Goal: Task Accomplishment & Management: Use online tool/utility

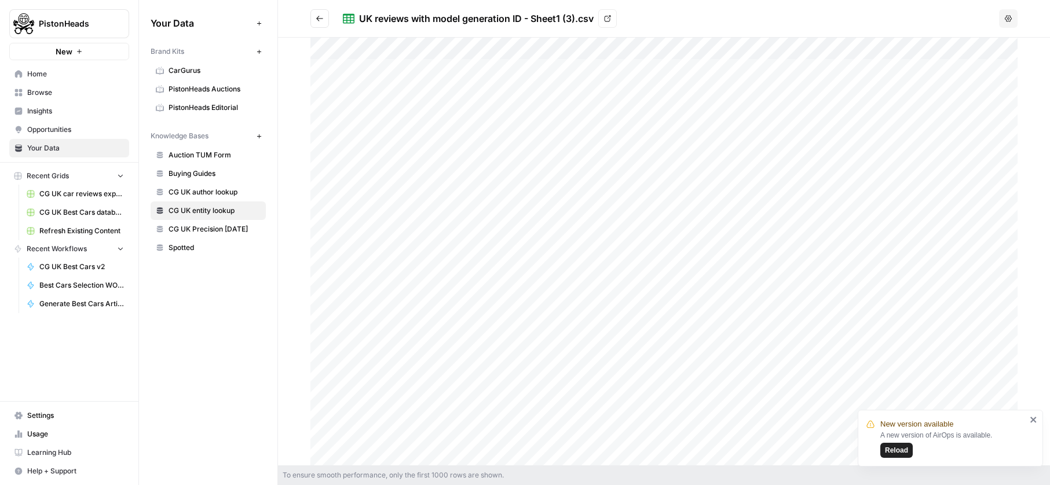
click at [408, 20] on div "UK reviews with model generation ID - Sheet1 (3).csv" at bounding box center [476, 19] width 234 height 14
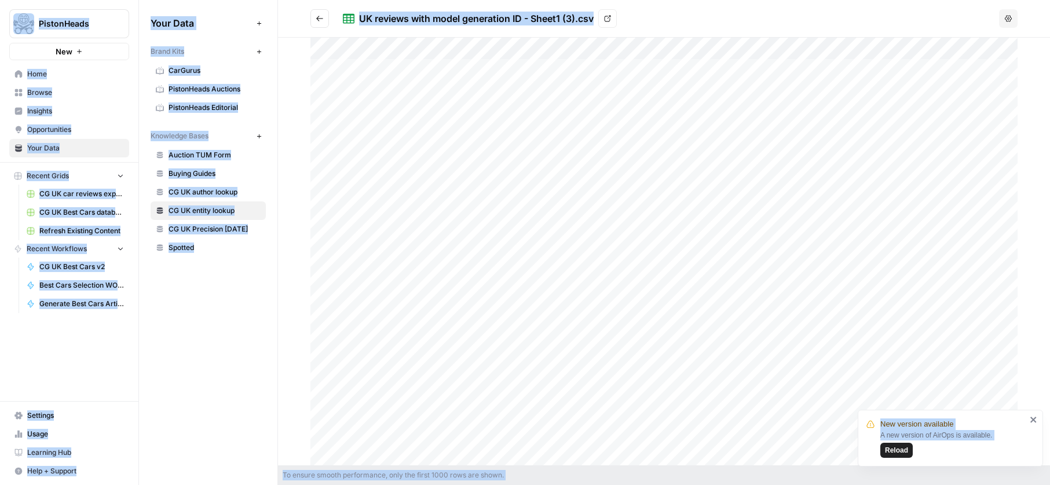
copy body "New version available A new version of AirOps is available. Reload PistonHeads …"
click at [408, 20] on div "UK reviews with model generation ID - Sheet1 (3).csv" at bounding box center [476, 19] width 234 height 14
click at [172, 210] on span "CG UK entity lookup" at bounding box center [214, 211] width 92 height 10
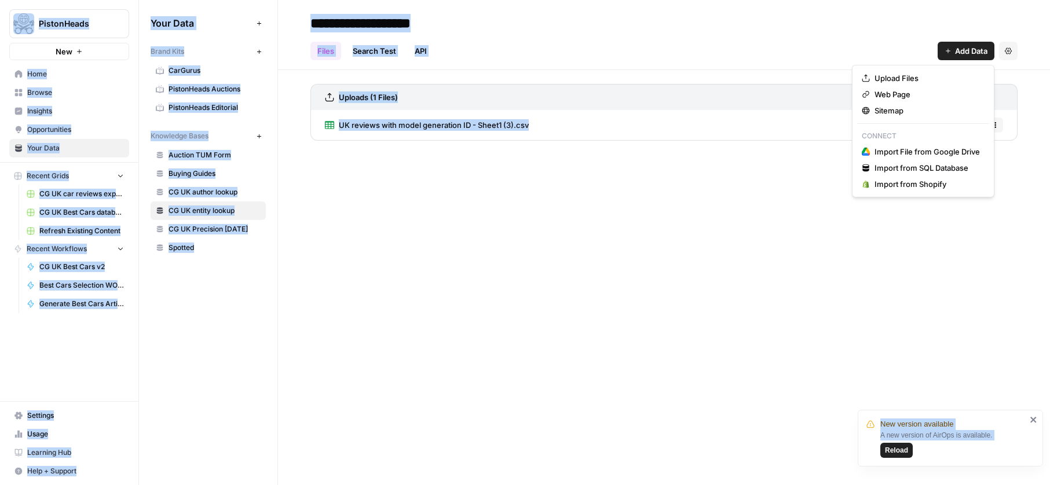
click at [974, 48] on span "Add Data" at bounding box center [971, 51] width 32 height 12
click at [929, 78] on span "Upload Files" at bounding box center [926, 78] width 105 height 12
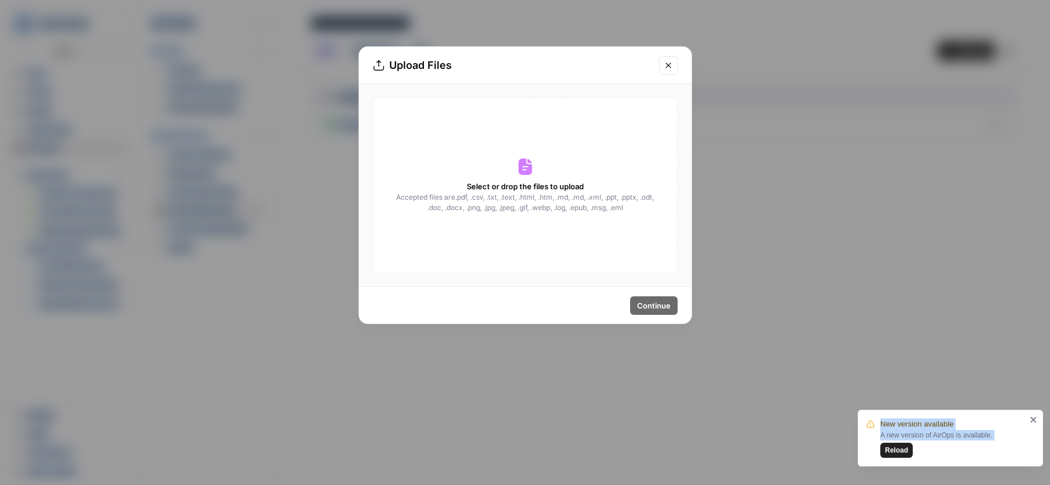
click at [623, 148] on div "Select or drop the files to upload Accepted files are .pdf, .csv, .txt, .text, …" at bounding box center [525, 185] width 304 height 175
click at [586, 219] on div "Select or drop the files to upload Accepted files are .pdf, .csv, .txt, .text, …" at bounding box center [525, 185] width 304 height 175
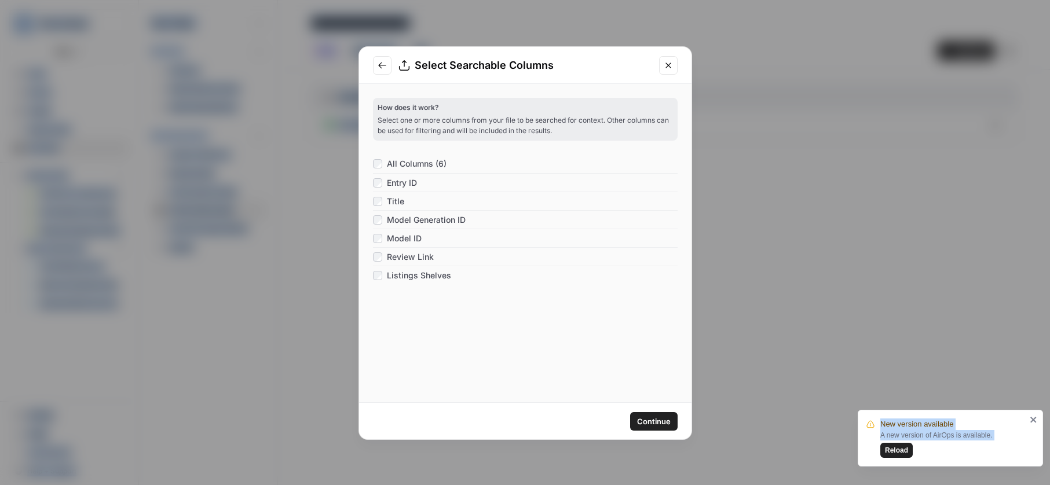
click at [639, 419] on span "Continue" at bounding box center [654, 422] width 34 height 12
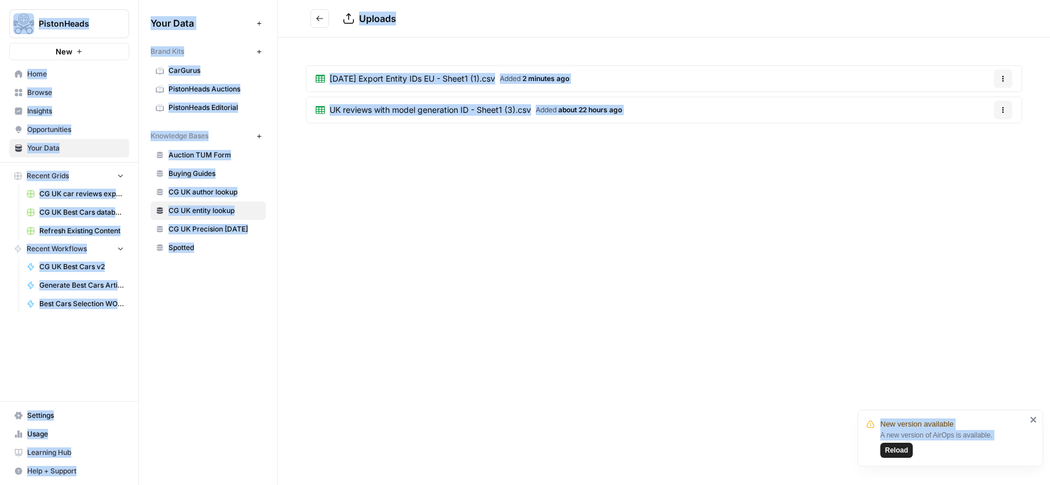
click at [472, 145] on div "October 2025 Export Entity IDs EU - Sheet1 (1).csv Added 2 minutes ago Options …" at bounding box center [664, 97] width 772 height 118
click at [998, 112] on button "Options" at bounding box center [1002, 110] width 19 height 19
click at [974, 135] on span "Delete File" at bounding box center [979, 137] width 38 height 12
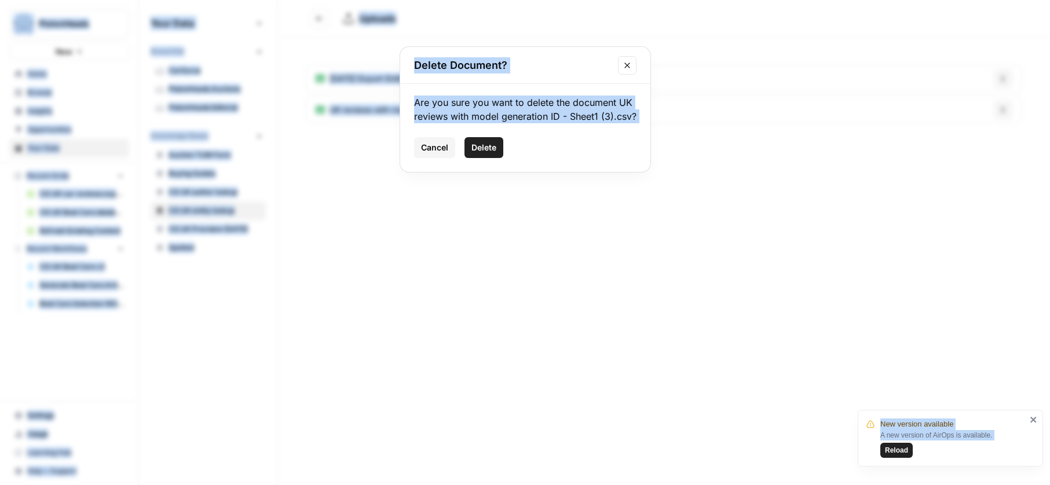
click at [483, 142] on span "Delete" at bounding box center [483, 148] width 25 height 12
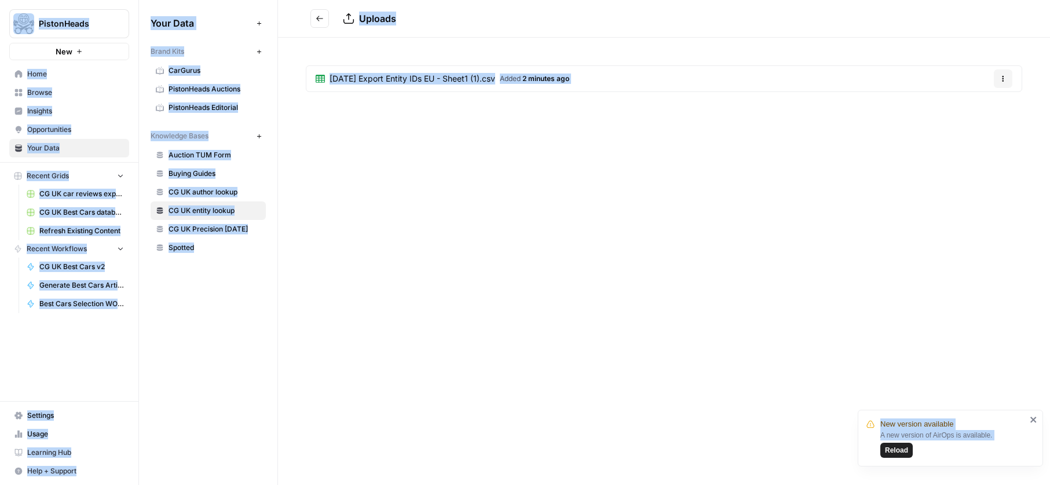
click at [416, 73] on span "October 2025 Export Entity IDs EU - Sheet1 (1).csv" at bounding box center [412, 79] width 166 height 12
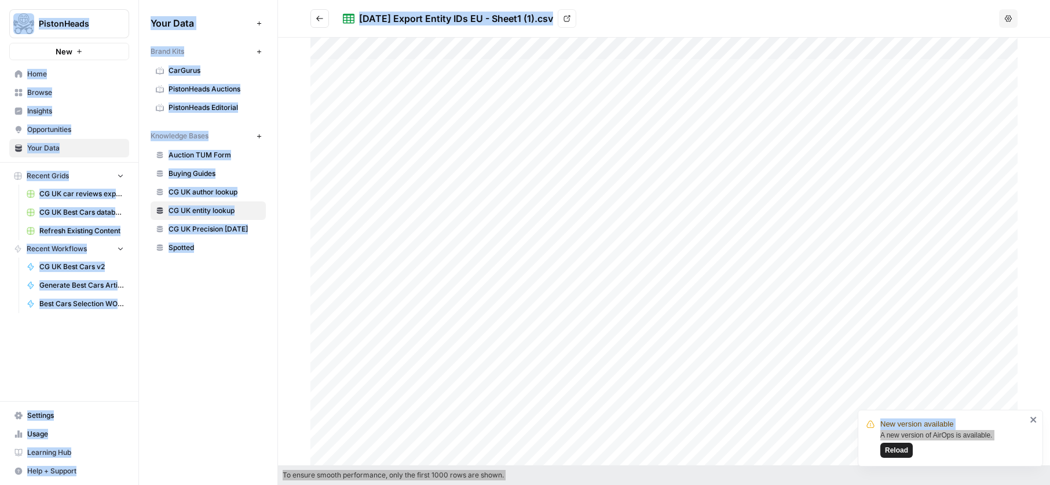
click at [898, 449] on span "Reload" at bounding box center [896, 450] width 23 height 10
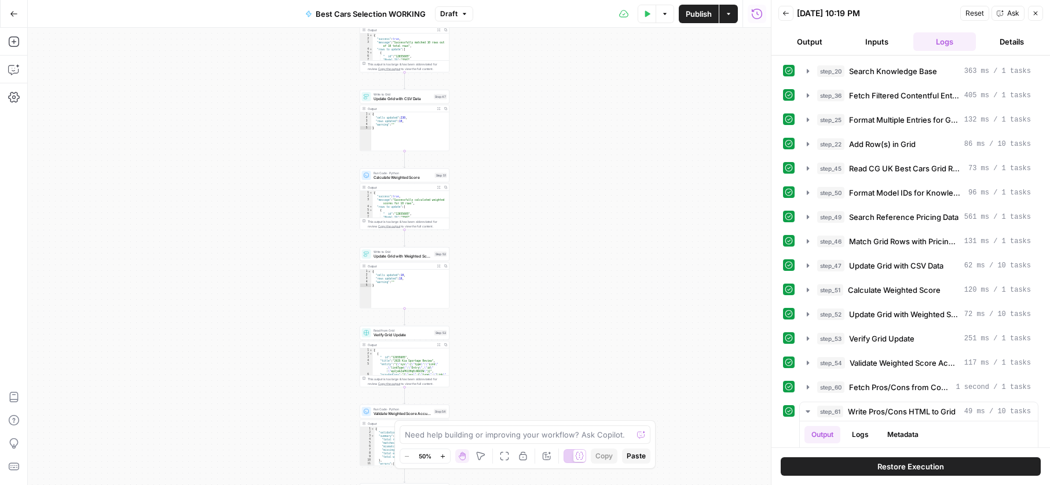
click at [641, 23] on button "Test Data" at bounding box center [646, 14] width 19 height 19
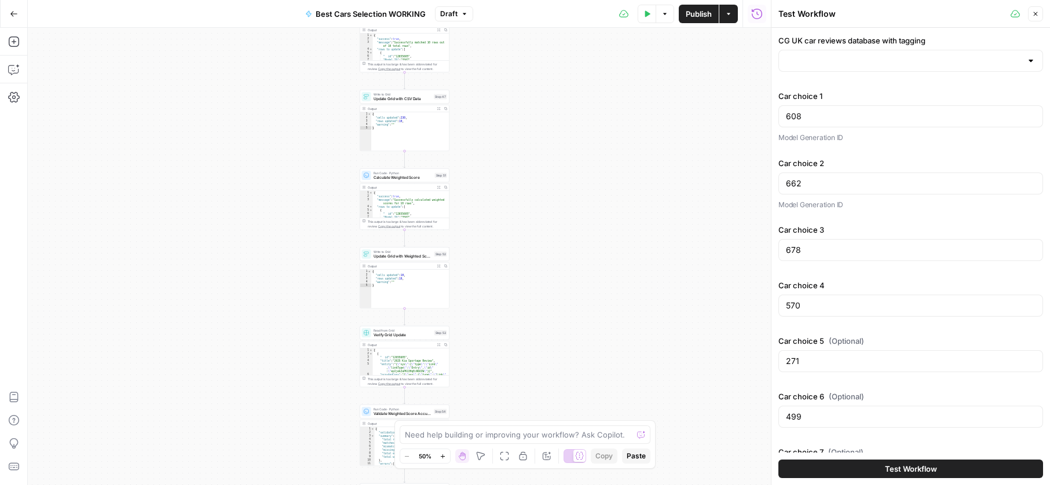
type input "CG UK entity lookup"
click at [888, 458] on div "Test Workflow" at bounding box center [910, 469] width 265 height 32
click at [888, 460] on button "Test Workflow" at bounding box center [910, 469] width 265 height 19
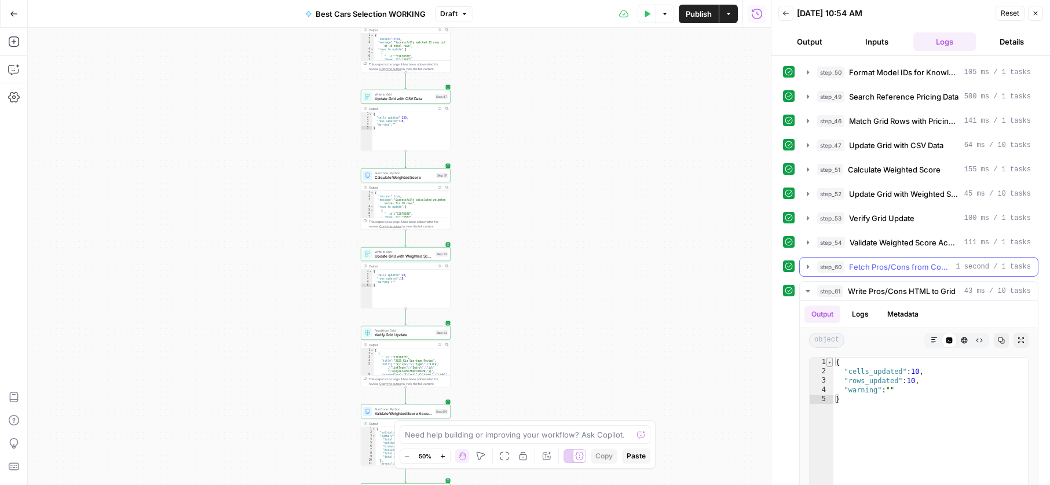
scroll to position [232, 0]
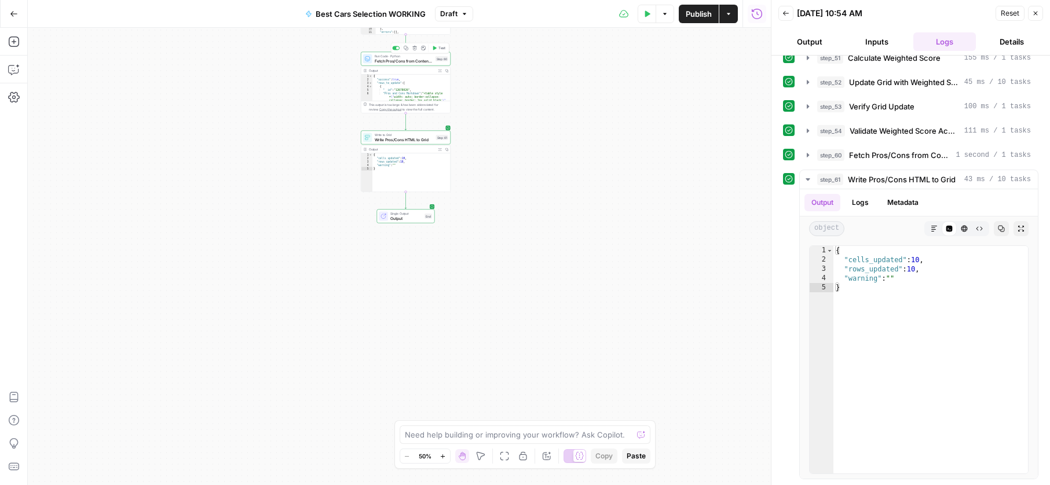
click at [395, 60] on span "Fetch Pros/Cons from Contentful and Generate HTML" at bounding box center [404, 61] width 58 height 6
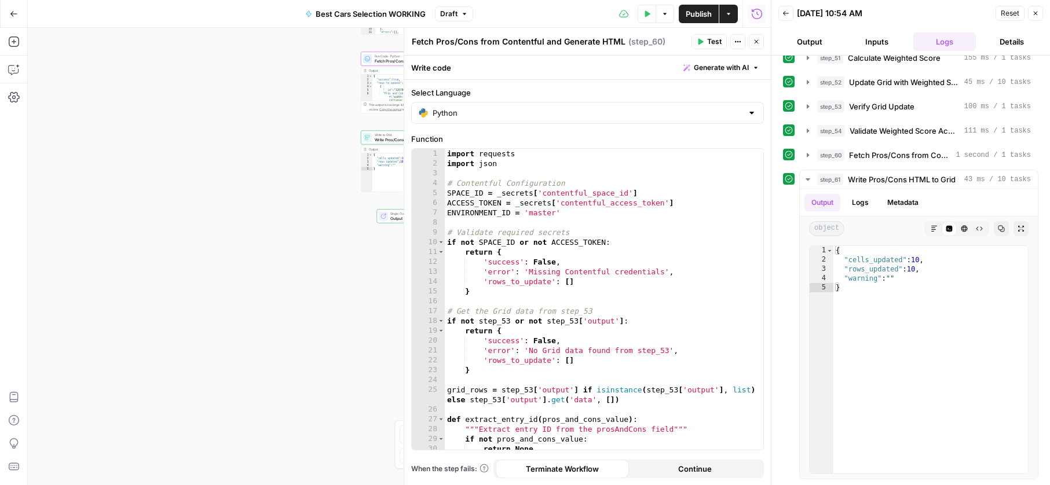
click at [324, 115] on div "Workflow Input Settings Inputs Search Knowledge Base Search Knowledge Base Step…" at bounding box center [399, 256] width 743 height 457
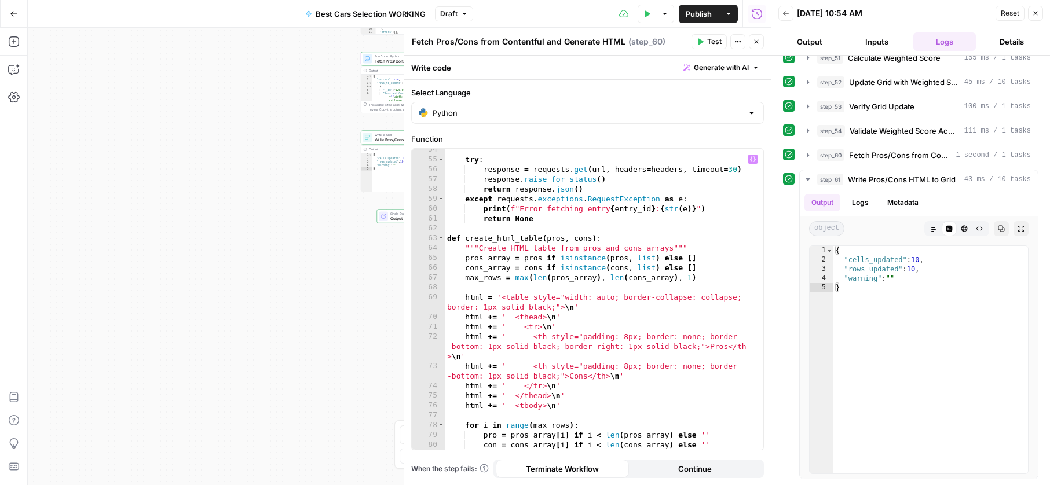
scroll to position [555, 0]
click at [311, 188] on div "Workflow Input Settings Inputs Search Knowledge Base Search Knowledge Base Step…" at bounding box center [399, 256] width 743 height 457
click at [17, 49] on button "Add Steps" at bounding box center [14, 41] width 19 height 19
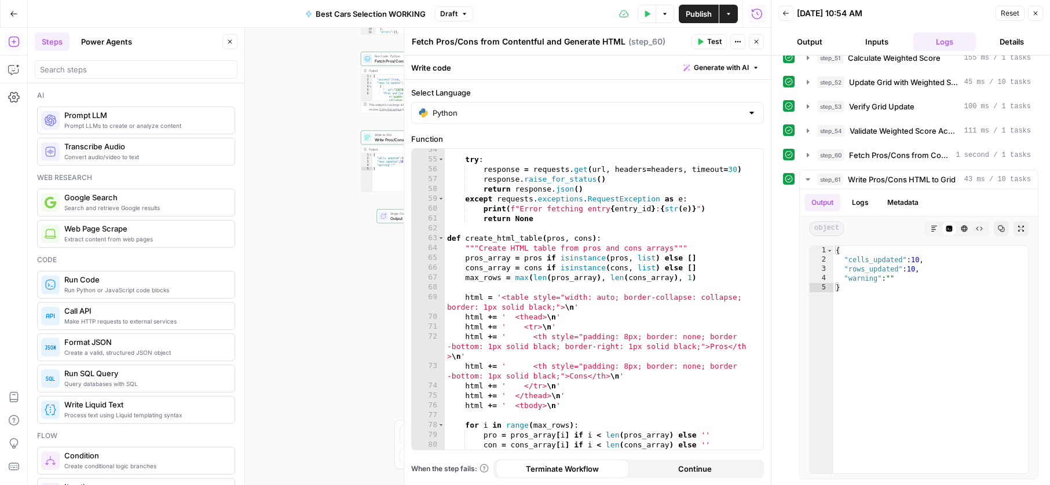
scroll to position [325, 0]
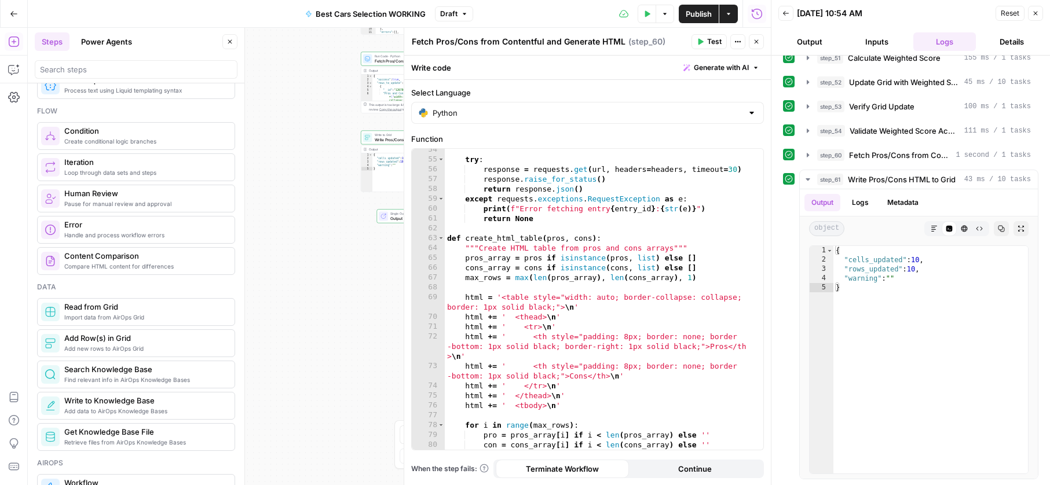
click at [340, 218] on div "Workflow Input Settings Inputs Search Knowledge Base Search Knowledge Base Step…" at bounding box center [399, 256] width 743 height 457
click at [749, 42] on button "Close" at bounding box center [756, 41] width 15 height 15
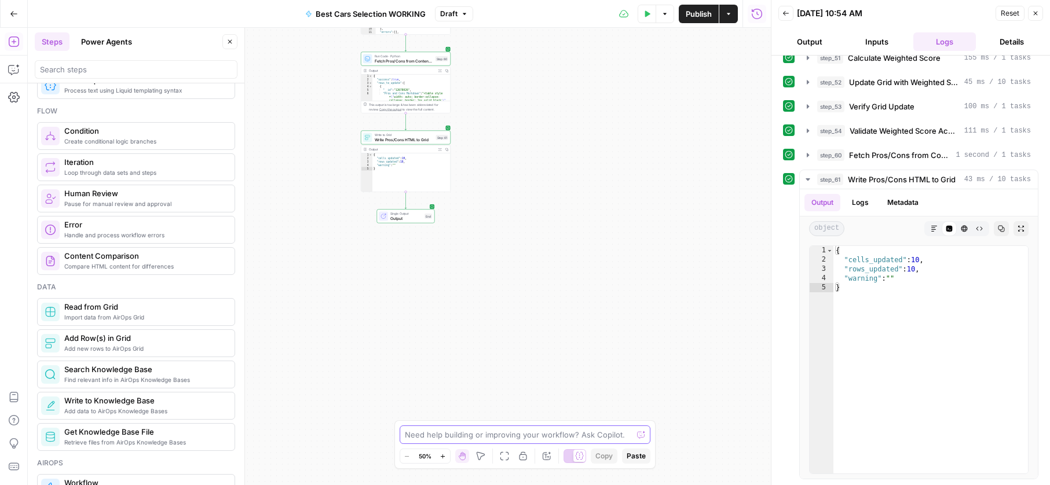
click at [468, 432] on textarea at bounding box center [519, 435] width 228 height 12
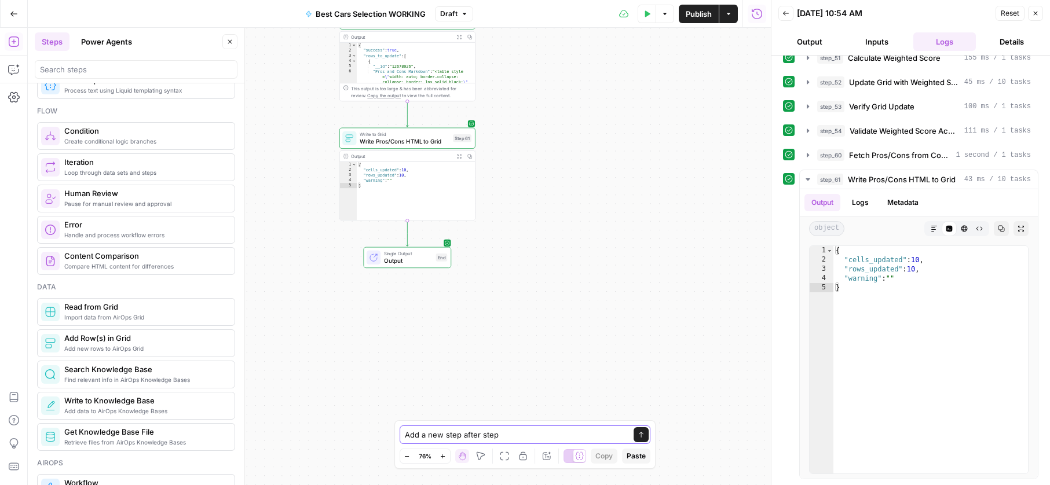
type textarea "Add a new step after step"
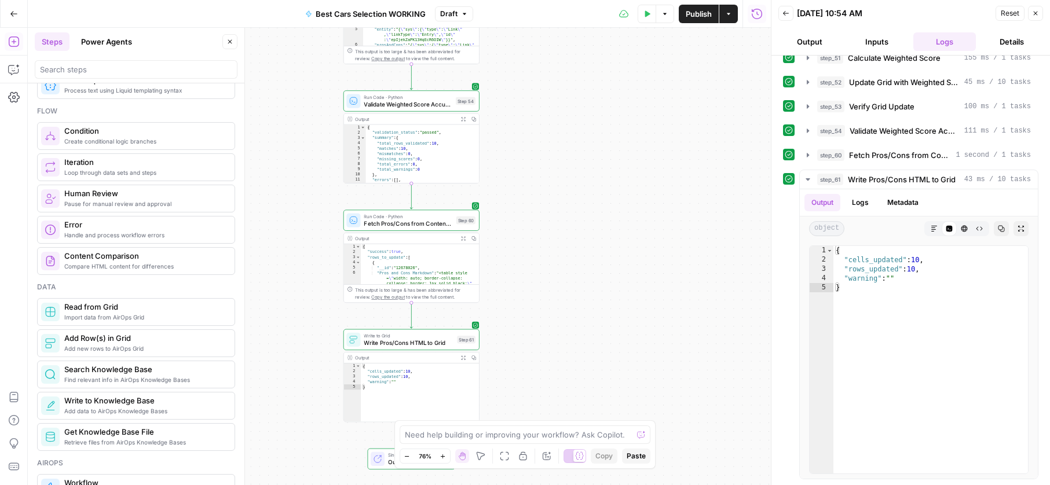
drag, startPoint x: 307, startPoint y: 177, endPoint x: 304, endPoint y: 394, distance: 216.5
click at [304, 398] on div "Workflow Input Settings Inputs Search Knowledge Base Search Knowledge Base Step…" at bounding box center [399, 256] width 743 height 457
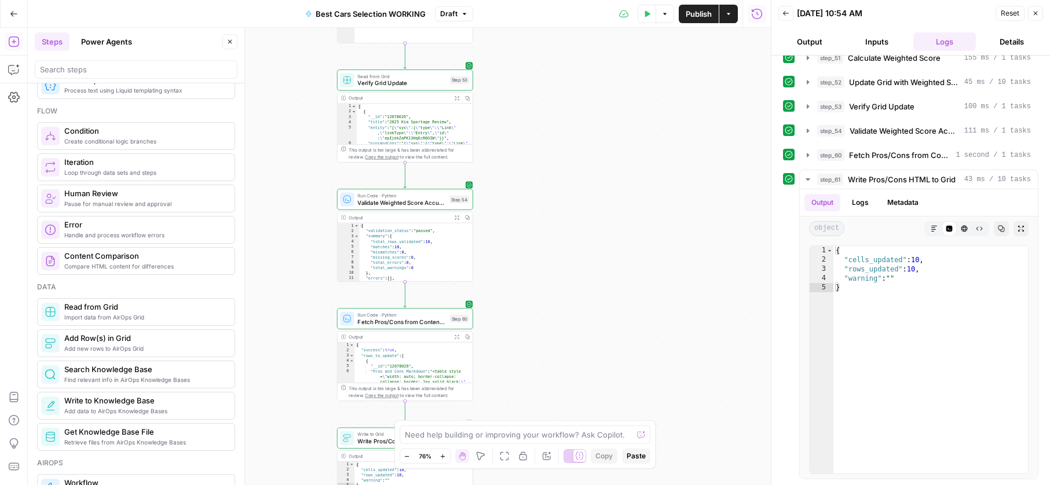
drag, startPoint x: 314, startPoint y: 134, endPoint x: 310, endPoint y: 159, distance: 24.6
click at [314, 185] on div "Workflow Input Settings Inputs Search Knowledge Base Search Knowledge Base Step…" at bounding box center [399, 256] width 743 height 457
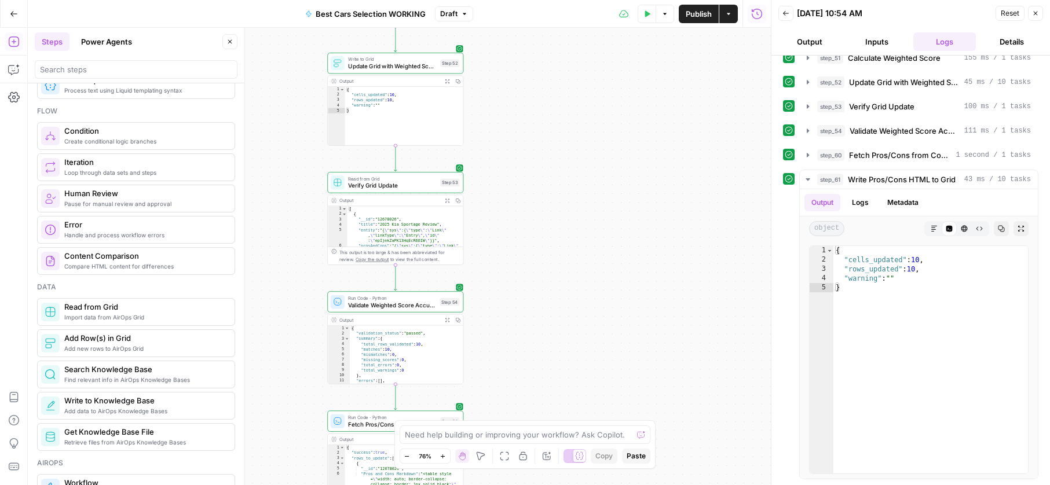
drag, startPoint x: 314, startPoint y: 89, endPoint x: 304, endPoint y: 191, distance: 102.4
click at [304, 192] on div "Workflow Input Settings Inputs Search Knowledge Base Search Knowledge Base Step…" at bounding box center [399, 256] width 743 height 457
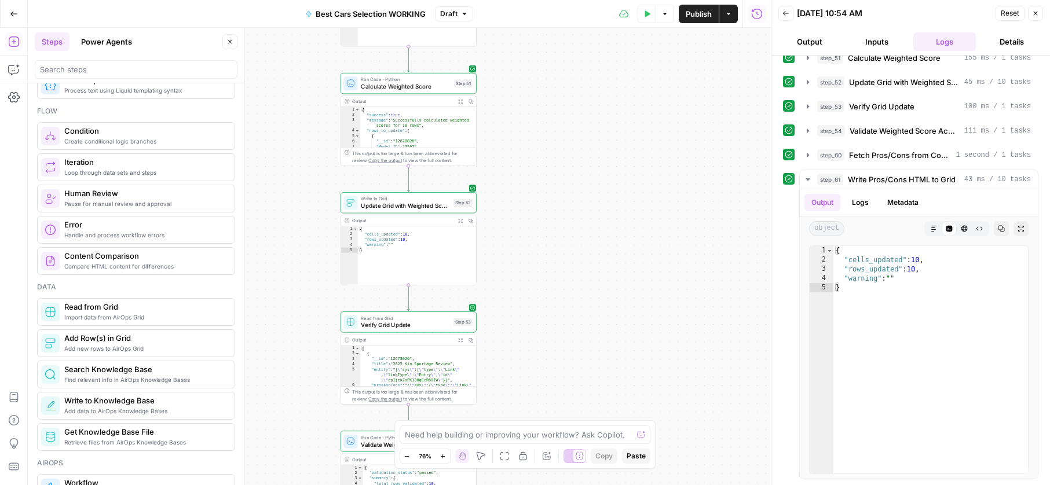
drag, startPoint x: 301, startPoint y: 77, endPoint x: 317, endPoint y: 187, distance: 111.1
click at [313, 217] on div "Workflow Input Settings Inputs Search Knowledge Base Search Knowledge Base Step…" at bounding box center [399, 256] width 743 height 457
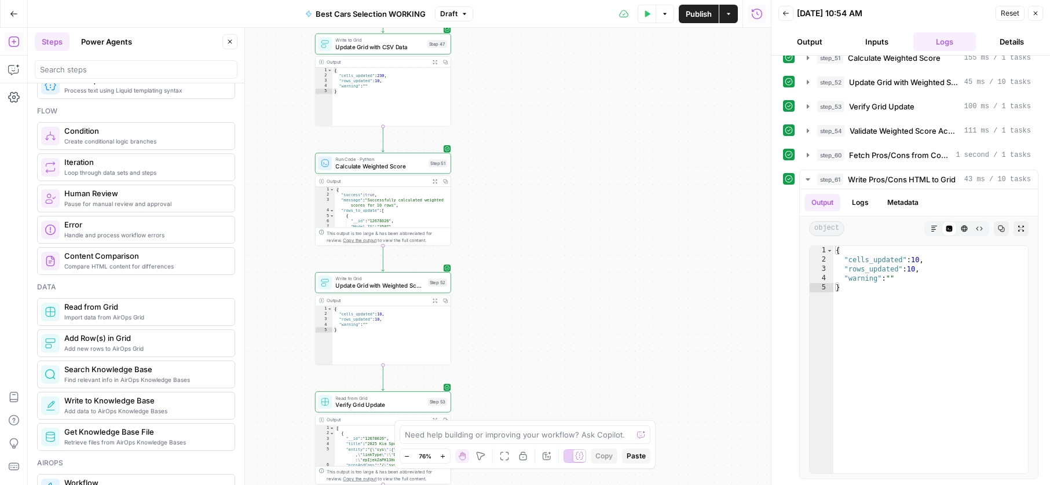
drag, startPoint x: 295, startPoint y: 145, endPoint x: 301, endPoint y: 104, distance: 42.2
click at [289, 163] on div "Workflow Input Settings Inputs Search Knowledge Base Search Knowledge Base Step…" at bounding box center [399, 256] width 743 height 457
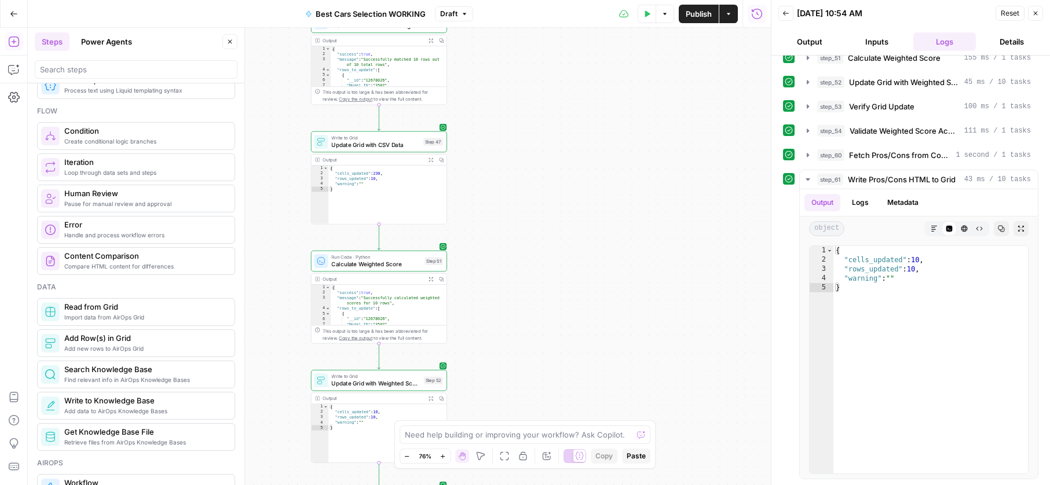
drag, startPoint x: 294, startPoint y: 155, endPoint x: 293, endPoint y: 169, distance: 14.5
click at [292, 170] on div "Workflow Input Settings Inputs Search Knowledge Base Search Knowledge Base Step…" at bounding box center [399, 256] width 743 height 457
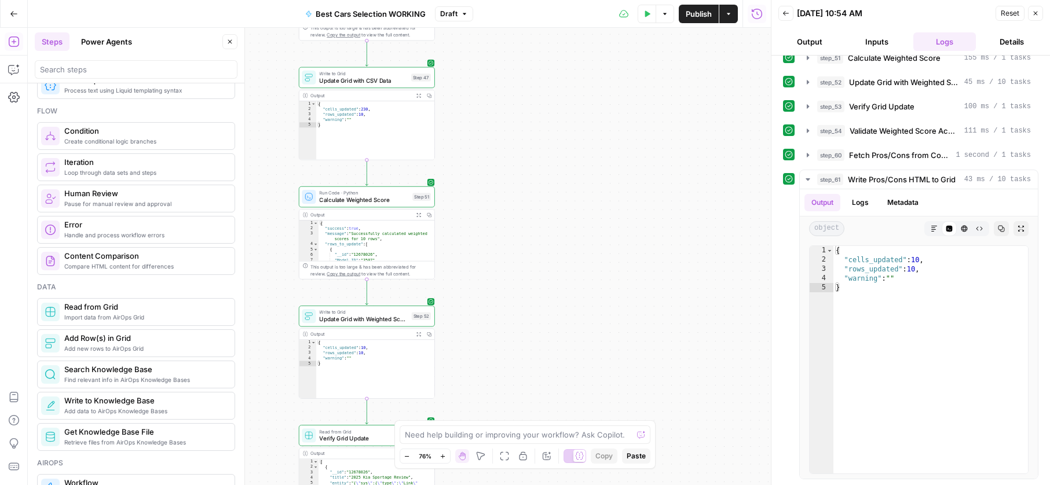
drag, startPoint x: 302, startPoint y: 89, endPoint x: 290, endPoint y: 26, distance: 63.6
click at [289, 24] on div "Go Back Best Cars Selection WORKING Draft Test Data Options Publish Actions Run…" at bounding box center [385, 242] width 771 height 485
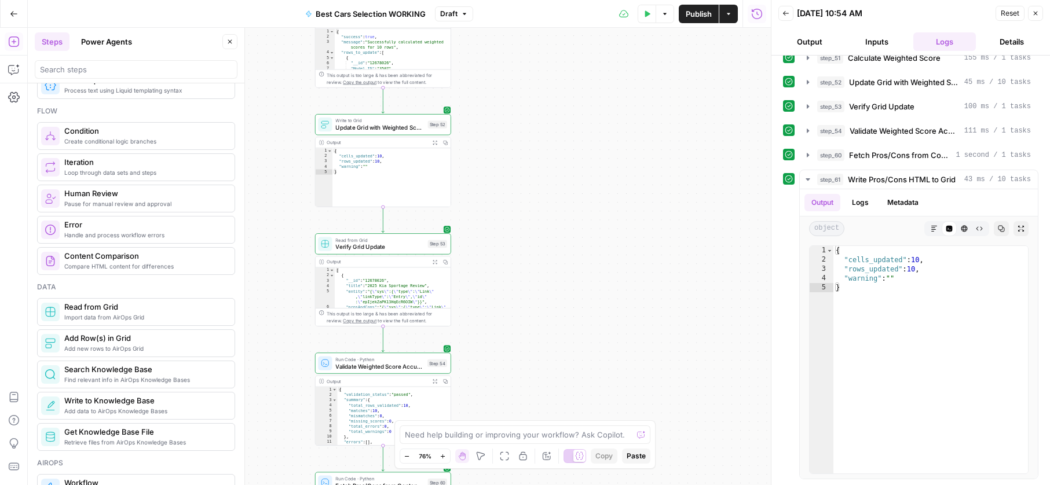
drag, startPoint x: 281, startPoint y: 178, endPoint x: 298, endPoint y: -14, distance: 192.9
click at [298, 0] on html "PistonHeads New Home Browse Insights Opportunities Your Data Recent Grids CG UK…" at bounding box center [525, 242] width 1050 height 485
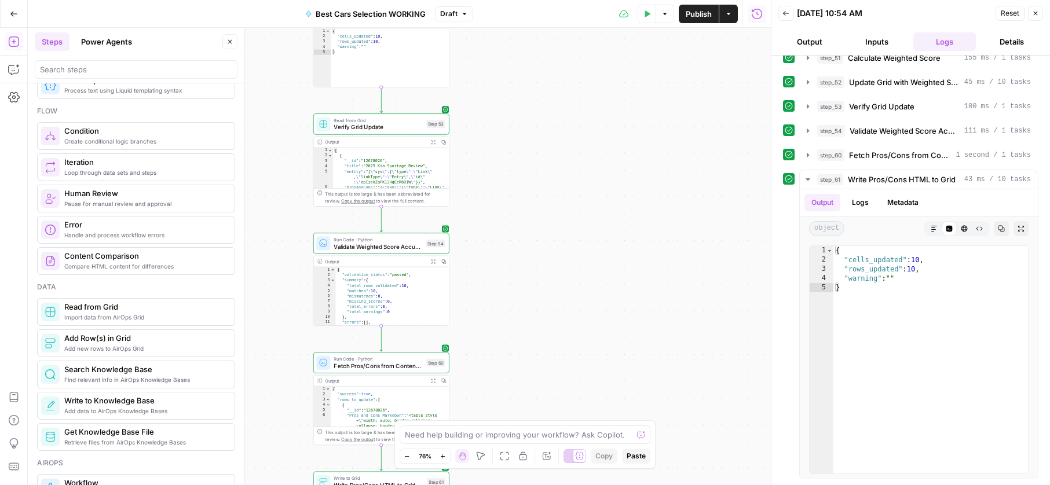
drag, startPoint x: 292, startPoint y: 174, endPoint x: 289, endPoint y: 64, distance: 110.6
click at [289, 64] on div "Workflow Input Settings Inputs Search Knowledge Base Search Knowledge Base Step…" at bounding box center [399, 256] width 743 height 457
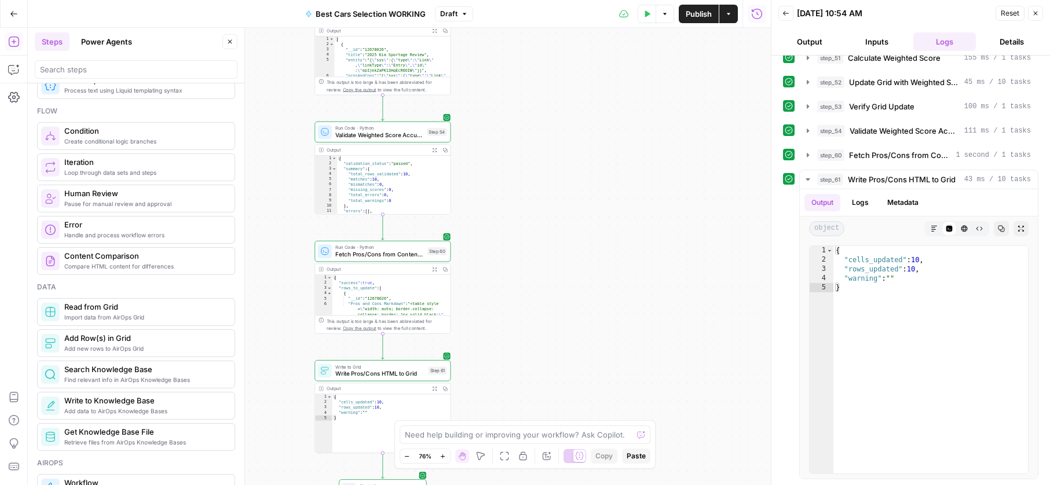
drag, startPoint x: 284, startPoint y: 225, endPoint x: 284, endPoint y: 114, distance: 111.1
click at [284, 114] on div "Workflow Input Settings Inputs Search Knowledge Base Search Knowledge Base Step…" at bounding box center [399, 256] width 743 height 457
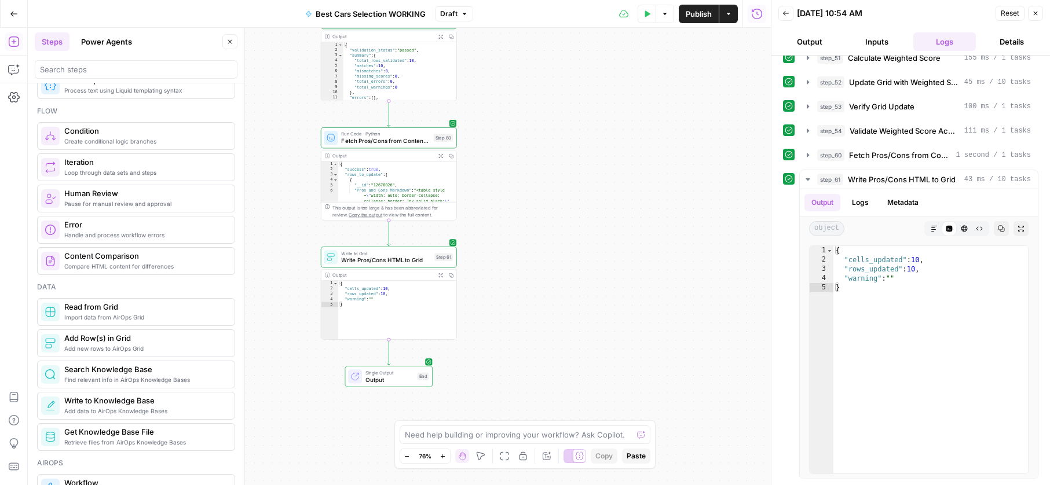
drag, startPoint x: 288, startPoint y: 244, endPoint x: 294, endPoint y: 129, distance: 115.3
click at [294, 129] on div "Workflow Input Settings Inputs Search Knowledge Base Search Knowledge Base Step…" at bounding box center [399, 256] width 743 height 457
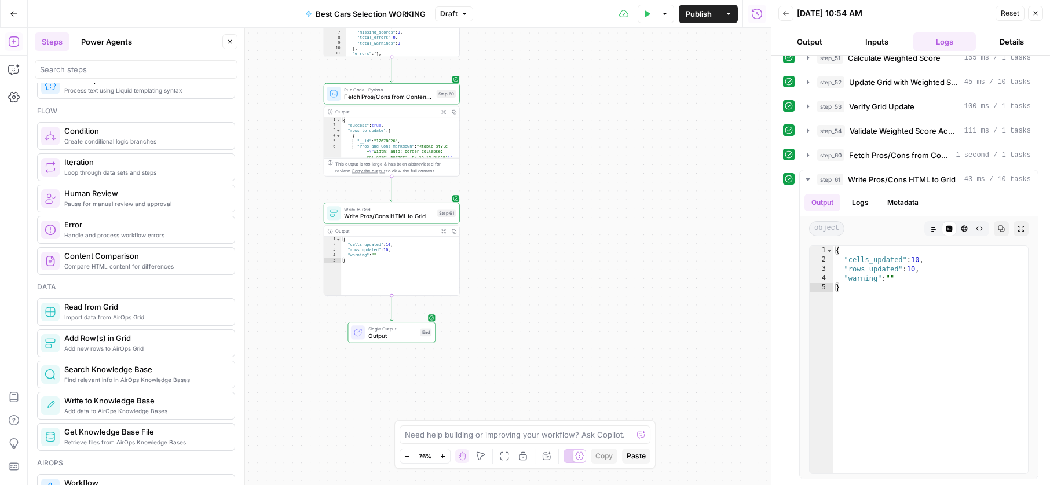
drag, startPoint x: 293, startPoint y: 227, endPoint x: 296, endPoint y: 183, distance: 44.1
click at [296, 183] on div "Workflow Input Settings Inputs Search Knowledge Base Search Knowledge Base Step…" at bounding box center [399, 256] width 743 height 457
click at [427, 437] on textarea at bounding box center [519, 435] width 228 height 12
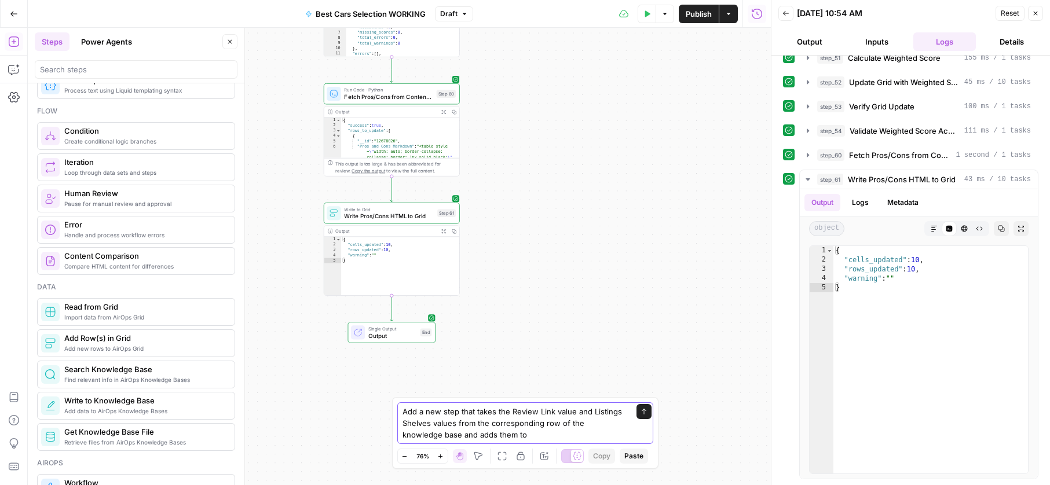
click at [489, 432] on textarea "Add a new step that takes the Review Link value and Listings Shelves values fro…" at bounding box center [513, 423] width 222 height 35
paste textarea "https://app.airops.com/pistonheads-1/grids/34490/sheets/45860"
type textarea "Add a new step that takes the Review Link value and Listings Shelves values fro…"
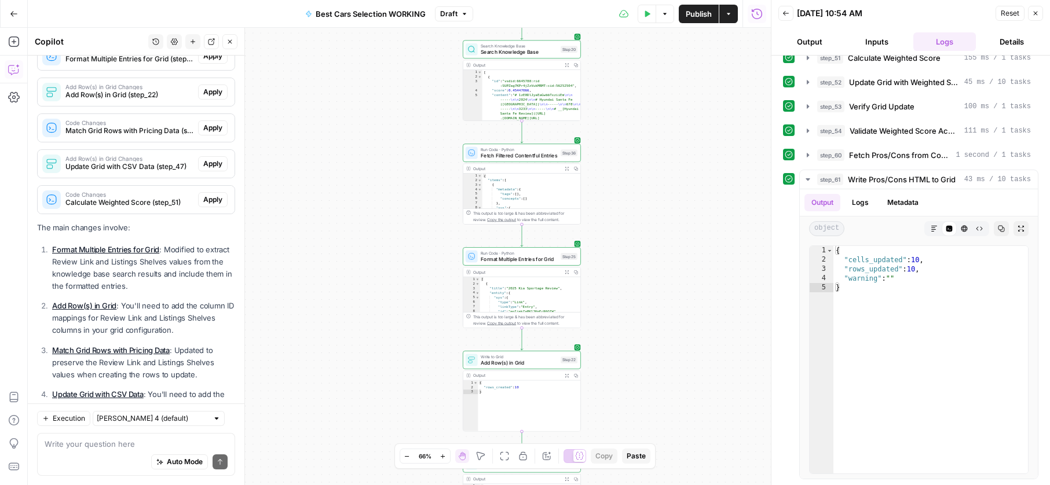
scroll to position [274, 0]
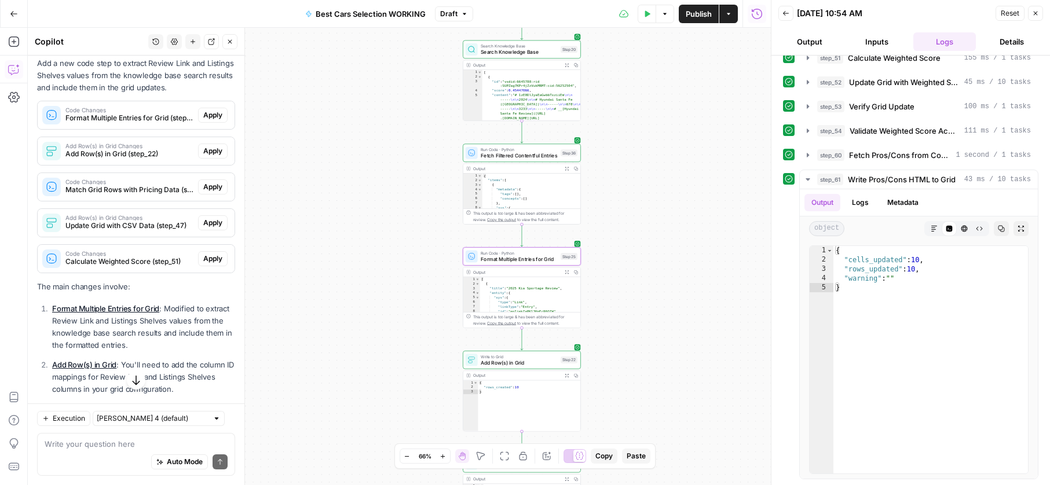
click at [211, 120] on span "Apply" at bounding box center [212, 115] width 19 height 10
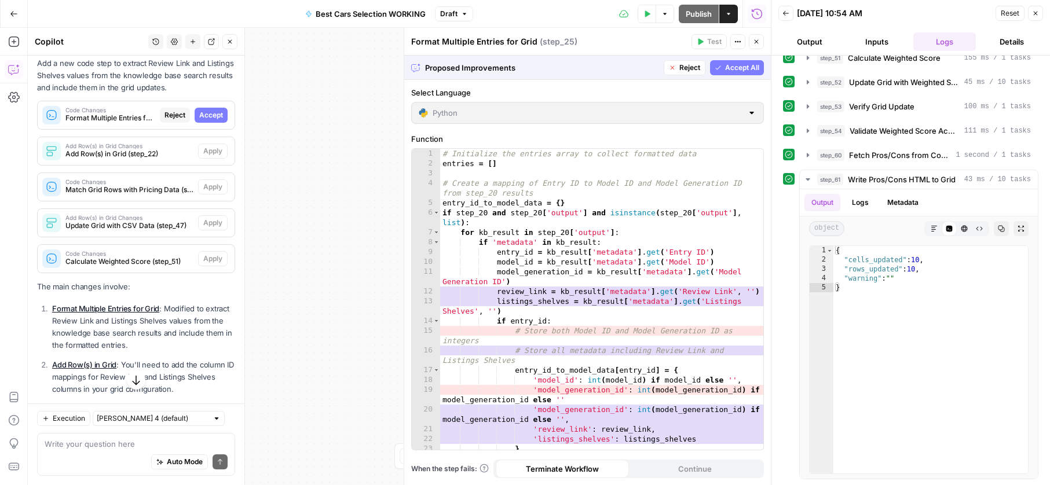
click at [211, 120] on span "Accept" at bounding box center [211, 115] width 24 height 10
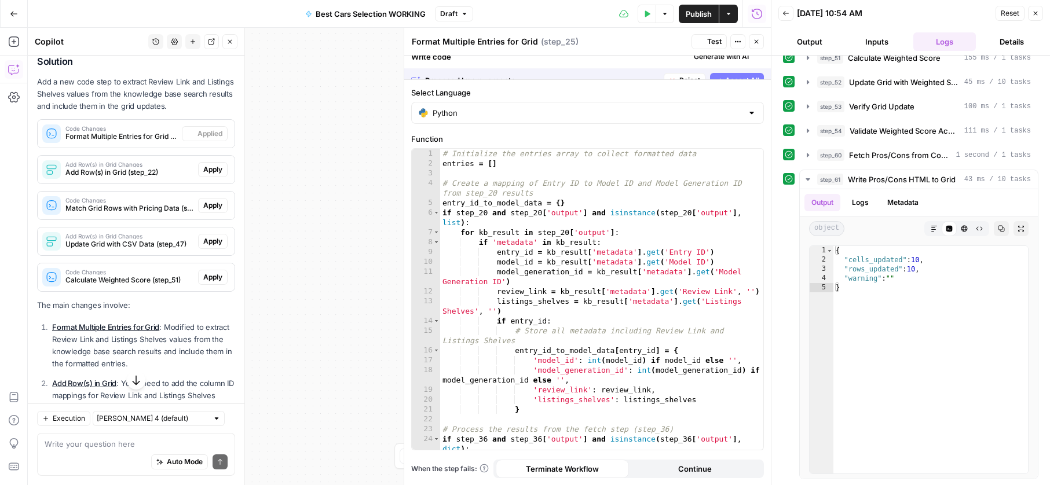
scroll to position [292, 0]
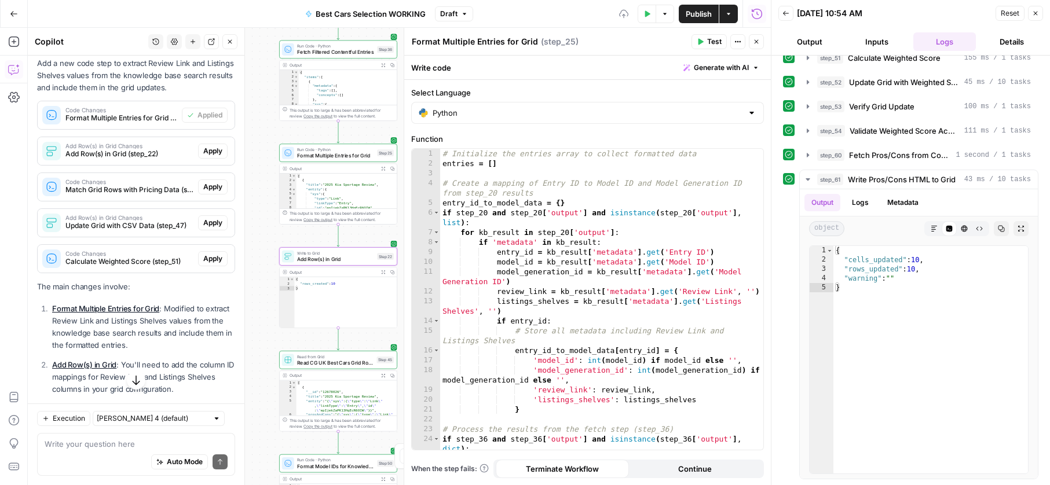
click at [212, 156] on span "Apply" at bounding box center [212, 151] width 19 height 10
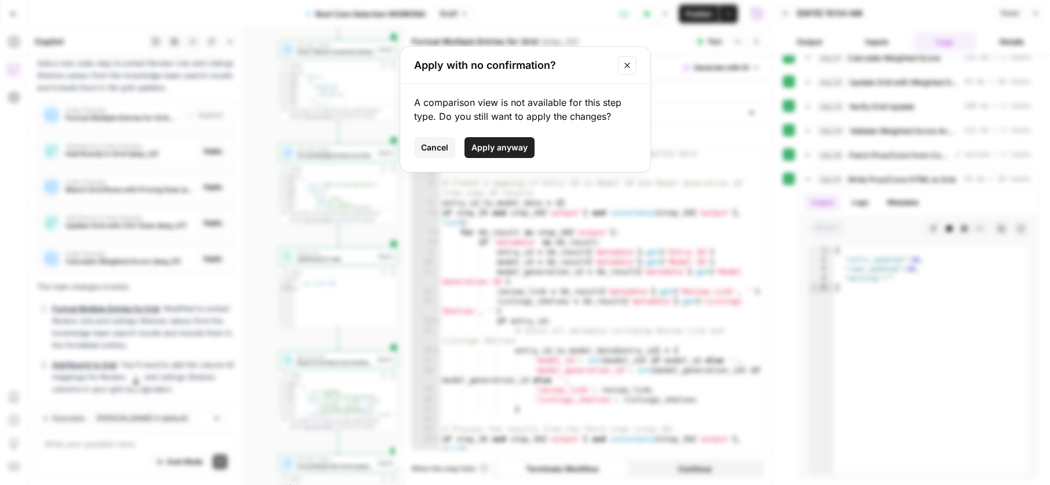
click at [489, 146] on span "Apply anyway" at bounding box center [499, 148] width 56 height 12
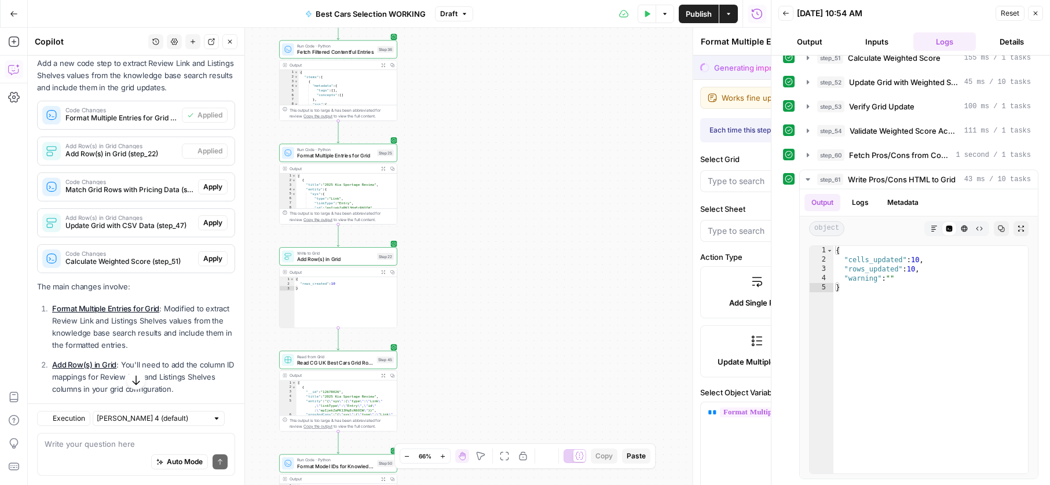
type textarea "Add Row(s) in Grid"
type input "Database for draft article"
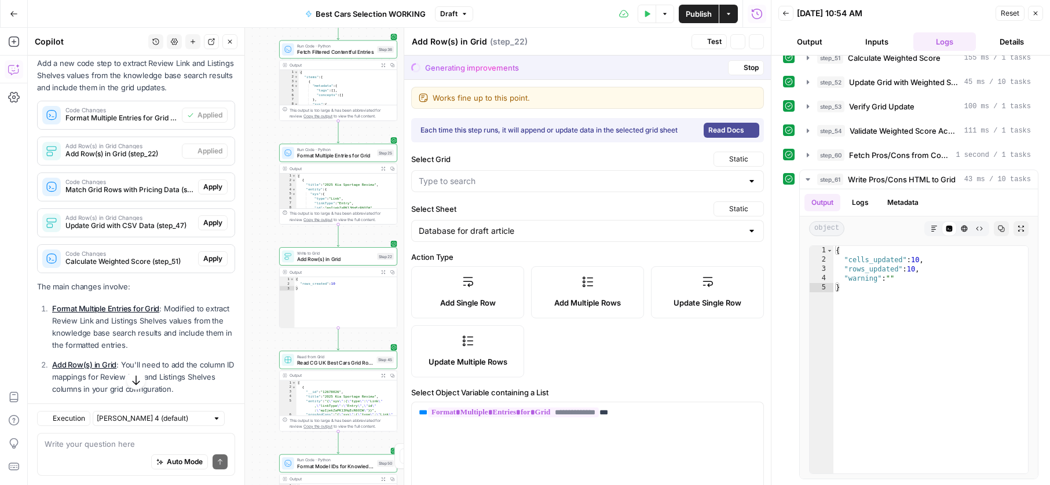
type input "CG UK Best Cars database"
type input "title"
type input "entity"
type input "Model ID"
type input "prosAndCons"
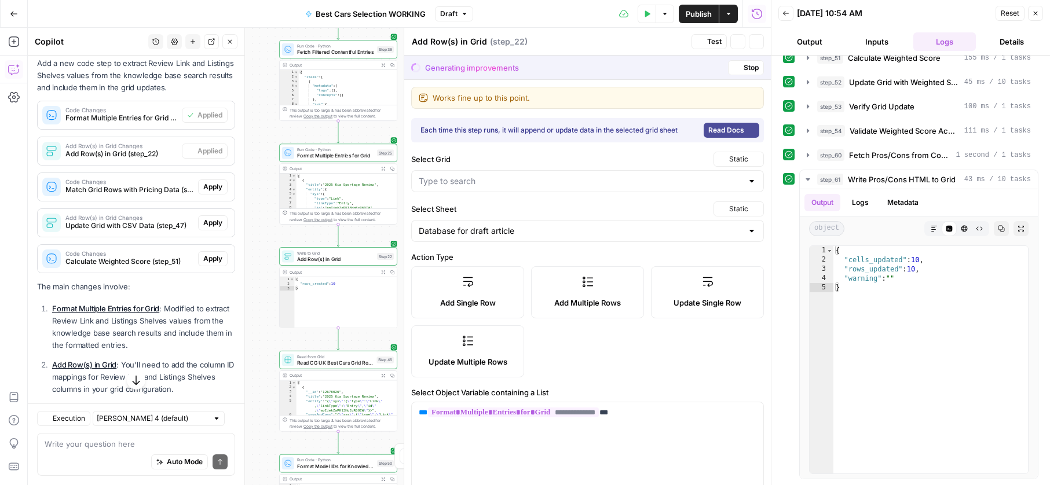
type input "drivingScore"
type input "overallScore"
type input "practicality"
type input "summaryImage"
type input "drivingContent"
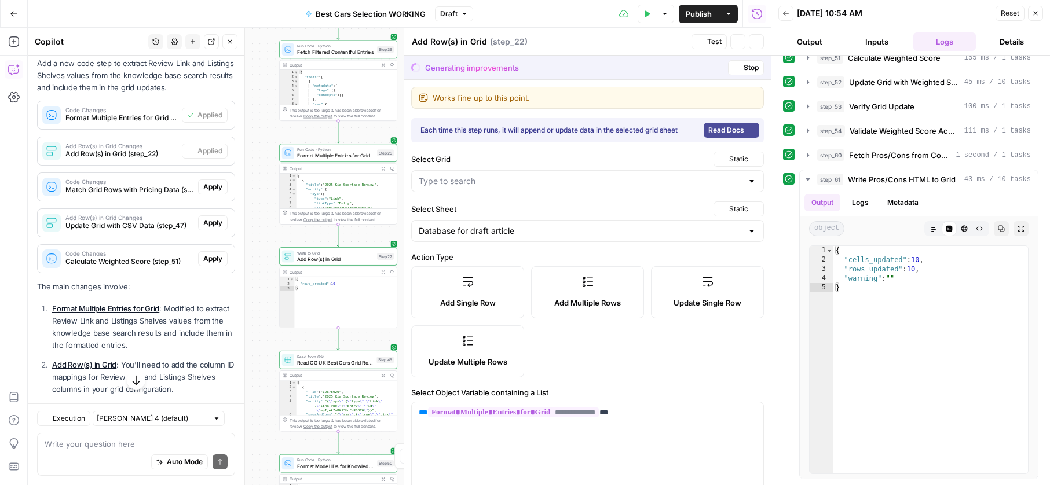
type input "whatIsItContent"
type input "practicalityScore"
type input "runningCostsScore"
type input "techEquipmentImage"
type input "techEquipmentScore"
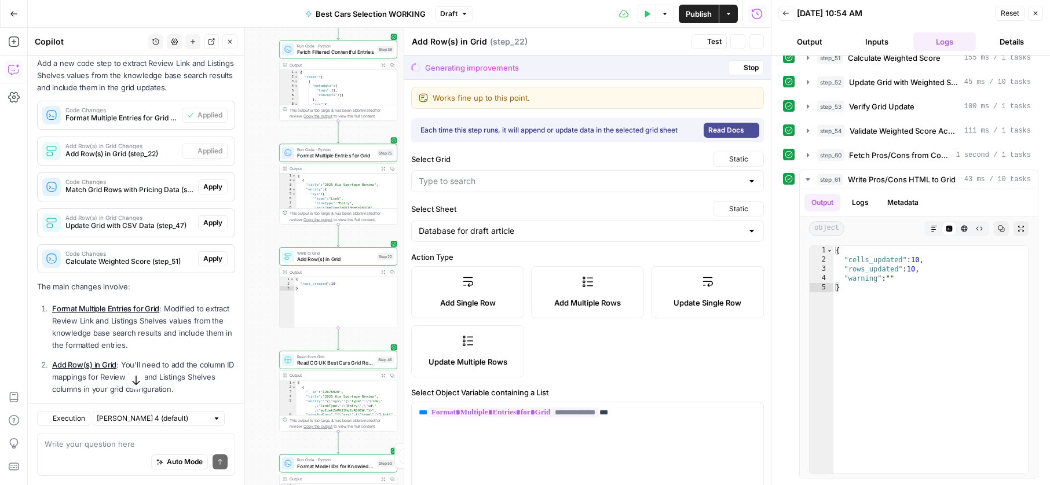
type input "Model Generation ID"
type input "runningCostsContent"
type input "techEquipmentContent"
type input "theCarGurusVerdictContent"
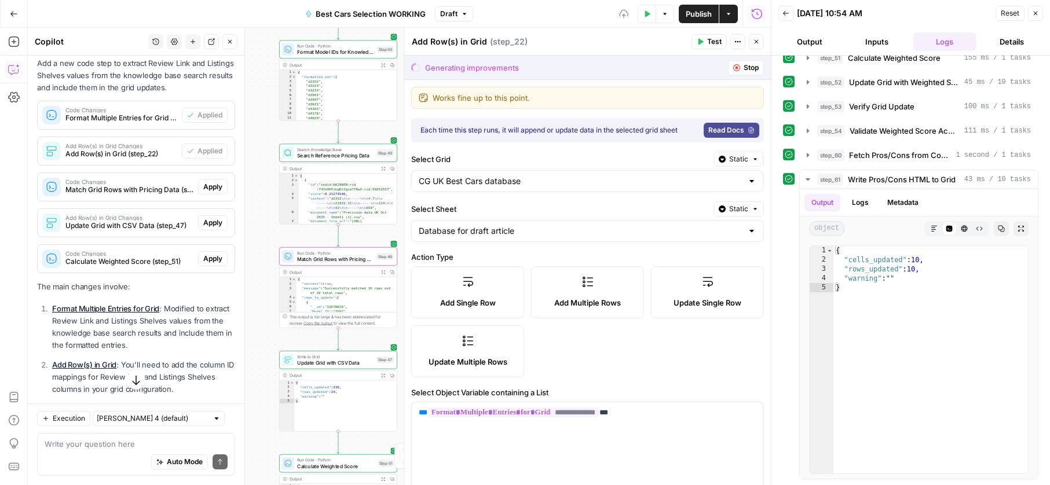
click at [212, 192] on span "Apply" at bounding box center [212, 187] width 19 height 10
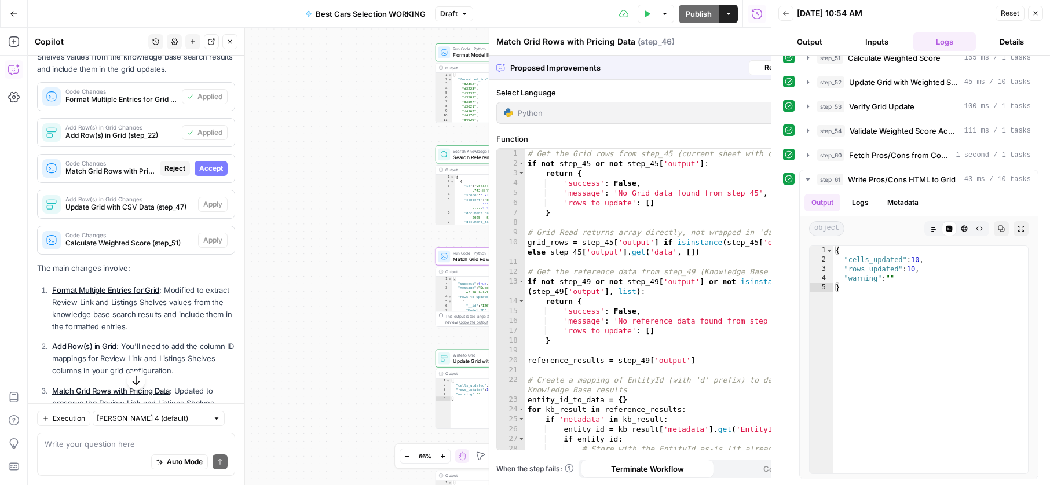
scroll to position [274, 0]
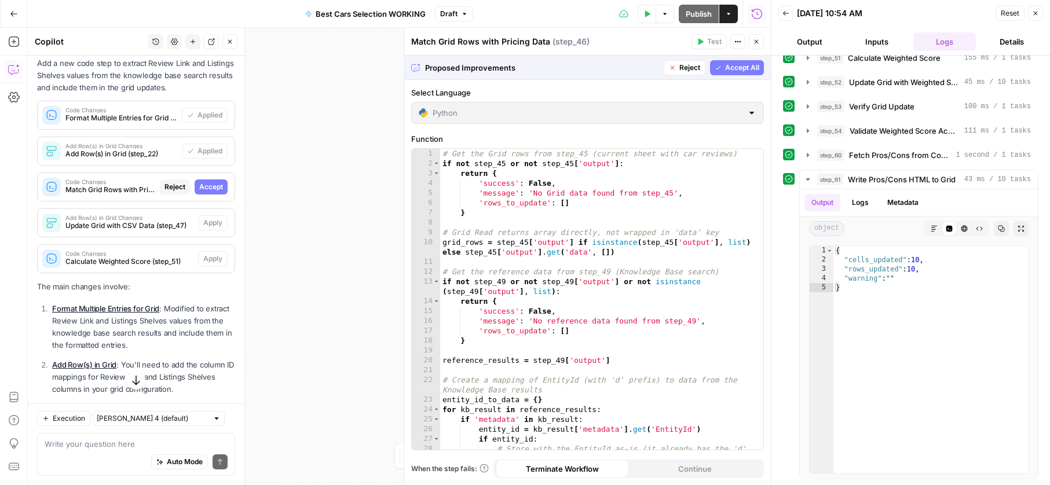
click at [212, 192] on span "Accept" at bounding box center [211, 187] width 24 height 10
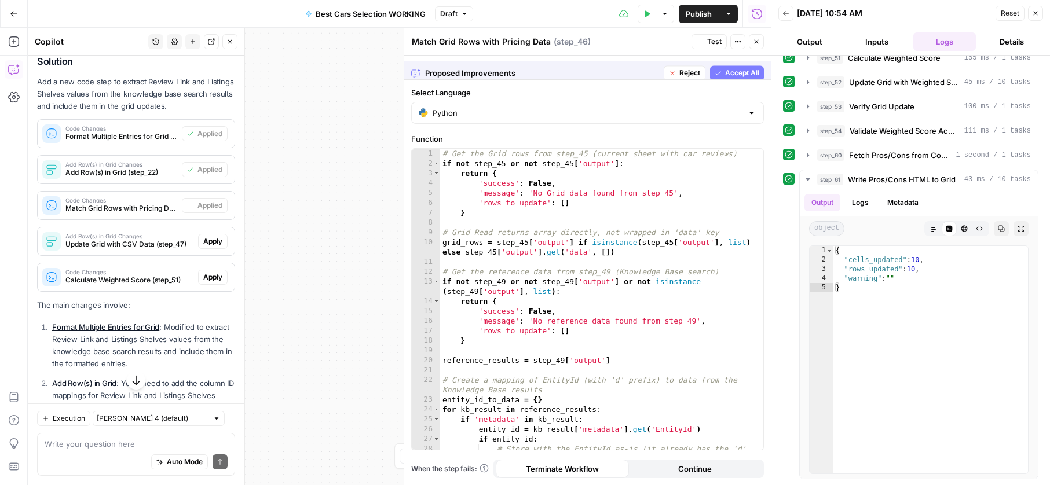
scroll to position [292, 0]
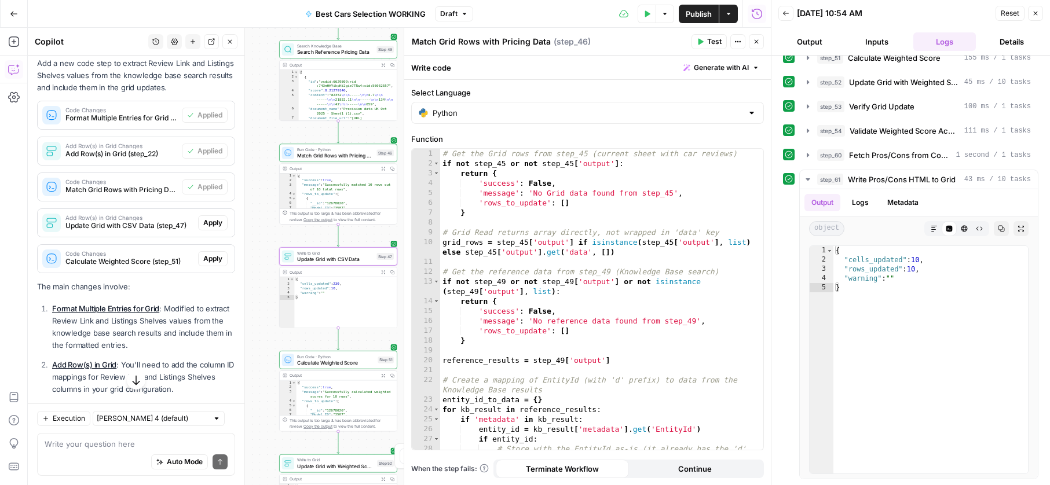
click at [208, 228] on span "Apply" at bounding box center [212, 223] width 19 height 10
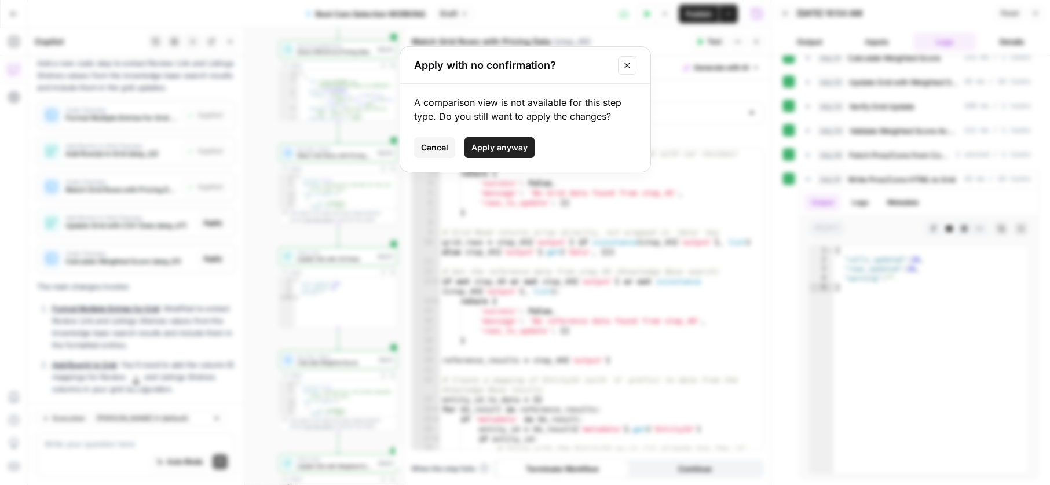
click at [513, 146] on span "Apply anyway" at bounding box center [499, 148] width 56 height 12
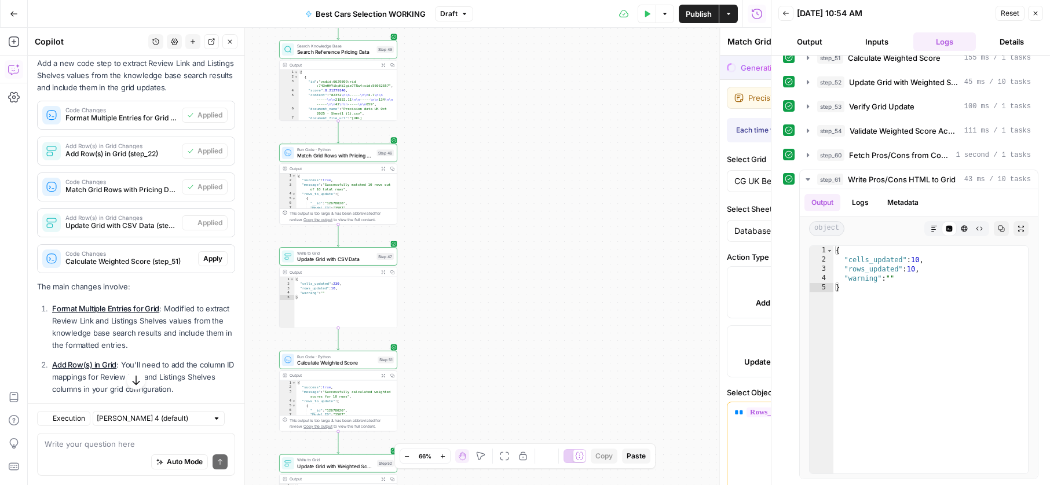
type textarea "Update Grid with CSV Data"
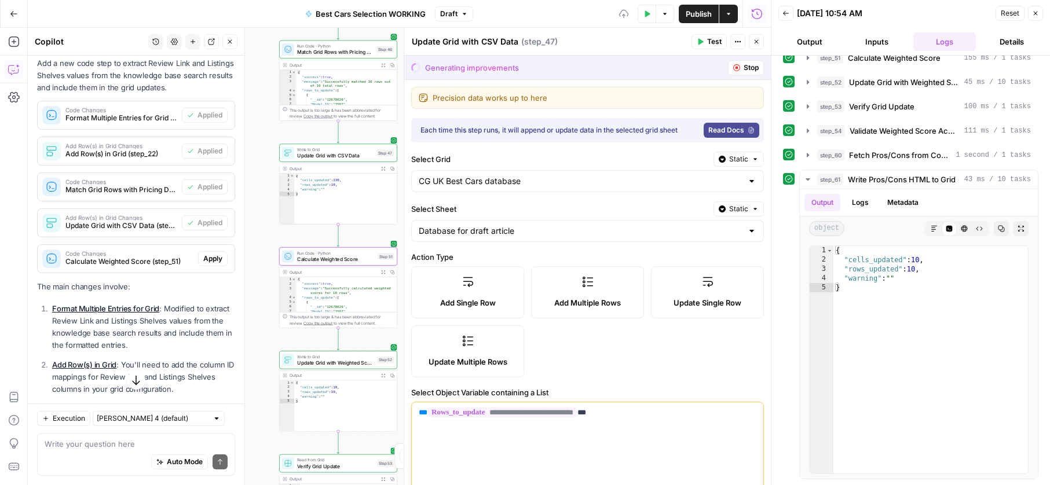
click at [217, 264] on span "Apply" at bounding box center [212, 259] width 19 height 10
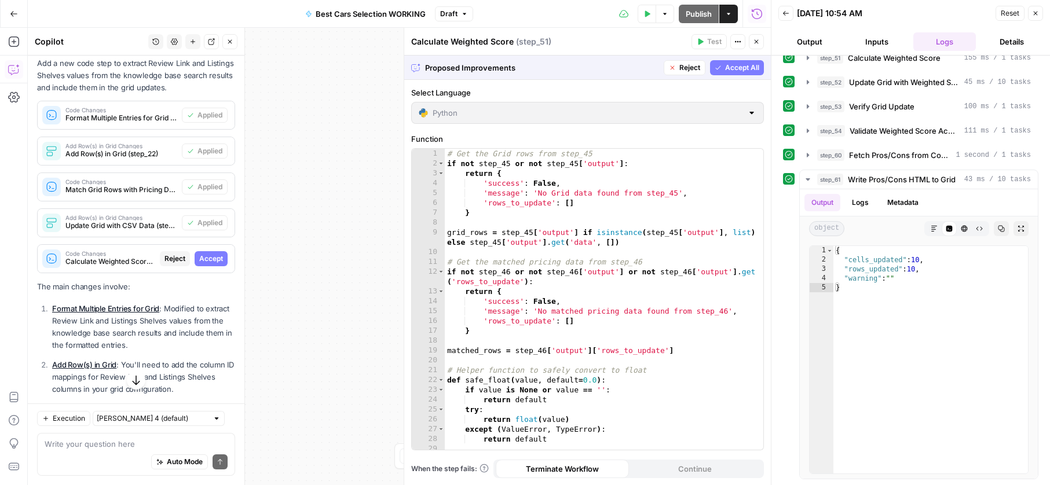
click at [217, 264] on span "Accept" at bounding box center [211, 259] width 24 height 10
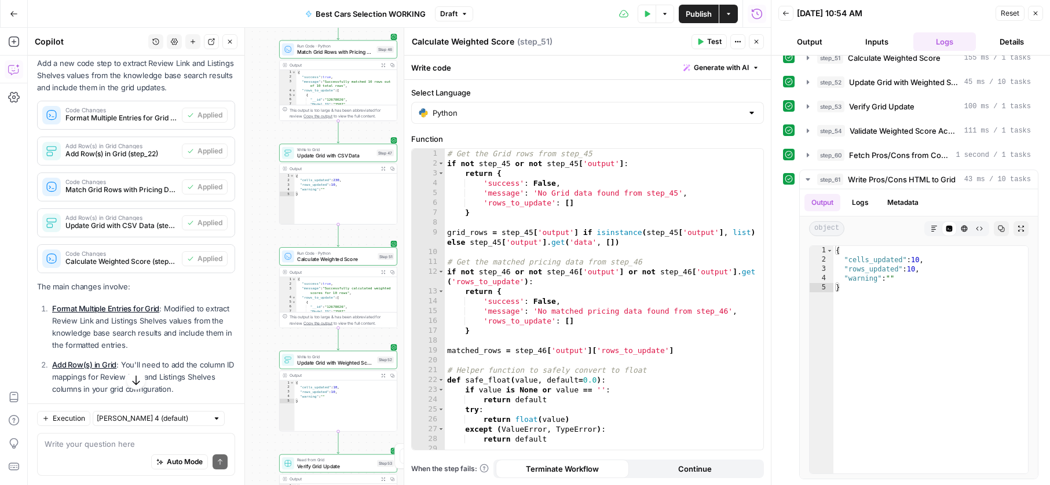
click at [259, 249] on div "Workflow Input Settings Inputs Search Knowledge Base Search Knowledge Base Step…" at bounding box center [399, 256] width 743 height 457
click at [304, 150] on span "Write to Grid" at bounding box center [335, 149] width 76 height 6
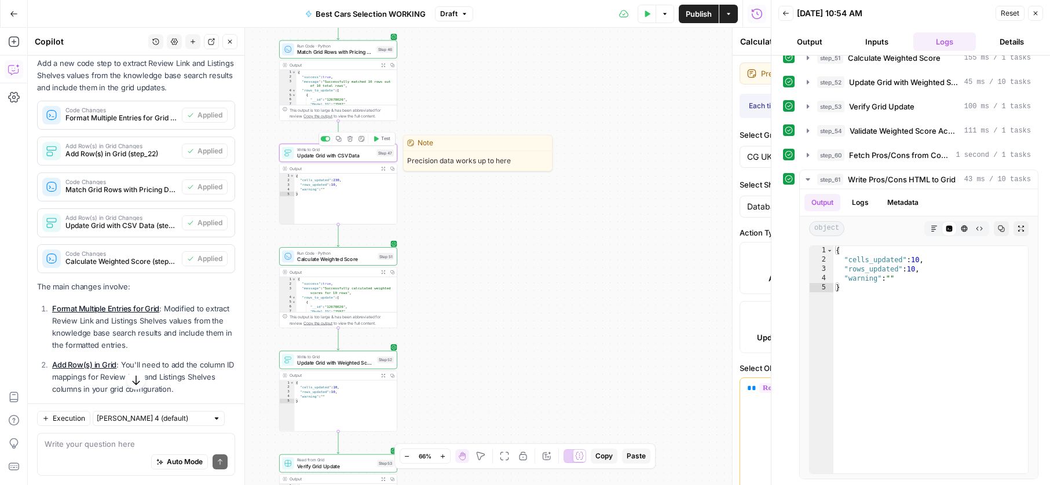
type textarea "Update Grid with CSV Data"
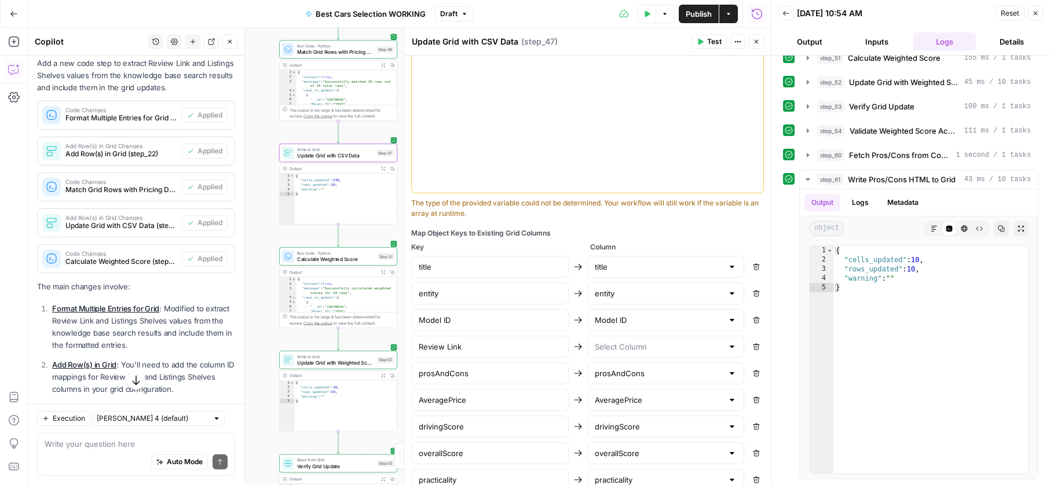
scroll to position [852, 0]
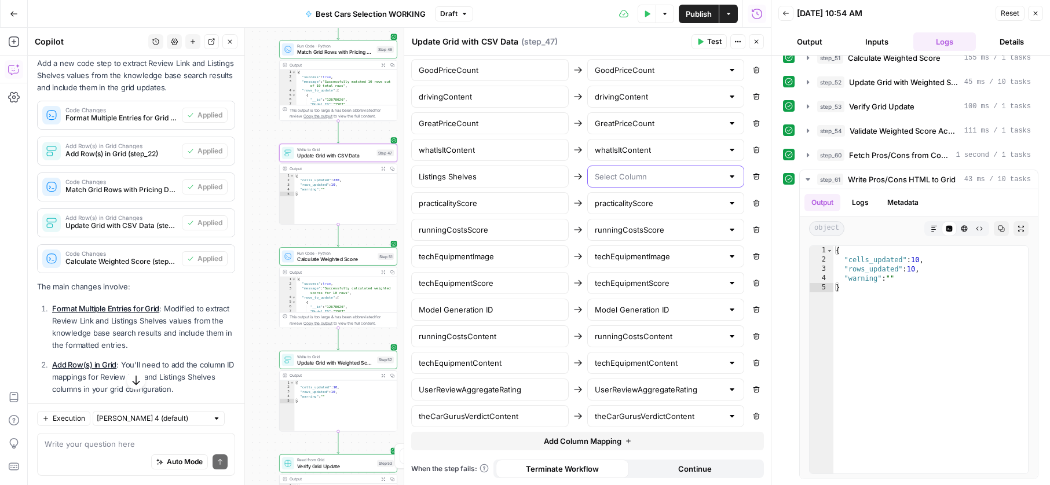
click at [621, 175] on input "text" at bounding box center [659, 177] width 129 height 12
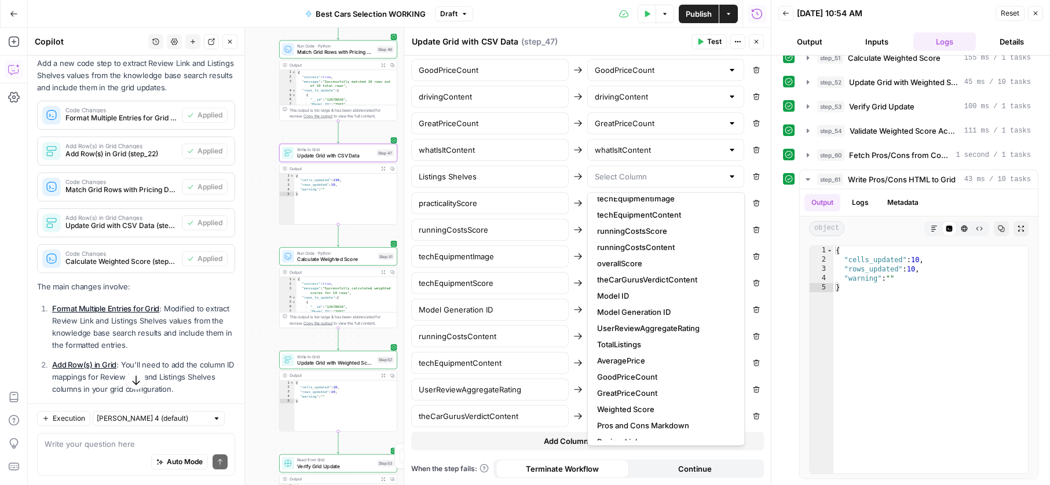
scroll to position [195, 0]
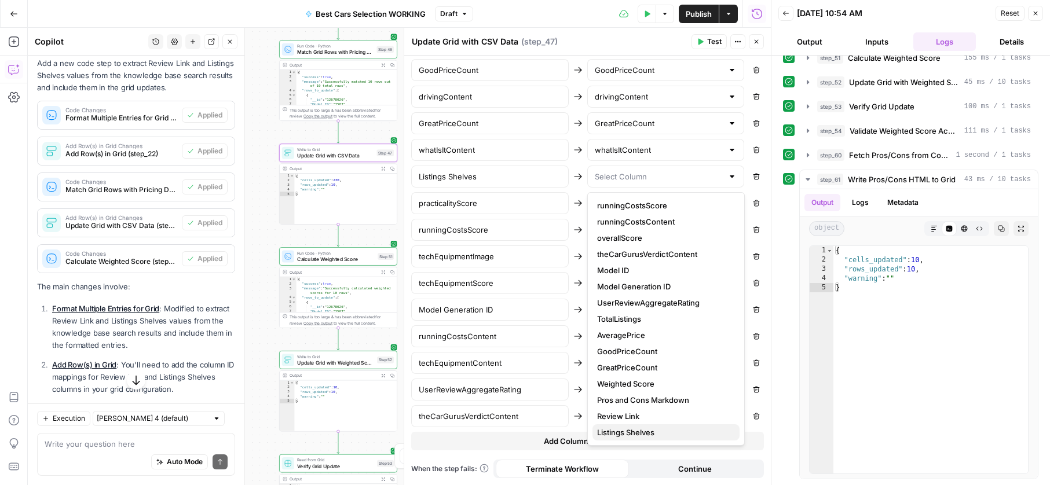
click at [638, 434] on span "Listings Shelves" at bounding box center [663, 433] width 133 height 12
type input "Listings Shelves"
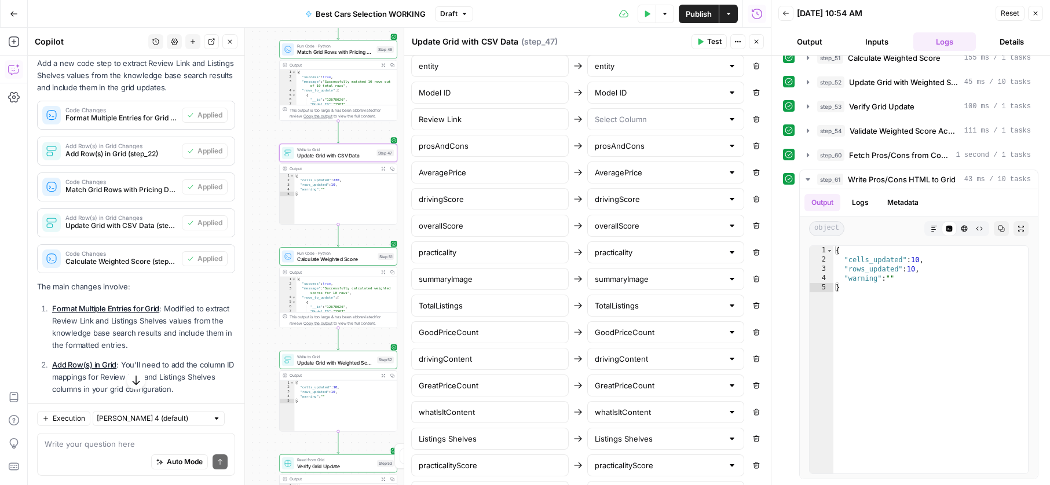
scroll to position [587, 0]
click at [655, 130] on div at bounding box center [665, 122] width 157 height 22
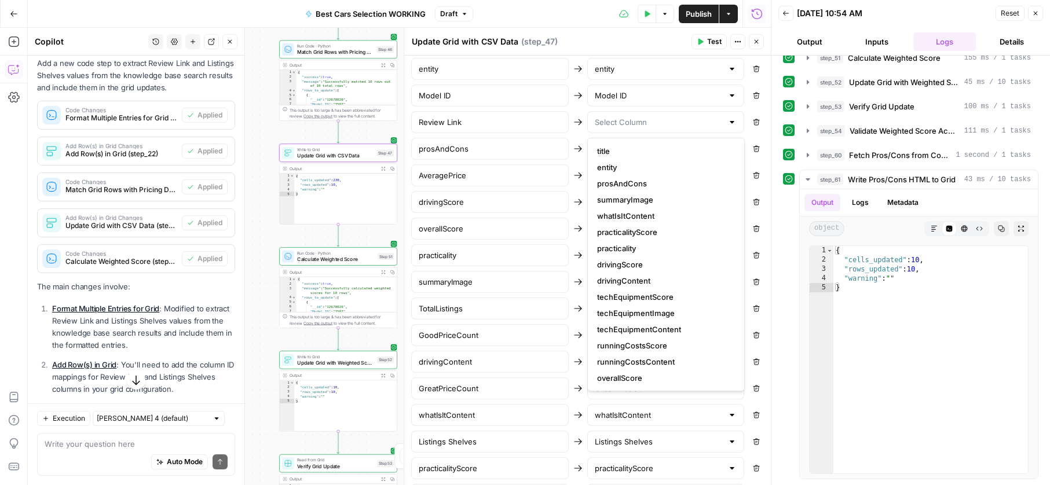
scroll to position [195, 0]
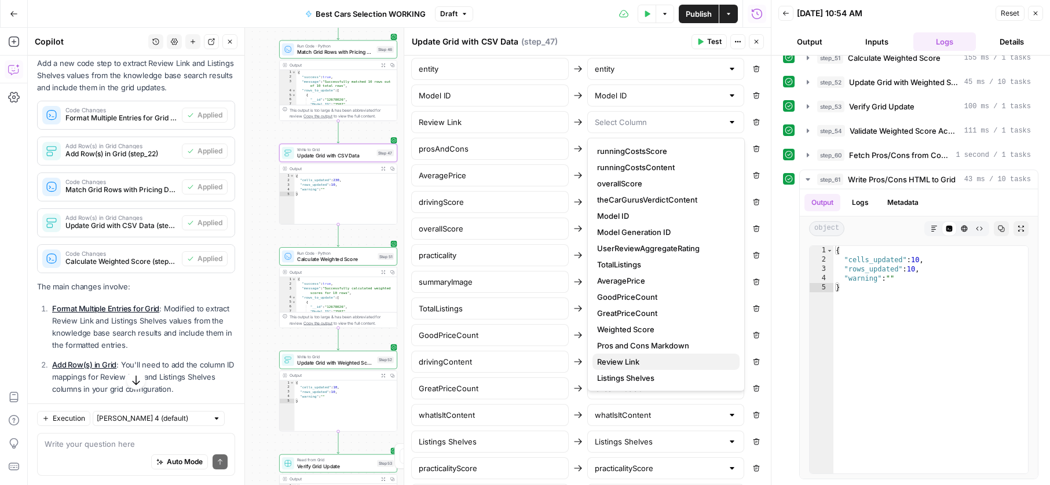
click at [655, 363] on span "Review Link" at bounding box center [663, 362] width 133 height 12
type input "Review Link"
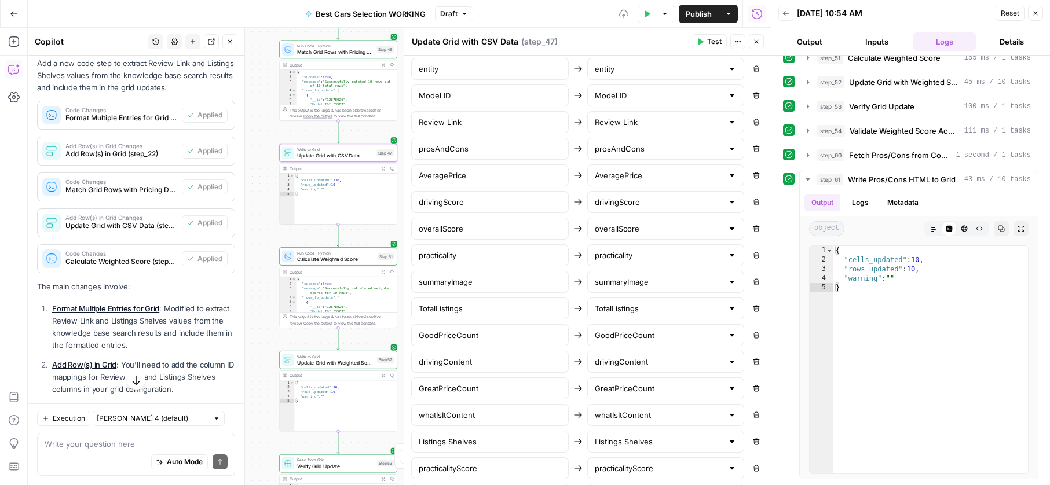
click at [780, 310] on div "step_20 Search Knowledge Base 467 ms / 1 tasks step_36 Fetch Filtered Contentfu…" at bounding box center [910, 271] width 278 height 430
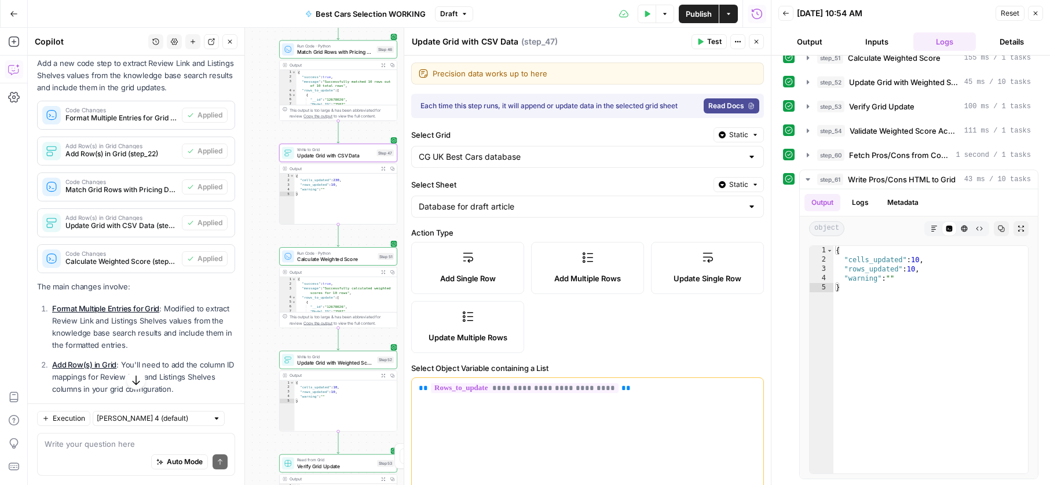
click at [720, 48] on button "Test" at bounding box center [708, 41] width 35 height 15
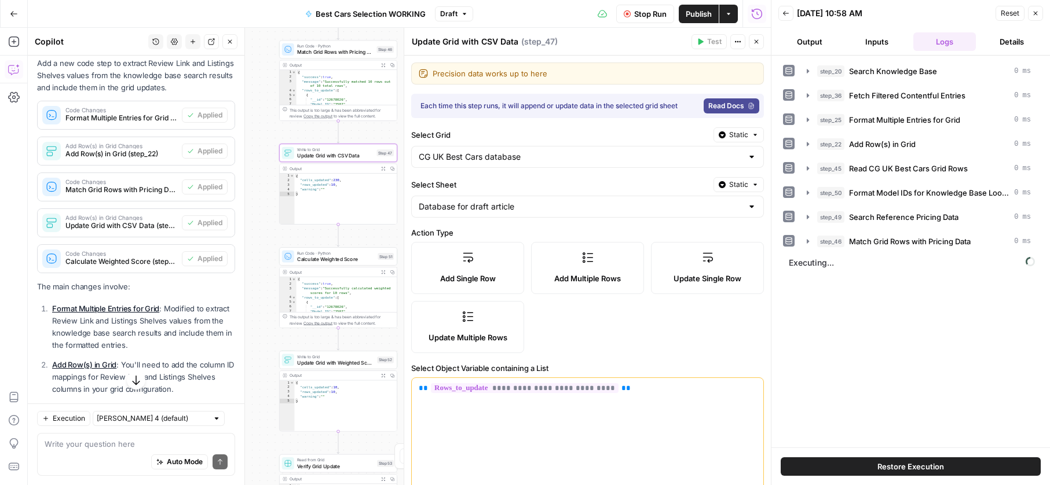
drag, startPoint x: 656, startPoint y: 16, endPoint x: 687, endPoint y: 14, distance: 30.2
click at [657, 16] on span "Stop Run" at bounding box center [650, 14] width 32 height 12
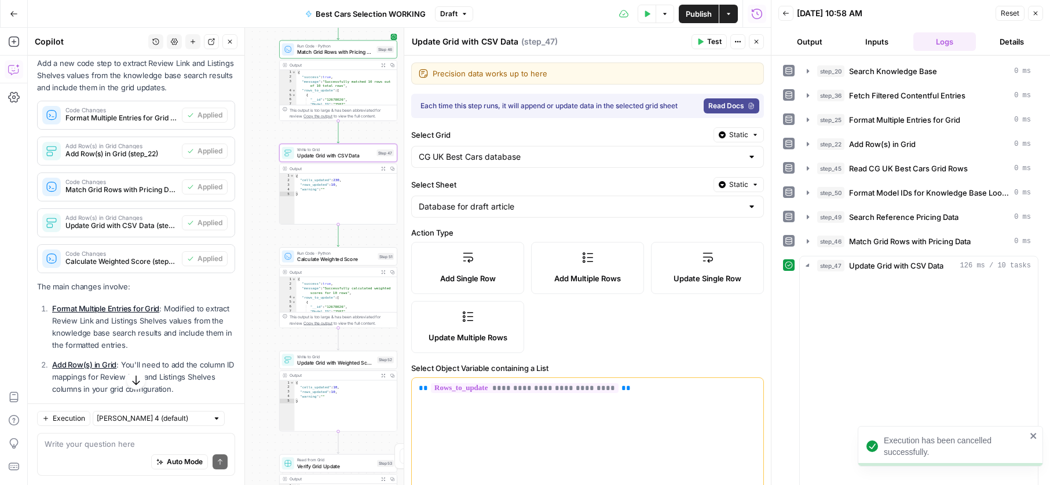
click at [652, 14] on button "Test Data" at bounding box center [646, 14] width 19 height 19
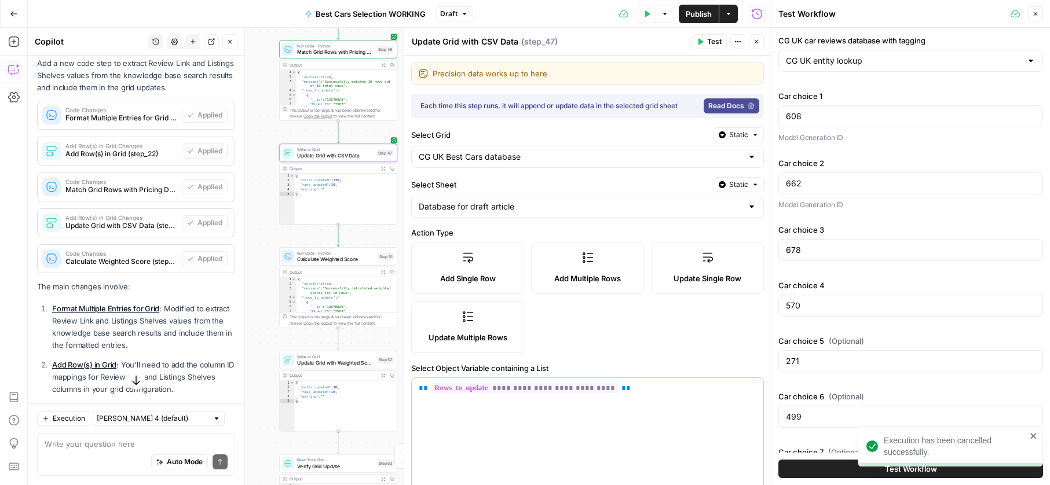
click at [902, 475] on div "Execution has been cancelled successfully." at bounding box center [947, 473] width 185 height 5
click at [861, 469] on button "Test Workflow" at bounding box center [910, 469] width 265 height 19
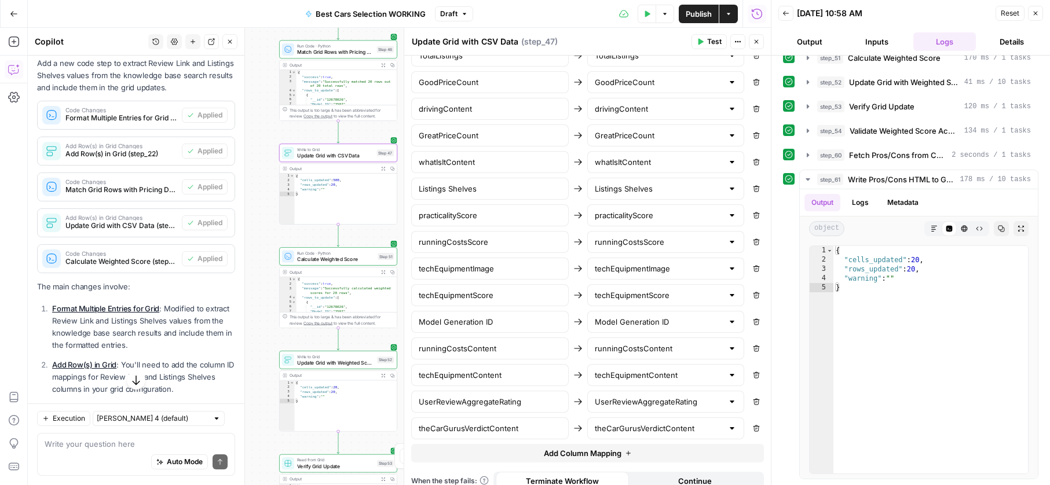
scroll to position [852, 0]
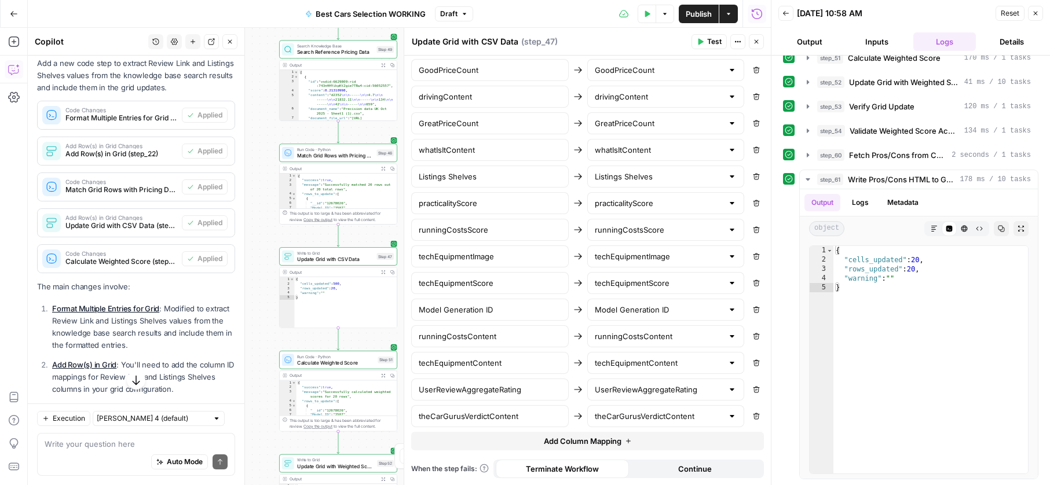
click at [321, 157] on span "Match Grid Rows with Pricing Data" at bounding box center [335, 156] width 76 height 8
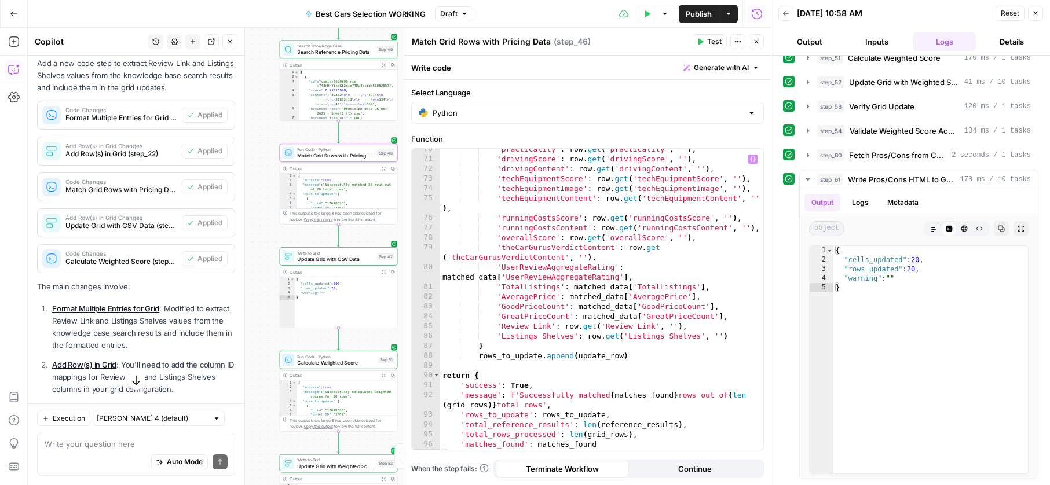
scroll to position [811, 0]
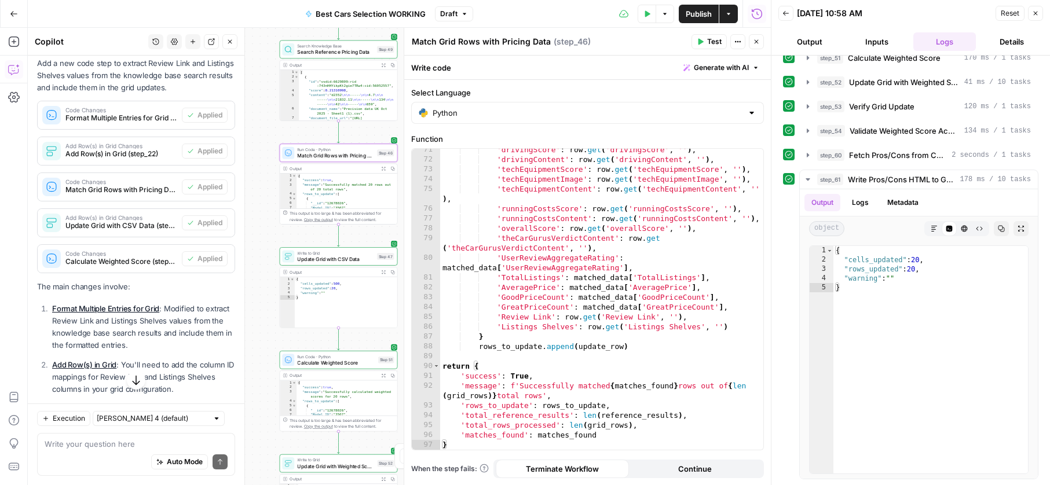
click at [333, 368] on div "Run Code · Python Calculate Weighted Score Step 51 Copy step Delete step Add No…" at bounding box center [339, 360] width 118 height 19
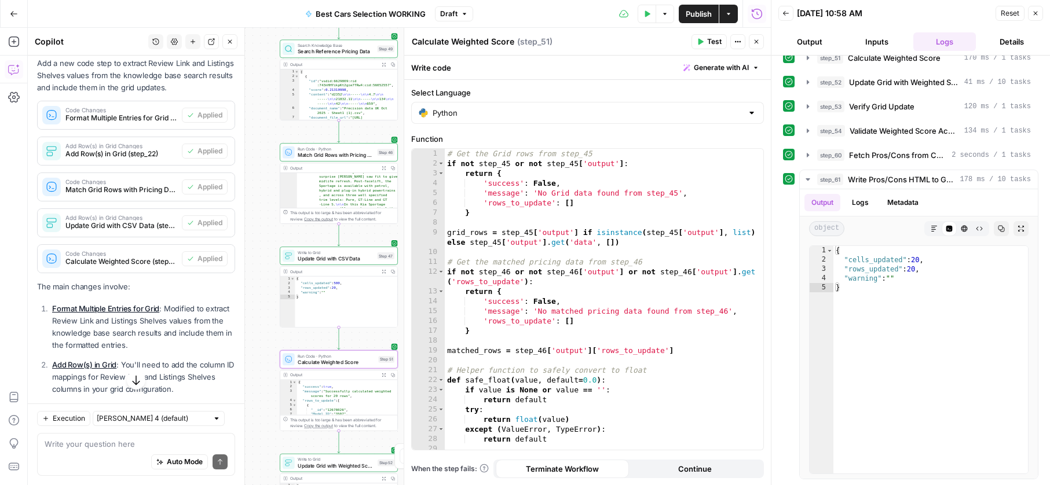
scroll to position [377, 0]
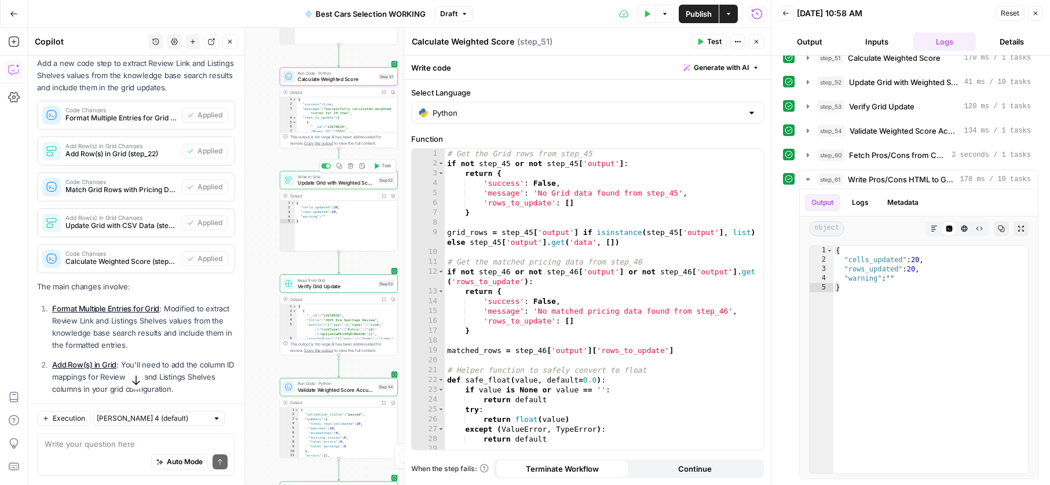
click at [308, 177] on span "Write to Grid" at bounding box center [336, 177] width 77 height 6
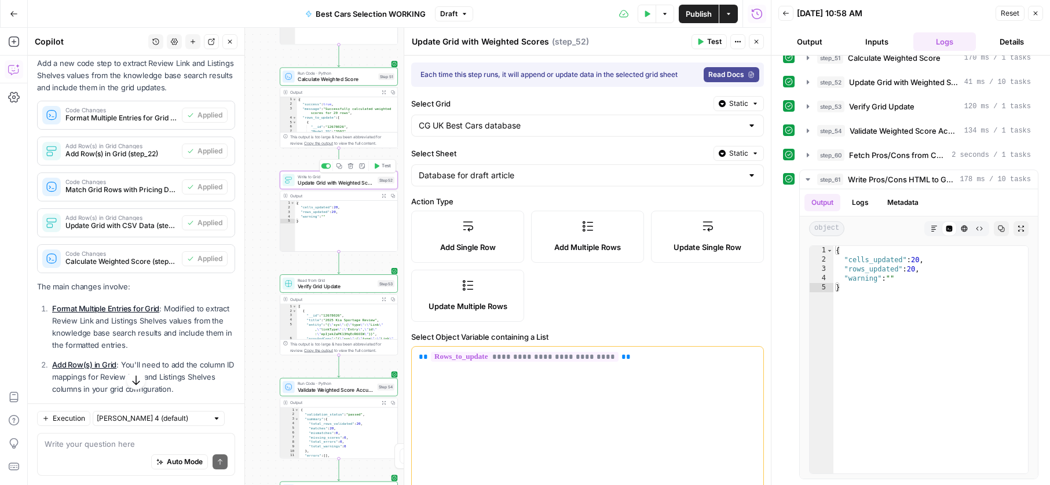
scroll to position [182, 0]
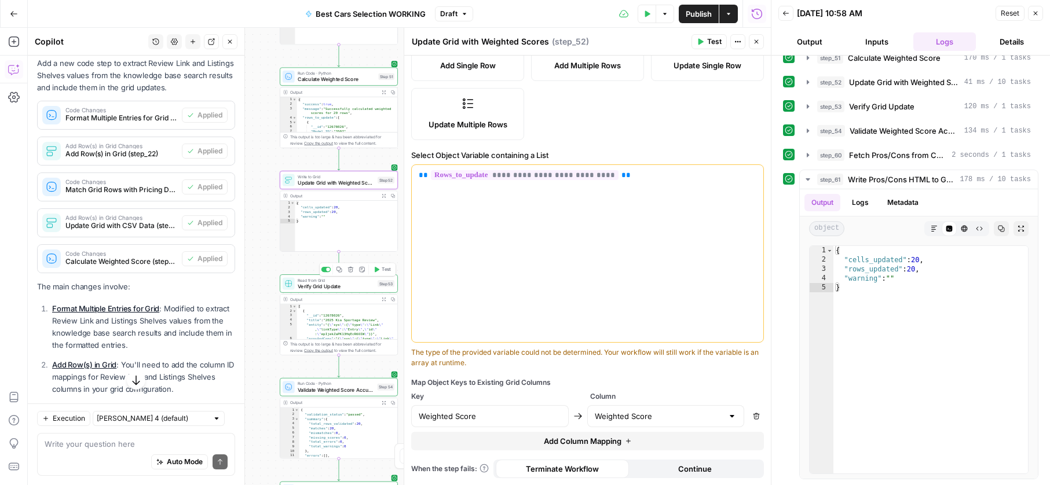
drag, startPoint x: 314, startPoint y: 278, endPoint x: 325, endPoint y: 276, distance: 11.8
click at [314, 278] on span "Read from Grid" at bounding box center [336, 280] width 77 height 6
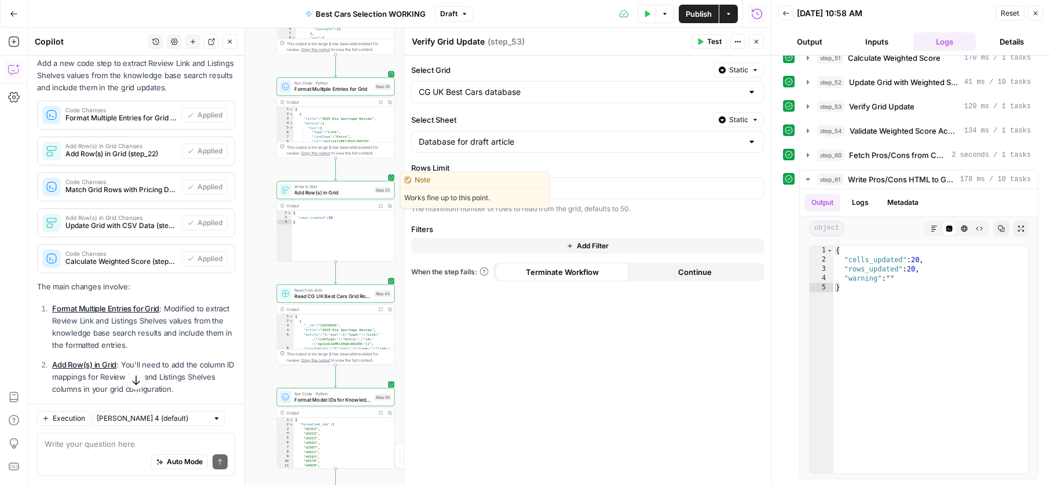
click at [302, 192] on span "Add Row(s) in Grid" at bounding box center [332, 193] width 77 height 8
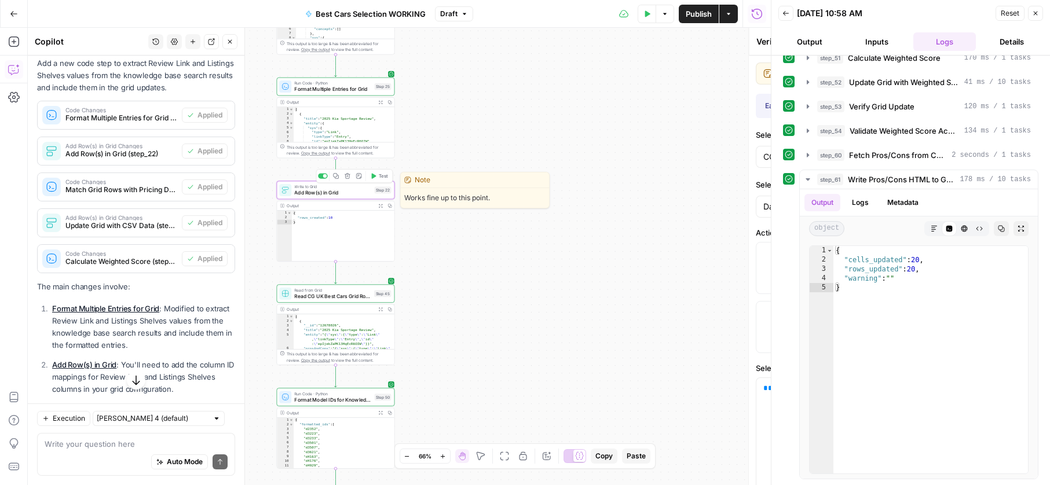
type textarea "Add Row(s) in Grid"
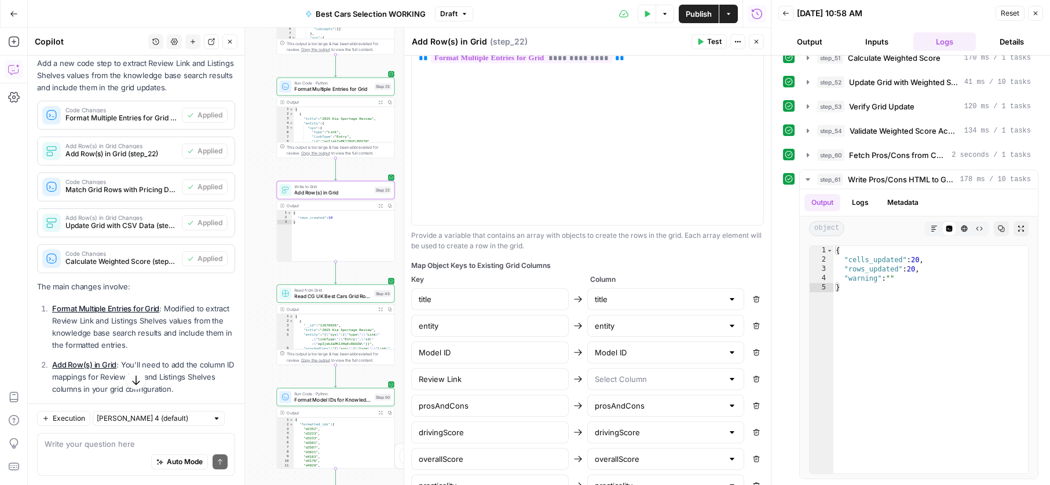
scroll to position [289, 0]
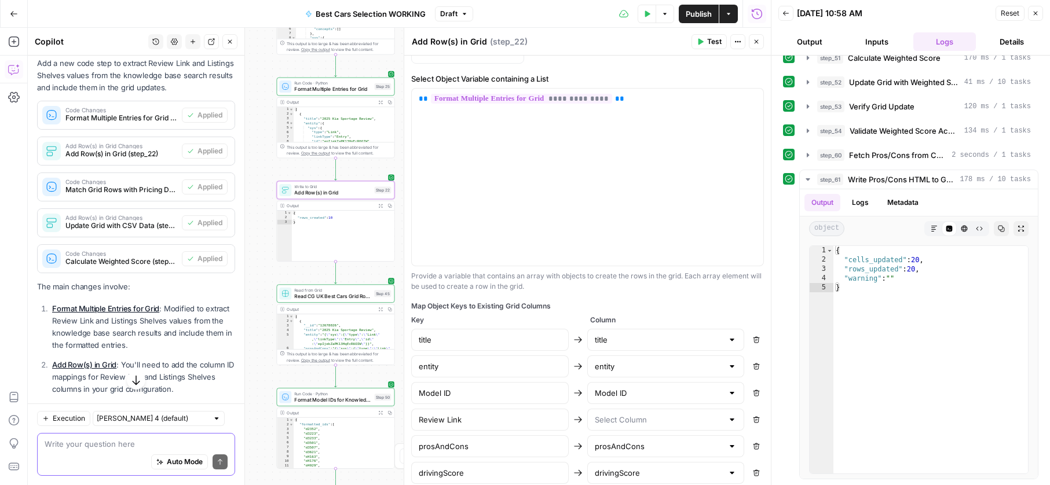
click at [119, 448] on textarea at bounding box center [136, 444] width 183 height 12
type textarea "Everything works apart from the Review Link and Listings Shelves values not bei…"
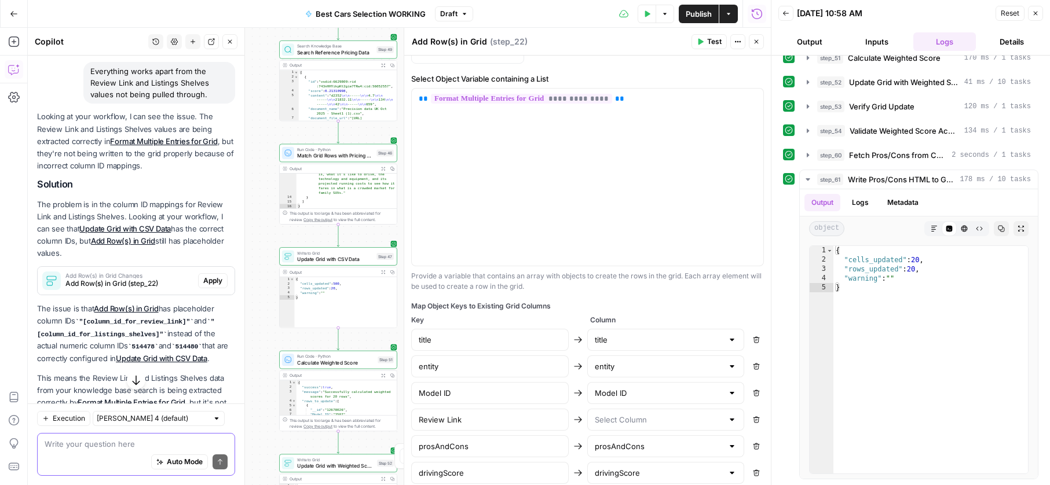
scroll to position [827, 0]
click at [132, 230] on link "Update Grid with CSV Data" at bounding box center [124, 225] width 91 height 9
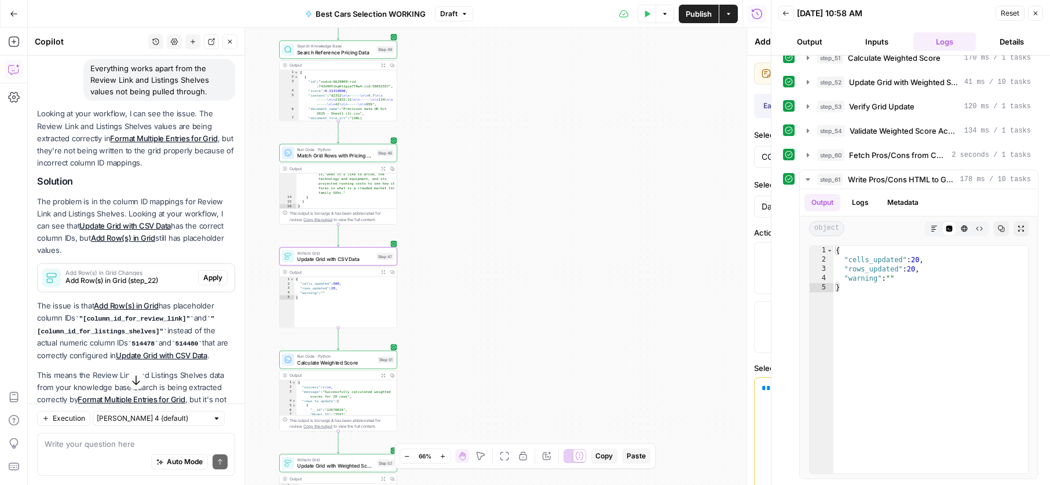
type textarea "Update Grid with CSV Data"
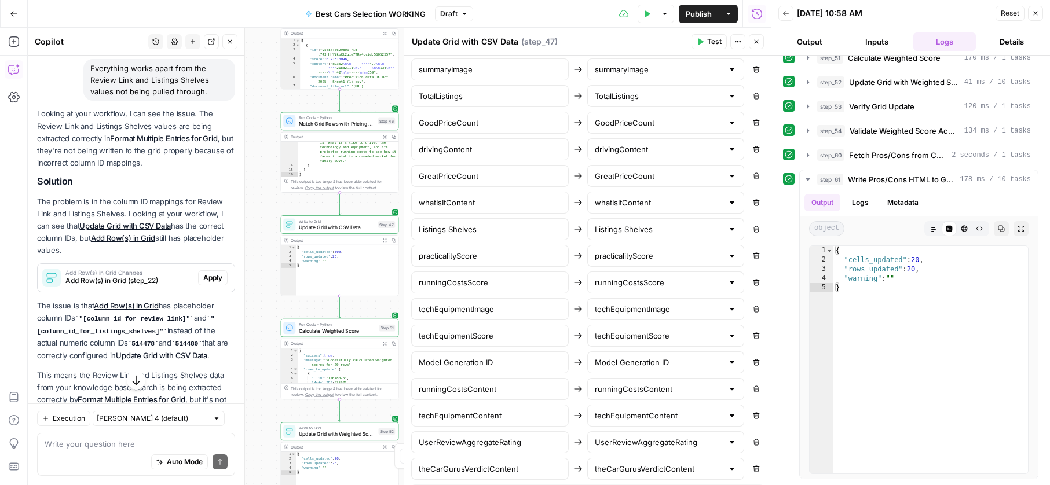
scroll to position [852, 0]
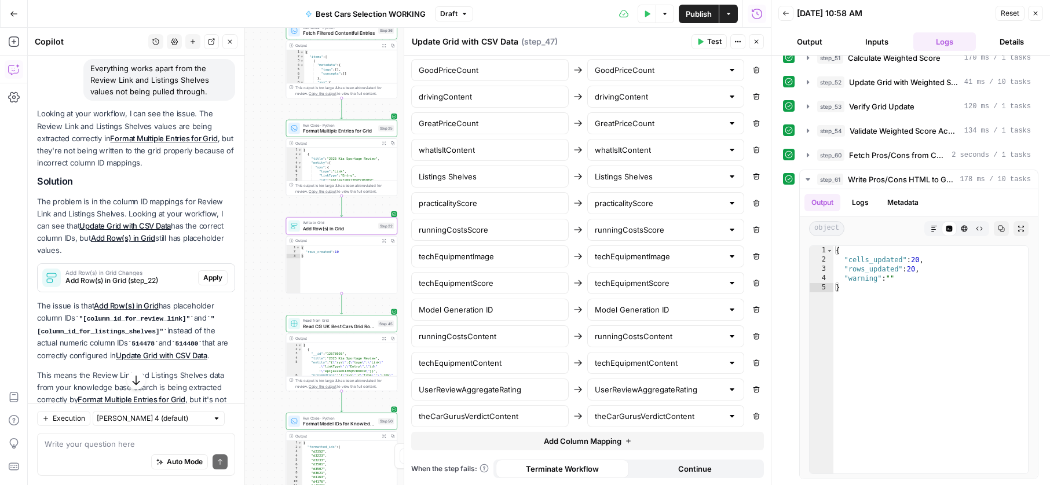
click at [147, 243] on link "Add Row(s) in Grid" at bounding box center [123, 237] width 64 height 9
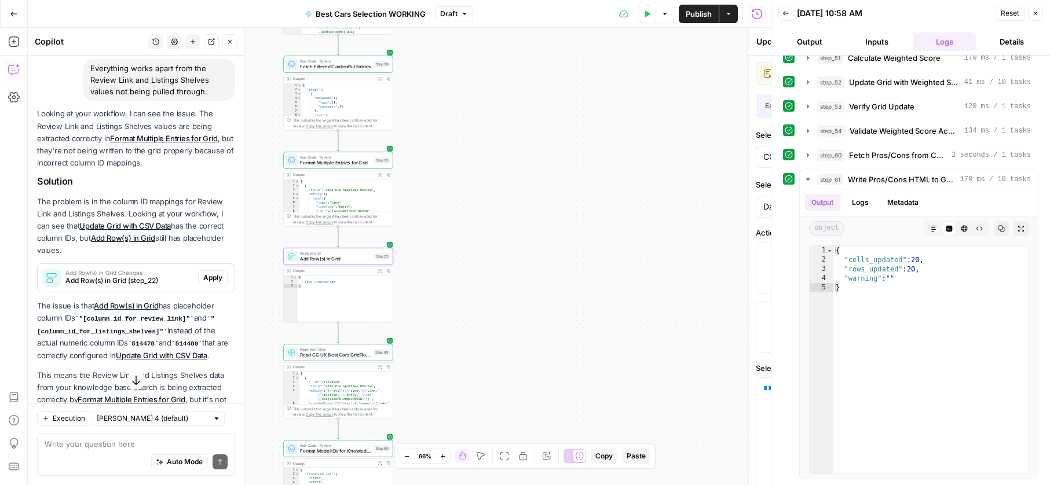
type textarea "Add Row(s) in Grid"
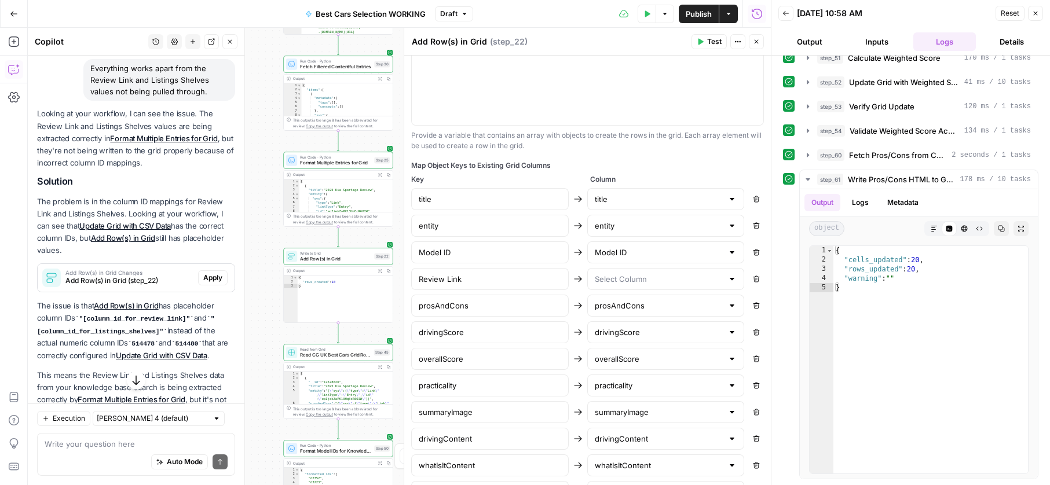
scroll to position [580, 0]
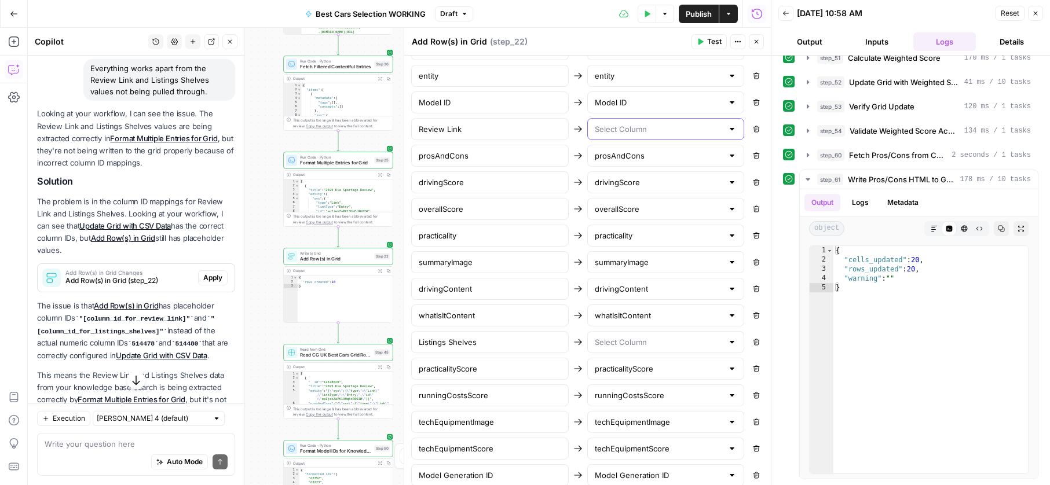
click at [613, 134] on input "text" at bounding box center [659, 129] width 129 height 12
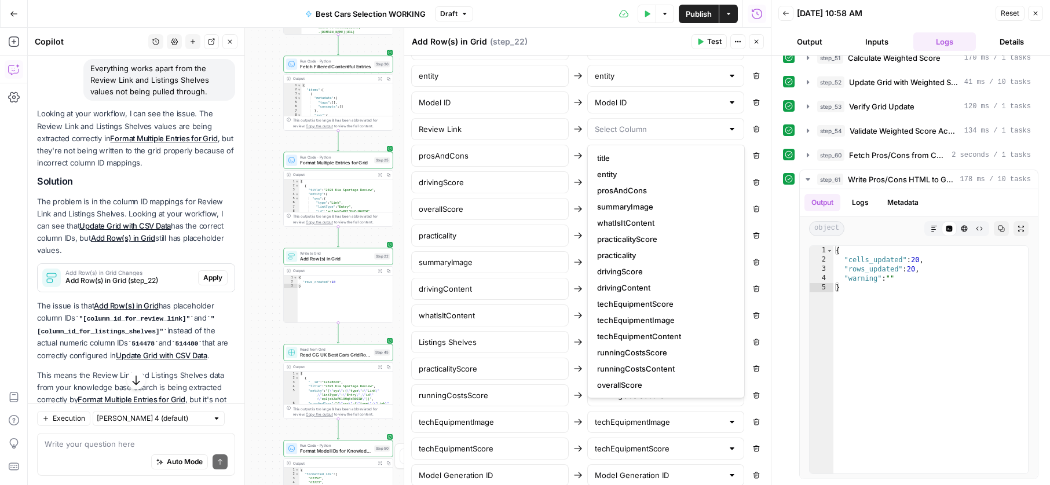
scroll to position [195, 0]
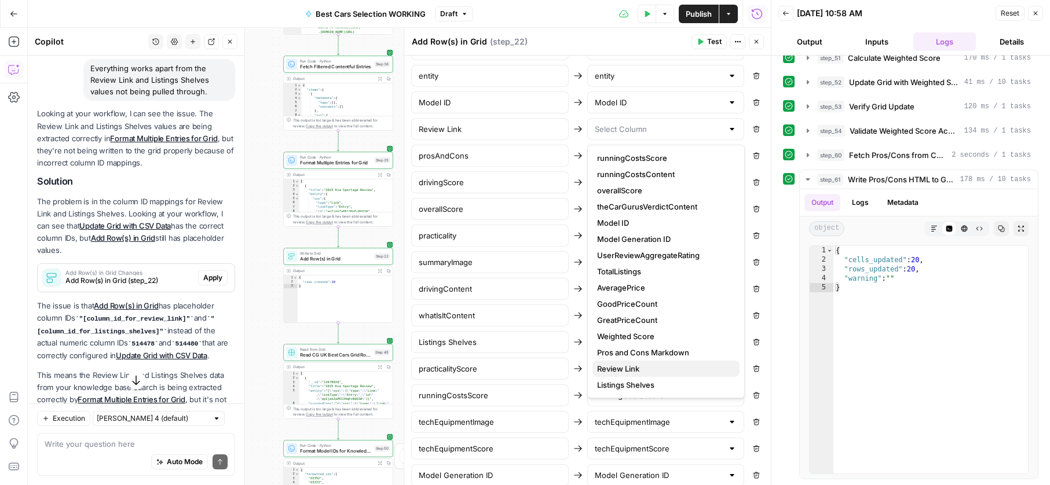
click at [639, 363] on span "Review Link" at bounding box center [663, 369] width 133 height 12
type input "Review Link"
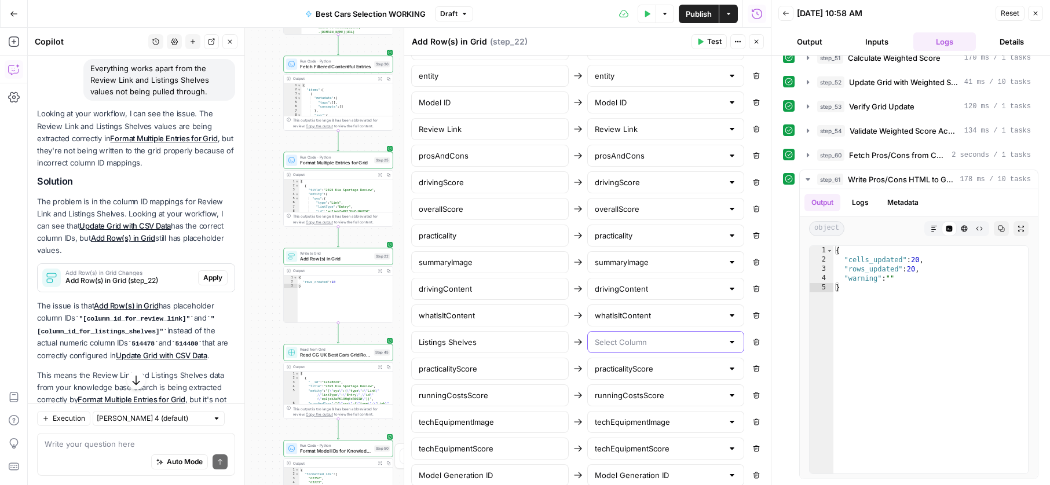
click at [632, 338] on input "text" at bounding box center [659, 342] width 129 height 12
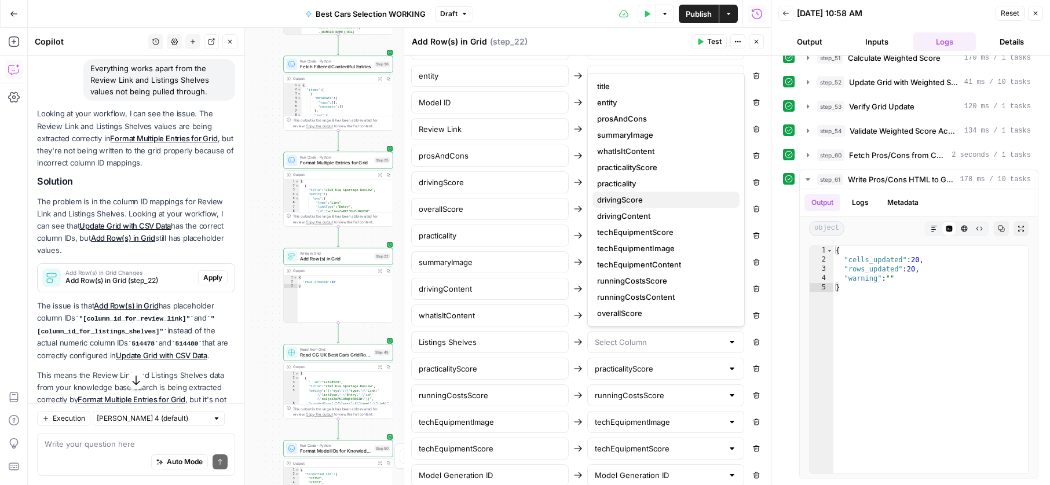
scroll to position [719, 0]
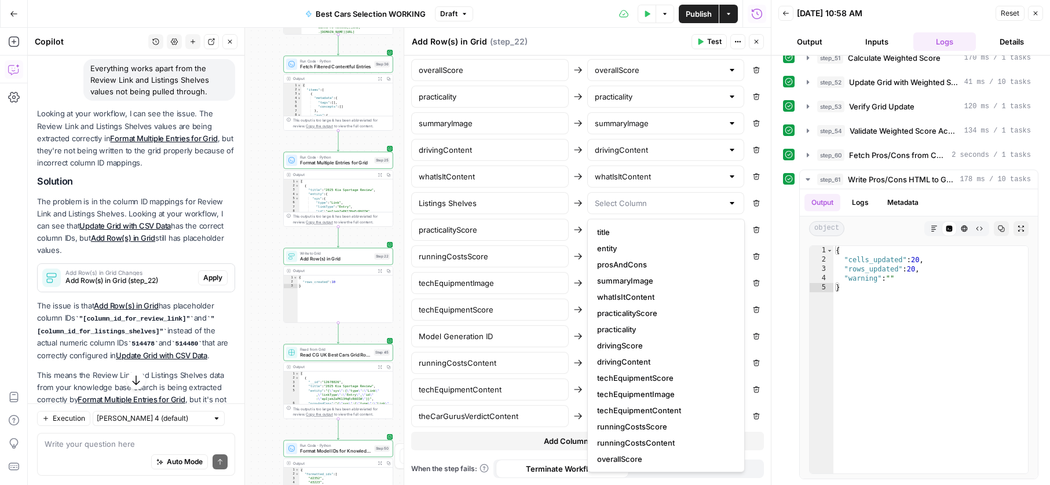
click at [788, 262] on div "step_61 Write Pros/Cons HTML to Grid 178 ms / 10 tasks Output Logs Metadata obj…" at bounding box center [910, 325] width 255 height 310
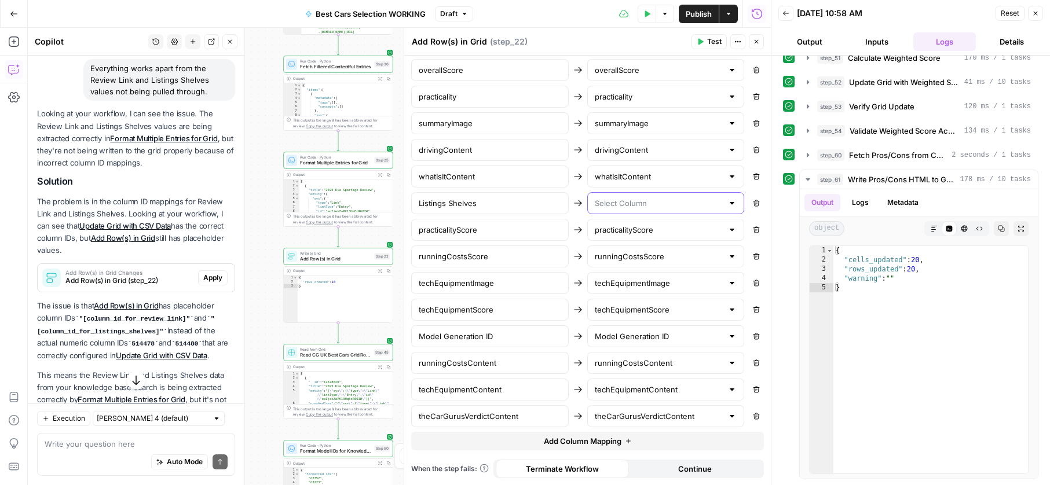
click at [615, 209] on input "text" at bounding box center [659, 203] width 129 height 12
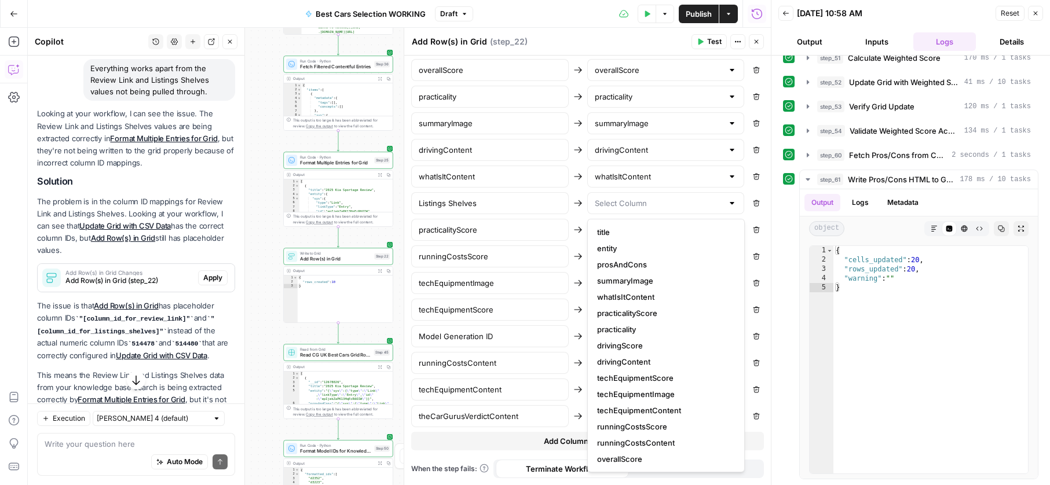
scroll to position [195, 0]
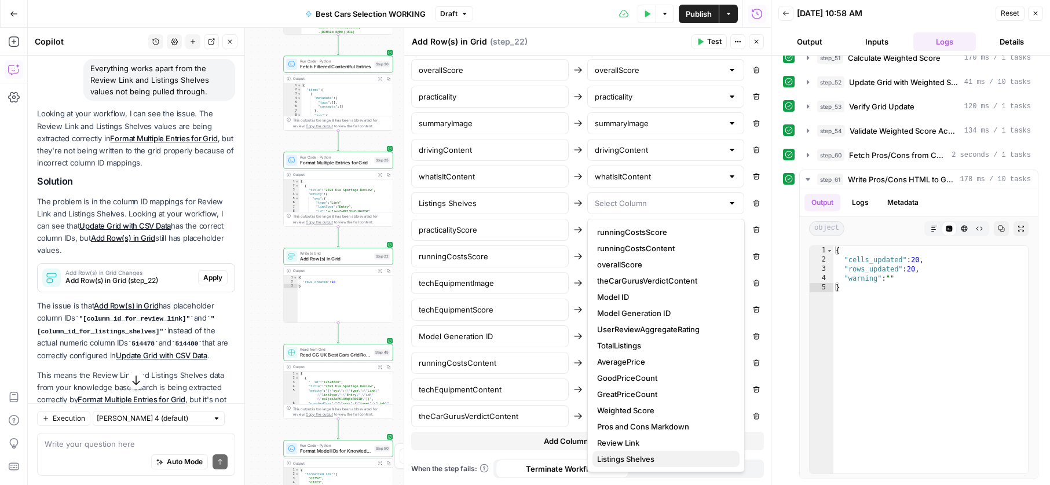
drag, startPoint x: 637, startPoint y: 458, endPoint x: 644, endPoint y: 454, distance: 7.5
click at [637, 458] on span "Listings Shelves" at bounding box center [663, 459] width 133 height 12
type input "Listings Shelves"
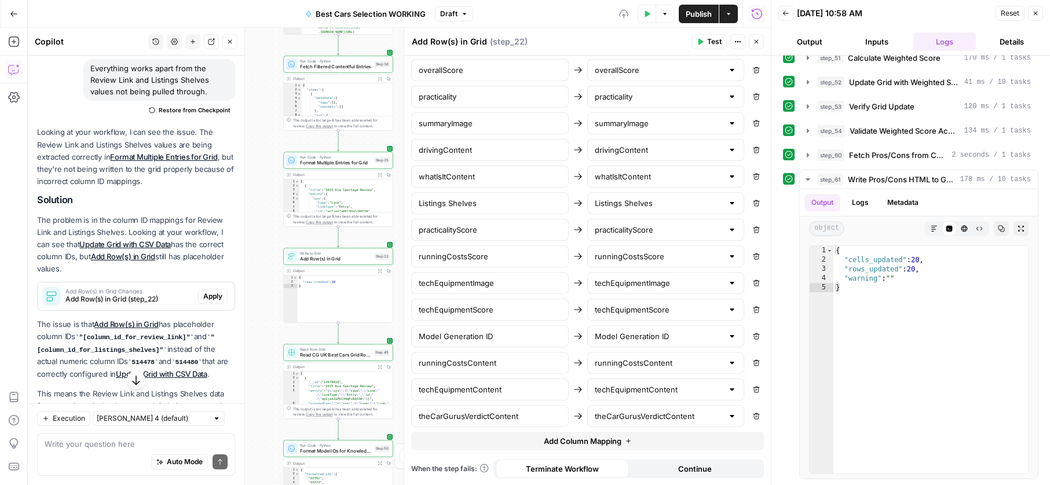
click at [791, 313] on div "step_61 Write Pros/Cons HTML to Grid 178 ms / 10 tasks Output Logs Metadata obj…" at bounding box center [910, 325] width 255 height 310
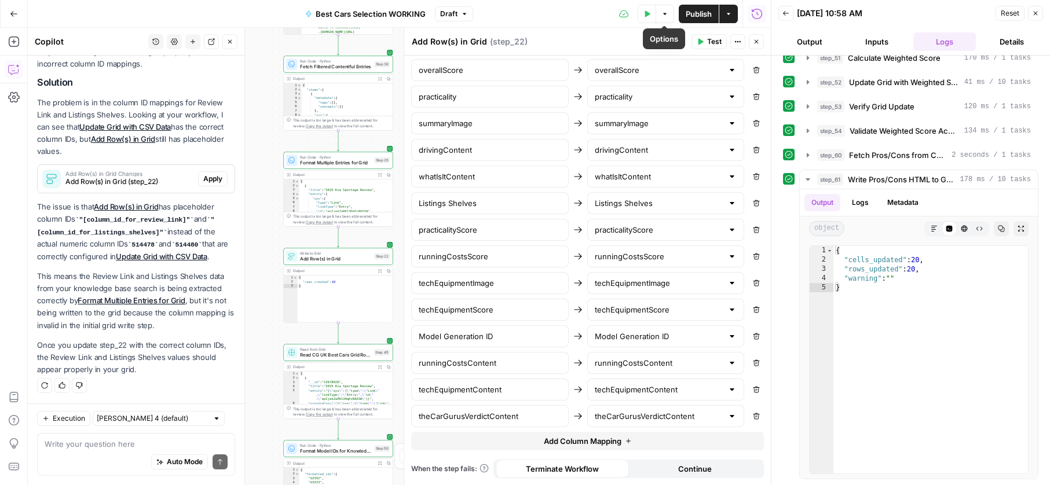
click at [650, 12] on button "Test Data" at bounding box center [646, 14] width 19 height 19
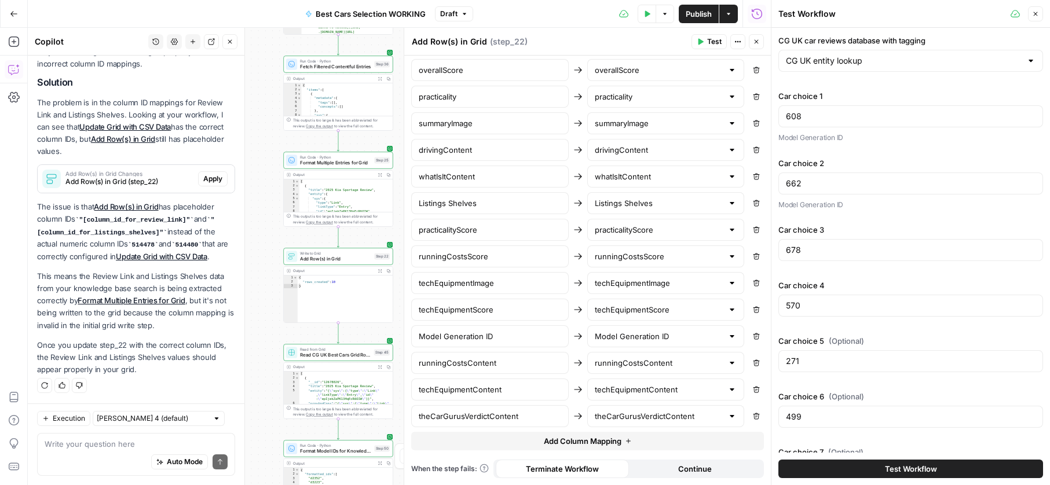
click at [816, 458] on div "Test Workflow" at bounding box center [910, 469] width 265 height 32
click at [818, 463] on button "Test Workflow" at bounding box center [910, 469] width 265 height 19
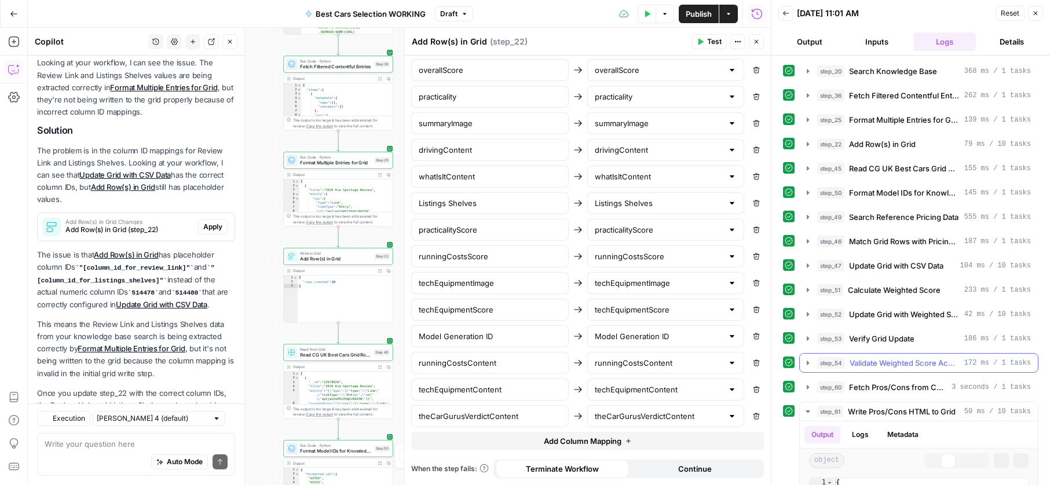
scroll to position [967, 0]
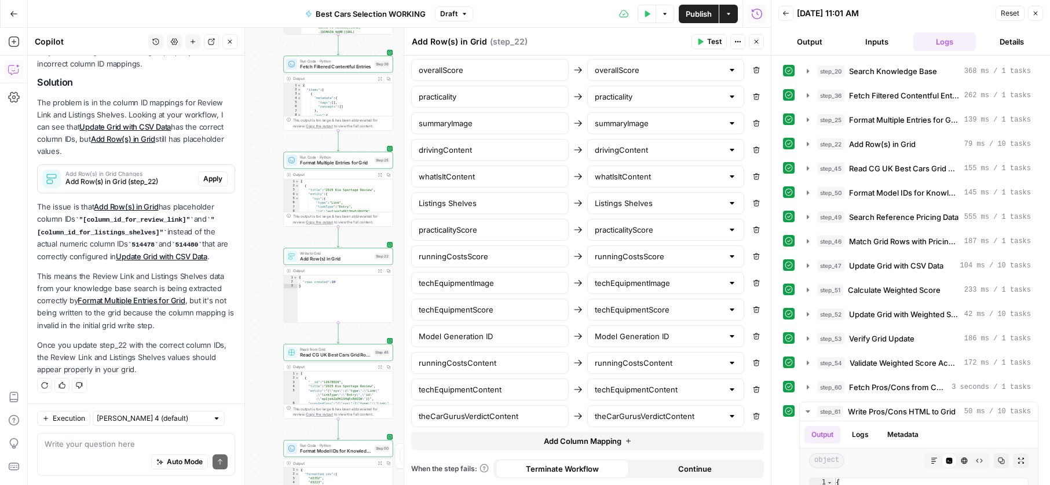
drag, startPoint x: 638, startPoint y: 16, endPoint x: 687, endPoint y: 92, distance: 90.9
click at [639, 16] on button "Test Data" at bounding box center [646, 14] width 18 height 19
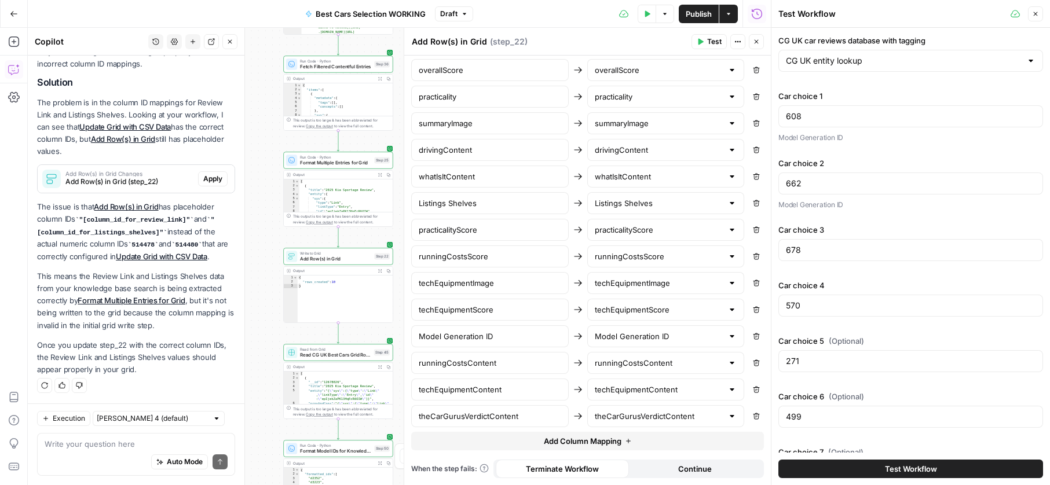
click at [941, 468] on button "Test Workflow" at bounding box center [910, 469] width 265 height 19
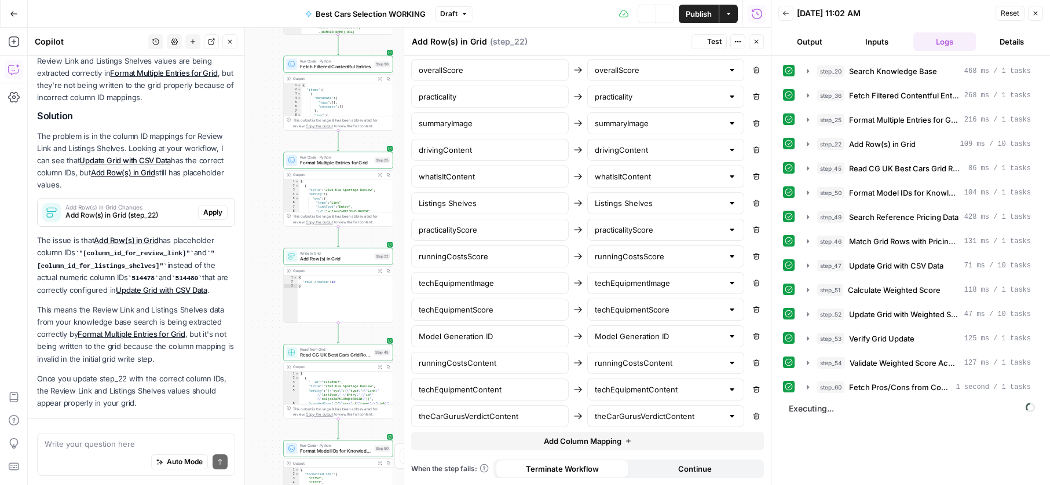
scroll to position [967, 0]
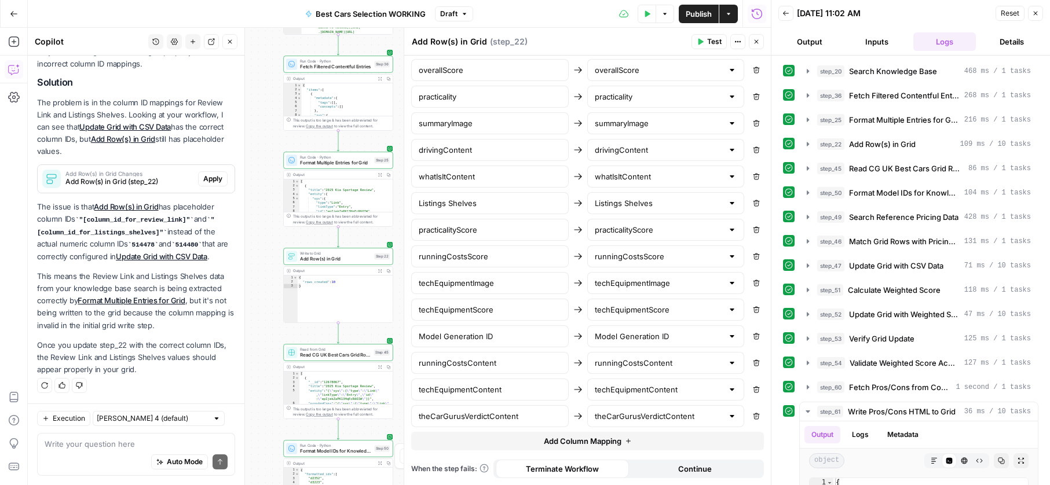
click at [636, 19] on div "Test Data Options Publish Actions Run History" at bounding box center [622, 13] width 298 height 27
click at [642, 19] on button "Test Data" at bounding box center [646, 14] width 19 height 19
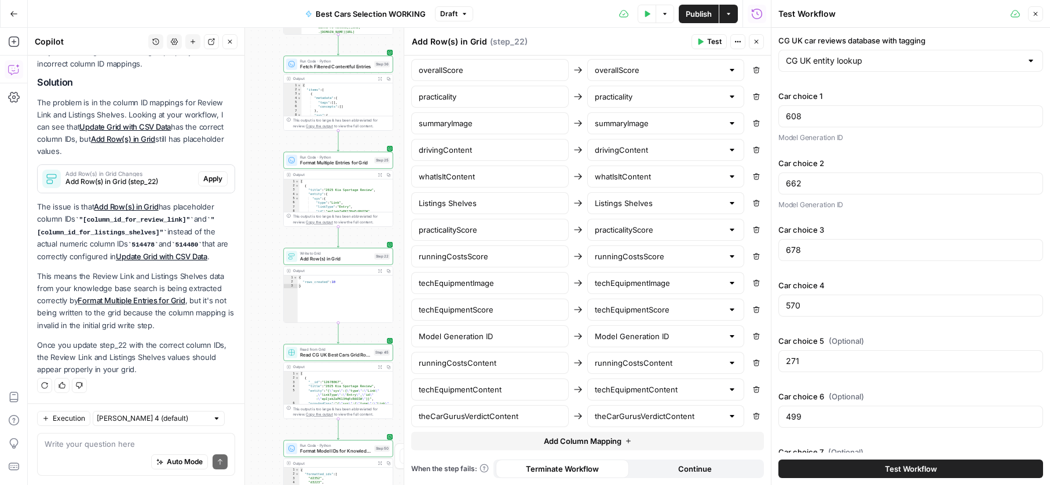
click at [845, 469] on button "Test Workflow" at bounding box center [910, 469] width 265 height 19
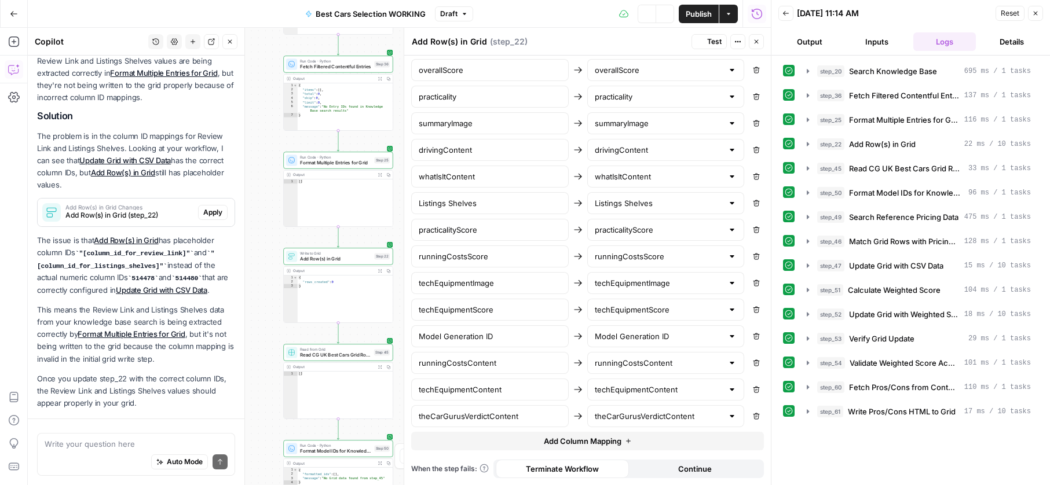
scroll to position [967, 0]
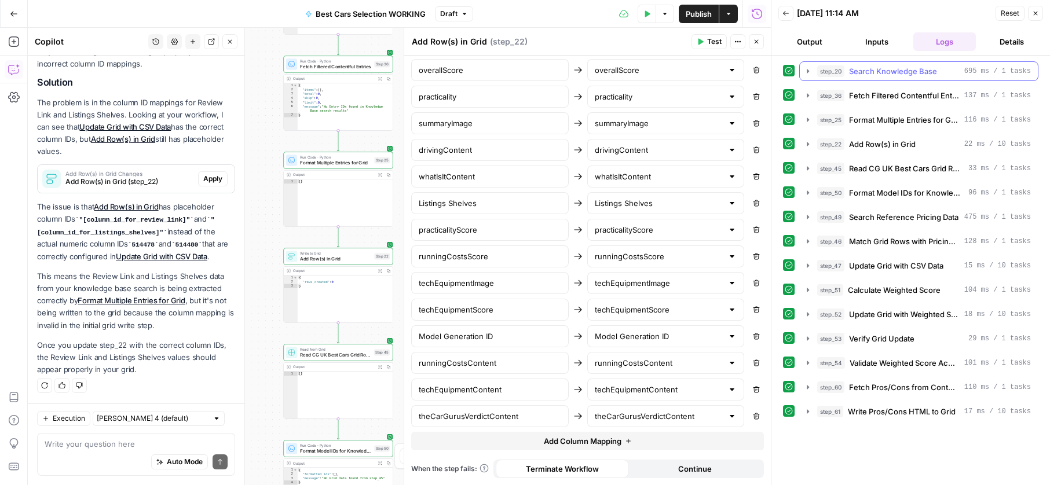
click at [801, 75] on button "step_20 Search Knowledge Base 695 ms / 1 tasks" at bounding box center [918, 71] width 238 height 19
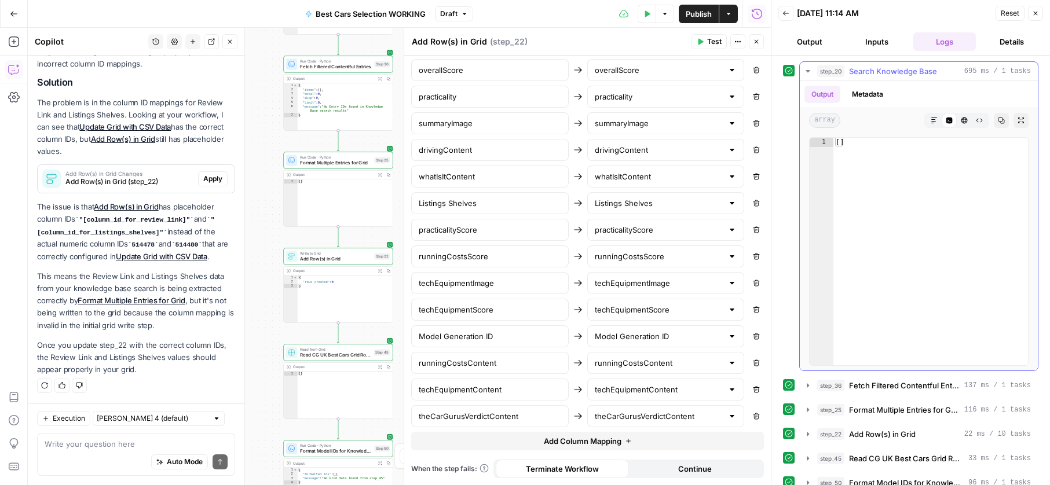
click at [801, 75] on button "step_20 Search Knowledge Base 695 ms / 1 tasks" at bounding box center [918, 71] width 238 height 19
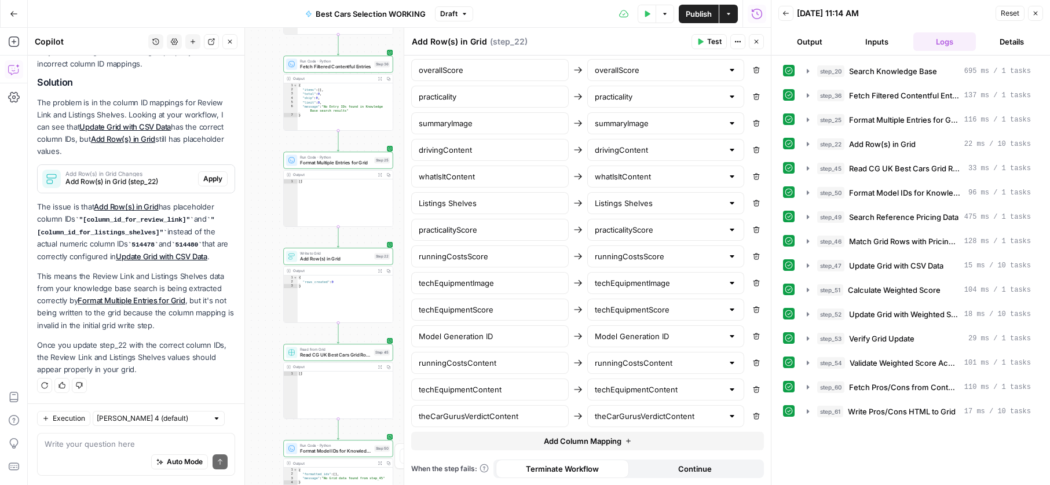
click at [634, 14] on div "Test Data Options Publish Actions Run History" at bounding box center [622, 13] width 298 height 27
click at [651, 17] on button "Test Data" at bounding box center [646, 14] width 19 height 19
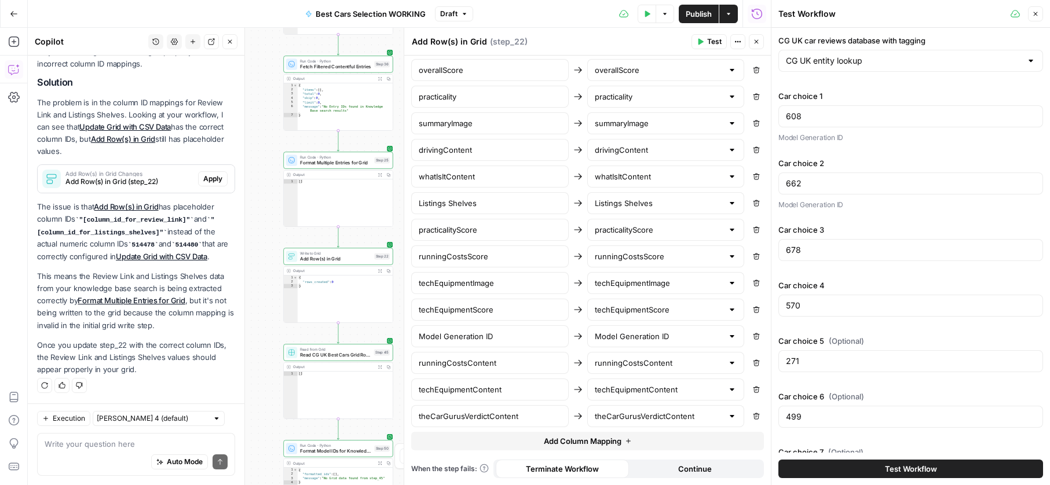
click at [949, 477] on button "Test Workflow" at bounding box center [910, 469] width 265 height 19
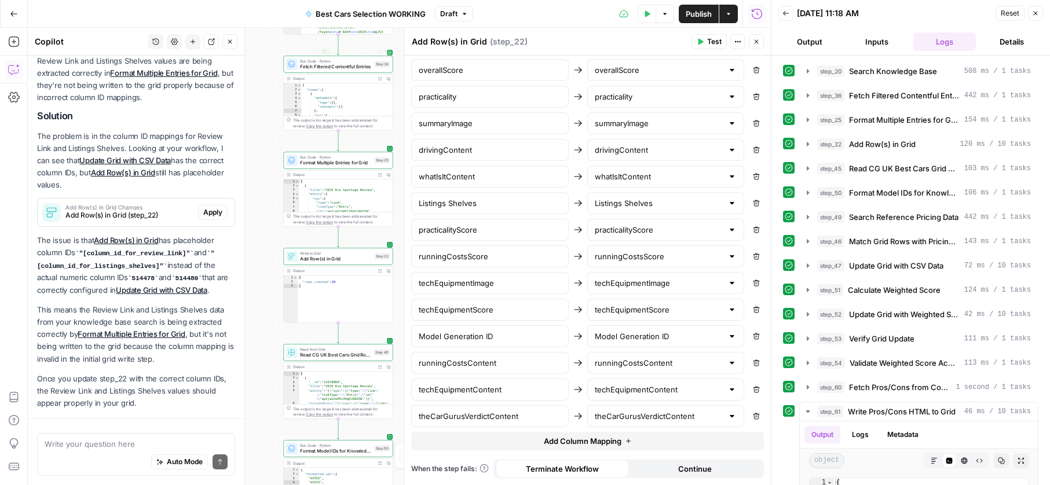
scroll to position [967, 0]
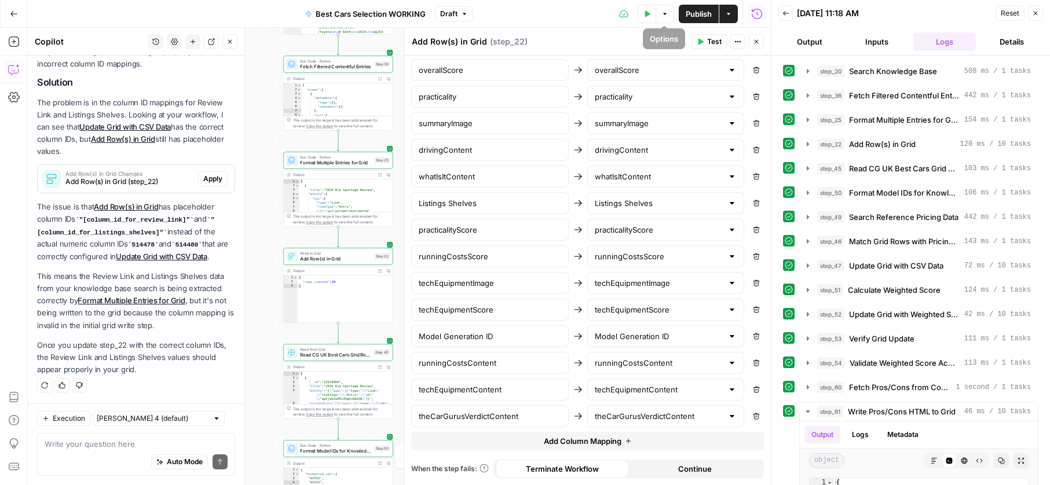
click at [689, 12] on span "Publish" at bounding box center [698, 14] width 26 height 12
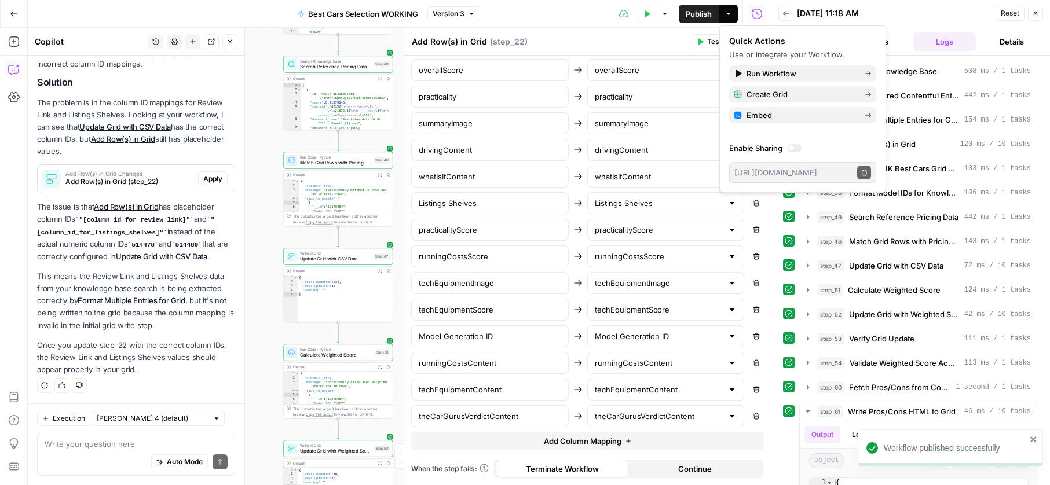
click at [12, 19] on button "Go Back" at bounding box center [13, 13] width 21 height 21
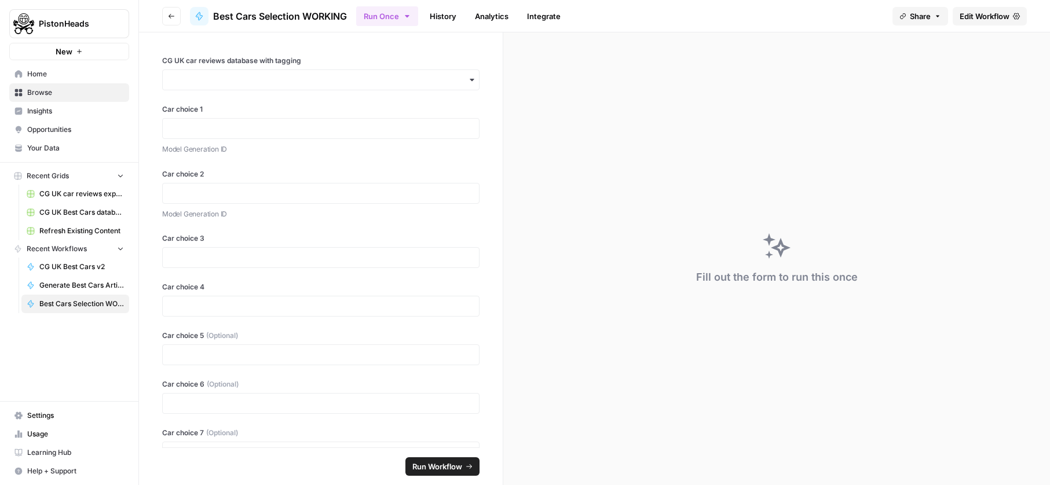
click at [67, 279] on link "Generate Best Cars Article" at bounding box center [75, 285] width 108 height 19
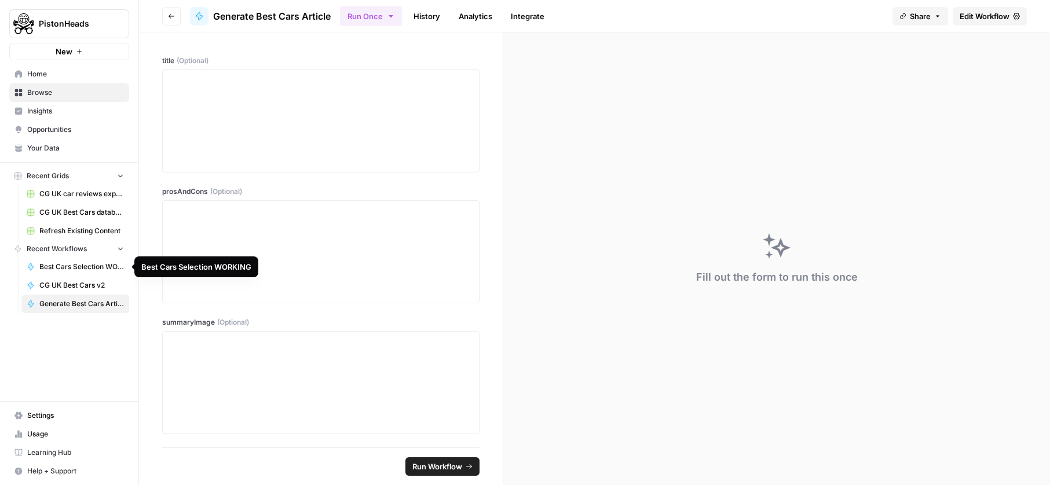
click at [78, 268] on span "Best Cars Selection WORKING" at bounding box center [81, 267] width 85 height 10
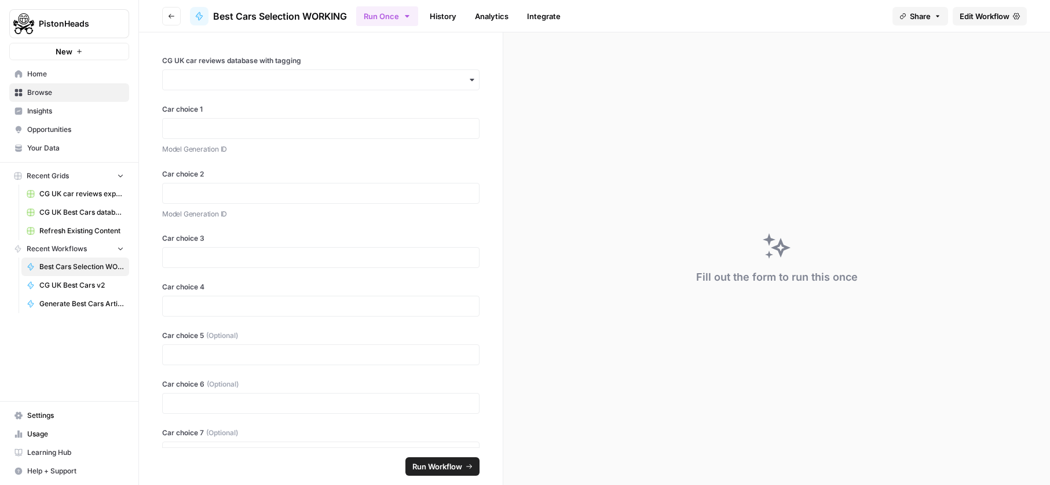
click at [69, 287] on span "CG UK Best Cars v2" at bounding box center [81, 285] width 85 height 10
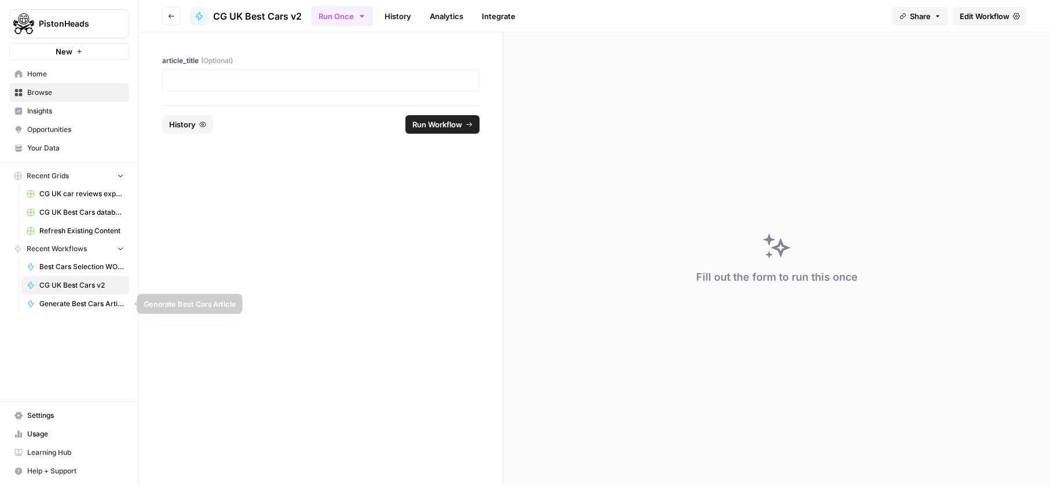
click at [72, 303] on span "Generate Best Cars Article" at bounding box center [81, 304] width 85 height 10
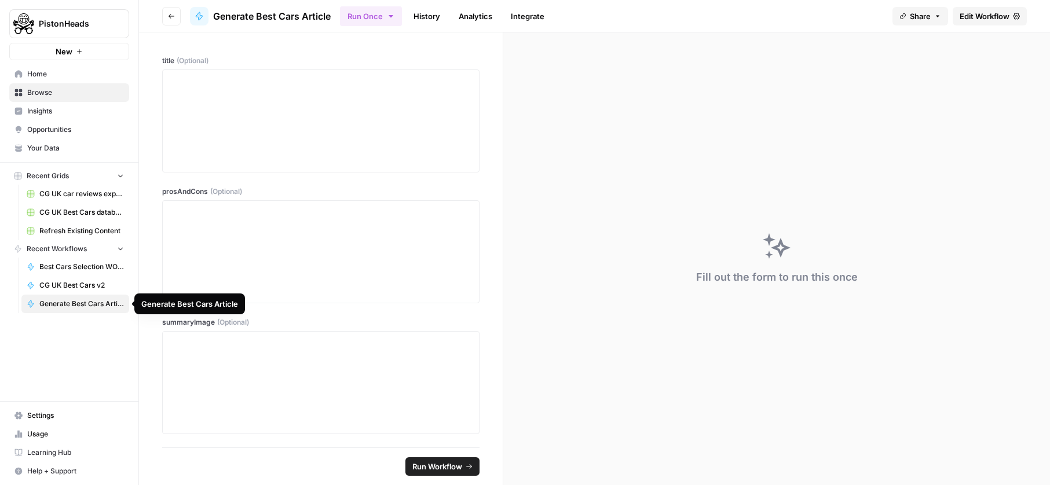
click at [57, 285] on span "CG UK Best Cars v2" at bounding box center [81, 285] width 85 height 10
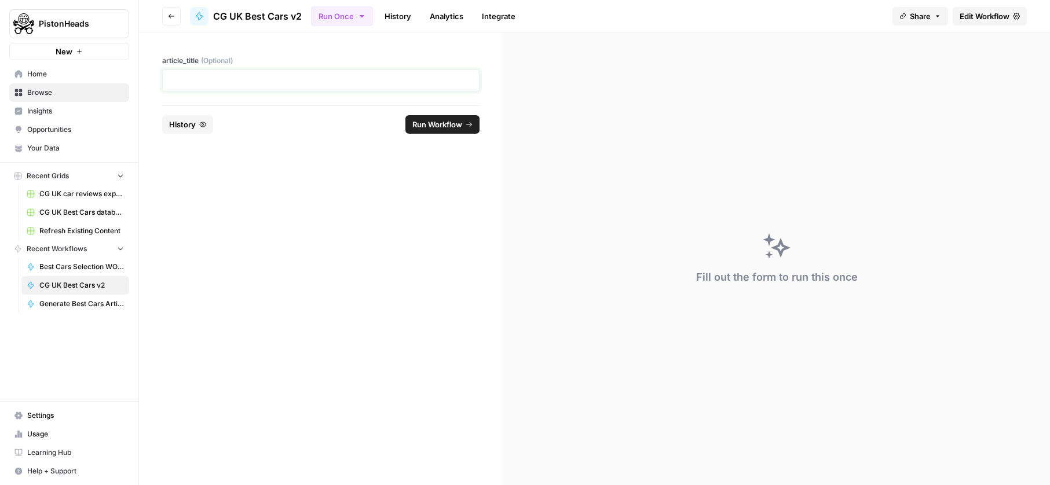
click at [337, 81] on p at bounding box center [321, 81] width 302 height 12
click at [445, 122] on span "Run Workflow" at bounding box center [437, 125] width 50 height 12
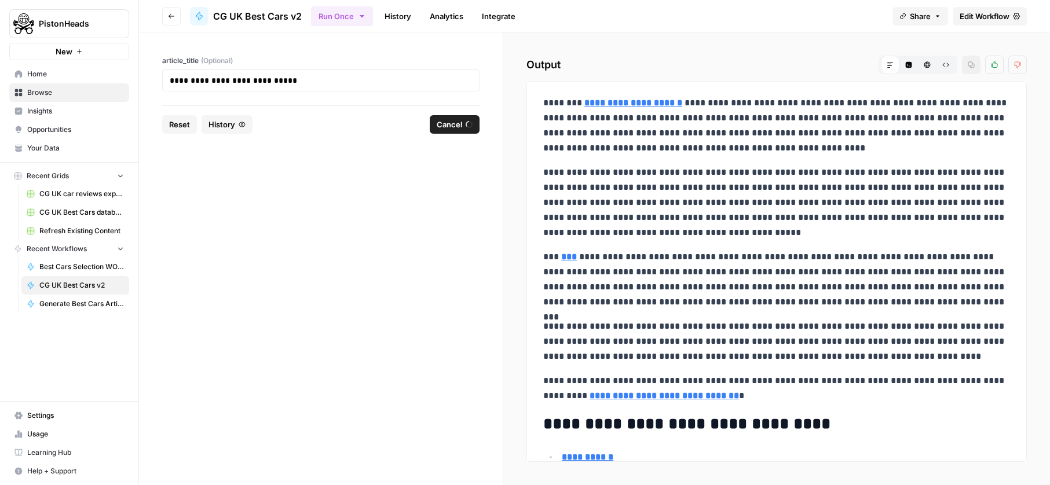
click at [451, 122] on span "Cancel" at bounding box center [448, 125] width 25 height 12
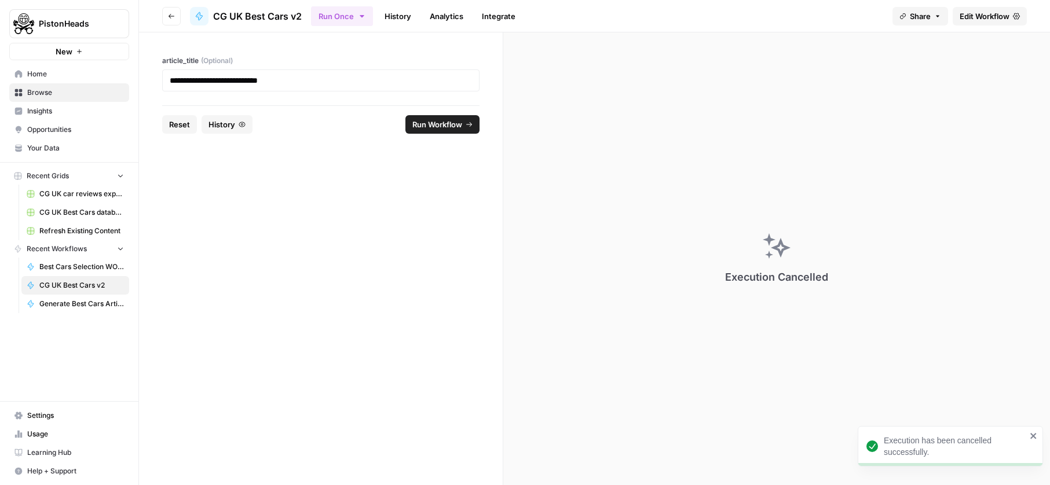
click at [231, 127] on span "History" at bounding box center [221, 125] width 27 height 12
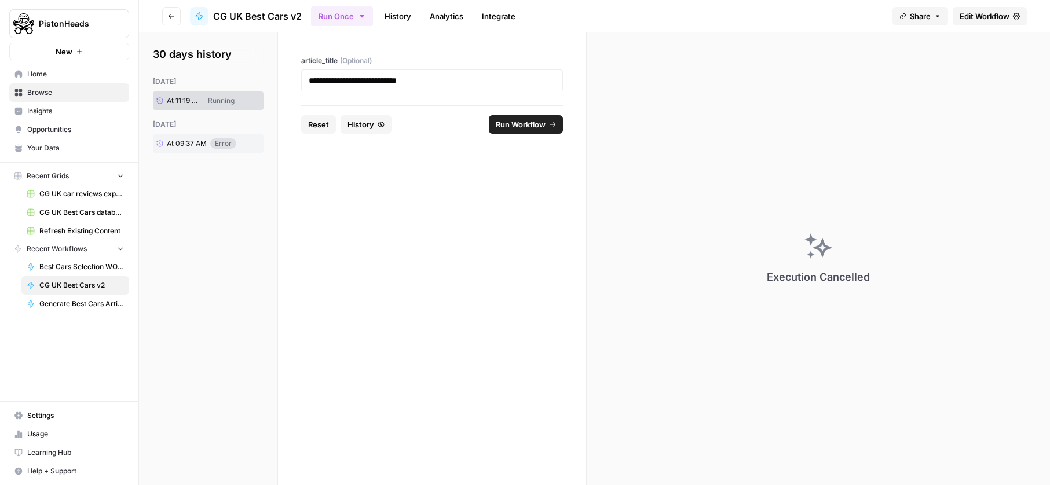
click at [1013, 11] on link "Edit Workflow" at bounding box center [989, 16] width 74 height 19
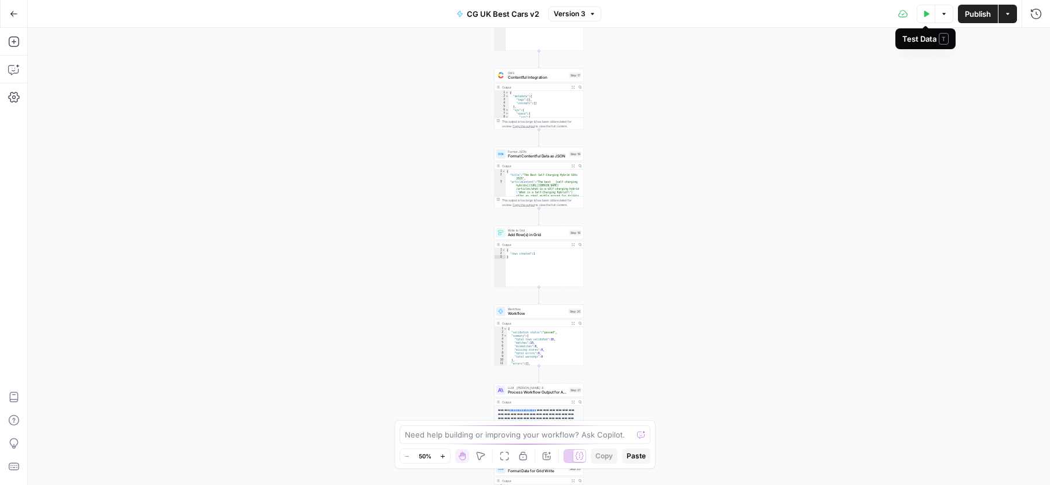
click at [920, 10] on button "Test Data" at bounding box center [925, 14] width 19 height 19
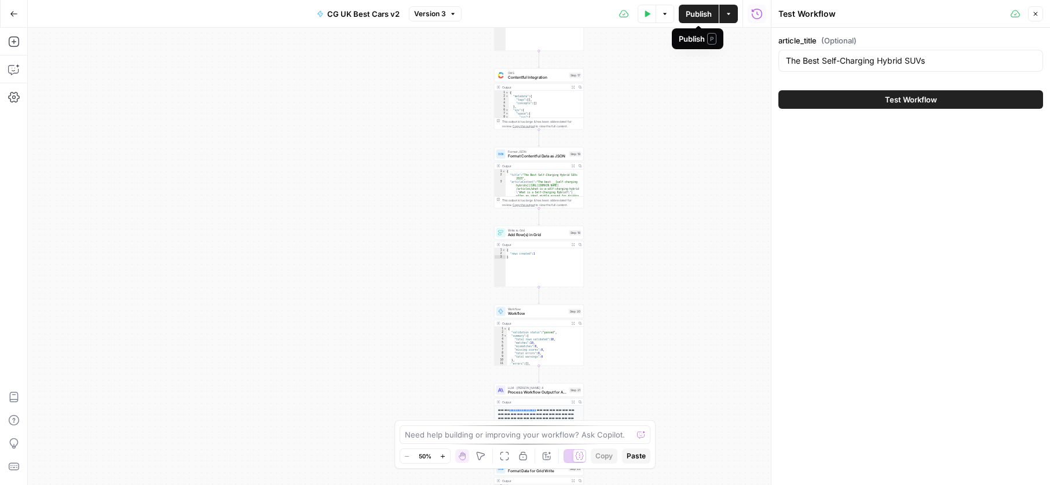
click at [712, 16] on button "Publish" at bounding box center [698, 14] width 40 height 19
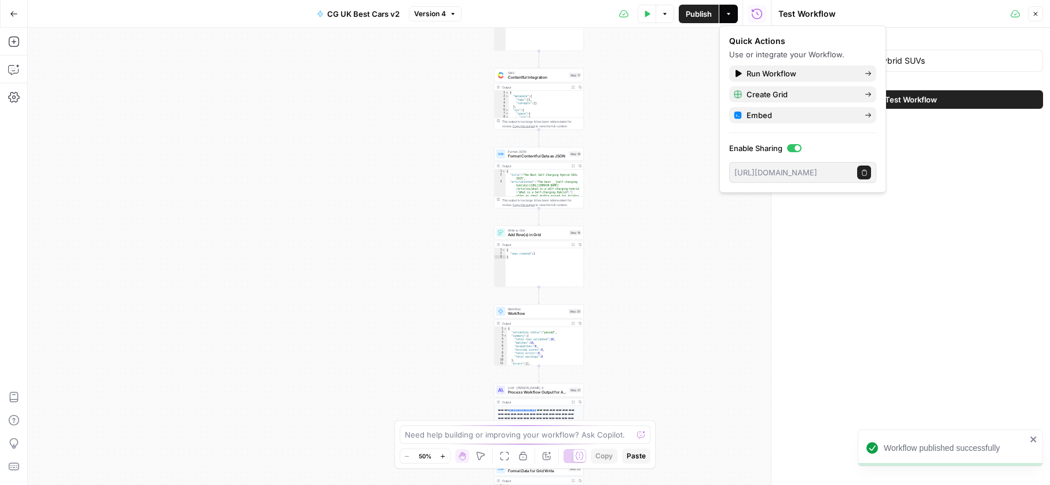
click at [21, 23] on button "Go Back" at bounding box center [13, 13] width 21 height 21
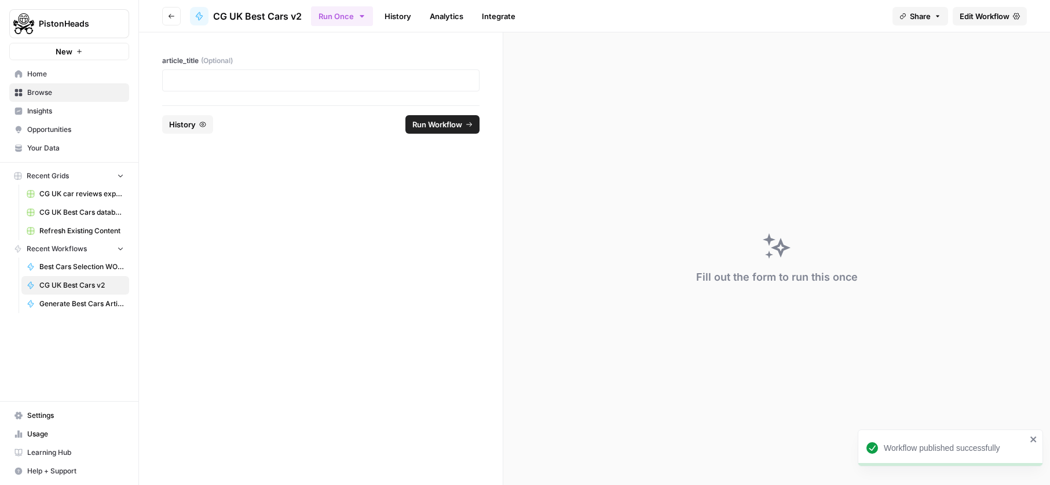
click at [190, 74] on div at bounding box center [320, 80] width 317 height 22
click at [202, 83] on p at bounding box center [321, 81] width 302 height 12
click at [985, 17] on span "Edit Workflow" at bounding box center [984, 16] width 50 height 12
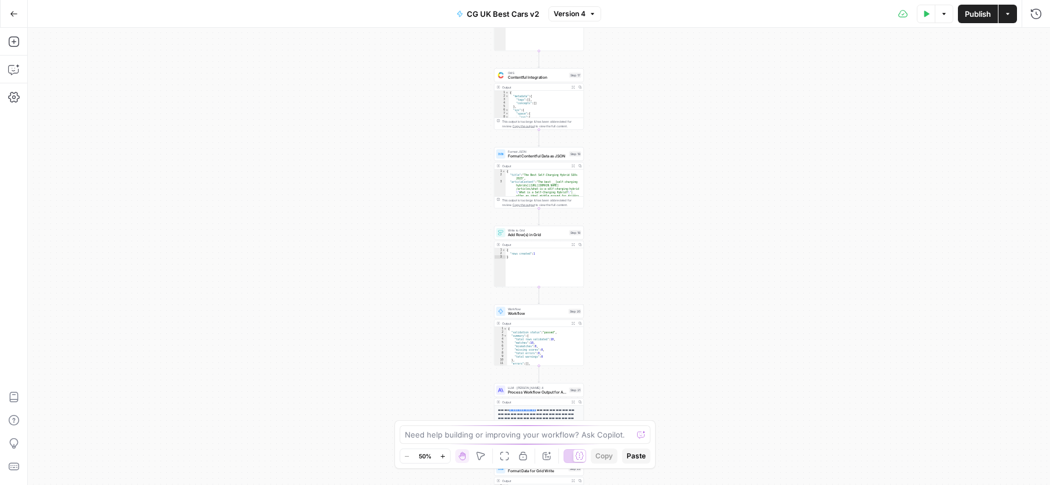
click at [929, 12] on button "Test Data" at bounding box center [925, 14] width 19 height 19
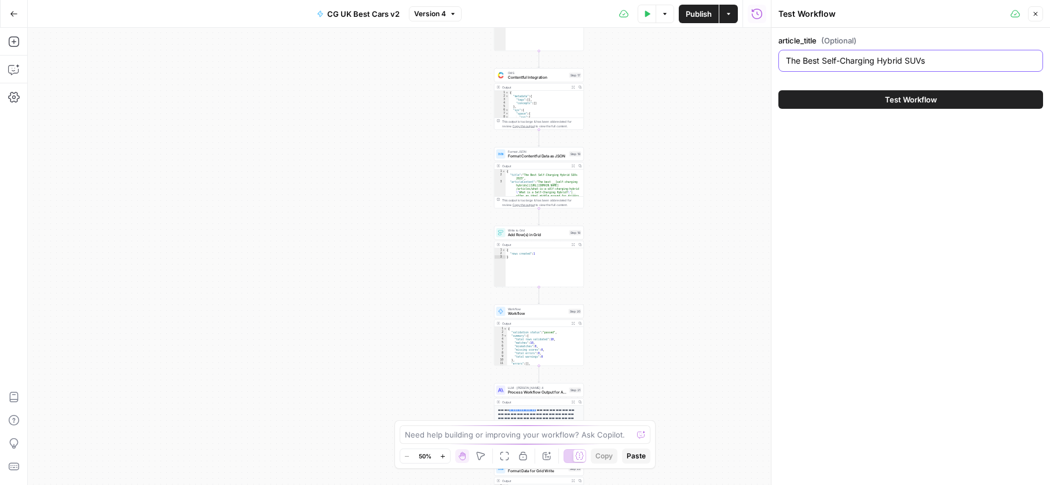
click at [907, 58] on input "The Best Self-Charging Hybrid SUVs" at bounding box center [911, 61] width 250 height 12
click at [706, 98] on div "Workflow Input Settings Inputs Read from Grid Read from Grid Step 1 Output Expa…" at bounding box center [399, 256] width 743 height 457
click at [9, 19] on button "Go Back" at bounding box center [13, 13] width 21 height 21
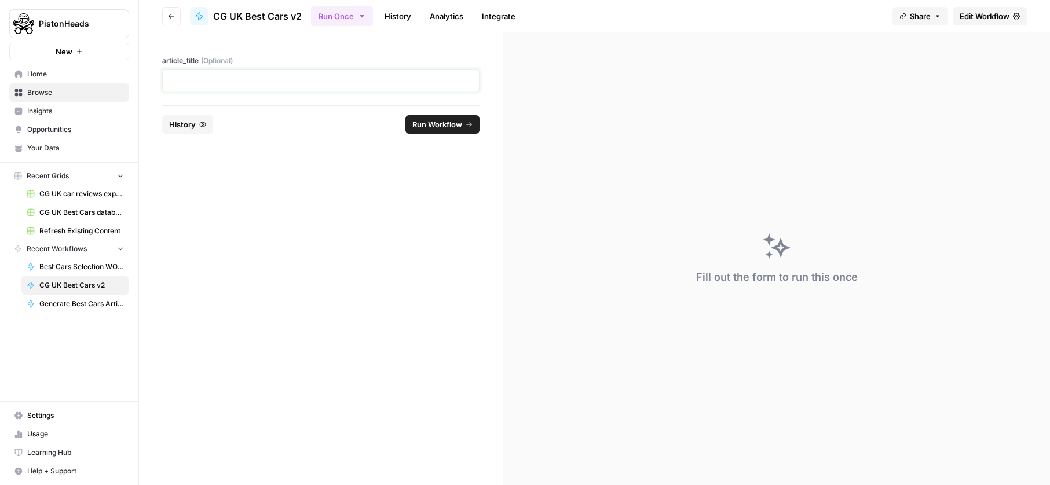
drag, startPoint x: 193, startPoint y: 74, endPoint x: 232, endPoint y: 84, distance: 40.0
click at [193, 75] on p at bounding box center [321, 81] width 302 height 12
click at [442, 126] on span "Run Workflow" at bounding box center [437, 125] width 50 height 12
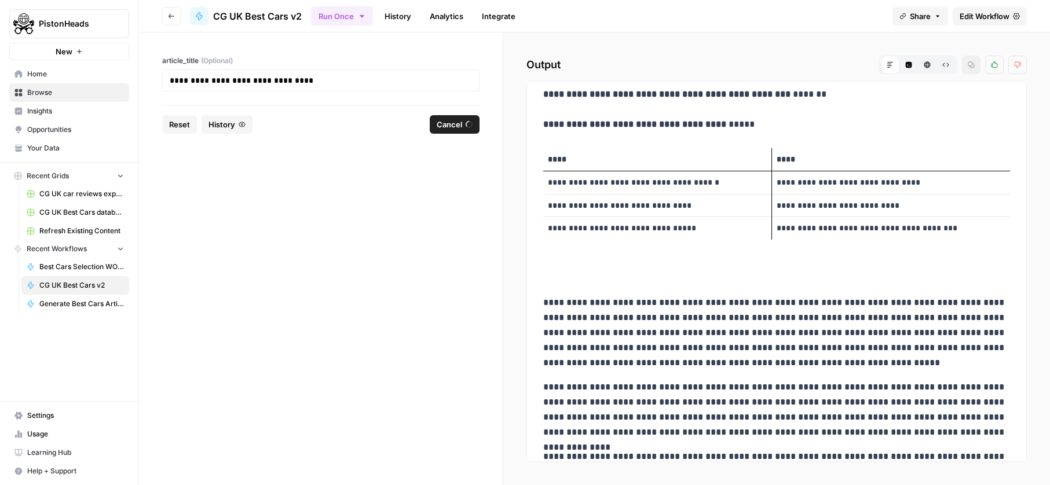
scroll to position [1175, 0]
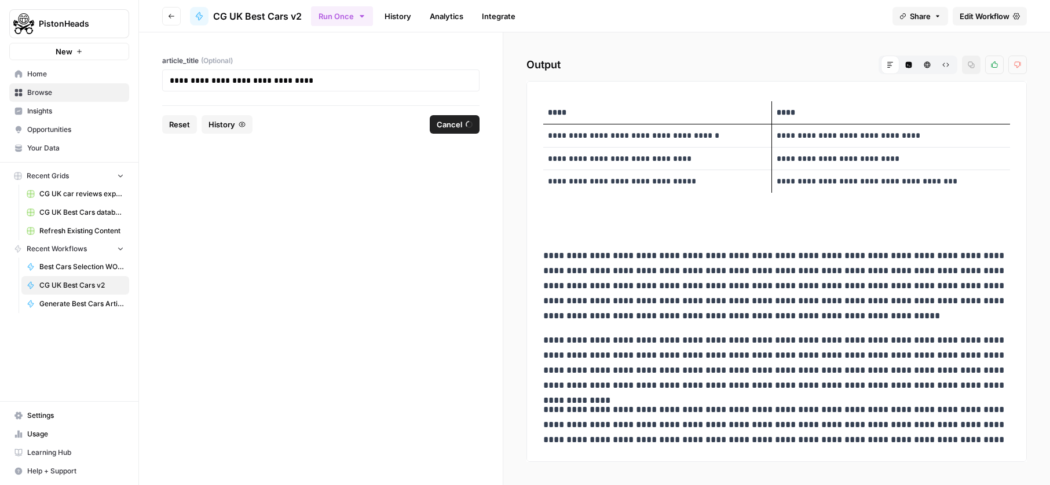
click at [462, 127] on button "Cancel" at bounding box center [455, 124] width 50 height 19
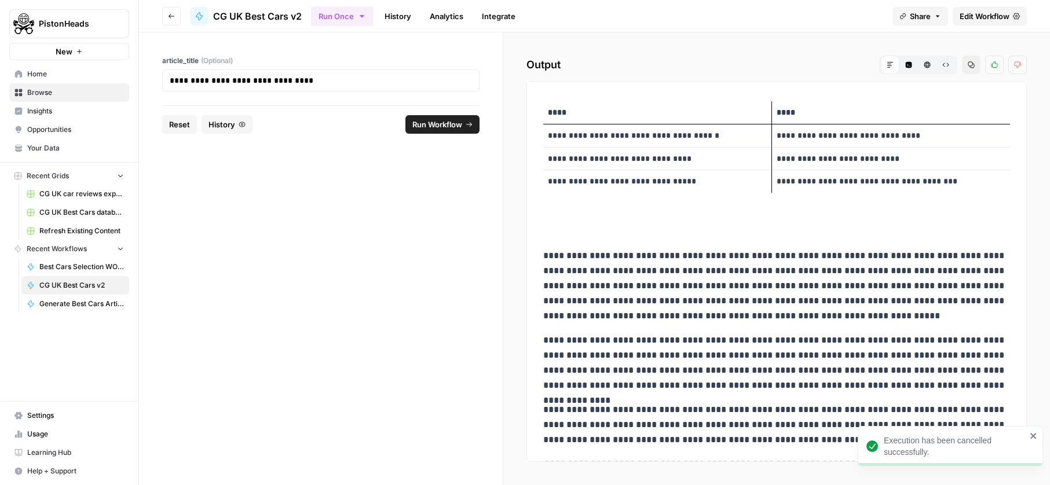
click at [987, 18] on span "Edit Workflow" at bounding box center [984, 16] width 50 height 12
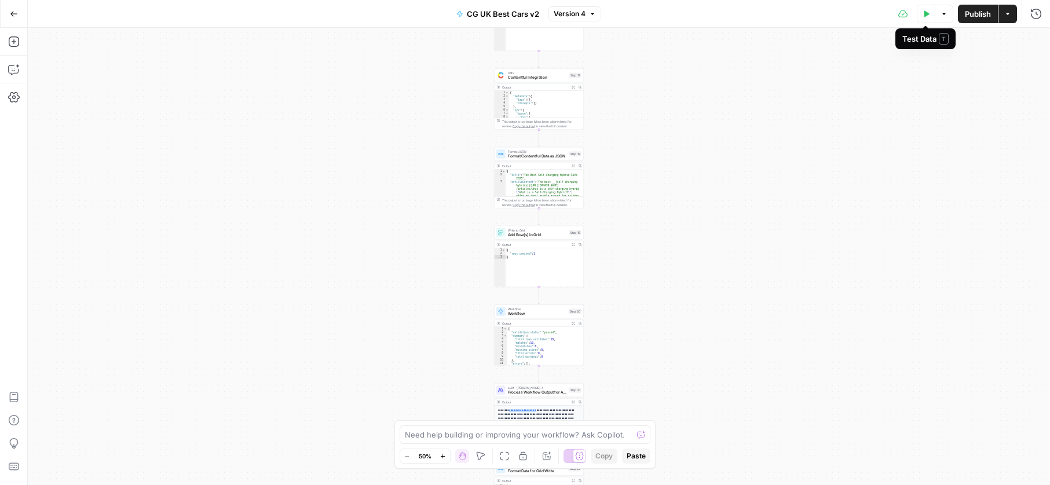
click at [926, 17] on button "Test Data" at bounding box center [925, 14] width 19 height 19
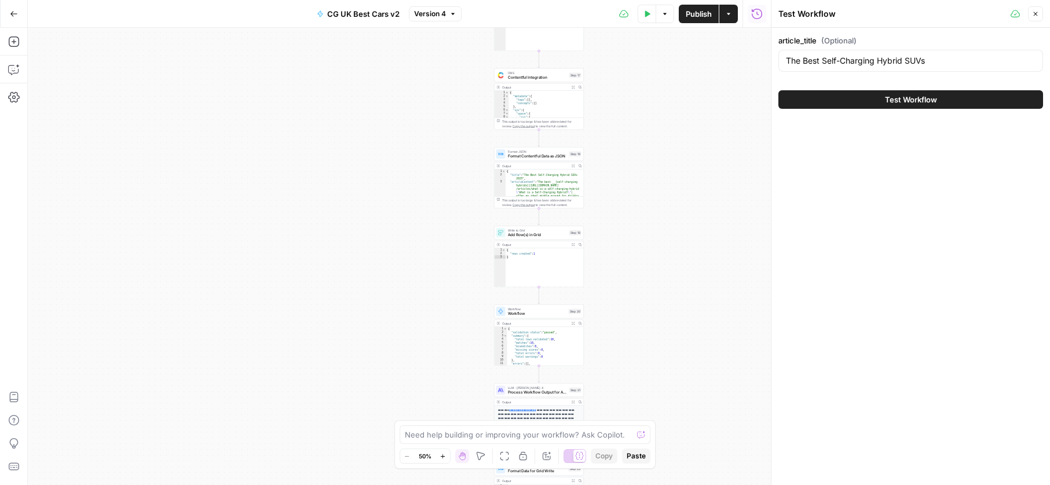
click at [889, 94] on span "Test Workflow" at bounding box center [911, 100] width 52 height 12
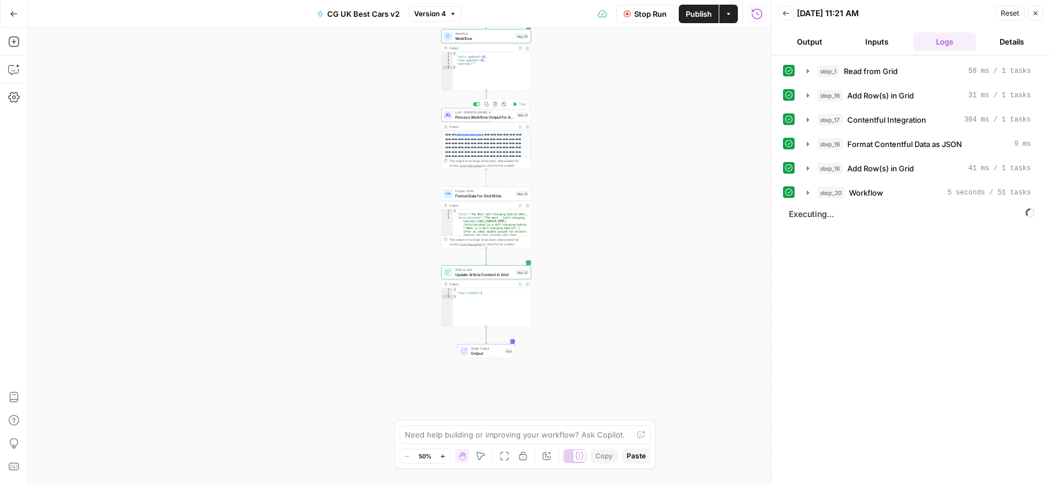
click at [486, 119] on span "Process Workflow Output for Article Update" at bounding box center [484, 117] width 59 height 6
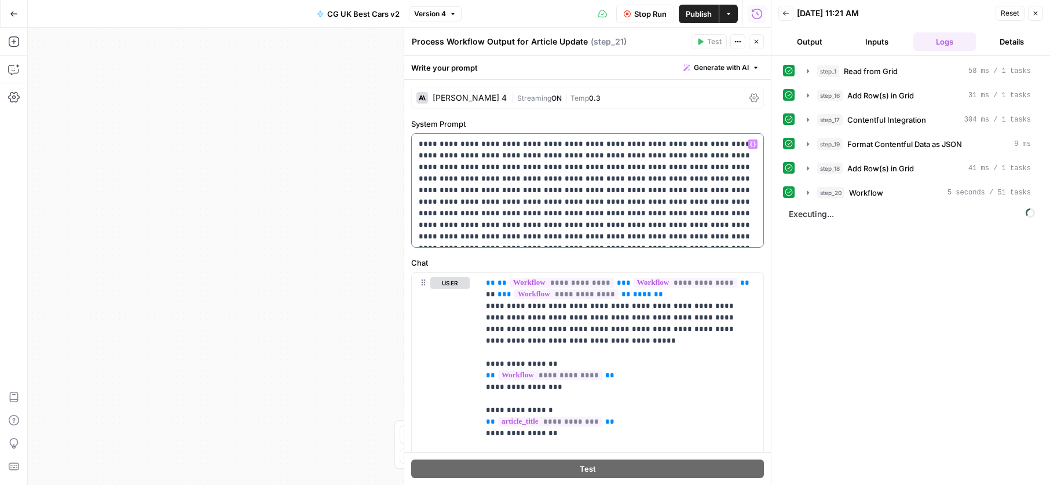
click at [726, 181] on p "**********" at bounding box center [587, 190] width 337 height 104
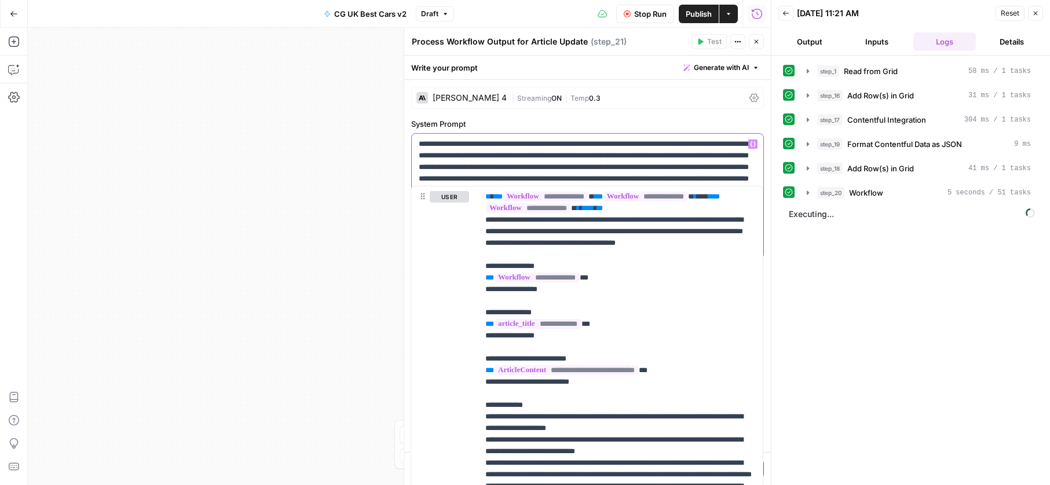
drag, startPoint x: 424, startPoint y: 153, endPoint x: 422, endPoint y: 198, distance: 44.6
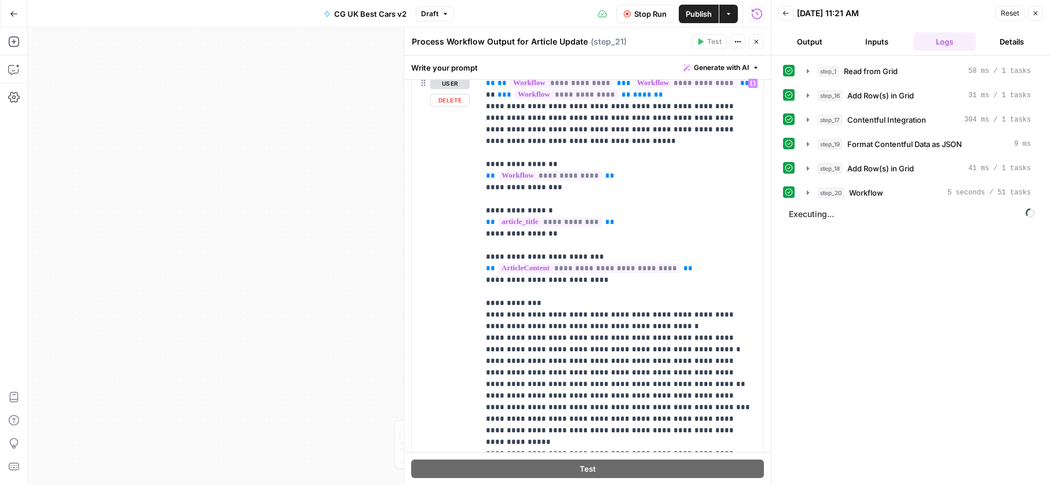
scroll to position [185, 0]
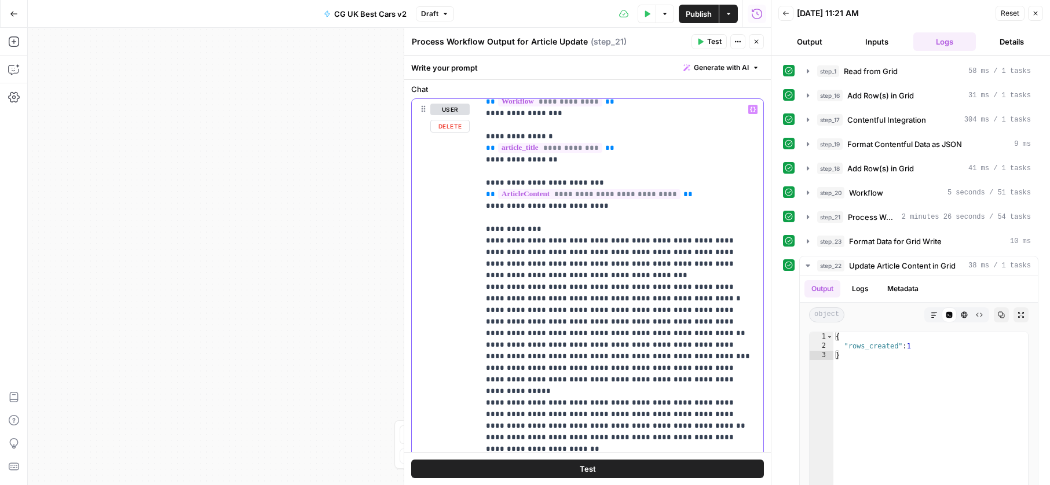
scroll to position [101, 0]
click at [508, 306] on p "**********" at bounding box center [621, 483] width 270 height 961
click at [509, 309] on p "**********" at bounding box center [621, 483] width 270 height 961
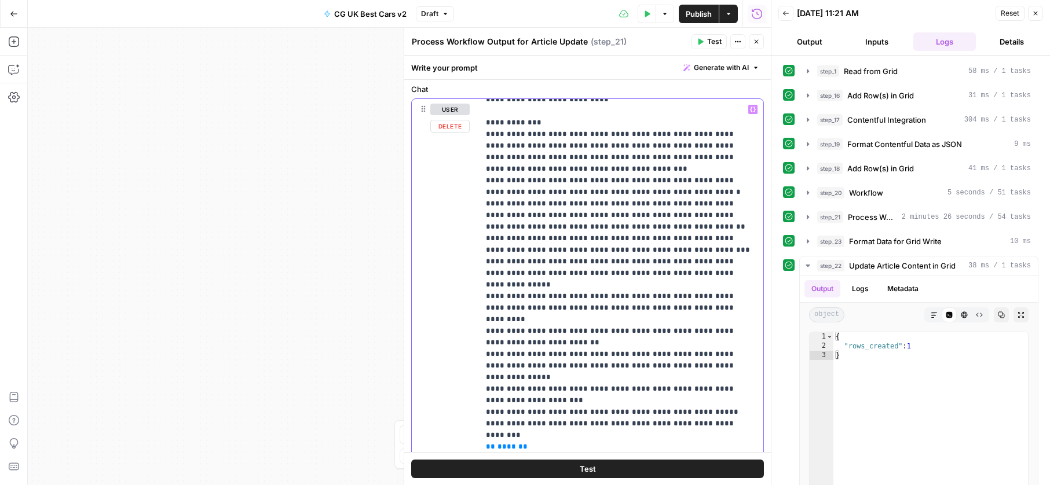
scroll to position [234, 0]
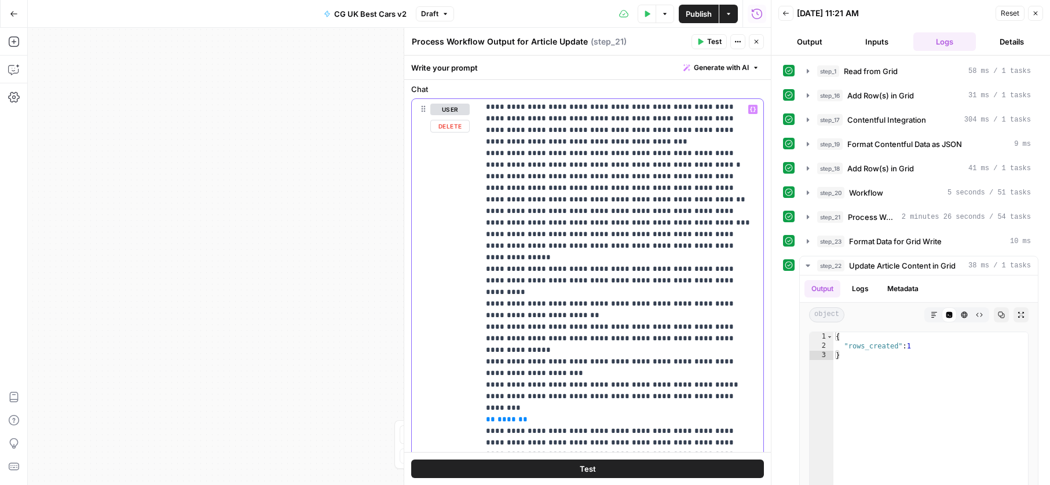
click at [529, 289] on p "**********" at bounding box center [621, 344] width 270 height 949
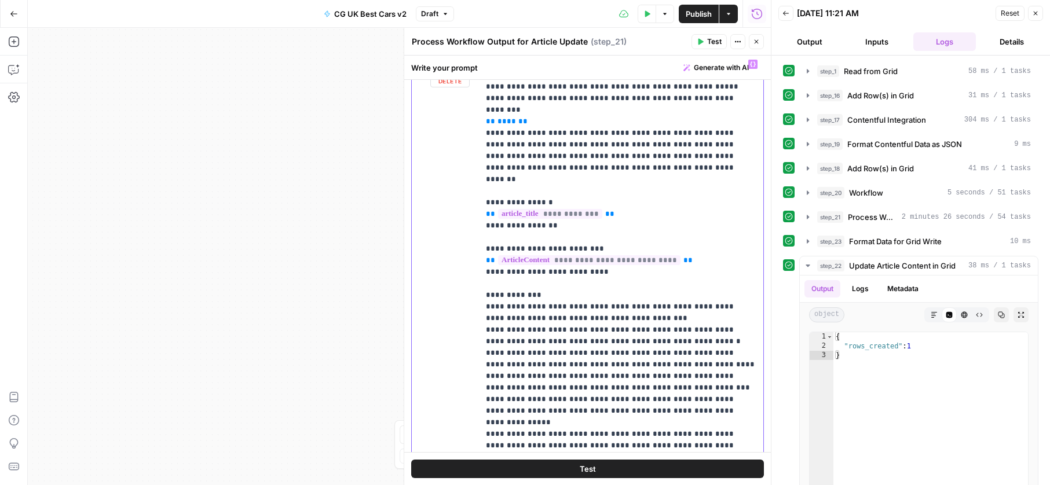
scroll to position [253, 0]
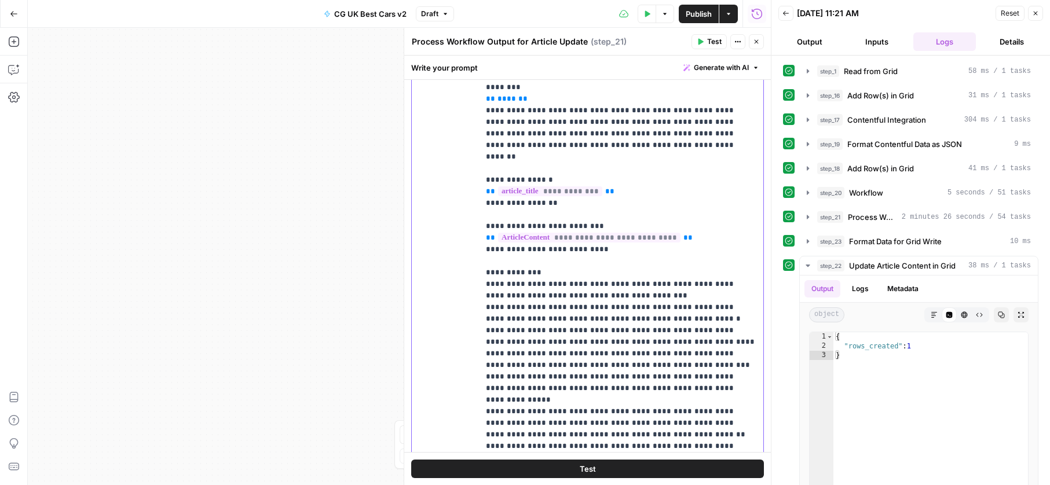
drag, startPoint x: 617, startPoint y: 344, endPoint x: 638, endPoint y: 336, distance: 22.2
click at [617, 343] on p "**********" at bounding box center [621, 23] width 270 height 949
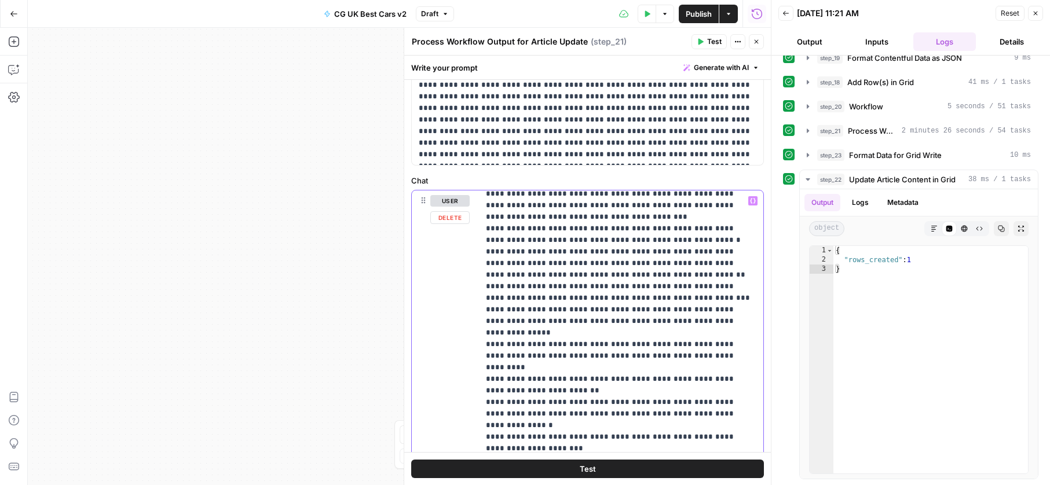
scroll to position [6, 0]
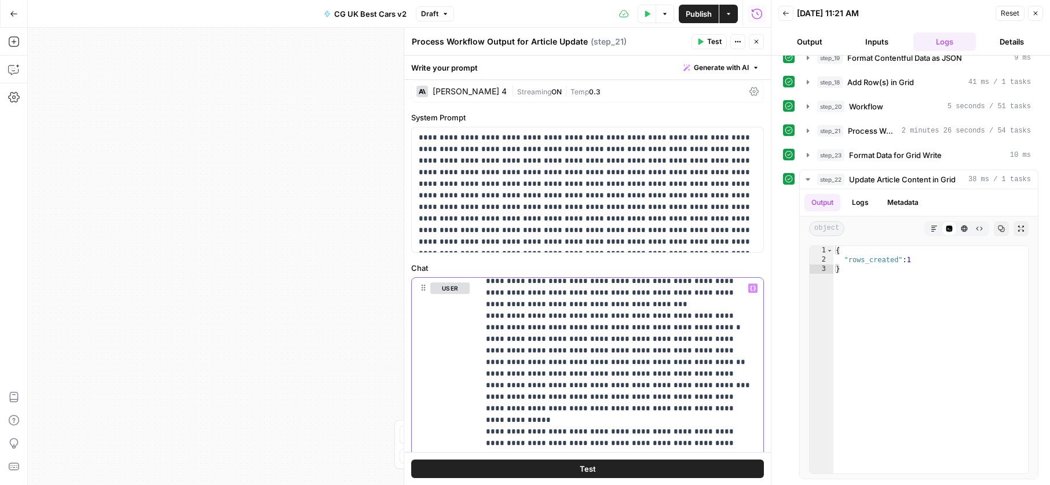
click at [716, 68] on span "Generate with AI" at bounding box center [721, 68] width 55 height 10
click at [698, 126] on div "Improve your existing prompt" at bounding box center [704, 131] width 97 height 10
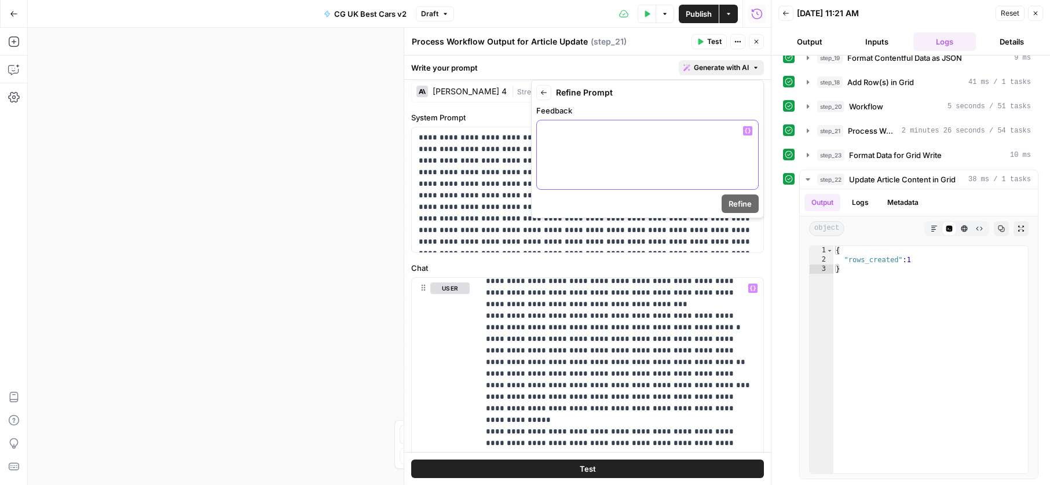
click at [655, 164] on div at bounding box center [647, 154] width 221 height 69
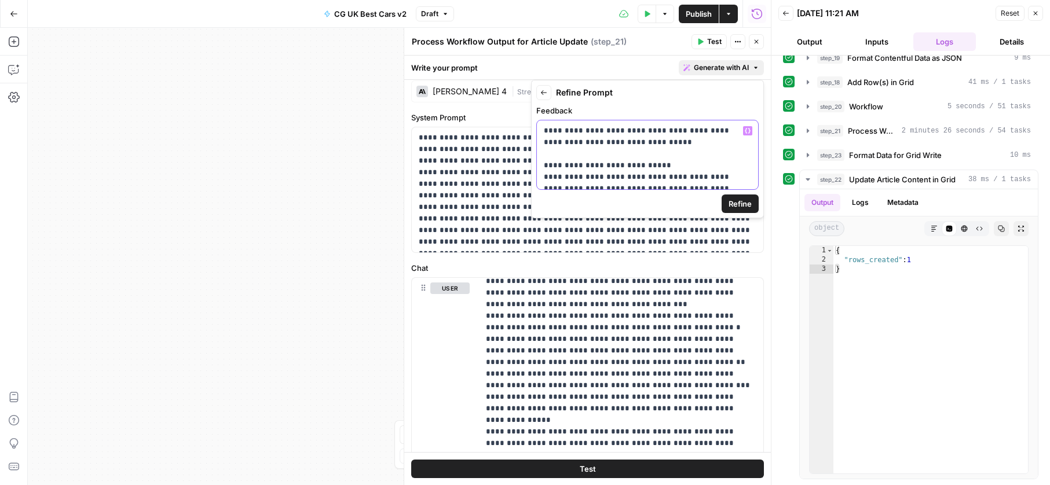
drag, startPoint x: 596, startPoint y: 141, endPoint x: 626, endPoint y: 140, distance: 30.1
click at [541, 153] on div "**********" at bounding box center [647, 154] width 221 height 69
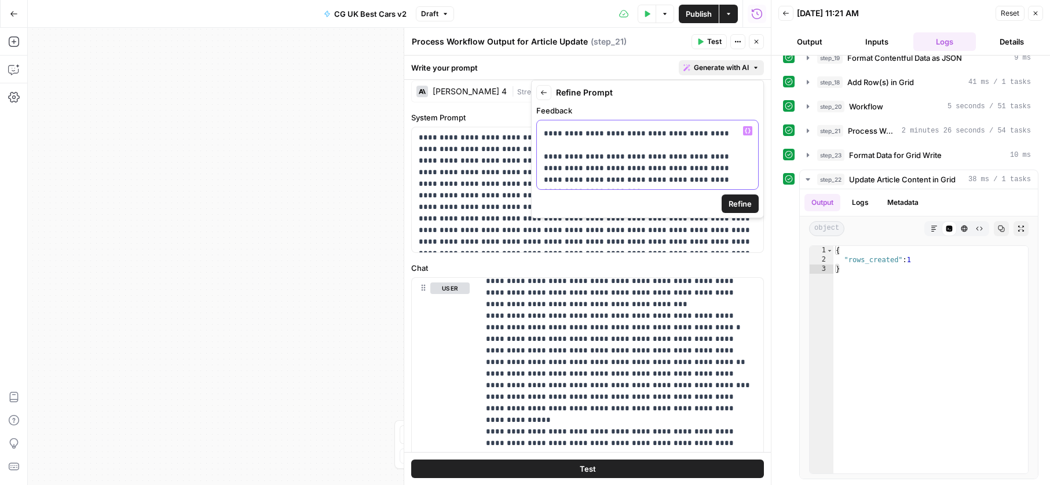
scroll to position [50, 0]
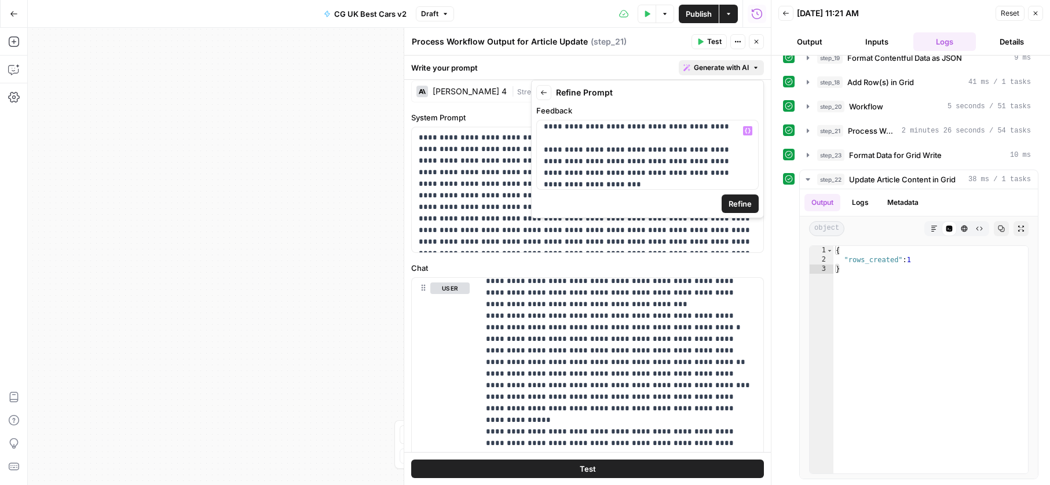
click at [546, 95] on icon "button" at bounding box center [543, 92] width 7 height 7
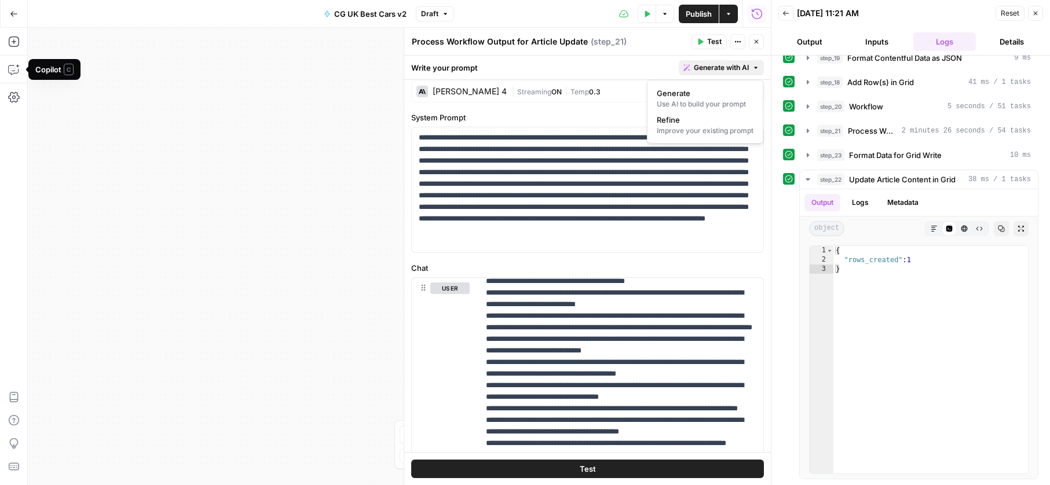
click at [13, 23] on button "Go Back" at bounding box center [13, 13] width 21 height 21
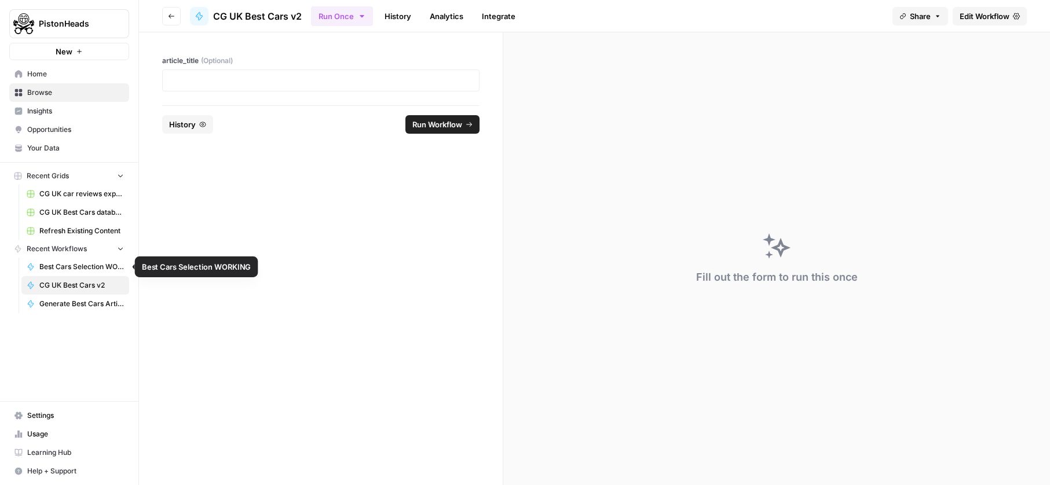
click at [76, 267] on span "Best Cars Selection WORKING" at bounding box center [81, 267] width 85 height 10
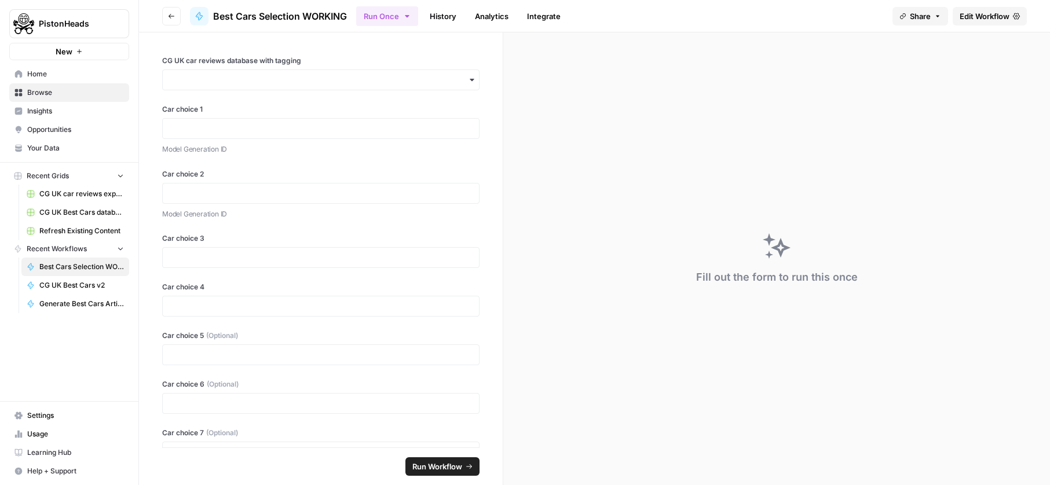
click at [980, 19] on span "Edit Workflow" at bounding box center [984, 16] width 50 height 12
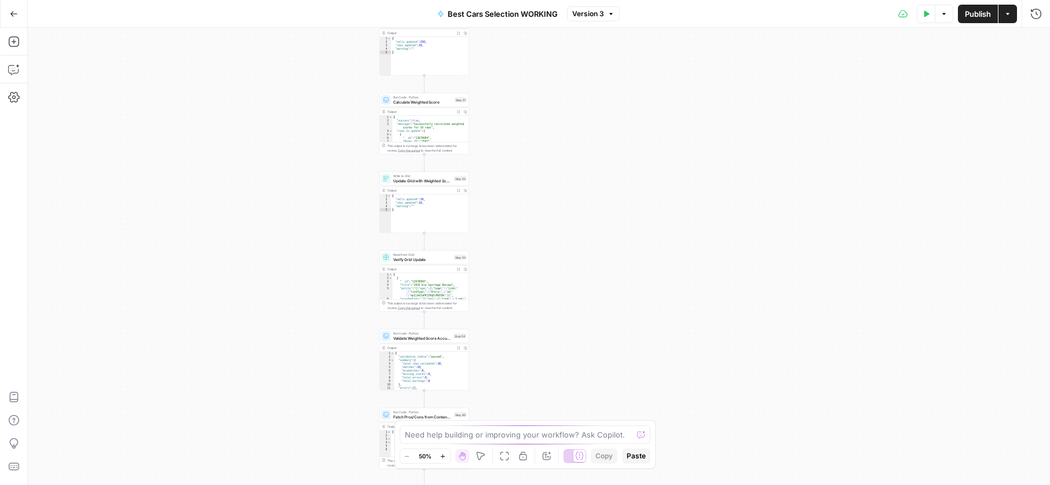
drag, startPoint x: 462, startPoint y: 306, endPoint x: 337, endPoint y: 25, distance: 307.1
click at [339, 20] on div "Go Back Best Cars Selection WORKING Version 3 Test Data Options Publish Actions…" at bounding box center [525, 242] width 1050 height 485
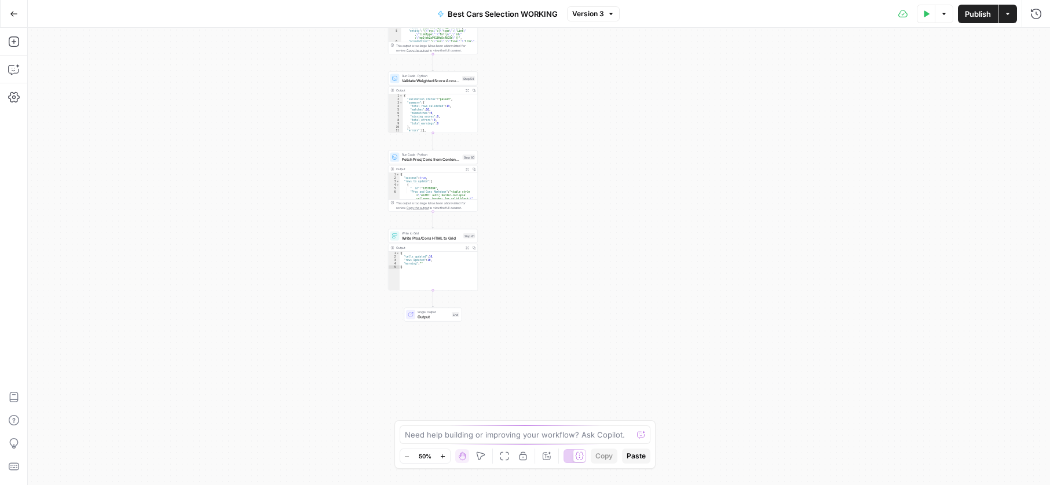
drag, startPoint x: 342, startPoint y: 415, endPoint x: 359, endPoint y: 199, distance: 217.2
click at [359, 199] on div "Workflow Input Settings Inputs Search Knowledge Base Search Knowledge Base Step…" at bounding box center [539, 256] width 1022 height 457
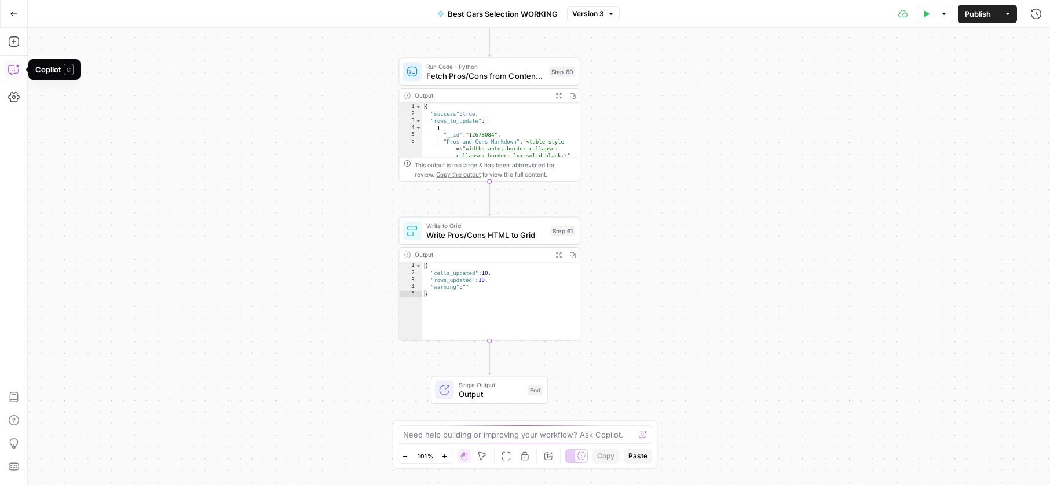
click at [18, 75] on icon "button" at bounding box center [14, 70] width 12 height 12
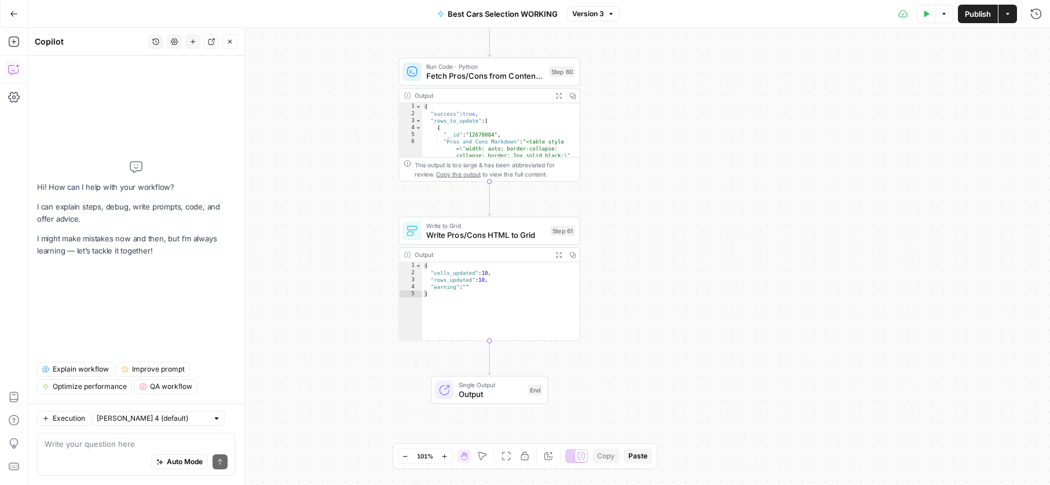
click at [116, 445] on textarea at bounding box center [136, 444] width 183 height 12
type textarea "After Step 61 add a new"
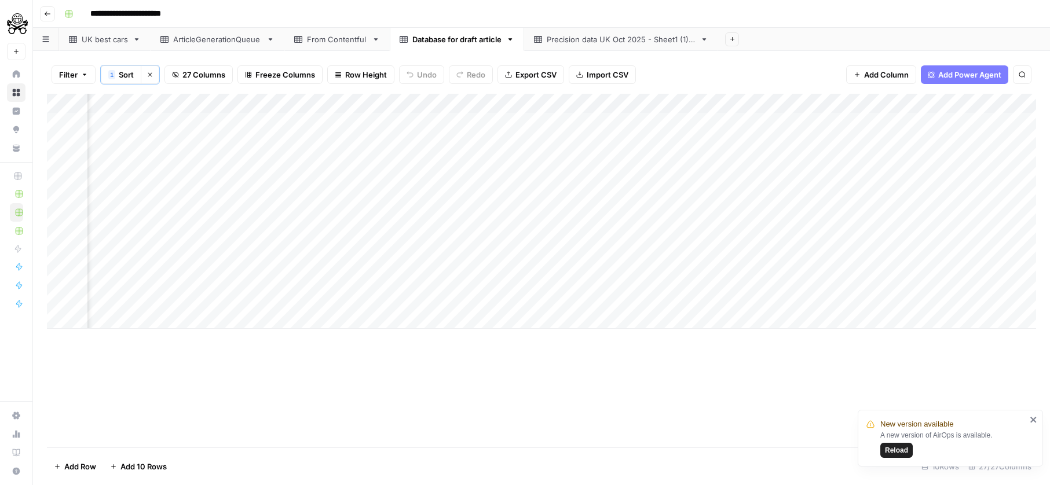
scroll to position [0, 3618]
click at [63, 100] on div "Add Column" at bounding box center [541, 211] width 989 height 235
click at [91, 471] on span "Delete 10 Rows" at bounding box center [82, 467] width 56 height 12
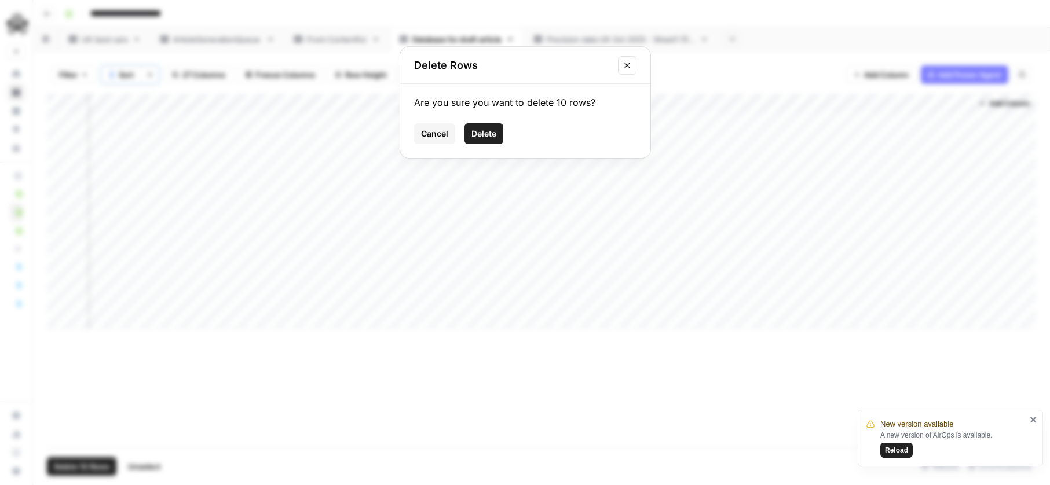
click at [475, 141] on button "Delete" at bounding box center [483, 133] width 39 height 21
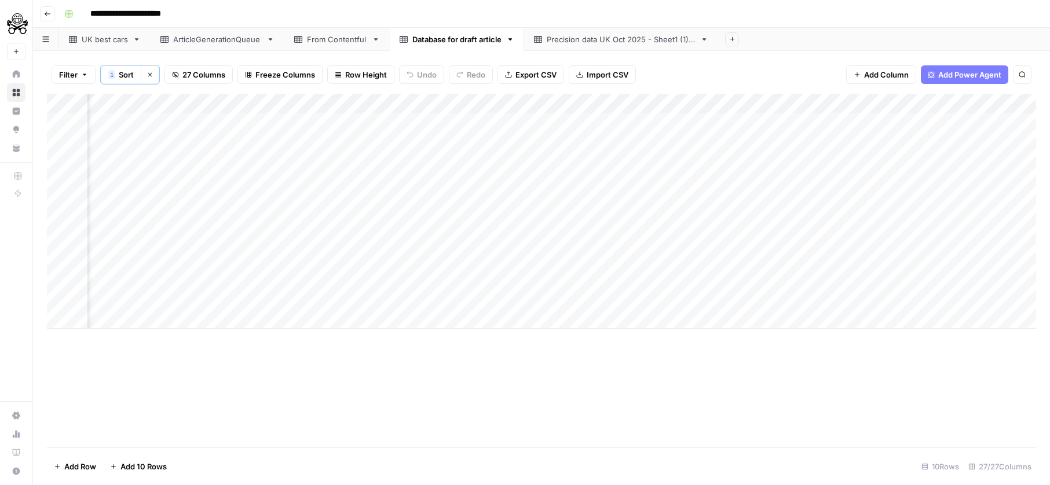
scroll to position [0, 3618]
click at [67, 103] on div "Add Column" at bounding box center [541, 271] width 989 height 354
click at [97, 458] on button "Delete 30 Rows" at bounding box center [82, 466] width 71 height 19
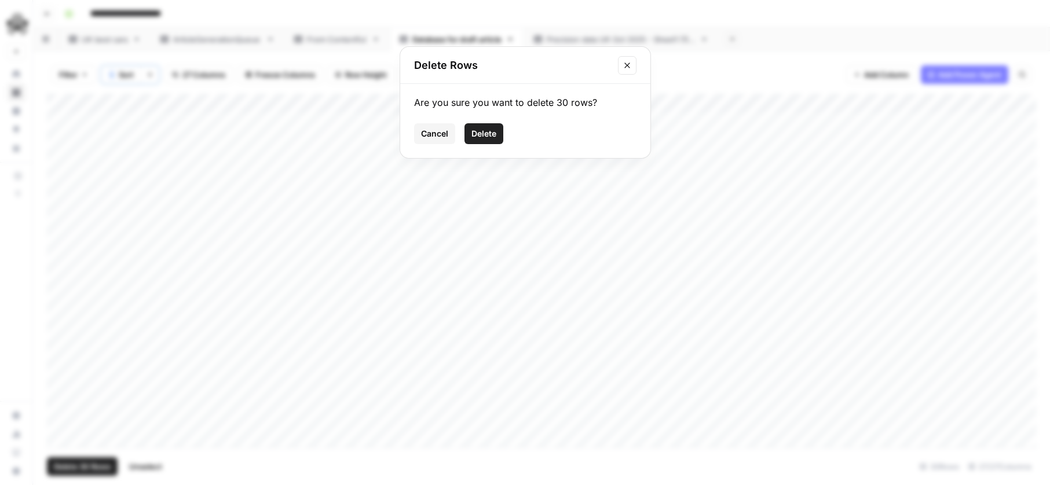
click at [483, 132] on span "Delete" at bounding box center [483, 134] width 25 height 12
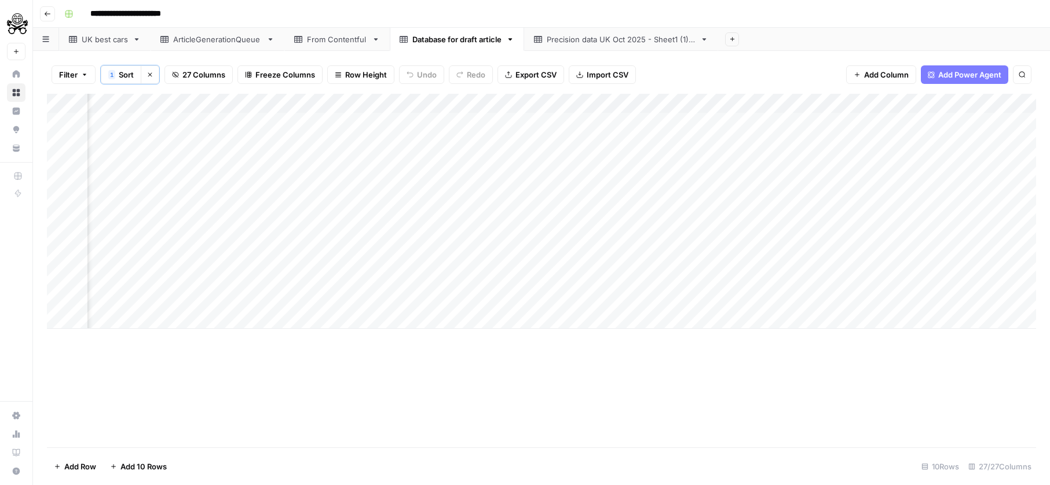
scroll to position [0, 3618]
click at [667, 182] on div "Add Column" at bounding box center [541, 211] width 989 height 235
click at [825, 184] on div "Add Column" at bounding box center [541, 211] width 989 height 235
click at [831, 242] on div "Add Column" at bounding box center [541, 211] width 989 height 235
click at [819, 300] on div "Add Column" at bounding box center [541, 211] width 989 height 235
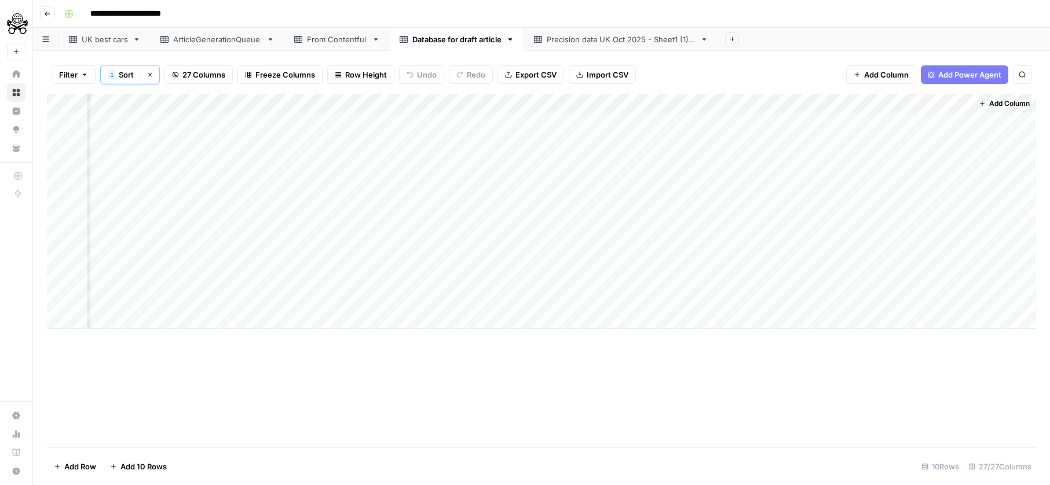
click at [818, 188] on div "Add Column" at bounding box center [541, 211] width 989 height 235
click at [229, 185] on div "Add Column" at bounding box center [541, 211] width 989 height 235
click at [71, 104] on div "Add Column" at bounding box center [541, 211] width 989 height 235
click at [72, 466] on span "Delete 10 Rows" at bounding box center [82, 467] width 56 height 12
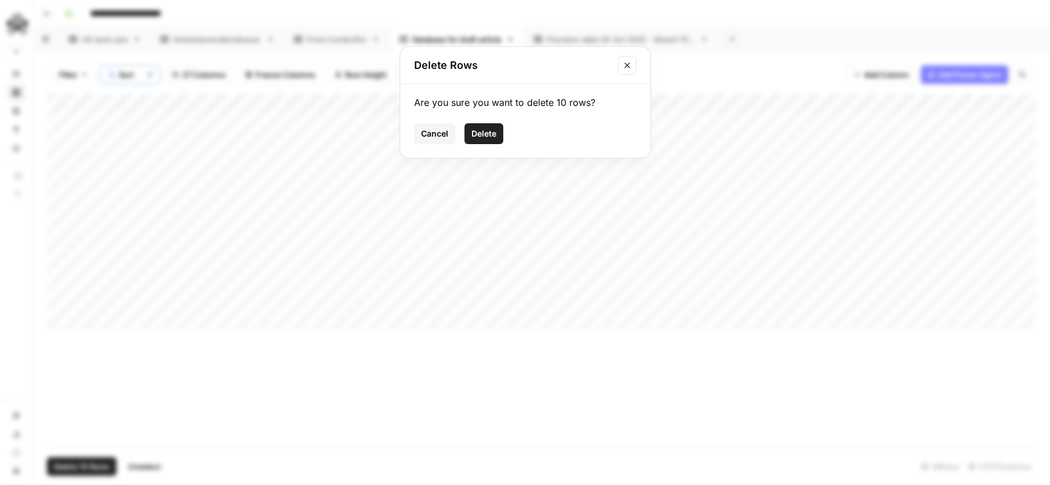
drag, startPoint x: 508, startPoint y: 124, endPoint x: 497, endPoint y: 131, distance: 12.7
click at [505, 126] on div "Cancel Delete" at bounding box center [525, 133] width 222 height 21
click at [497, 131] on button "Delete" at bounding box center [483, 133] width 39 height 21
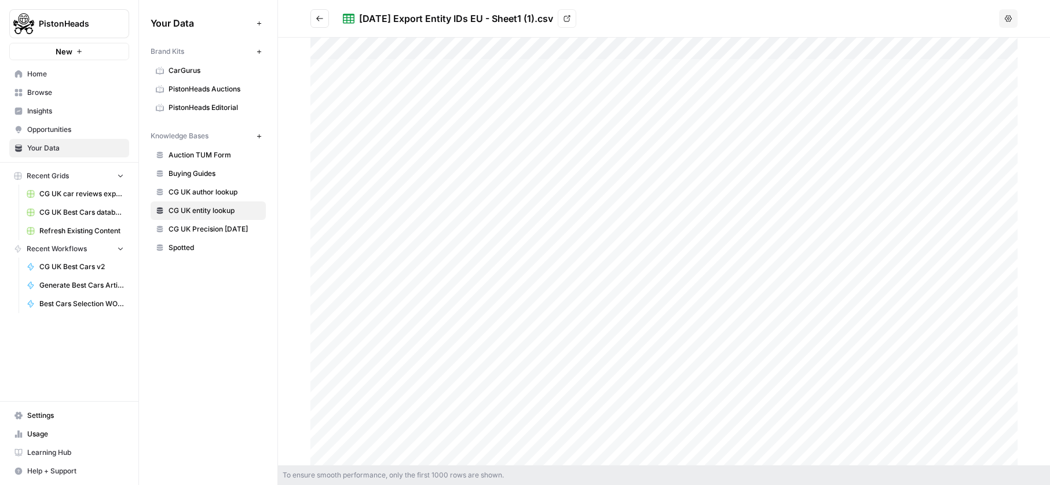
click at [531, 257] on div at bounding box center [663, 252] width 707 height 428
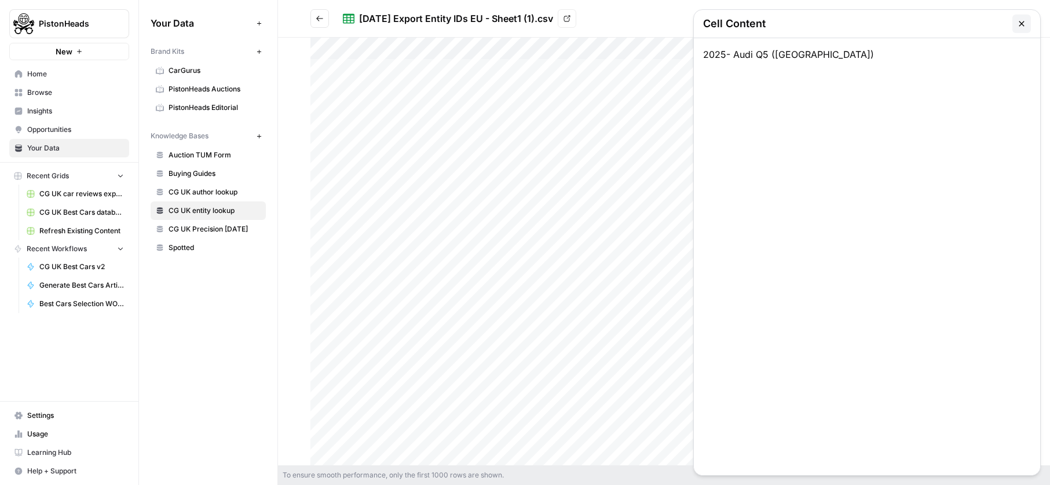
click at [1017, 21] on icon "button" at bounding box center [1021, 23] width 9 height 9
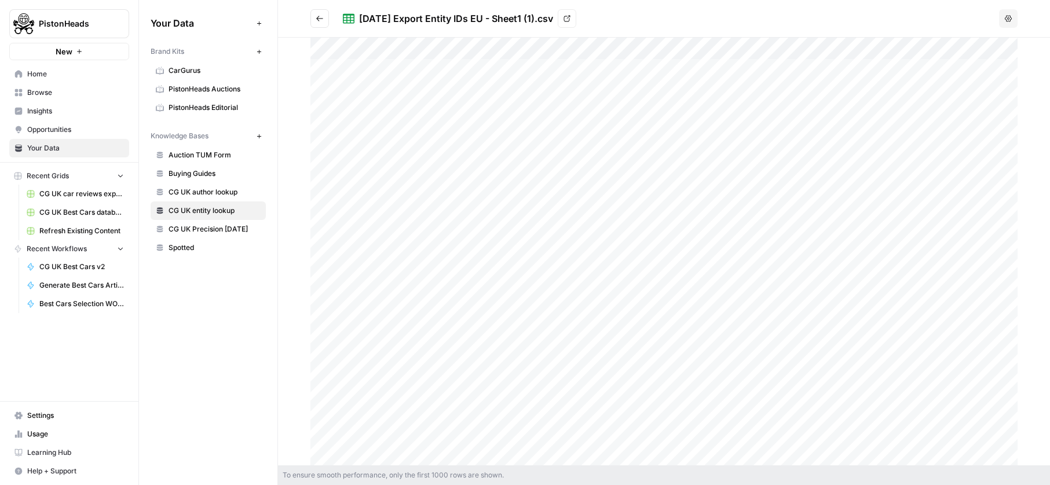
click at [317, 17] on icon "Go back" at bounding box center [319, 18] width 8 height 8
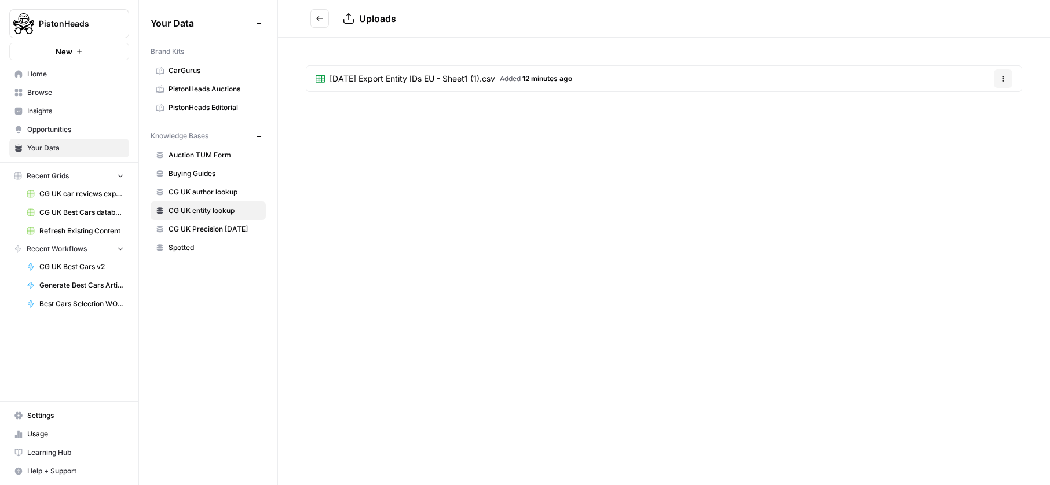
click at [380, 13] on span "Uploads" at bounding box center [377, 19] width 37 height 12
click at [312, 13] on button "Go back" at bounding box center [319, 18] width 19 height 19
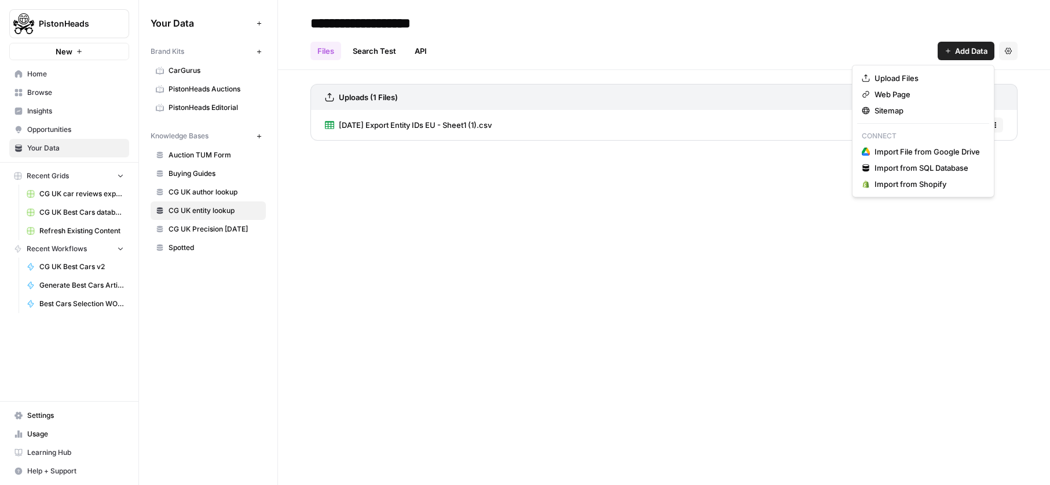
click at [966, 48] on span "Add Data" at bounding box center [971, 51] width 32 height 12
click at [927, 74] on span "Upload Files" at bounding box center [926, 78] width 105 height 12
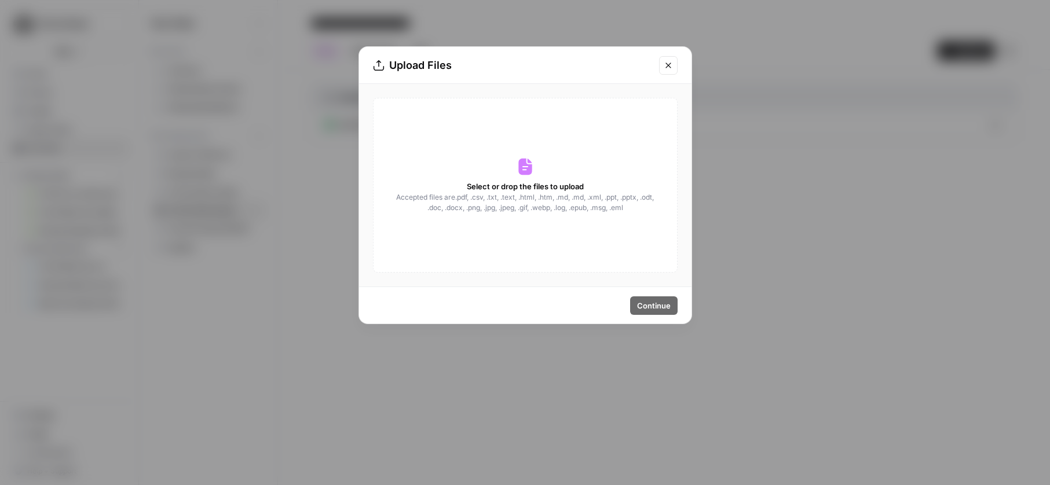
click at [423, 222] on div "Select or drop the files to upload Accepted files are .pdf, .csv, .txt, .text, …" at bounding box center [525, 185] width 304 height 175
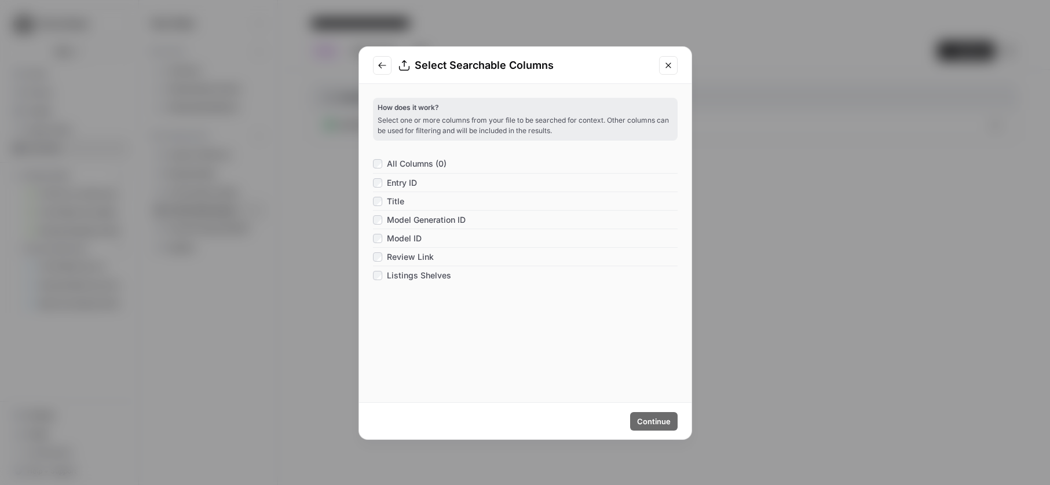
drag, startPoint x: 388, startPoint y: 160, endPoint x: 418, endPoint y: 174, distance: 33.2
click at [388, 160] on span "All Columns (0)" at bounding box center [417, 164] width 60 height 12
click at [648, 424] on span "Continue" at bounding box center [654, 422] width 34 height 12
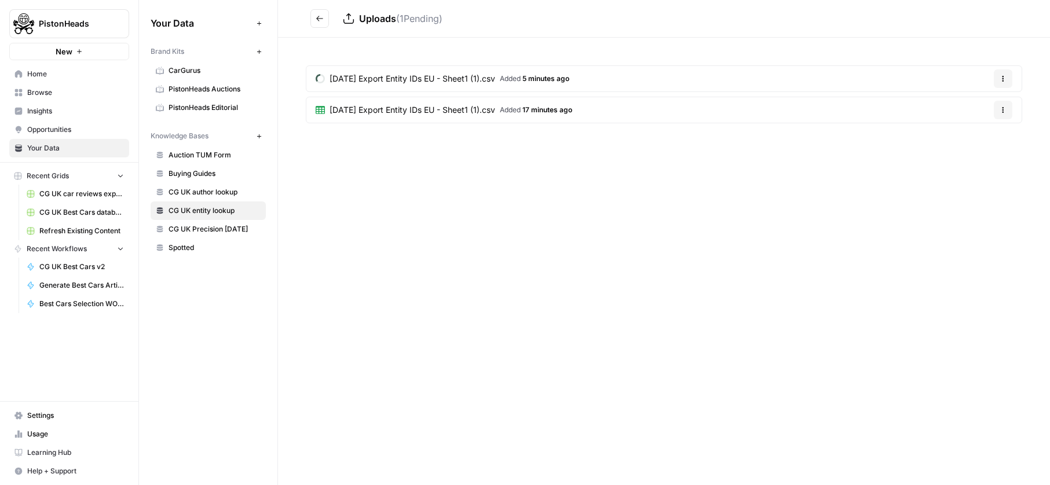
click at [663, 317] on div "Uploads ( 1 Pending) October 14 2025 Export Entity IDs EU - Sheet1 (1).csv Adde…" at bounding box center [664, 242] width 772 height 485
click at [1005, 107] on icon "button" at bounding box center [1002, 110] width 7 height 7
click at [989, 137] on span "Delete File" at bounding box center [979, 137] width 38 height 12
click at [1006, 113] on button "Options" at bounding box center [1002, 110] width 19 height 19
click at [968, 142] on span "Delete File" at bounding box center [979, 137] width 38 height 12
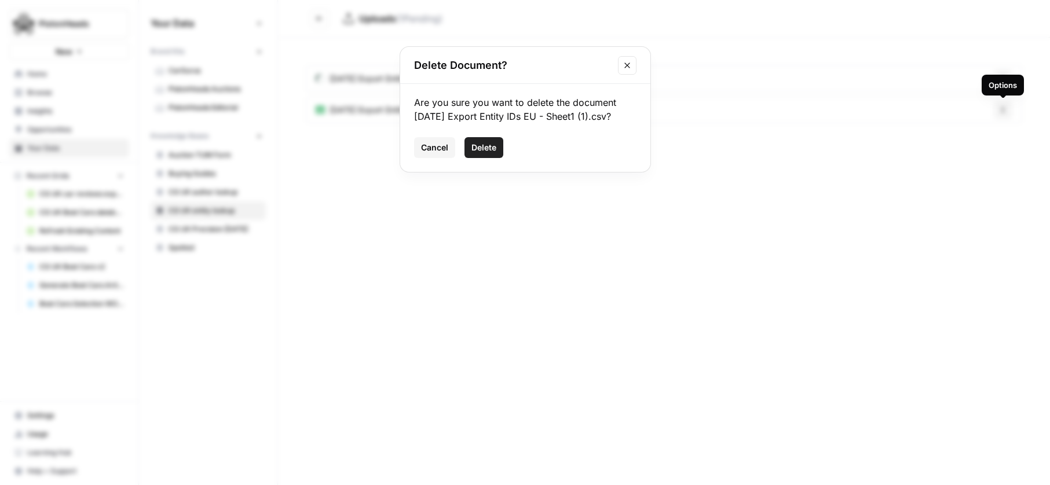
click at [487, 153] on span "Delete" at bounding box center [483, 148] width 25 height 12
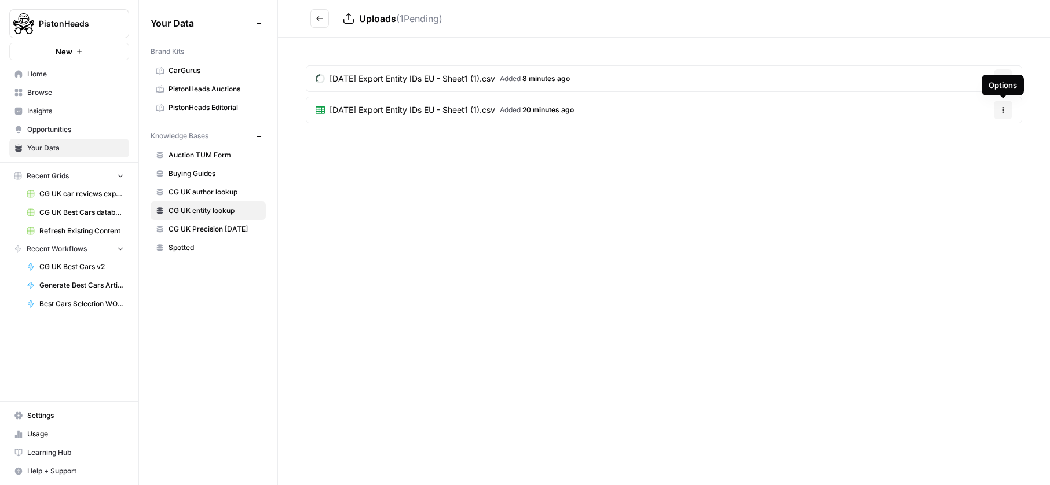
click at [648, 194] on div "Uploads ( 1 Pending) [DATE] Export Entity IDs EU - Sheet1 (1).csv Added 8 minut…" at bounding box center [664, 242] width 772 height 485
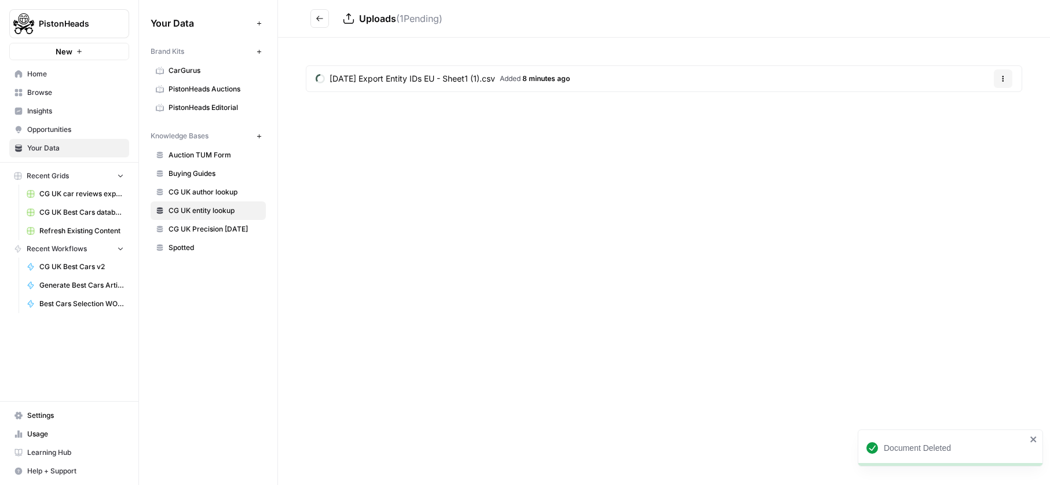
click at [321, 24] on button "Go back" at bounding box center [319, 18] width 19 height 19
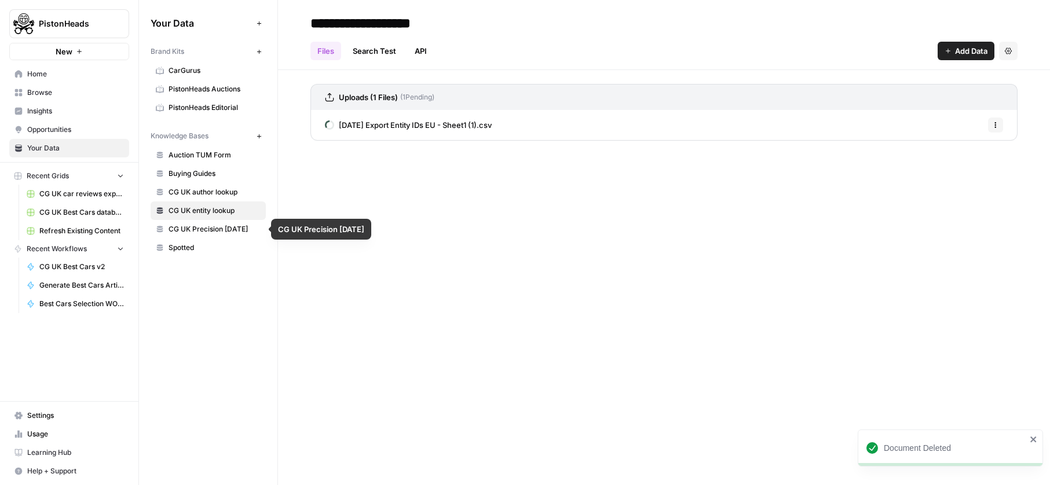
click at [207, 212] on span "CG UK entity lookup" at bounding box center [214, 211] width 92 height 10
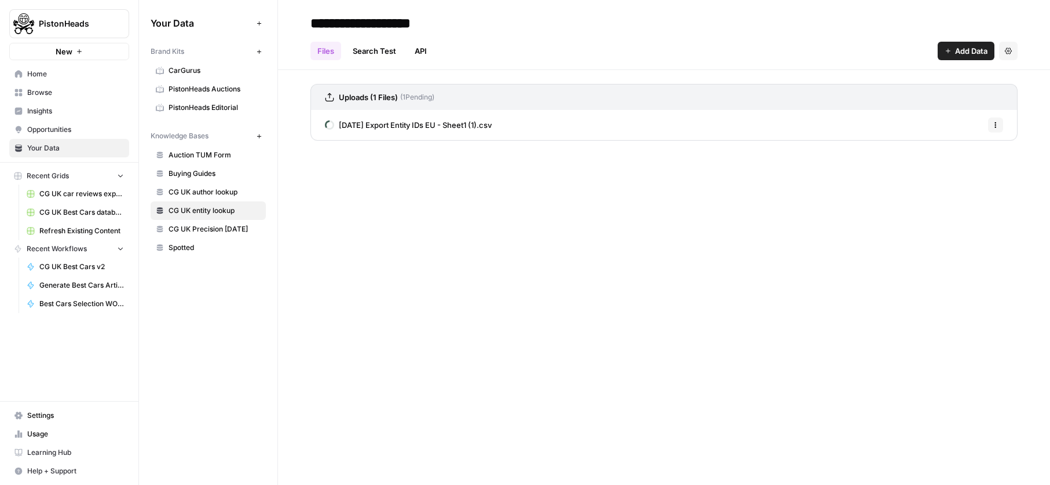
click at [955, 50] on span "Add Data" at bounding box center [971, 51] width 32 height 12
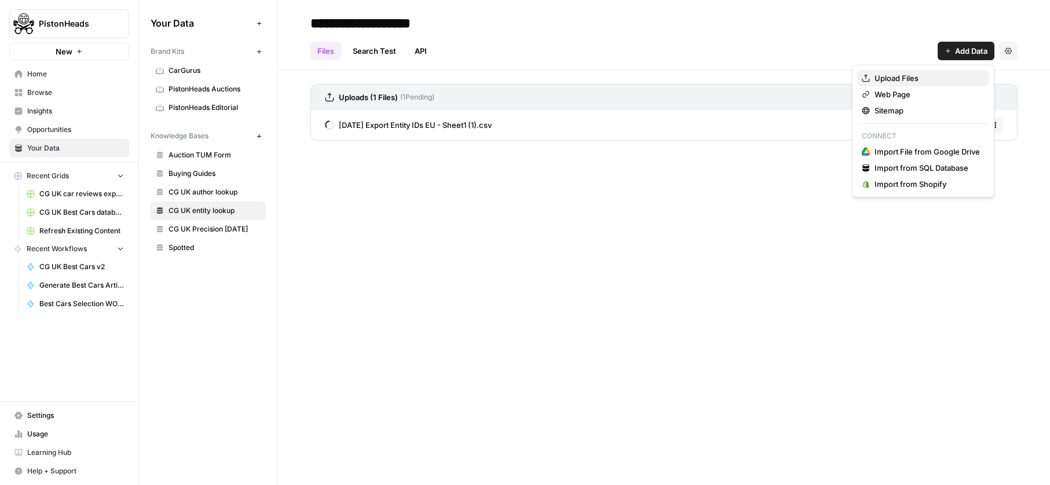
click at [933, 72] on span "Upload Files" at bounding box center [926, 78] width 105 height 12
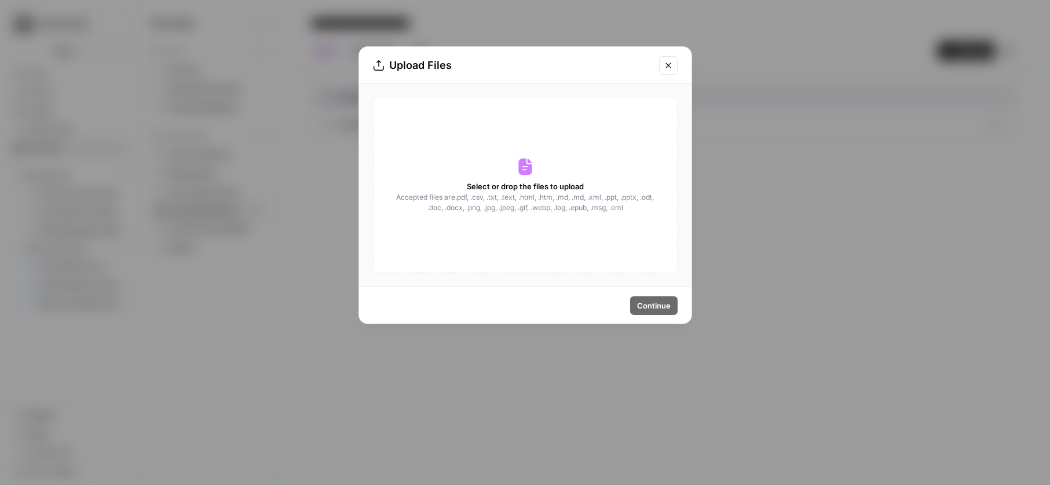
click at [493, 145] on div "Select or drop the files to upload Accepted files are .pdf, .csv, .txt, .text, …" at bounding box center [525, 185] width 304 height 175
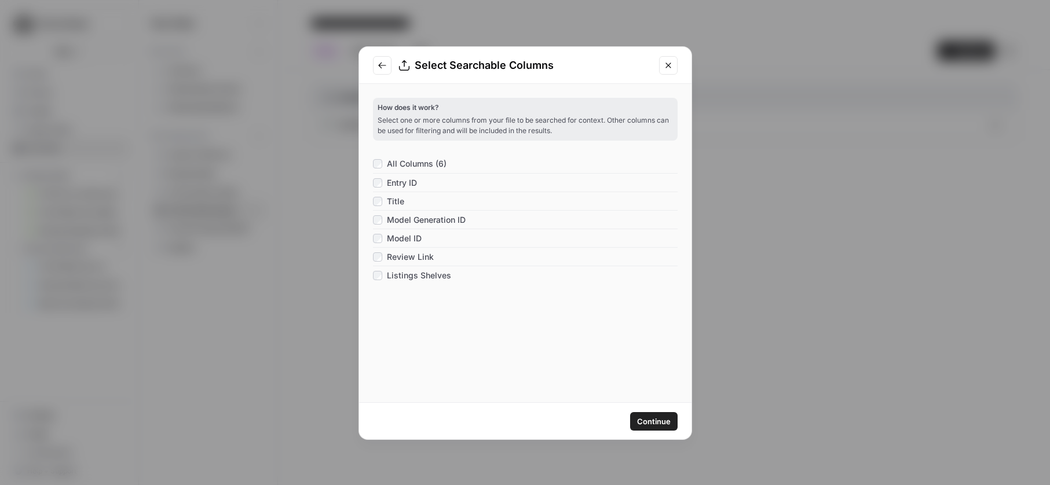
click at [644, 419] on span "Continue" at bounding box center [654, 422] width 34 height 12
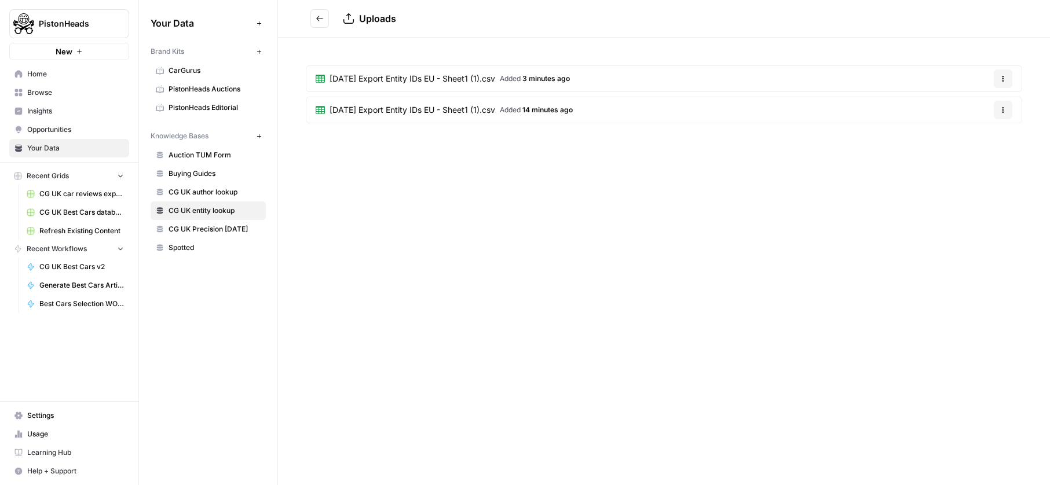
click at [1007, 80] on button "Options" at bounding box center [1002, 78] width 19 height 19
click at [986, 102] on span "Delete File" at bounding box center [979, 106] width 38 height 12
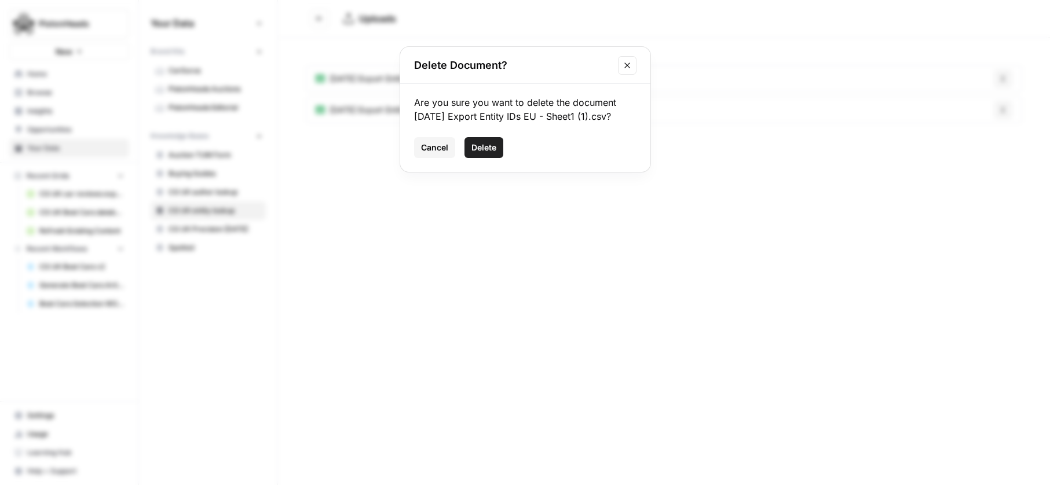
drag, startPoint x: 496, startPoint y: 160, endPoint x: 578, endPoint y: 188, distance: 86.8
click at [497, 158] on button "Delete" at bounding box center [483, 147] width 39 height 21
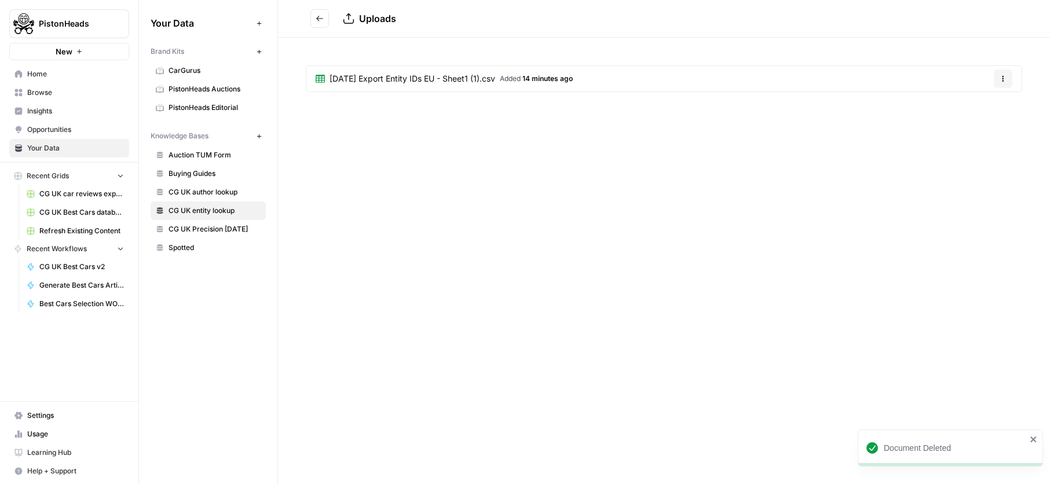
click at [354, 69] on link "October 14 2025 Export Entity IDs EU - Sheet1 (1).csv Added 14 minutes ago" at bounding box center [444, 78] width 276 height 25
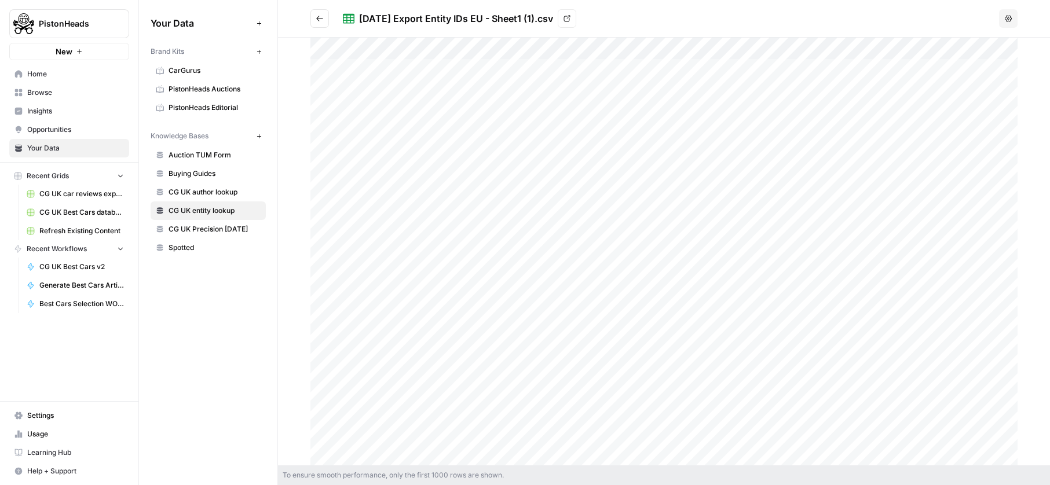
click at [82, 189] on span "CG UK car reviews export" at bounding box center [81, 194] width 85 height 10
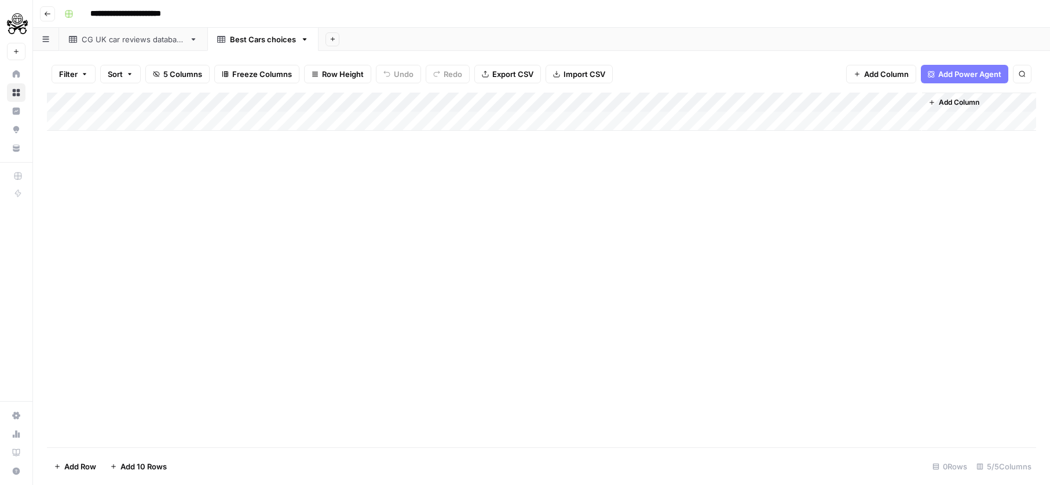
click at [100, 41] on div "CG UK car reviews database" at bounding box center [133, 40] width 103 height 12
click at [235, 48] on link "Best Cars choices" at bounding box center [262, 39] width 111 height 23
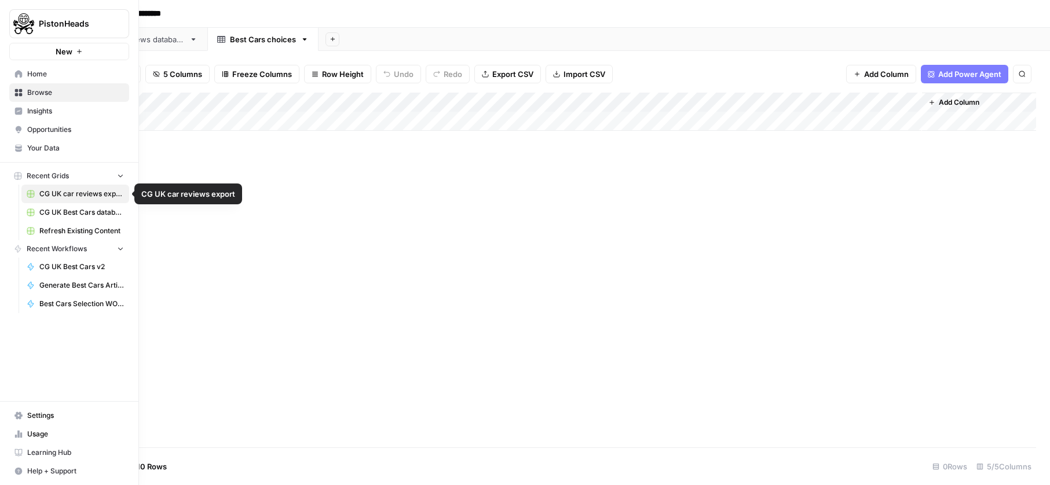
click at [65, 208] on span "CG UK Best Cars database" at bounding box center [81, 212] width 85 height 10
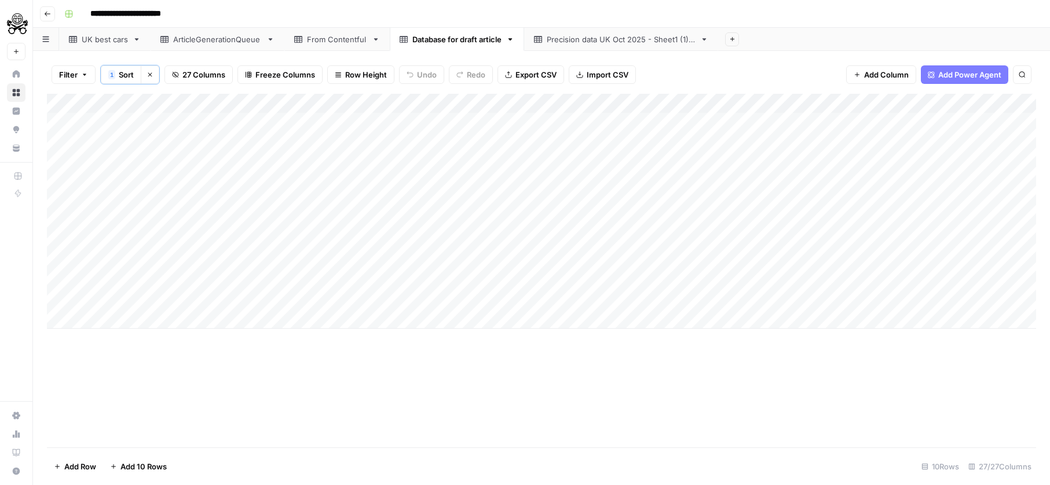
click at [557, 46] on link "Precision data UK Oct 2025 - Sheet1 (1).csv" at bounding box center [621, 39] width 194 height 23
click at [403, 37] on icon at bounding box center [403, 39] width 8 height 8
click at [417, 186] on div "Add Column" at bounding box center [541, 211] width 989 height 235
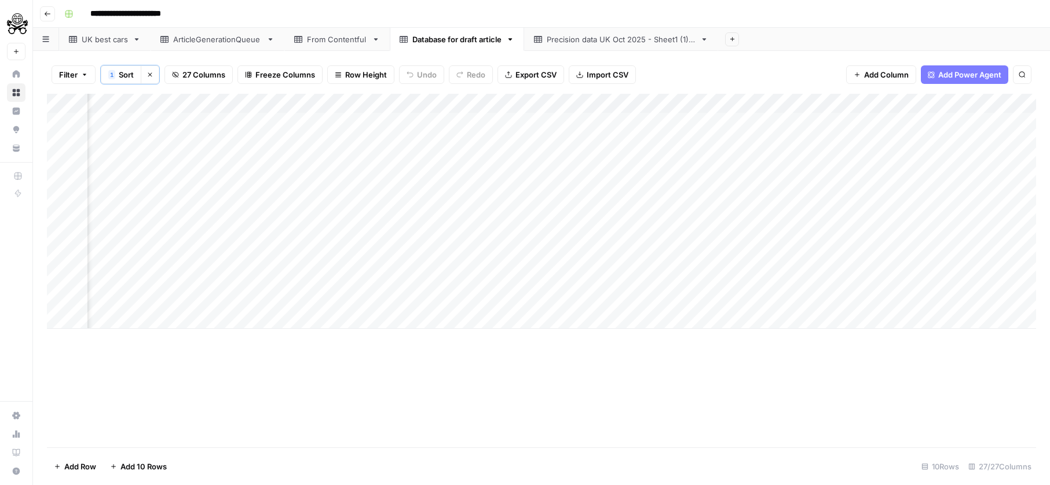
scroll to position [0, 3618]
click at [670, 258] on div "Add Column" at bounding box center [541, 211] width 989 height 235
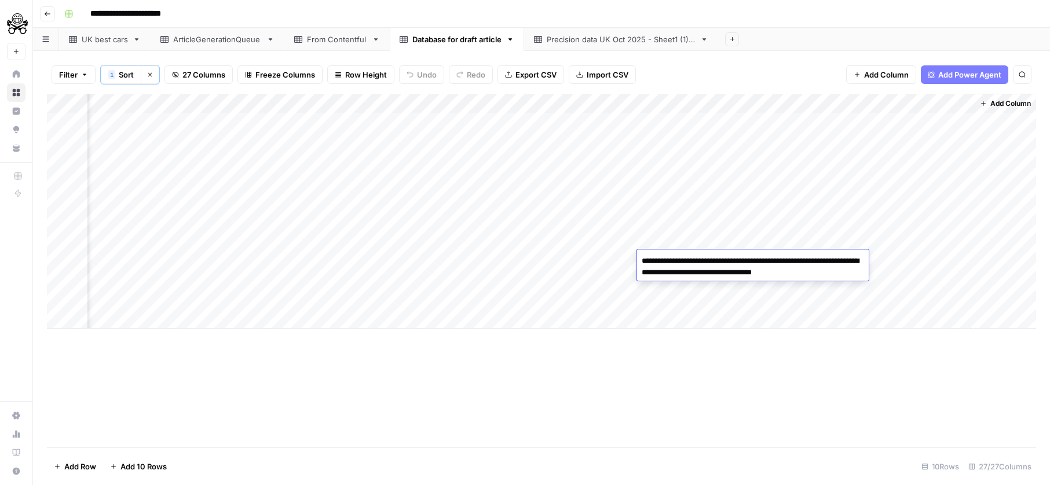
click at [707, 353] on div "Add Column" at bounding box center [541, 271] width 989 height 354
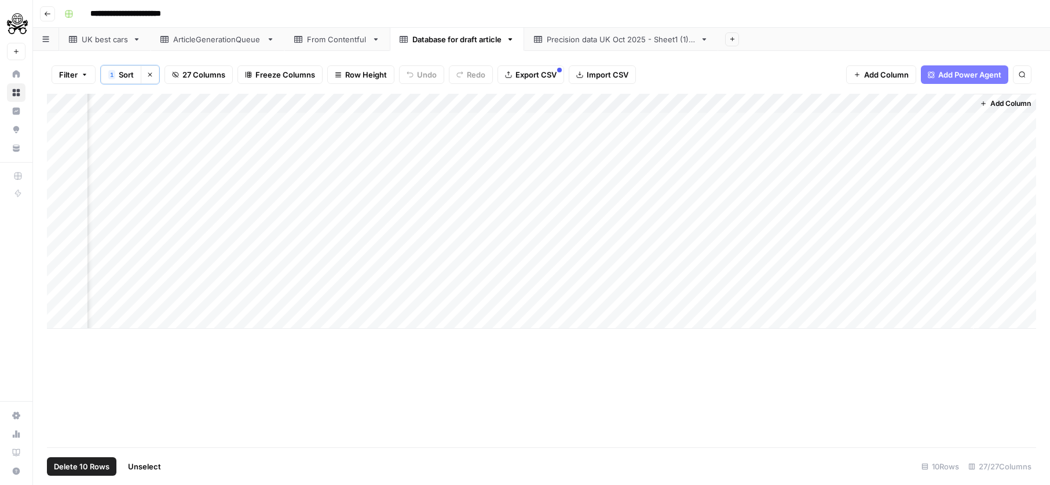
click at [62, 103] on div "Add Column" at bounding box center [541, 211] width 989 height 235
click at [83, 463] on span "Delete 10 Rows" at bounding box center [82, 467] width 56 height 12
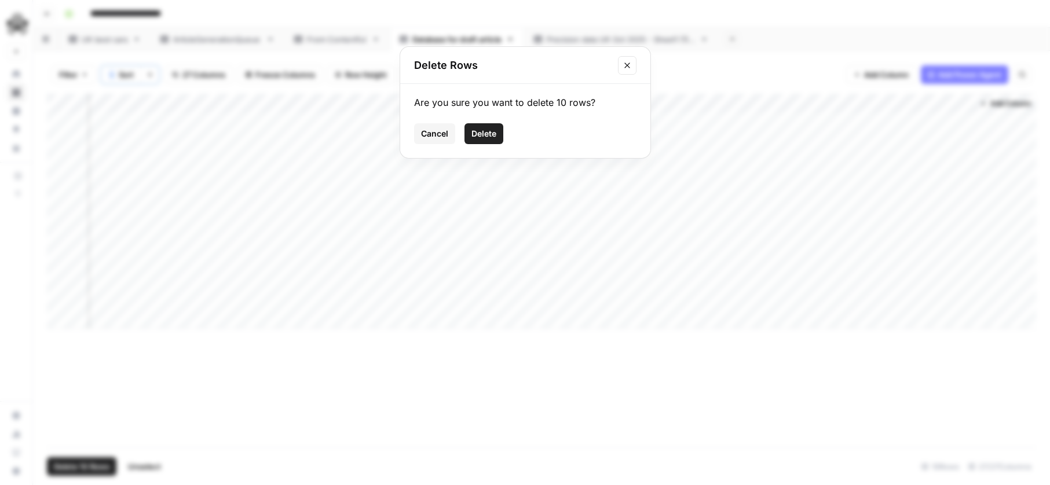
click at [489, 130] on span "Delete" at bounding box center [483, 134] width 25 height 12
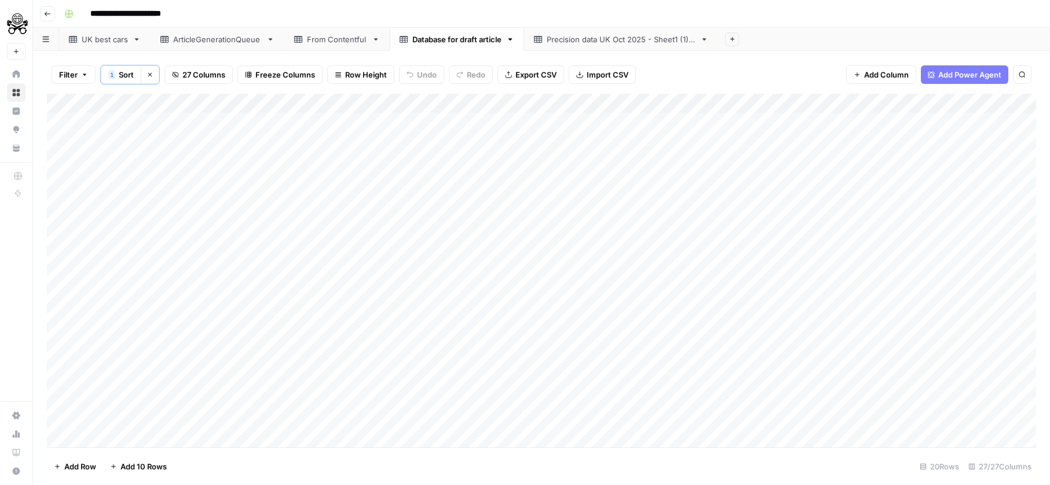
click at [71, 103] on div "Add Column" at bounding box center [541, 271] width 989 height 354
click at [88, 465] on span "Delete 20 Rows" at bounding box center [82, 467] width 57 height 12
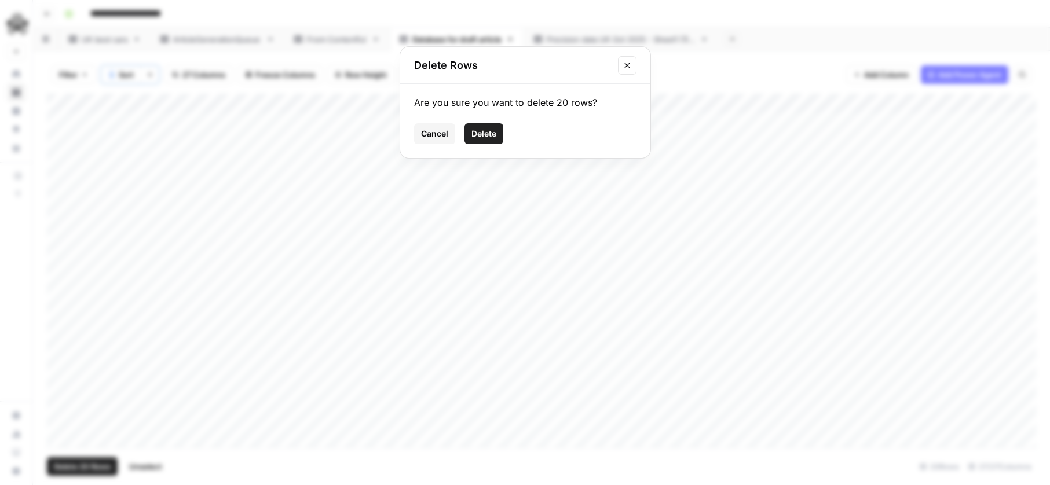
click at [486, 144] on div "Are you sure you want to delete 20 rows? Cancel Delete" at bounding box center [525, 121] width 250 height 74
click at [492, 135] on span "Delete" at bounding box center [483, 134] width 25 height 12
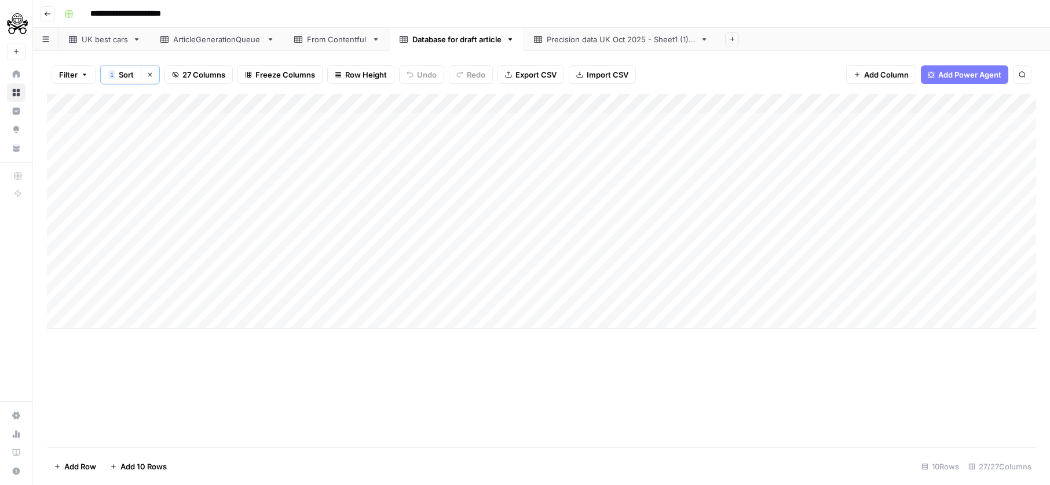
click at [291, 37] on link "From Contentful" at bounding box center [336, 39] width 105 height 23
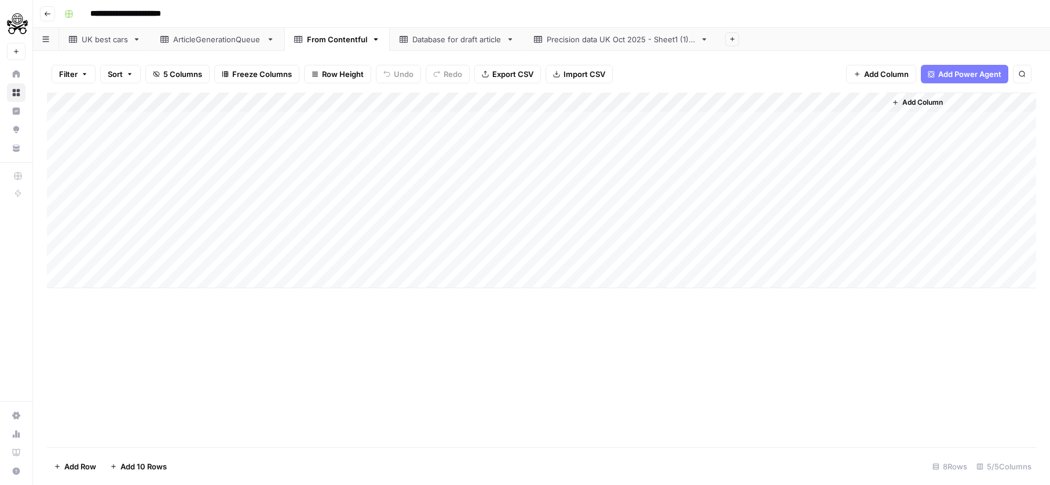
click at [768, 262] on div "Add Column" at bounding box center [541, 191] width 989 height 196
click at [743, 254] on div "Add Column" at bounding box center [541, 191] width 989 height 196
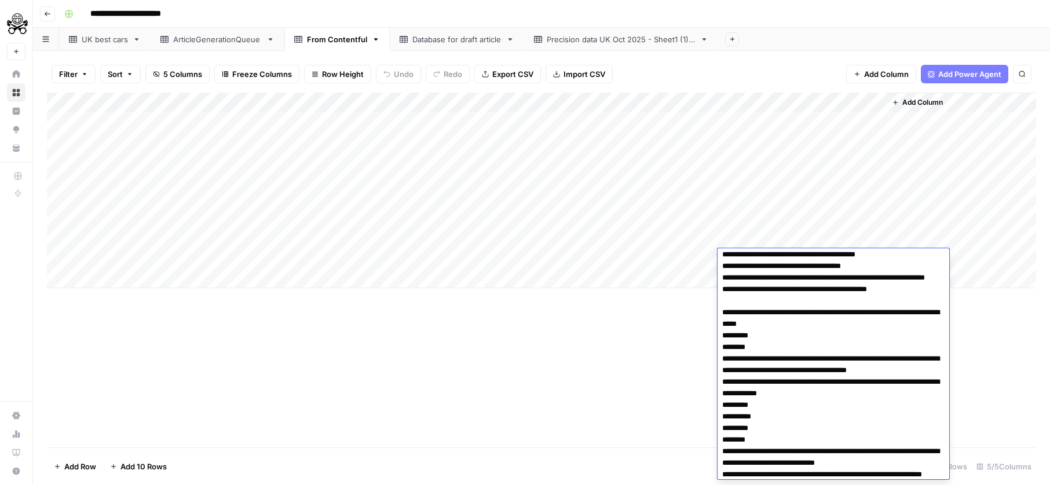
scroll to position [659, 0]
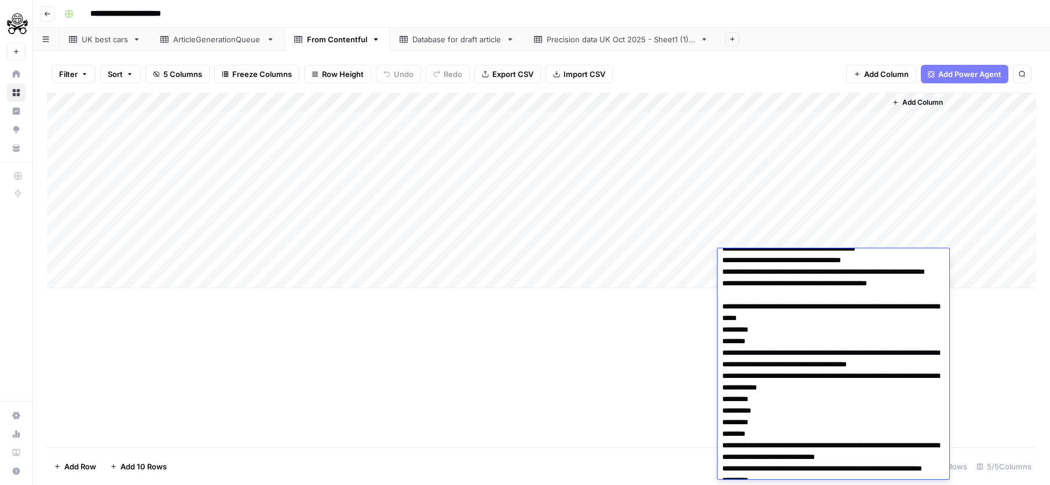
click at [493, 259] on div "Add Column" at bounding box center [541, 191] width 989 height 196
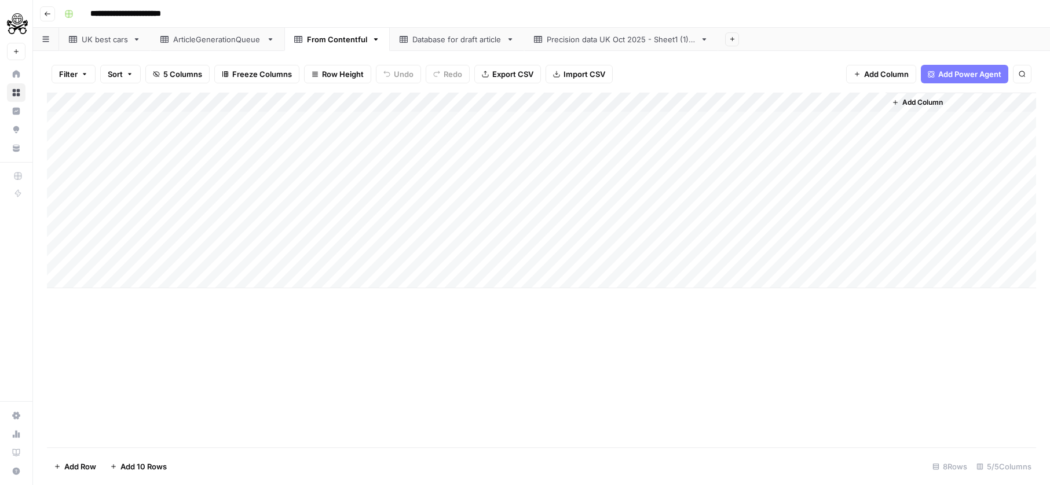
click at [746, 263] on div "Add Column" at bounding box center [541, 191] width 989 height 196
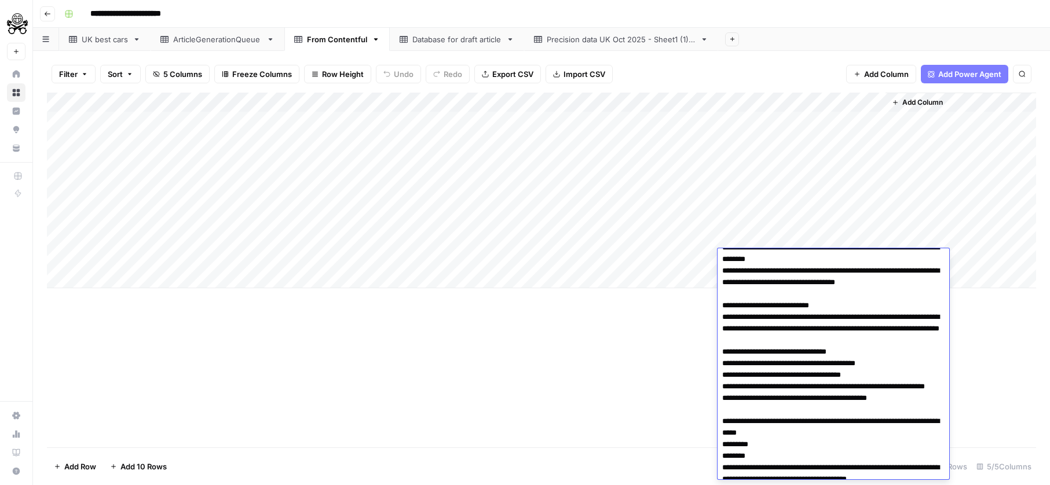
scroll to position [627, 0]
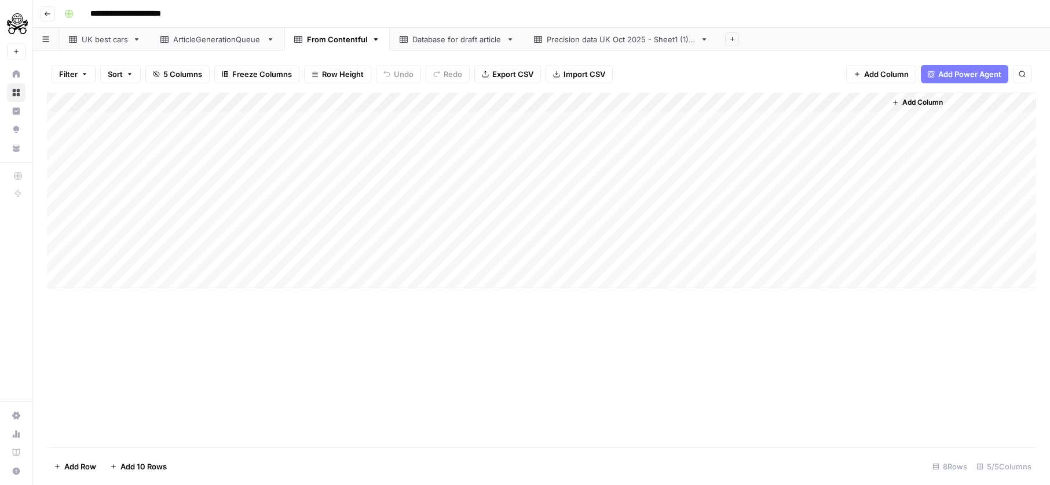
click at [651, 355] on div "Add Column" at bounding box center [541, 270] width 989 height 355
click at [809, 254] on div "Add Column" at bounding box center [541, 191] width 989 height 196
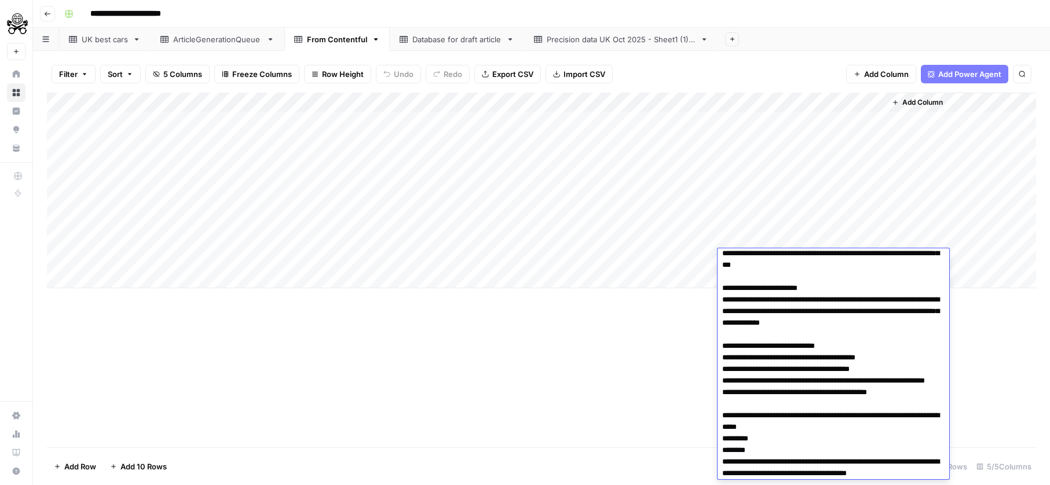
scroll to position [1459, 0]
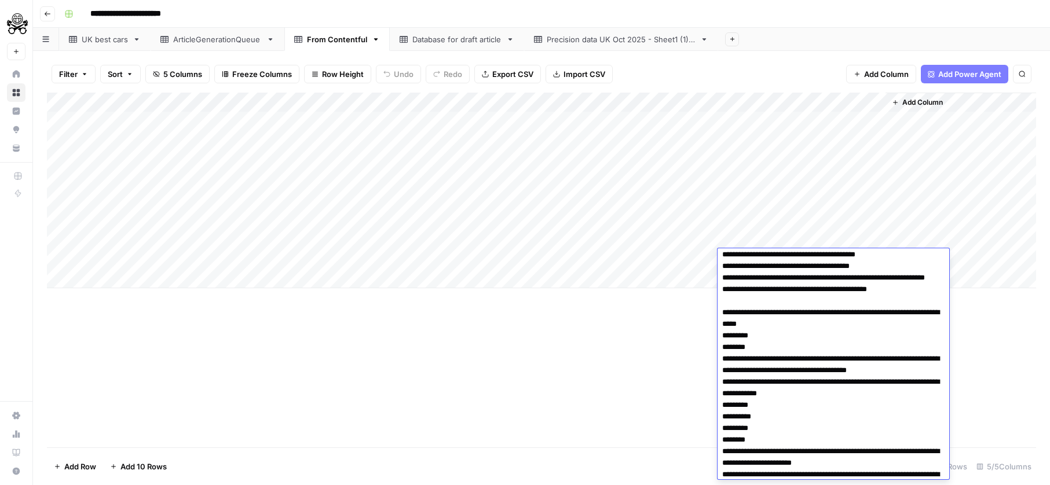
drag, startPoint x: 723, startPoint y: 274, endPoint x: 920, endPoint y: 391, distance: 229.7
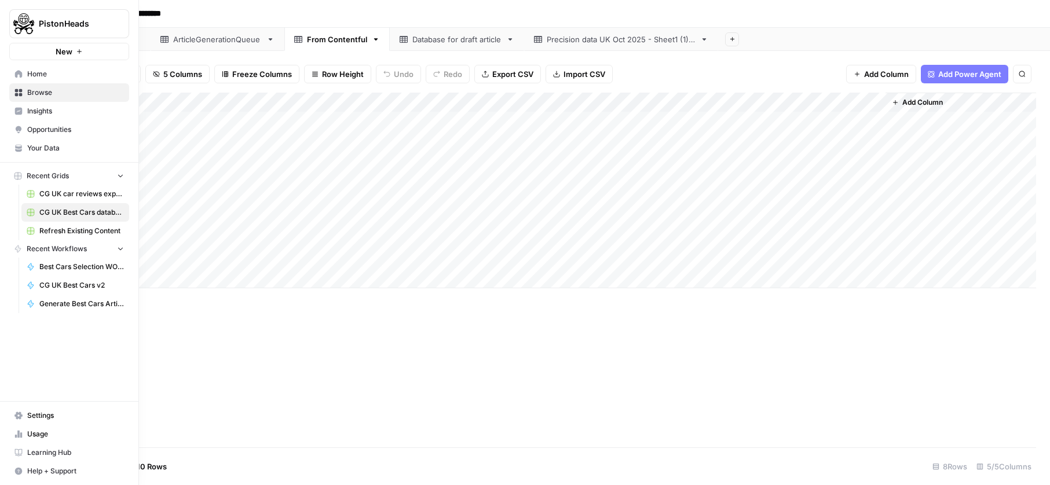
click at [55, 192] on span "CG UK car reviews export" at bounding box center [81, 194] width 85 height 10
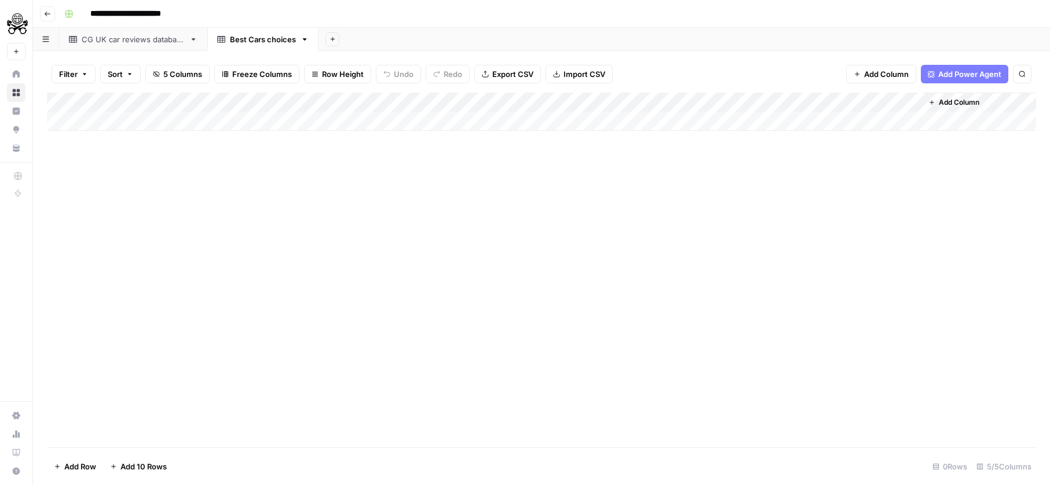
click at [118, 47] on link "CG UK car reviews database" at bounding box center [133, 39] width 148 height 23
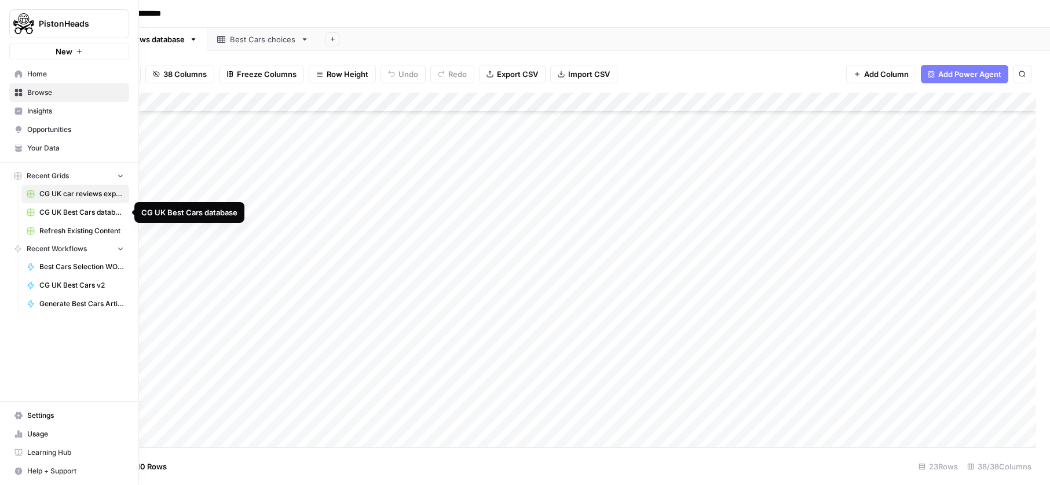
click at [31, 213] on rect at bounding box center [30, 212] width 7 height 7
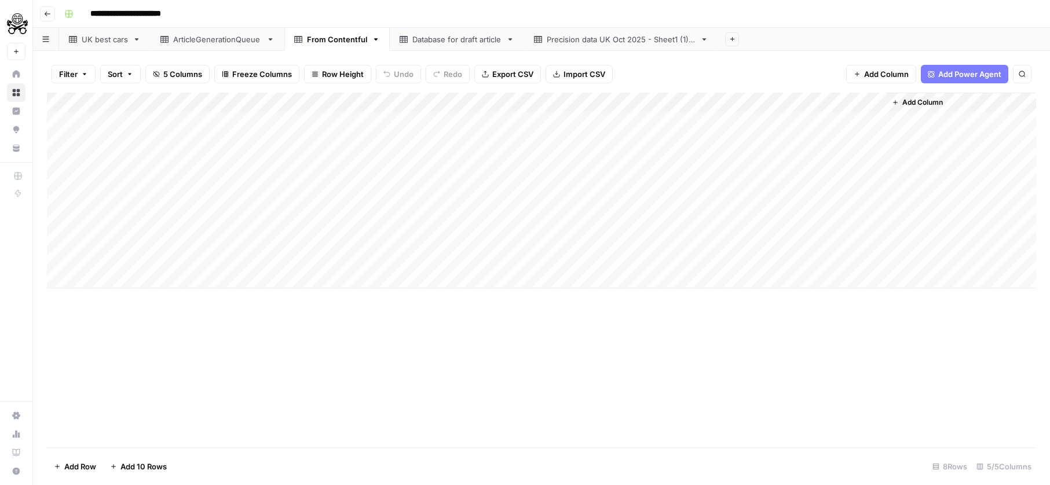
click at [416, 44] on div "Database for draft article" at bounding box center [456, 40] width 89 height 12
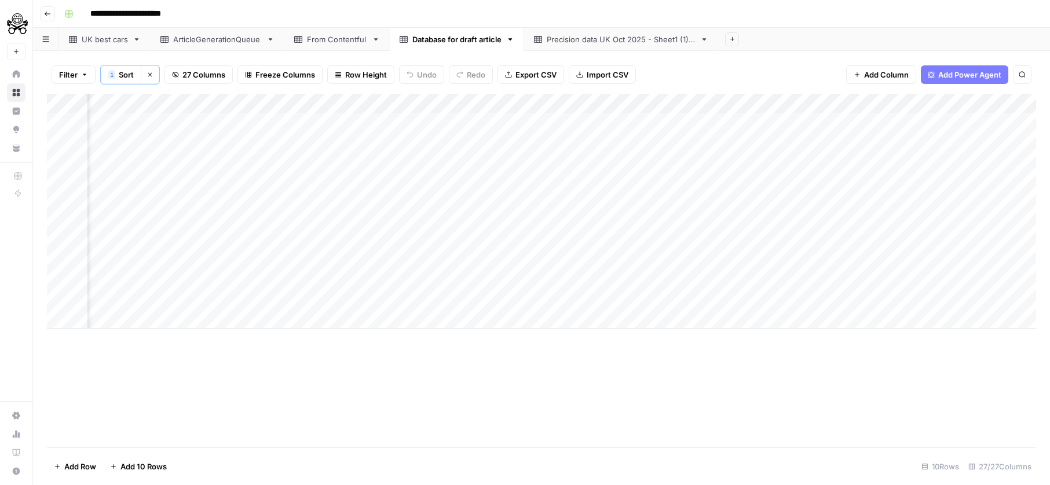
scroll to position [0, 3618]
click at [992, 102] on span "Add Column" at bounding box center [1009, 103] width 41 height 10
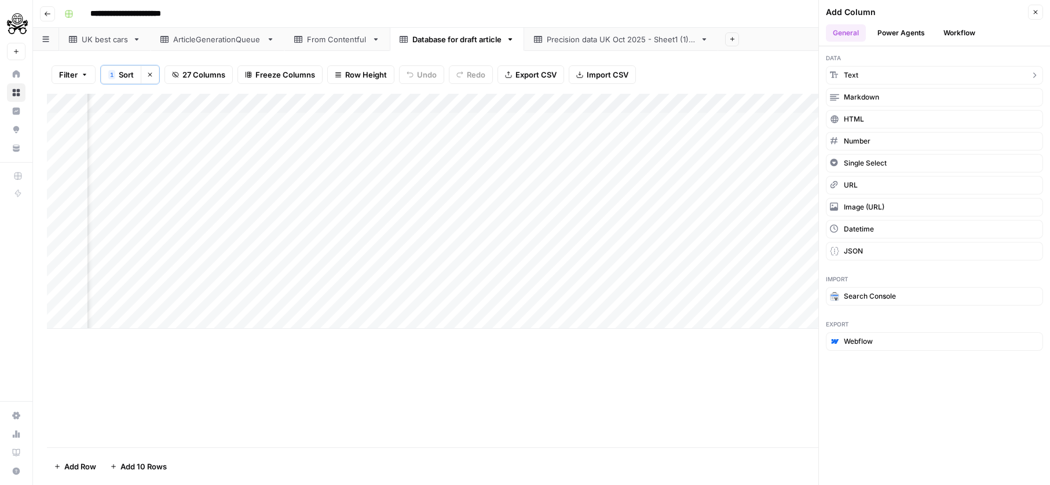
click at [881, 73] on button "Text" at bounding box center [934, 75] width 217 height 19
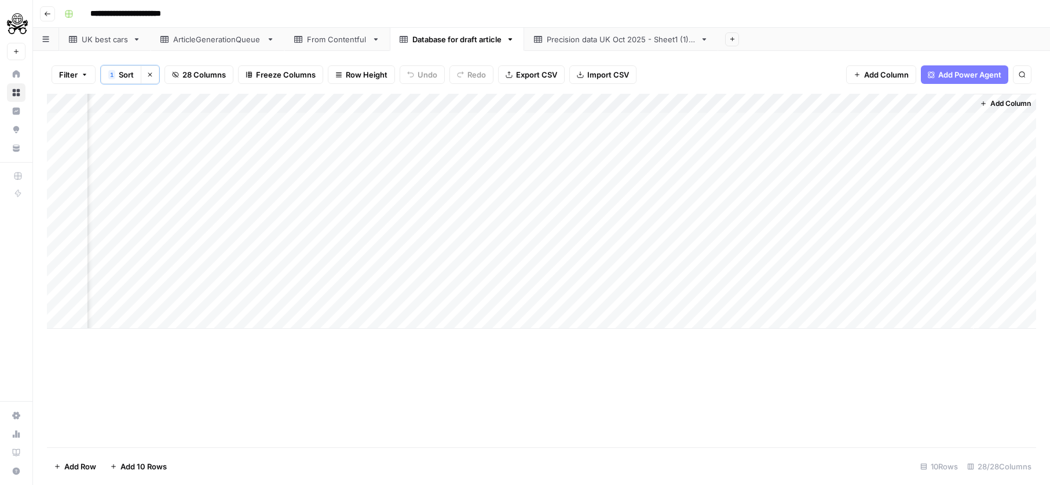
scroll to position [0, 3785]
click at [859, 99] on div "Add Column" at bounding box center [541, 211] width 989 height 235
click at [848, 129] on input "New Column" at bounding box center [874, 132] width 118 height 12
type input "Image Link Exterior"
click at [995, 107] on span "Add Column" at bounding box center [1009, 103] width 41 height 10
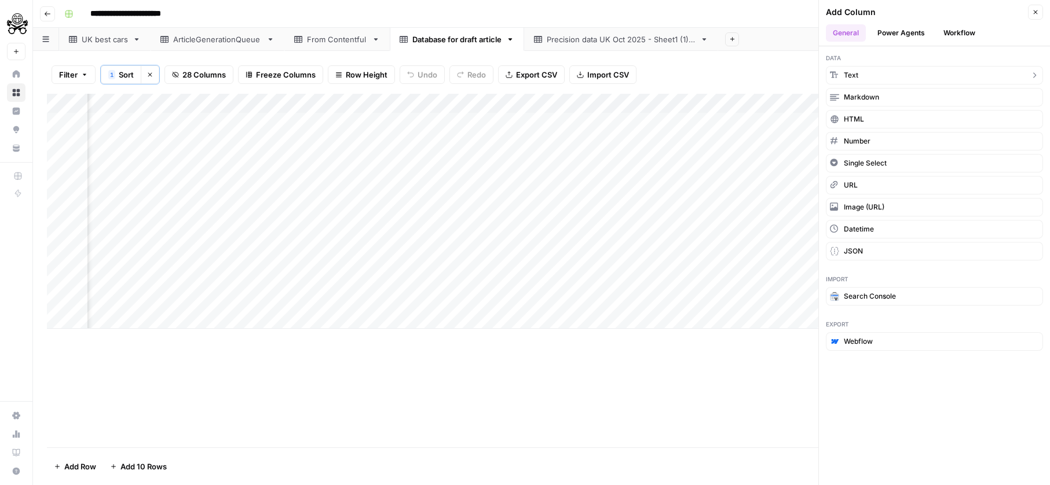
click at [888, 79] on button "Text" at bounding box center [934, 75] width 217 height 19
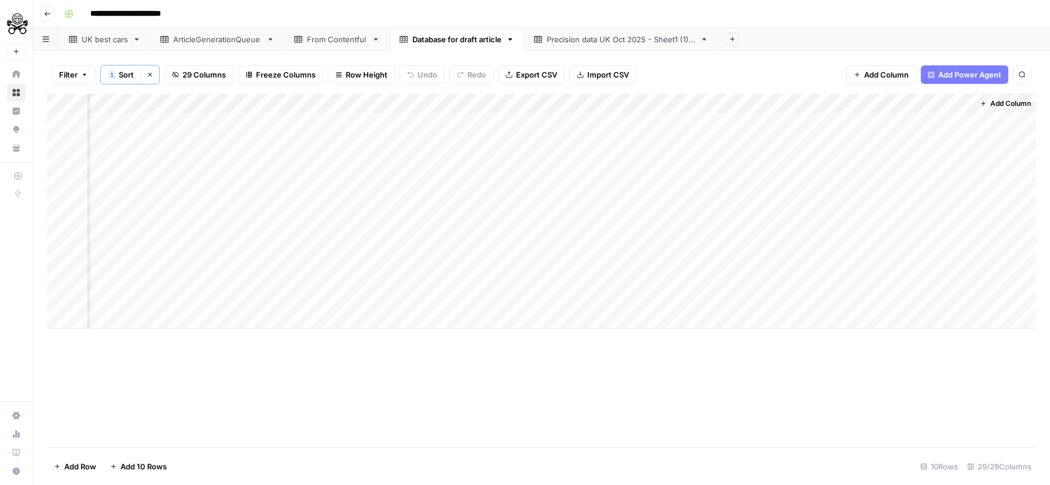
scroll to position [0, 3952]
click at [867, 103] on div "Add Column" at bounding box center [541, 211] width 989 height 235
click at [848, 133] on input "New Column" at bounding box center [874, 132] width 118 height 12
type input "Image Link Interior"
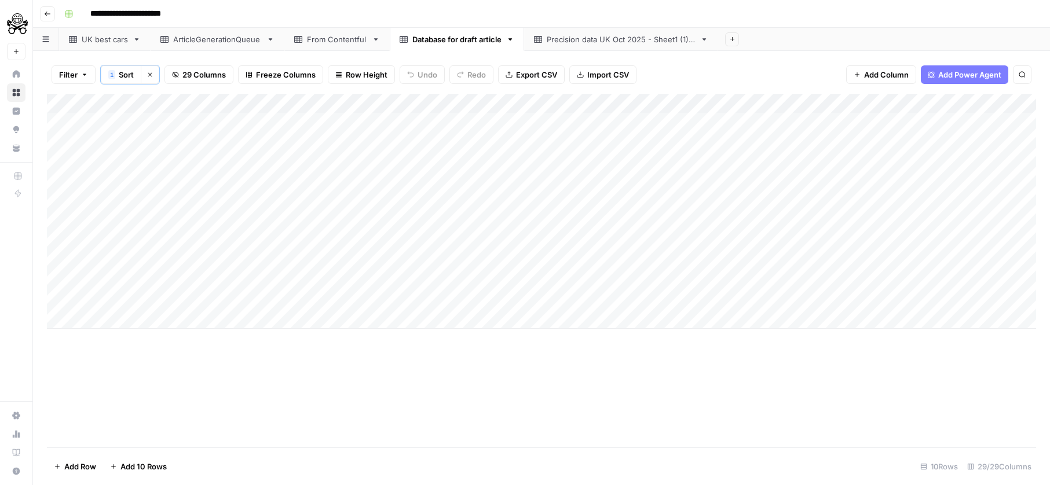
click at [639, 104] on div "Add Column" at bounding box center [541, 211] width 989 height 235
click at [636, 128] on input "summaryImage" at bounding box center [657, 132] width 118 height 12
click at [769, 133] on div "Add Column" at bounding box center [541, 211] width 989 height 235
click at [882, 104] on div "Add Column" at bounding box center [541, 211] width 989 height 235
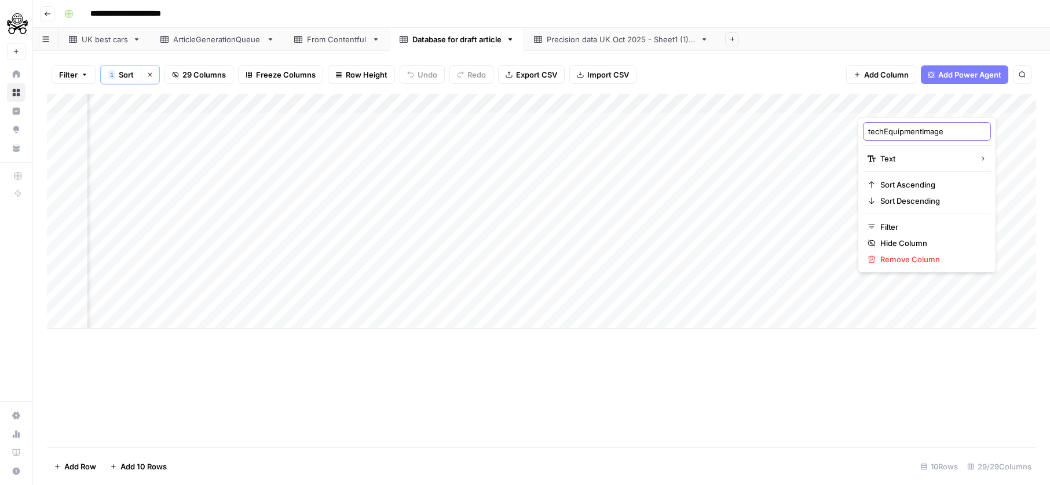
click at [878, 127] on input "techEquipmentImage" at bounding box center [927, 132] width 118 height 12
click at [819, 147] on div "Add Column" at bounding box center [541, 211] width 989 height 235
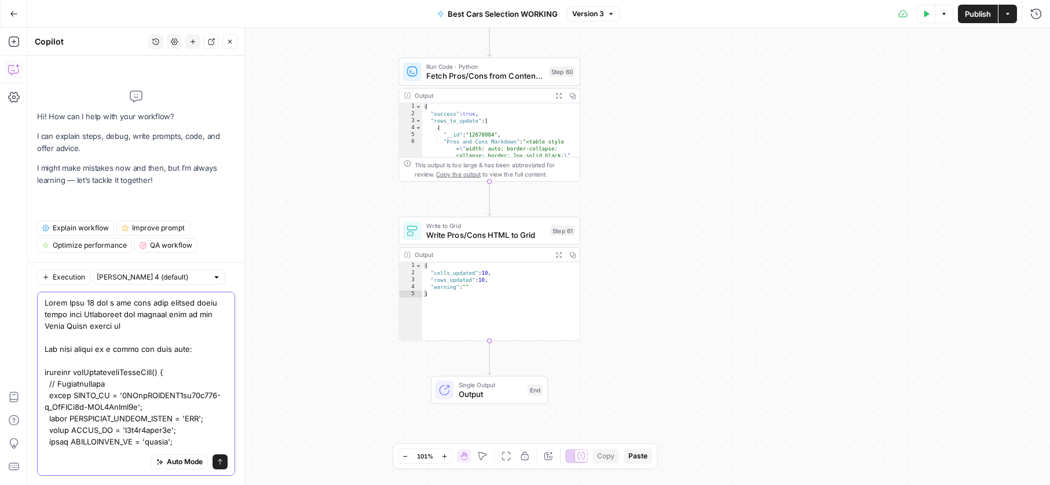
paste textarea "[URL][DOMAIN_NAME]"
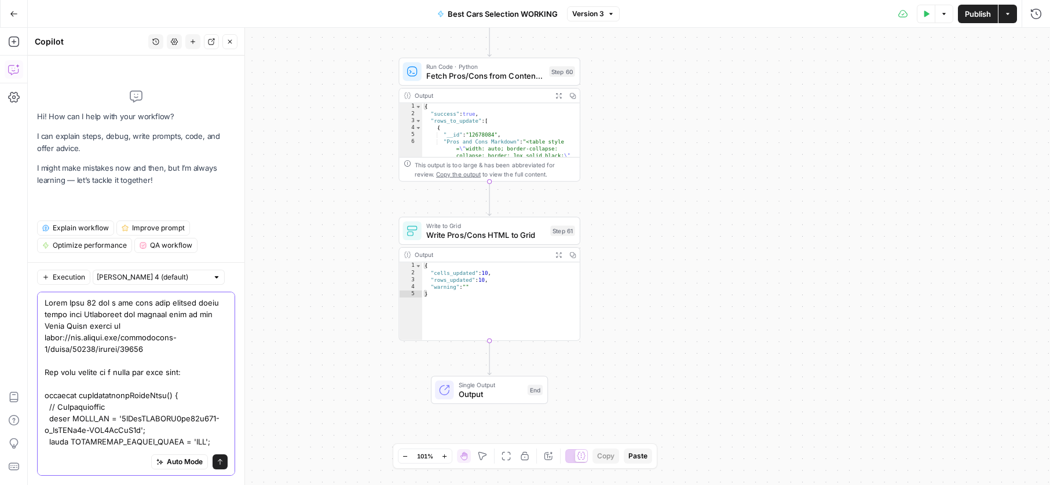
drag, startPoint x: 193, startPoint y: 302, endPoint x: 229, endPoint y: 293, distance: 37.1
paste textarea "summaryImage"
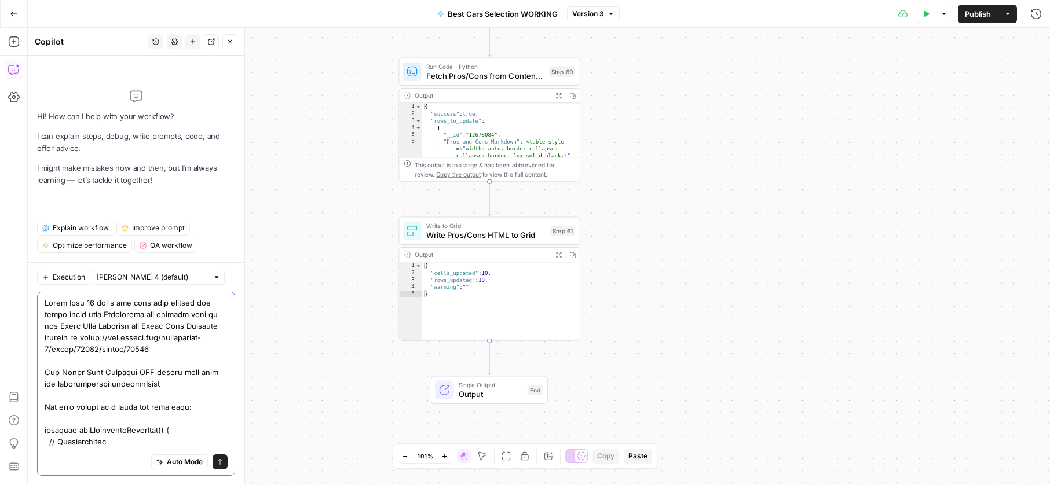
scroll to position [13, 0]
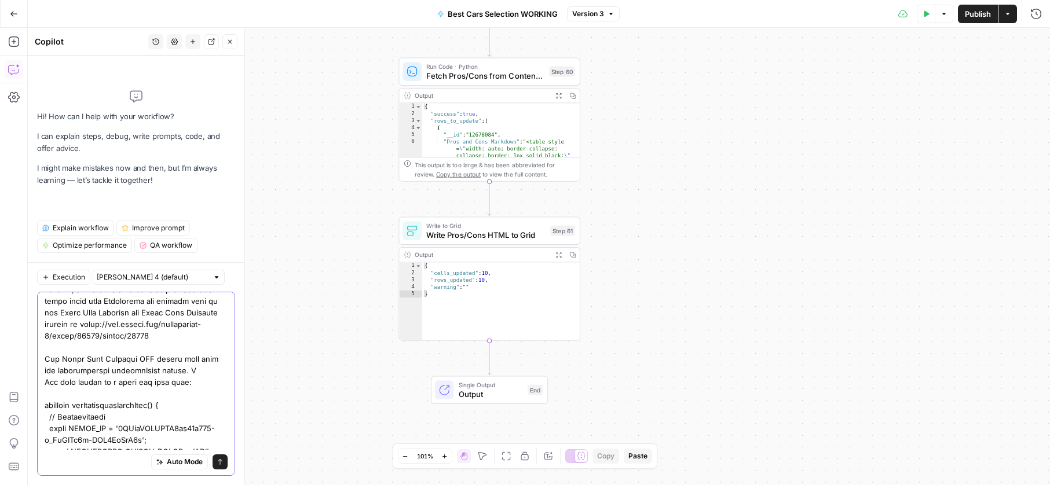
type textarea "After Step 61 add a new step that fetches two image links from Contentful and r…"
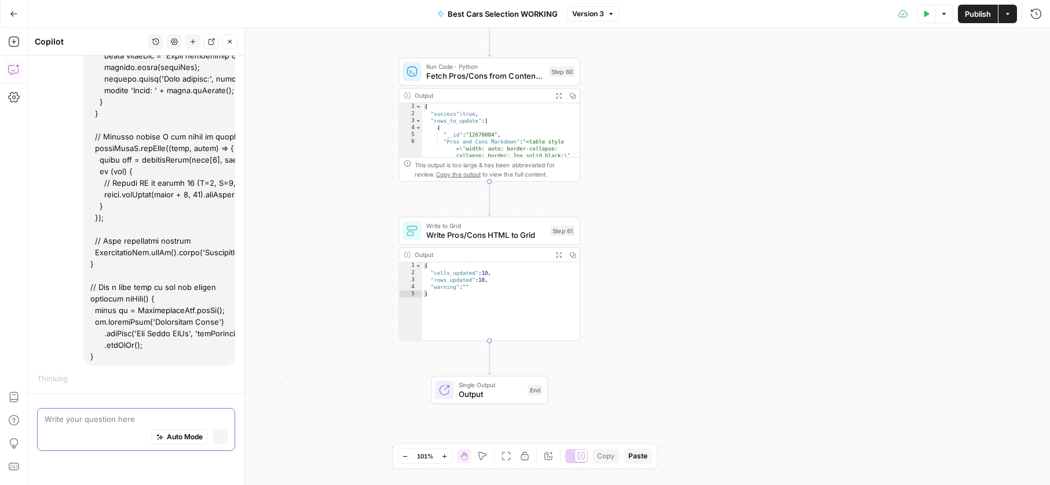
scroll to position [968, 0]
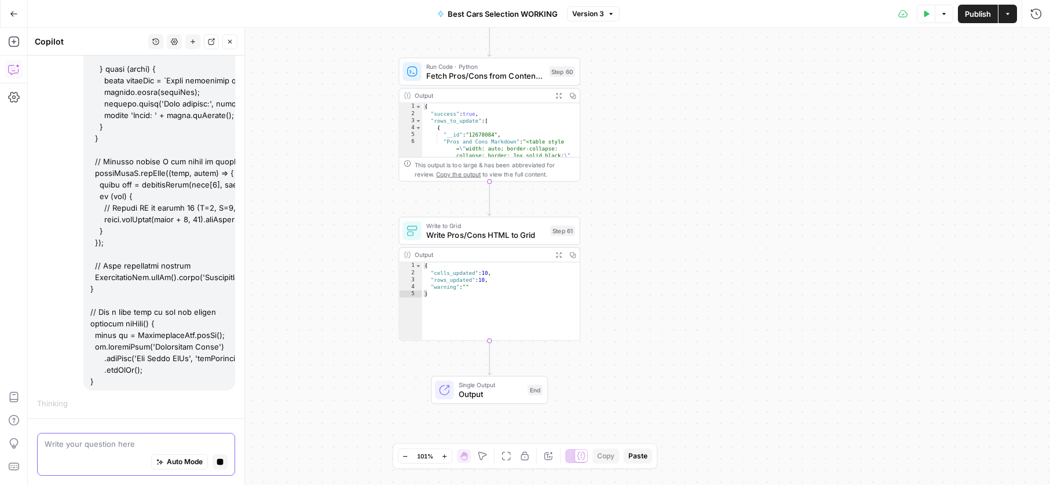
click at [217, 460] on icon "button" at bounding box center [220, 461] width 6 height 6
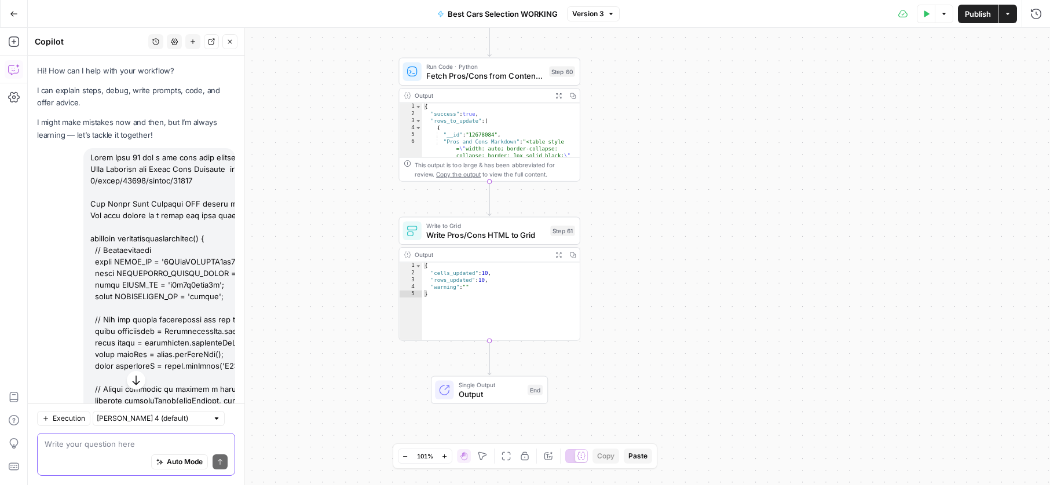
scroll to position [984, 0]
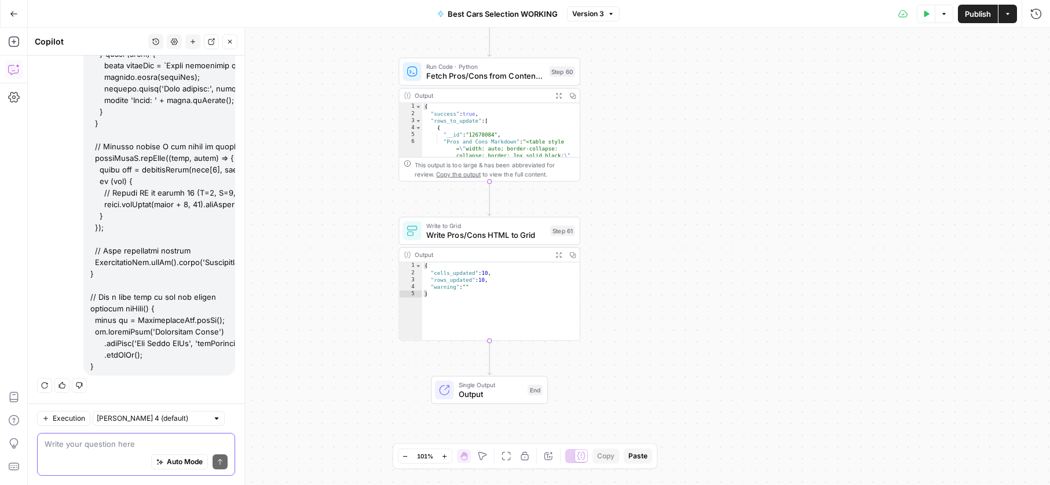
drag, startPoint x: 91, startPoint y: 157, endPoint x: 193, endPoint y: 367, distance: 233.0
copy div "After Step 61 add a new step that fetches two image links from Contentful and r…"
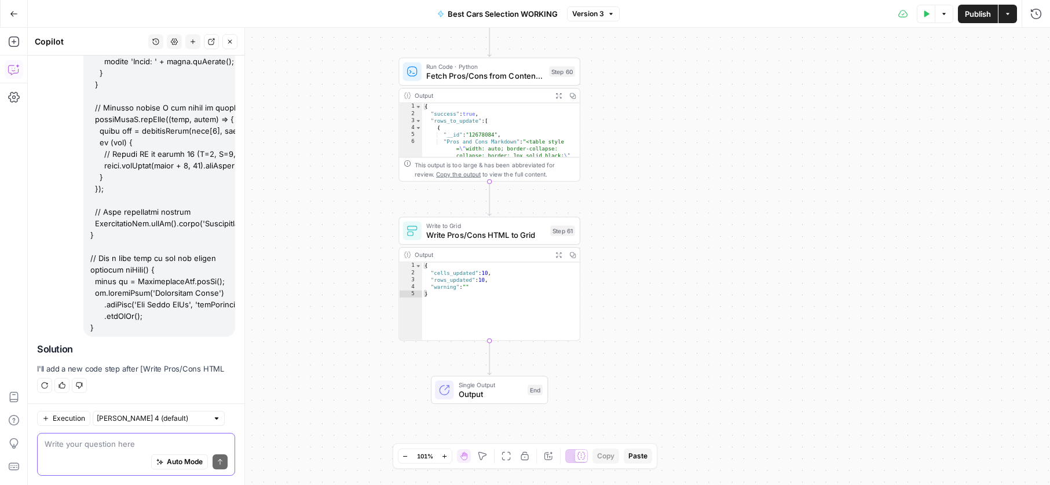
click at [123, 446] on textarea at bounding box center [136, 444] width 183 height 12
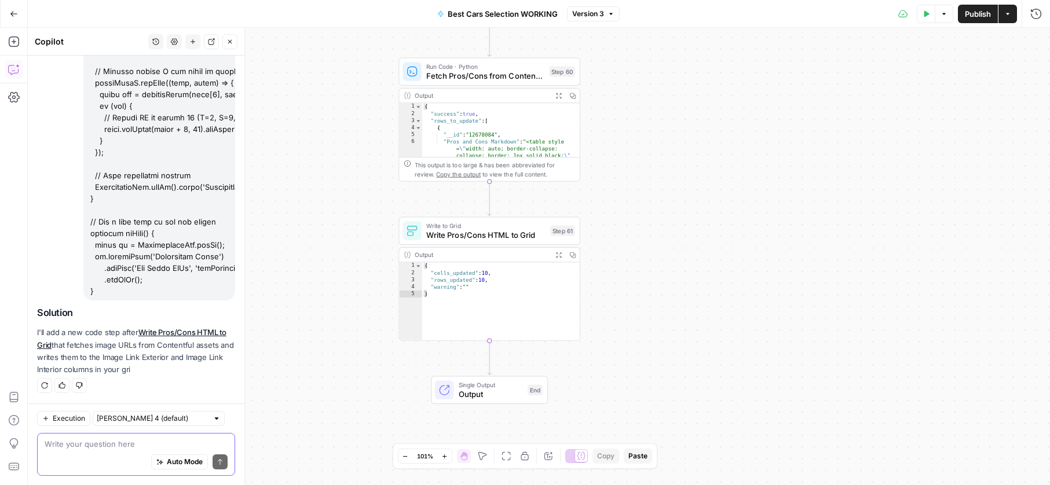
paste textarea "After Step 61 add a new step that fetches two image links from Contentful and r…"
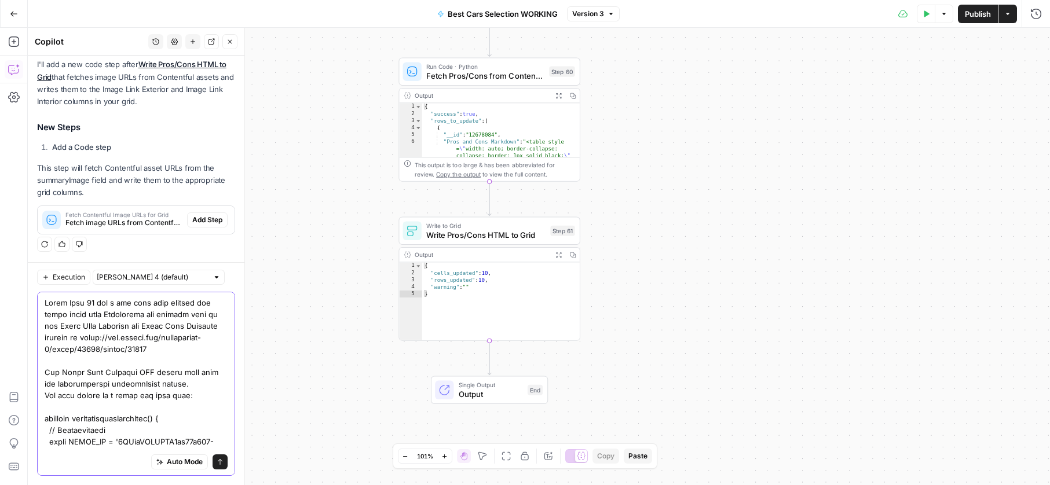
scroll to position [1, 0]
paste textarea "After Step 61 add a new step that fetches two image links from Contentful and r…"
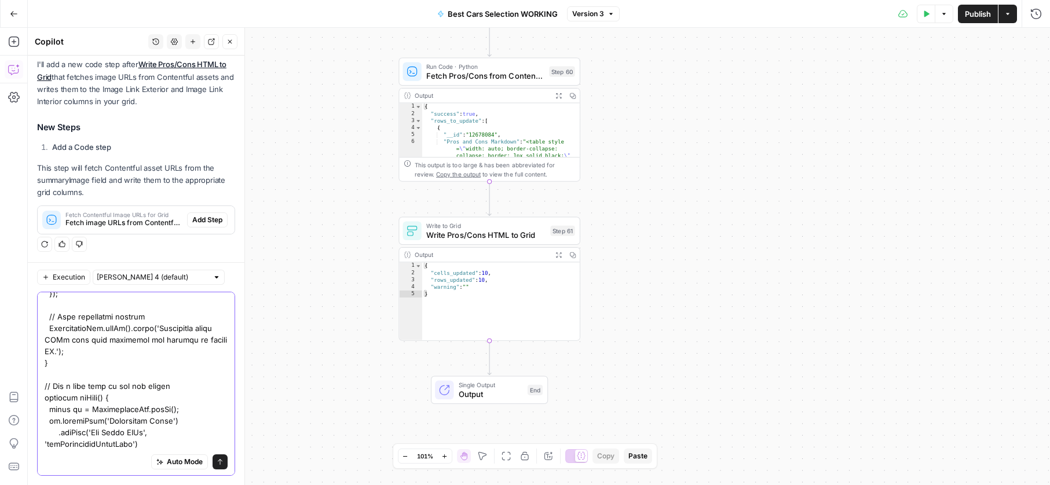
scroll to position [0, 0]
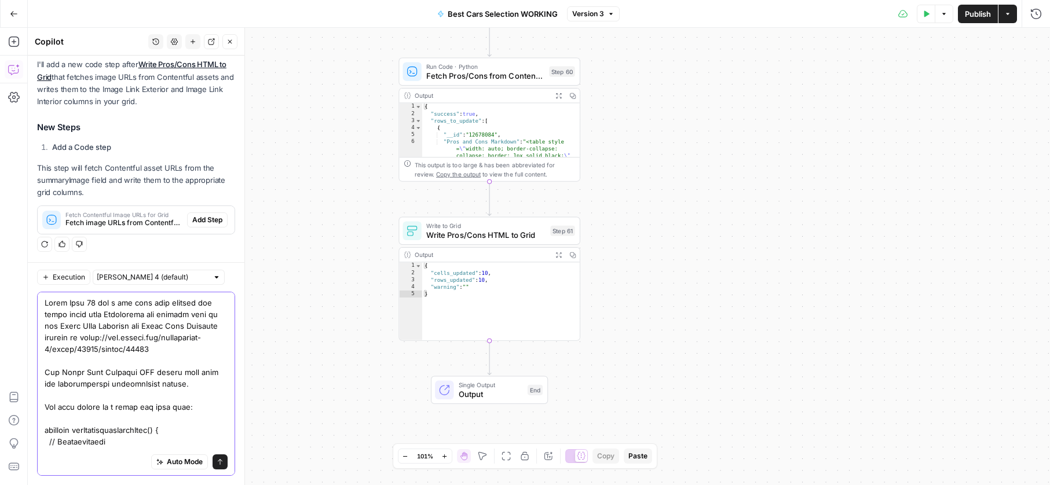
paste textarea "The Image Link Exterior URL should come from the corresponding summaryImage col…"
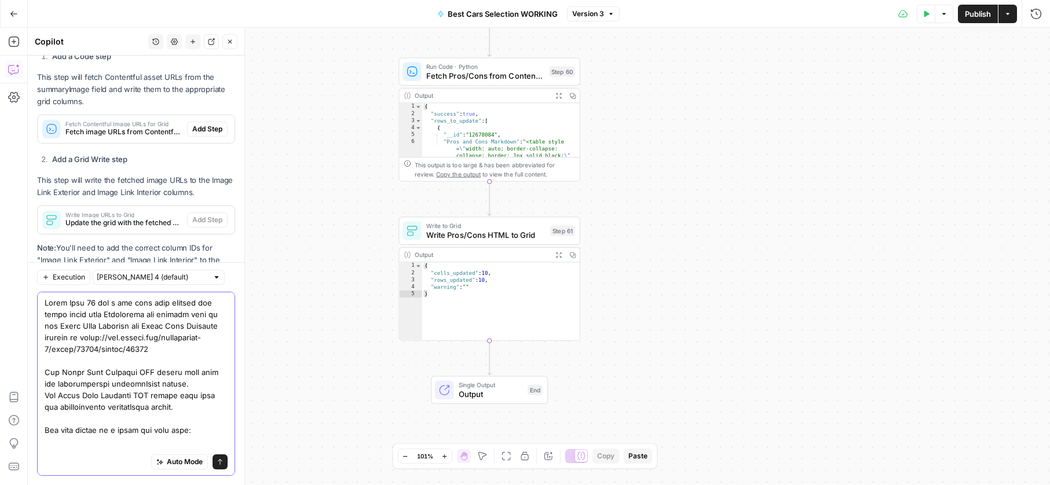
scroll to position [1555, 0]
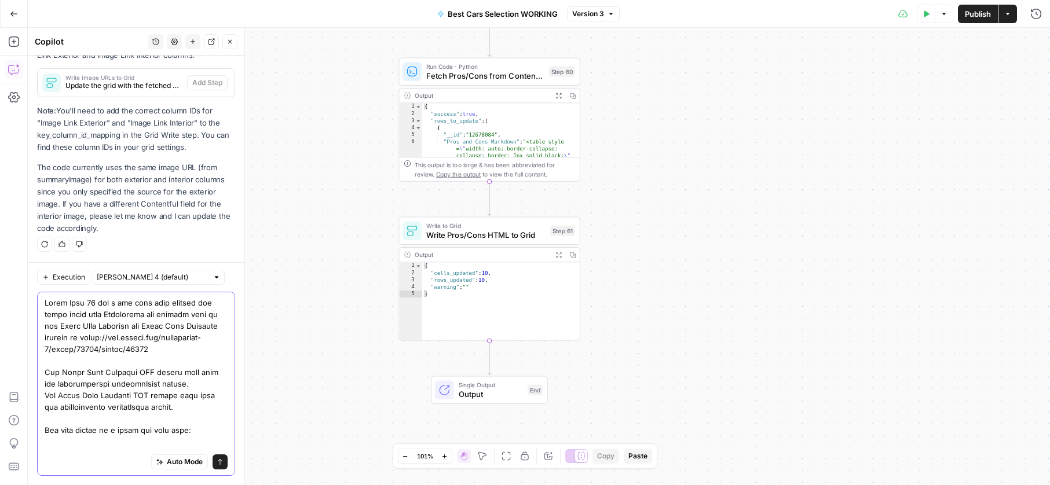
paste textarea "techEquipment"
type textarea "After Step 61 add a new step that fetches two image links from Contentful and r…"
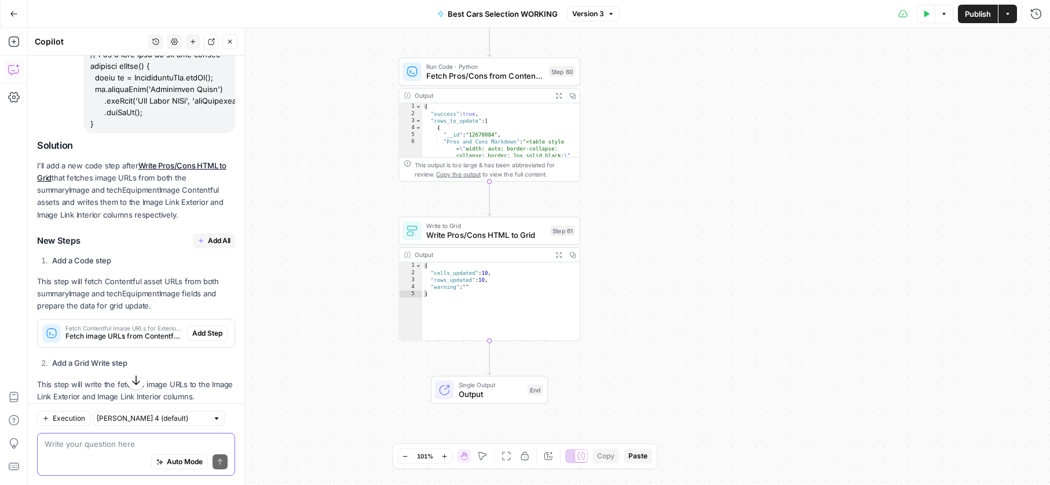
scroll to position [3010, 0]
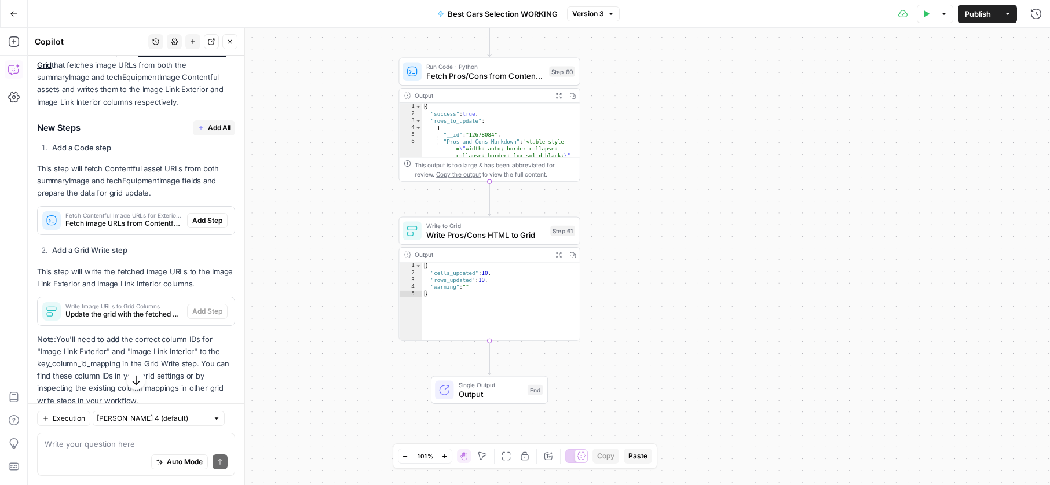
click at [214, 129] on span "Add All" at bounding box center [219, 128] width 23 height 10
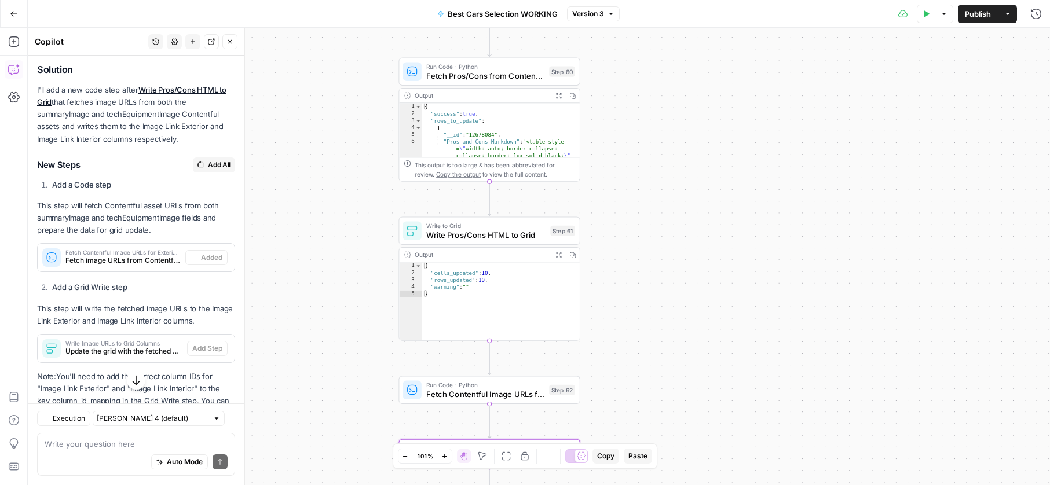
type textarea "Write Image URLs to Grid Columns"
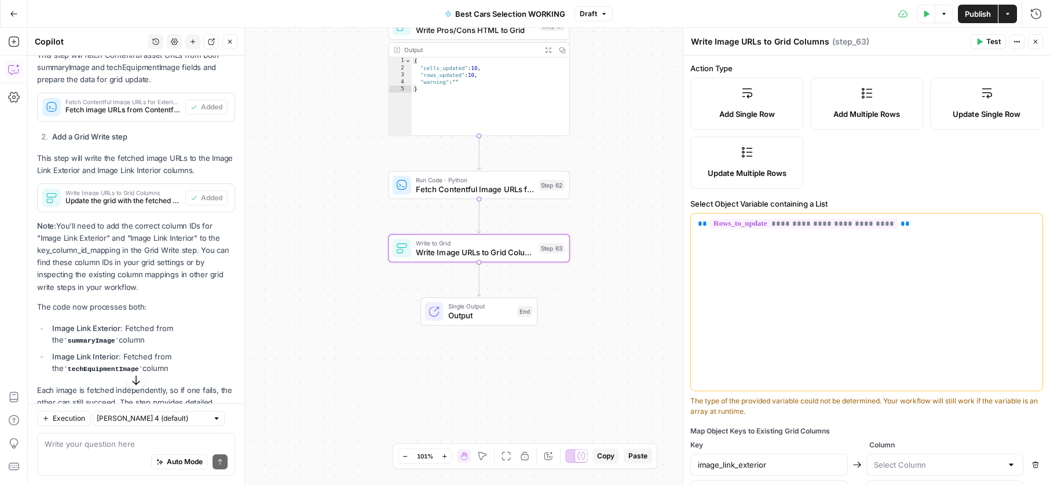
scroll to position [208, 0]
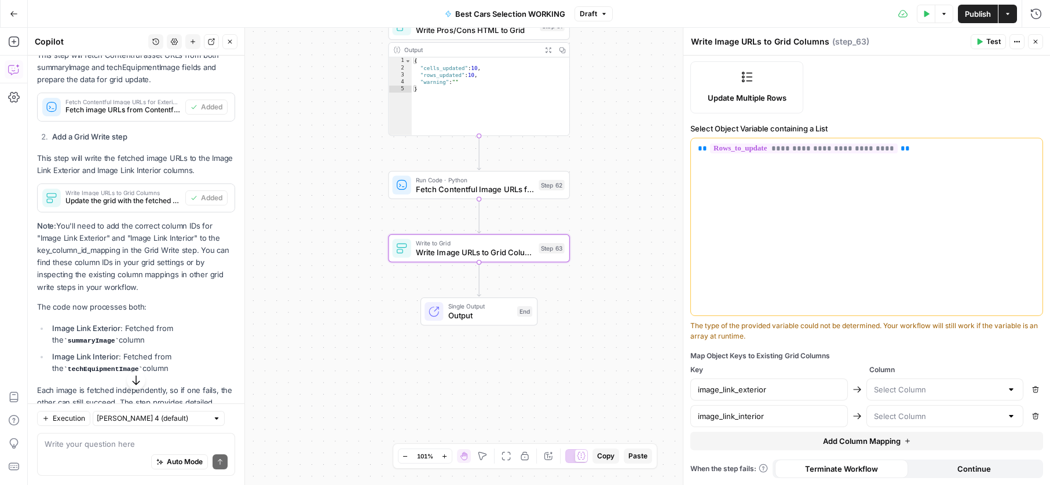
click at [916, 380] on div at bounding box center [944, 390] width 157 height 22
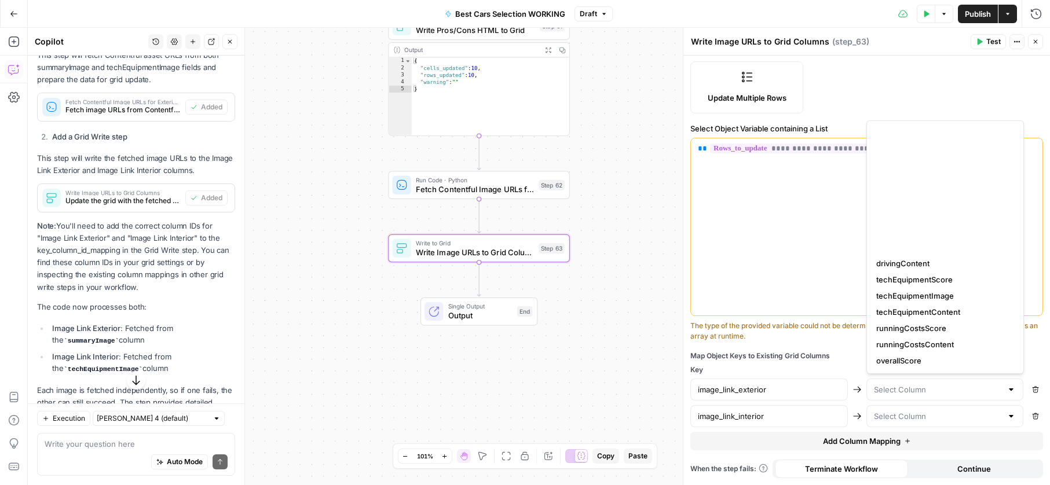
scroll to position [227, 0]
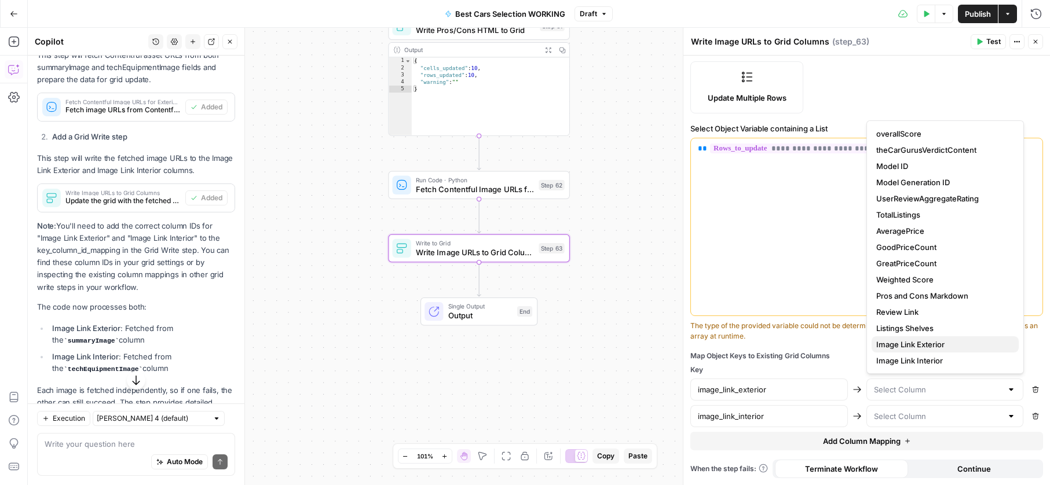
click at [919, 346] on span "Image Link Exterior" at bounding box center [942, 345] width 133 height 12
type input "Image Link Exterior"
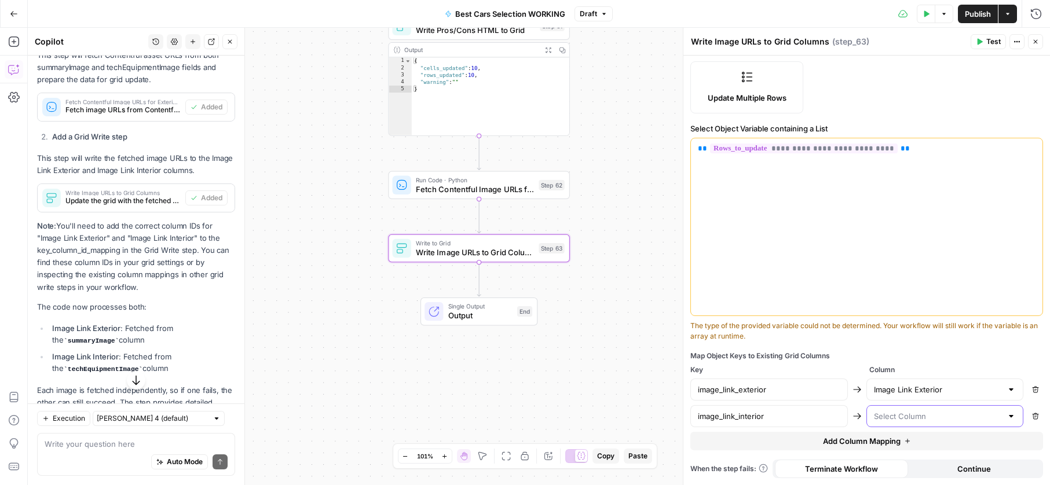
click at [914, 411] on input "text" at bounding box center [938, 416] width 129 height 12
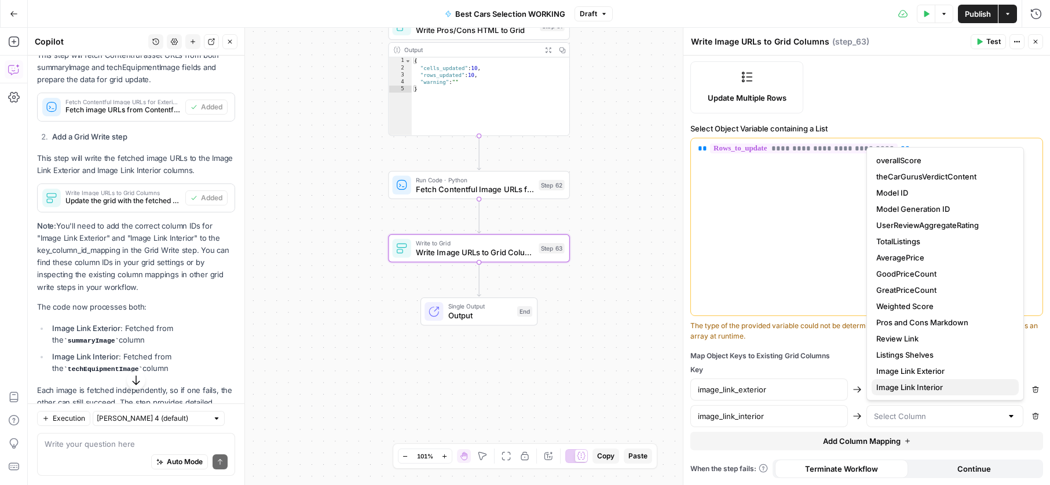
click at [914, 380] on button "Image Link Interior" at bounding box center [944, 387] width 147 height 16
type input "Image Link Interior"
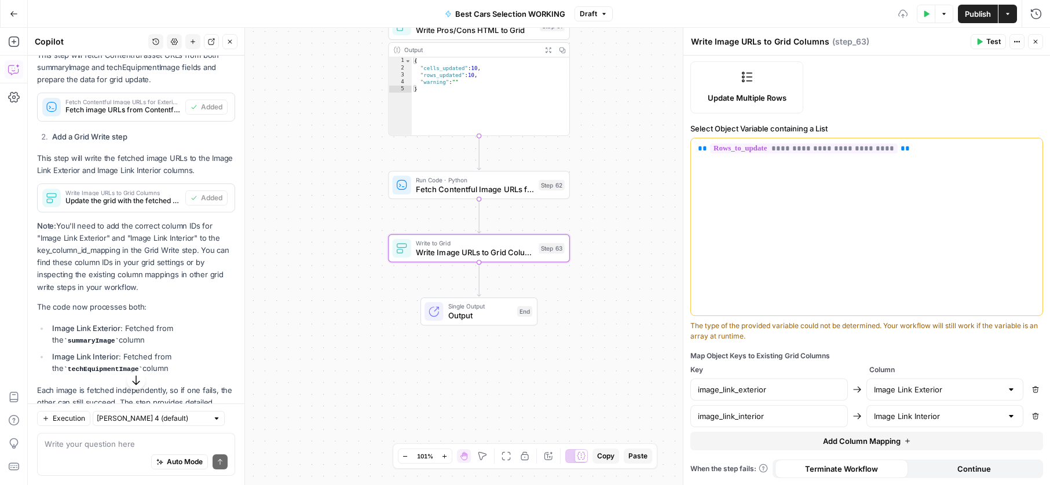
click at [677, 382] on div at bounding box center [683, 256] width 12 height 457
click at [461, 188] on span "Fetch Contentful Image URLs for Exterior and Interior" at bounding box center [475, 190] width 118 height 12
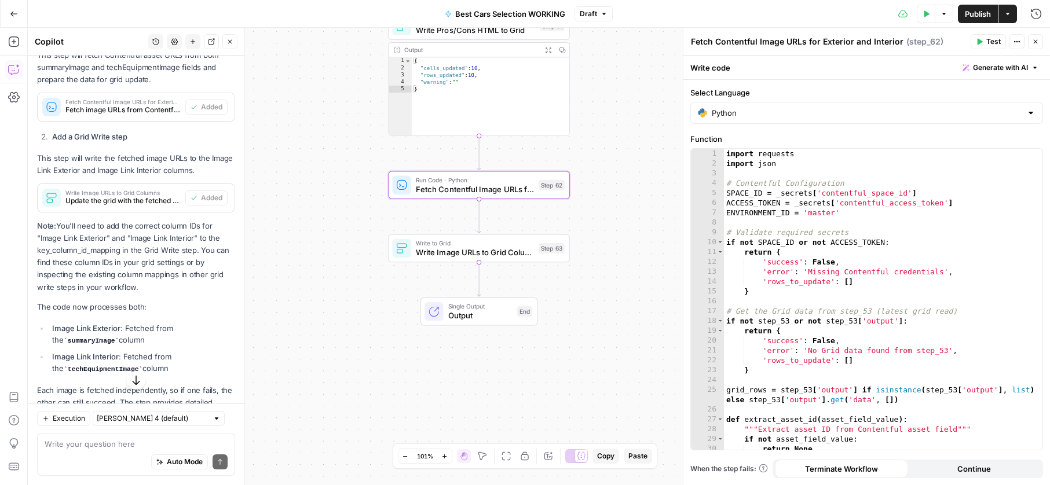
scroll to position [3205, 0]
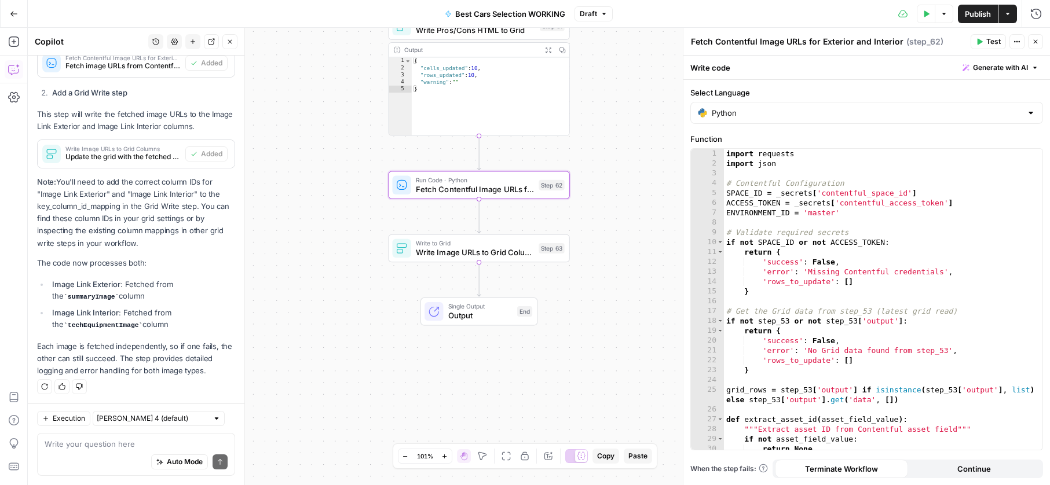
click at [932, 8] on button "Test Data" at bounding box center [925, 14] width 19 height 19
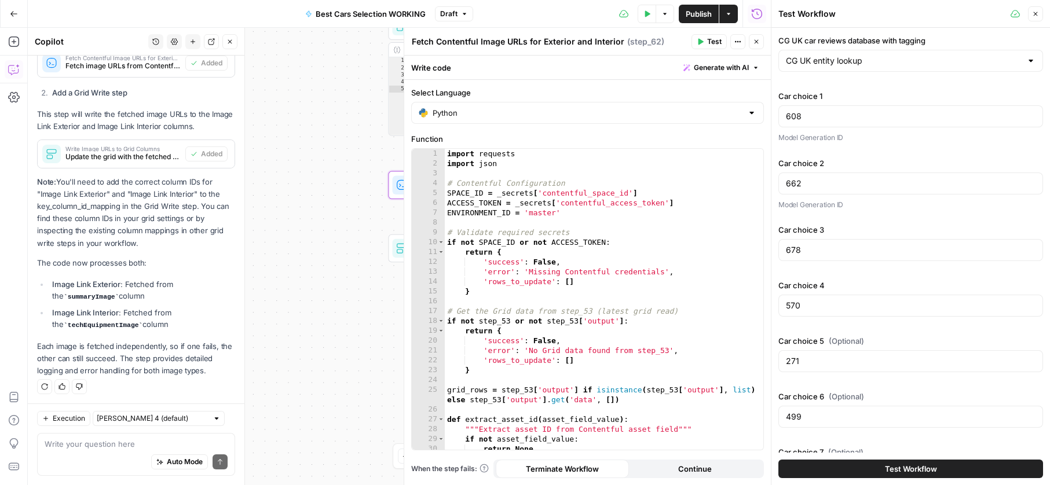
click at [841, 461] on button "Test Workflow" at bounding box center [910, 469] width 265 height 19
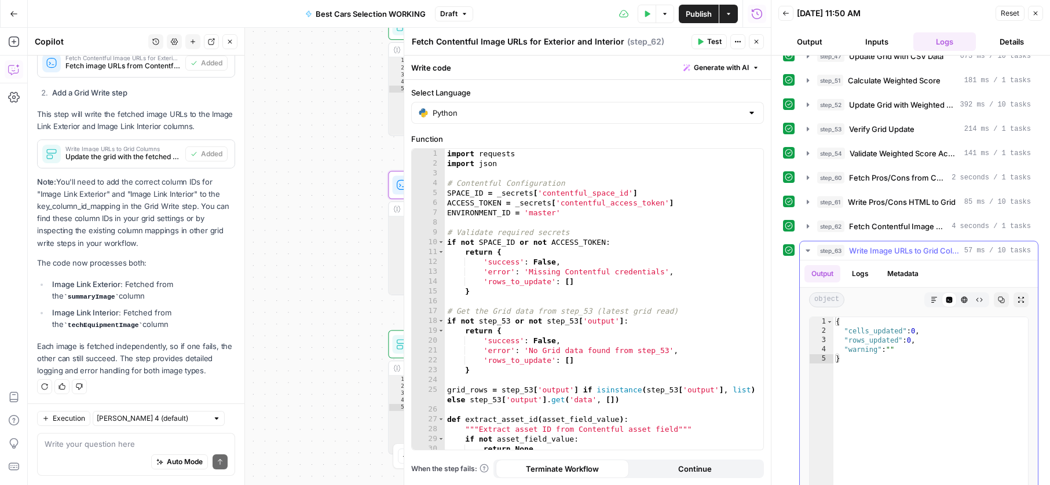
scroll to position [223, 0]
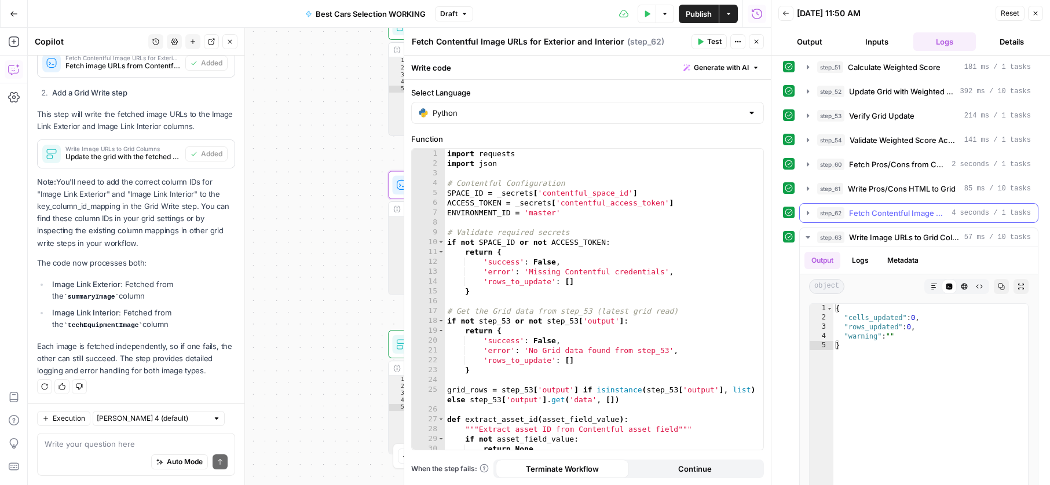
click at [813, 219] on button "step_62 Fetch Contentful Image URLs for Exterior and Interior 4 seconds / 1 tas…" at bounding box center [918, 213] width 238 height 19
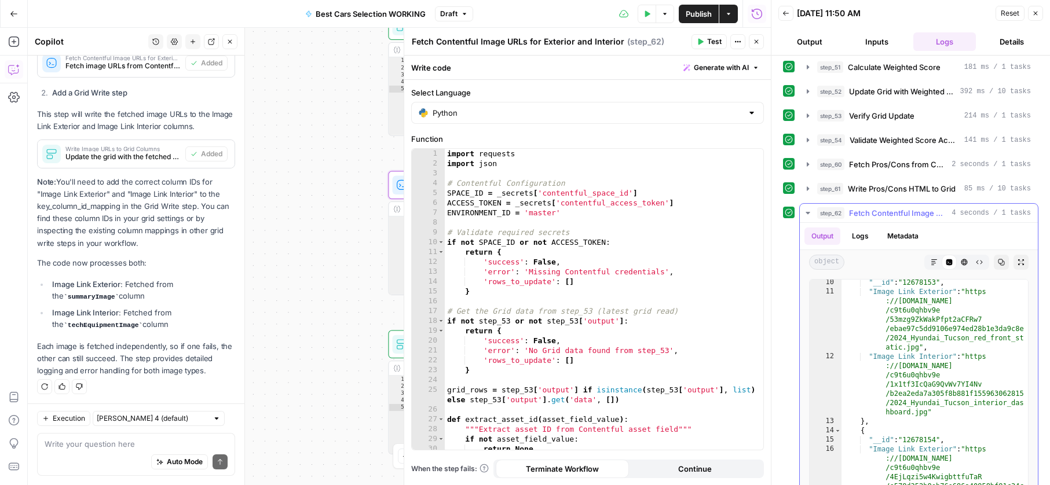
scroll to position [0, 0]
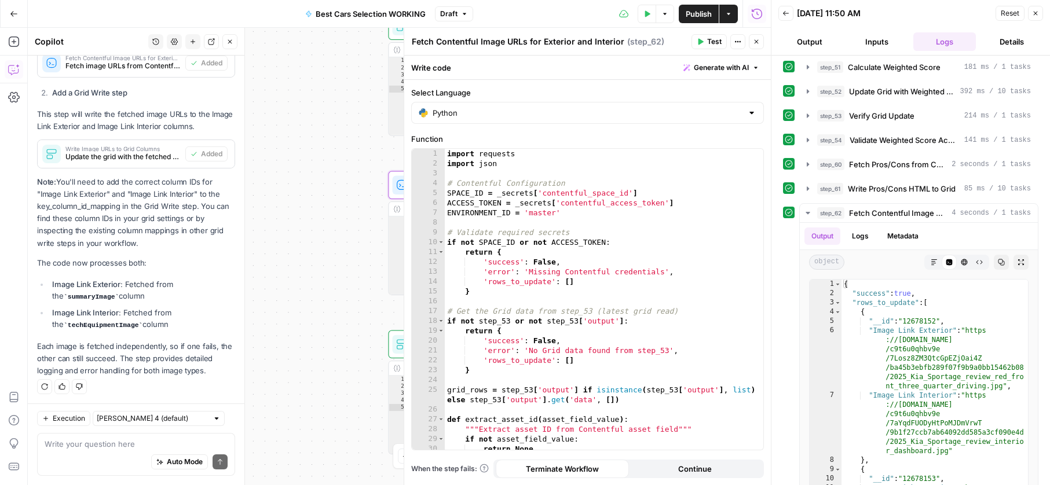
click at [317, 207] on div "Workflow Input Settings Inputs Search Knowledge Base Search Knowledge Base Step…" at bounding box center [399, 256] width 743 height 457
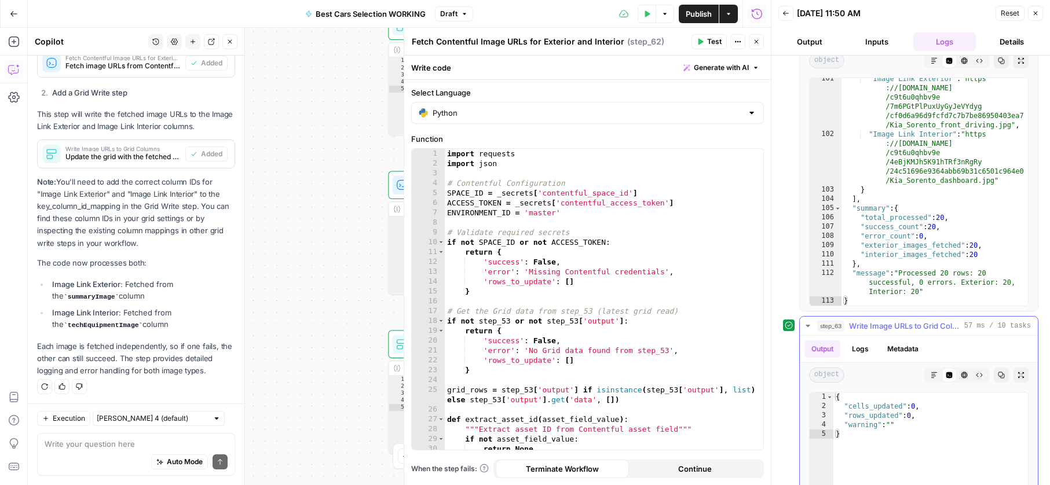
scroll to position [410, 0]
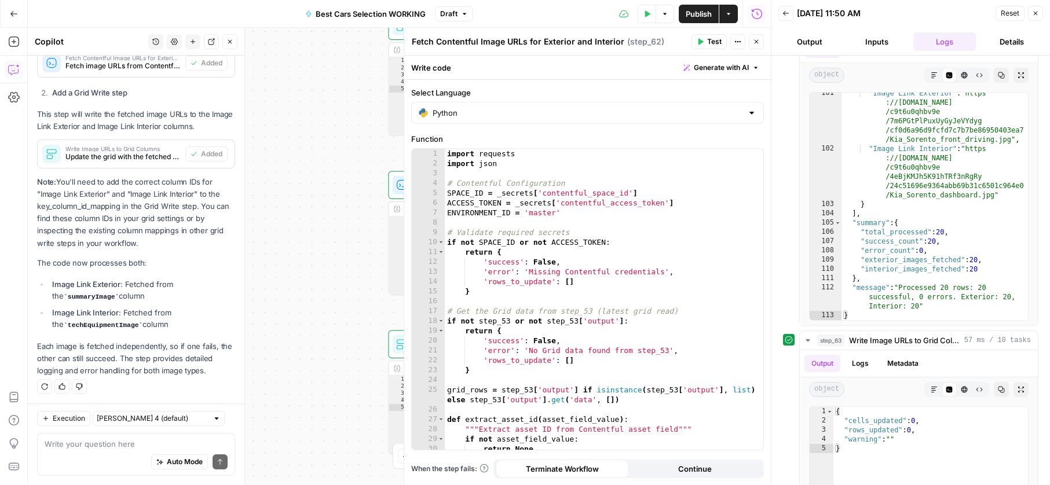
click at [351, 333] on div "Workflow Input Settings Inputs Search Knowledge Base Search Knowledge Base Step…" at bounding box center [399, 256] width 743 height 457
click at [398, 337] on div at bounding box center [404, 256] width 12 height 457
click at [363, 339] on div "Workflow Input Settings Inputs Search Knowledge Base Search Knowledge Base Step…" at bounding box center [399, 256] width 743 height 457
click at [749, 39] on button "Close" at bounding box center [756, 41] width 15 height 15
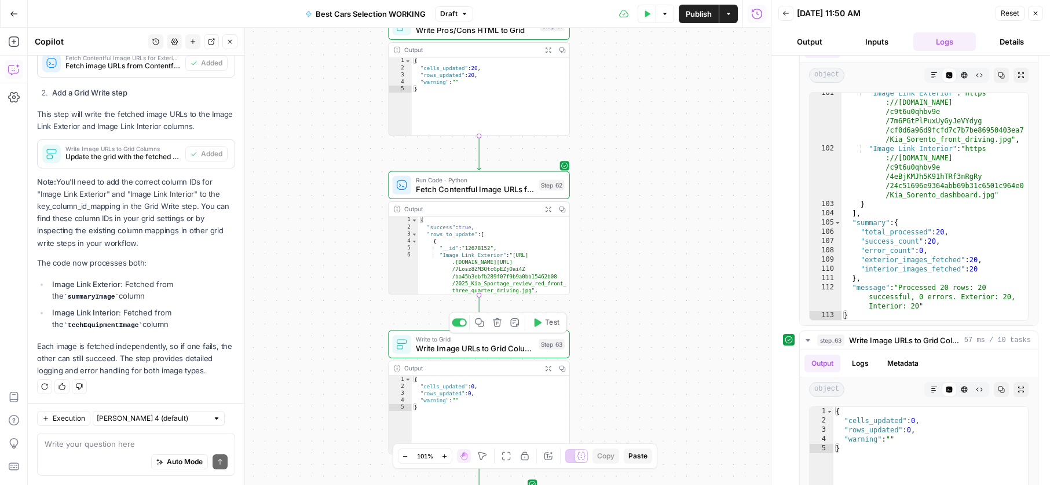
click at [397, 348] on icon at bounding box center [400, 347] width 6 height 3
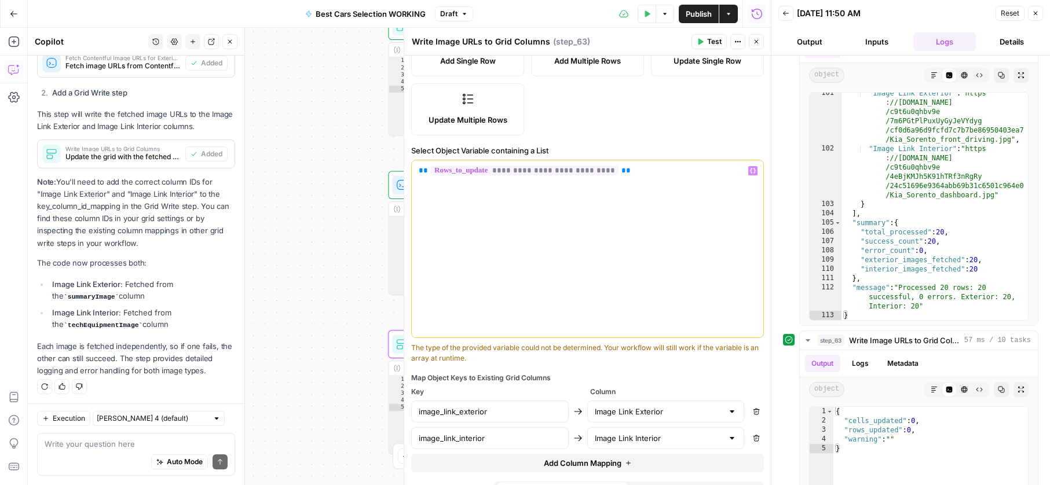
scroll to position [208, 0]
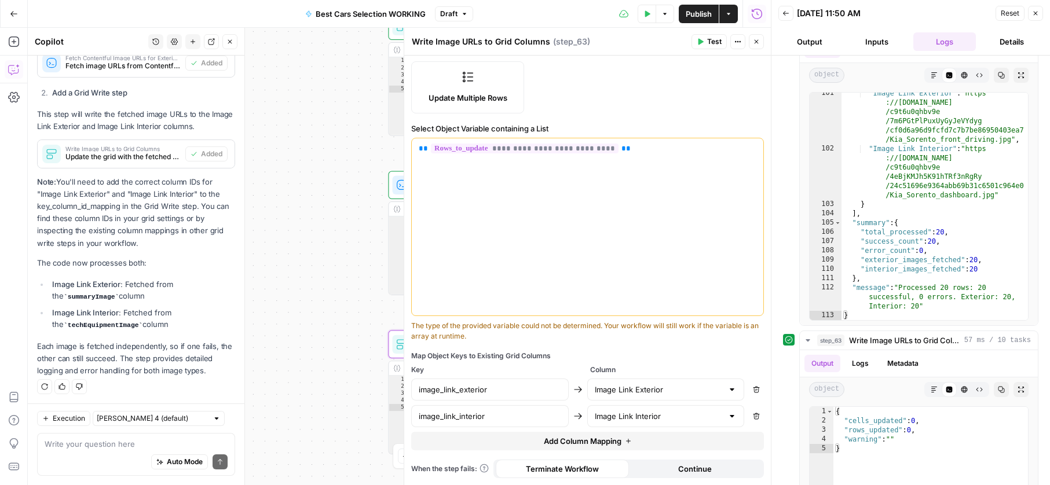
click at [301, 384] on div "Workflow Input Settings Inputs Search Knowledge Base Search Knowledge Base Step…" at bounding box center [399, 256] width 743 height 457
drag, startPoint x: 351, startPoint y: 356, endPoint x: 358, endPoint y: 351, distance: 8.3
click at [351, 356] on div "Workflow Input Settings Inputs Search Knowledge Base Search Knowledge Base Step…" at bounding box center [399, 256] width 743 height 457
click at [762, 39] on button "Close" at bounding box center [756, 41] width 15 height 15
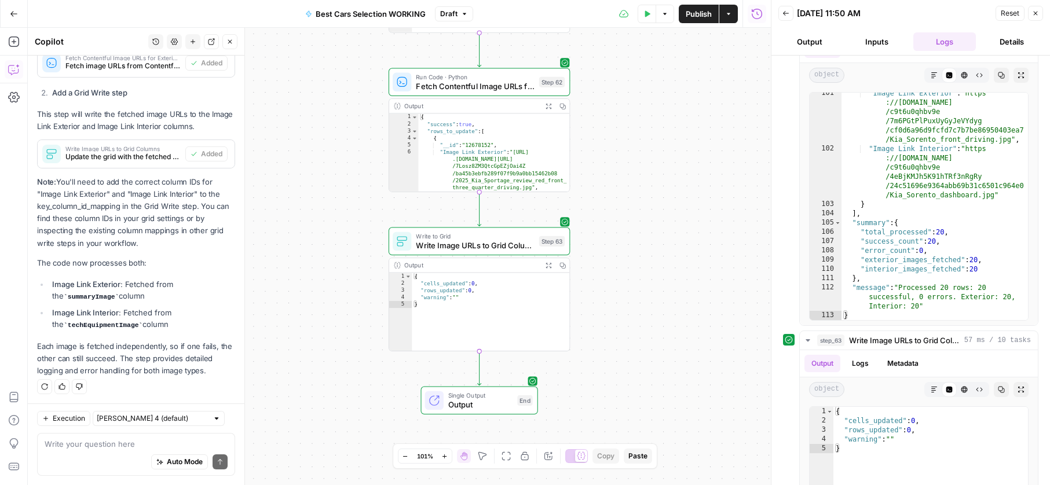
drag, startPoint x: 672, startPoint y: 280, endPoint x: 672, endPoint y: 177, distance: 103.0
click at [672, 177] on div "Workflow Input Settings Inputs Search Knowledge Base Search Knowledge Base Step…" at bounding box center [399, 256] width 743 height 457
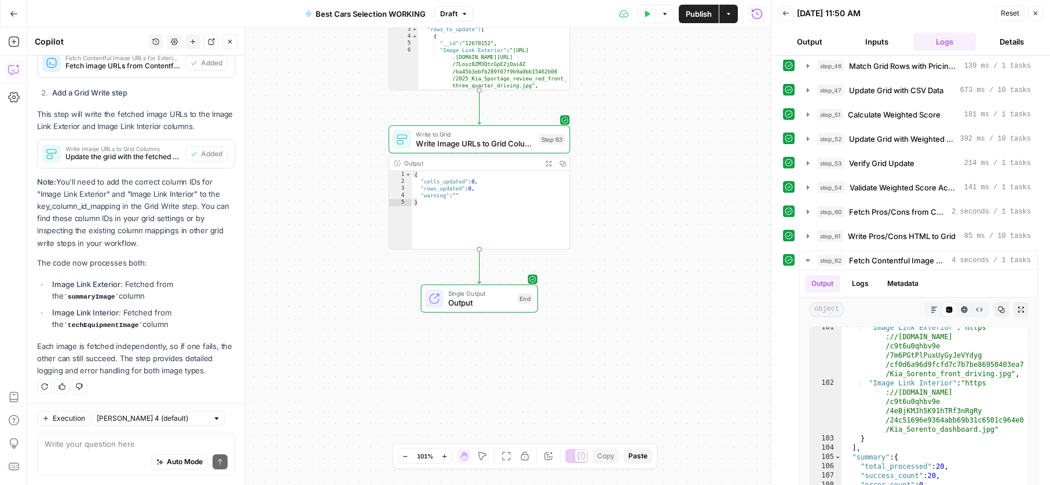
scroll to position [69, 0]
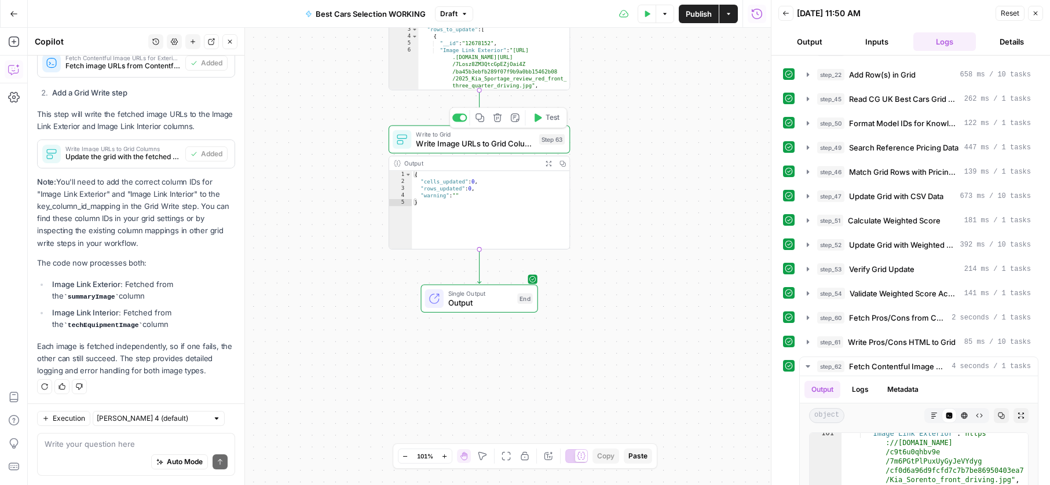
click at [524, 146] on span "Write Image URLs to Grid Columns" at bounding box center [475, 144] width 118 height 12
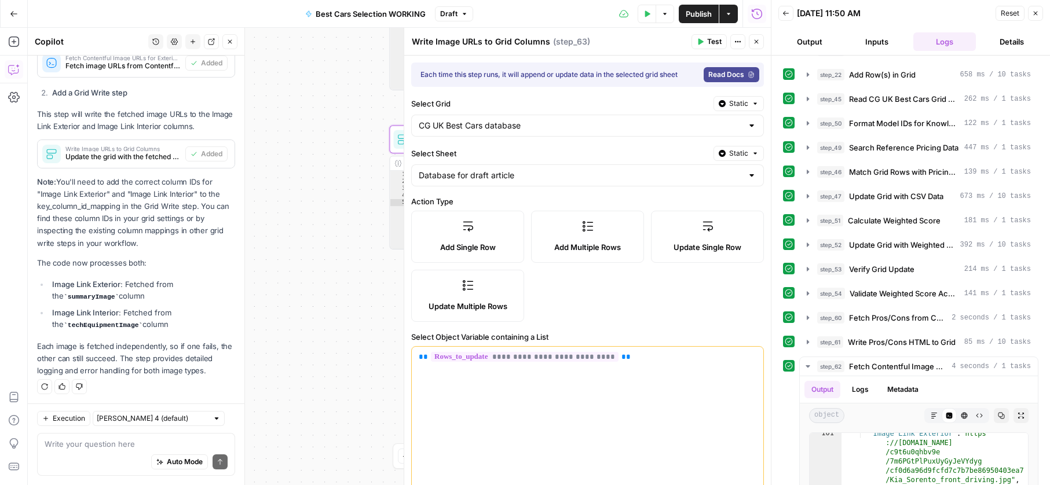
click at [698, 39] on icon "button" at bounding box center [699, 41] width 7 height 7
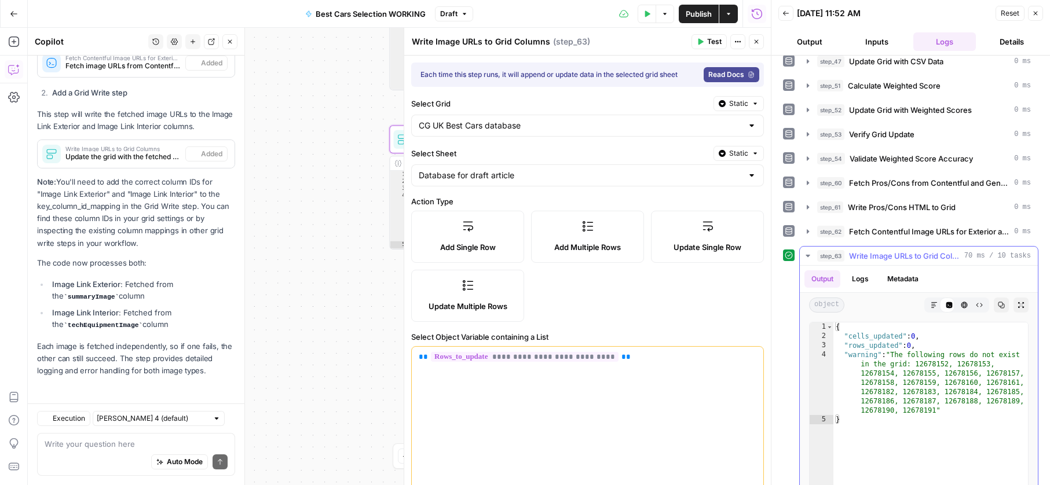
scroll to position [281, 0]
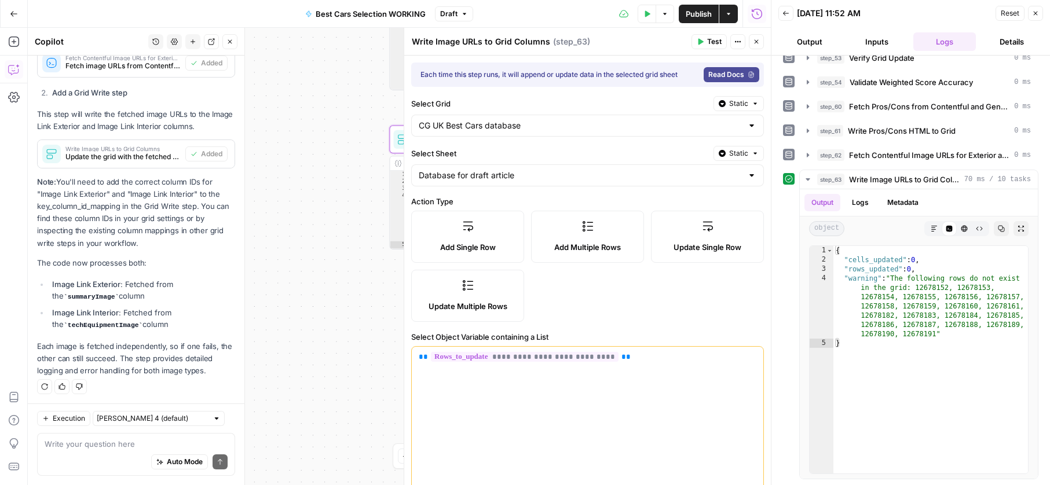
click at [645, 12] on icon "button" at bounding box center [647, 13] width 5 height 6
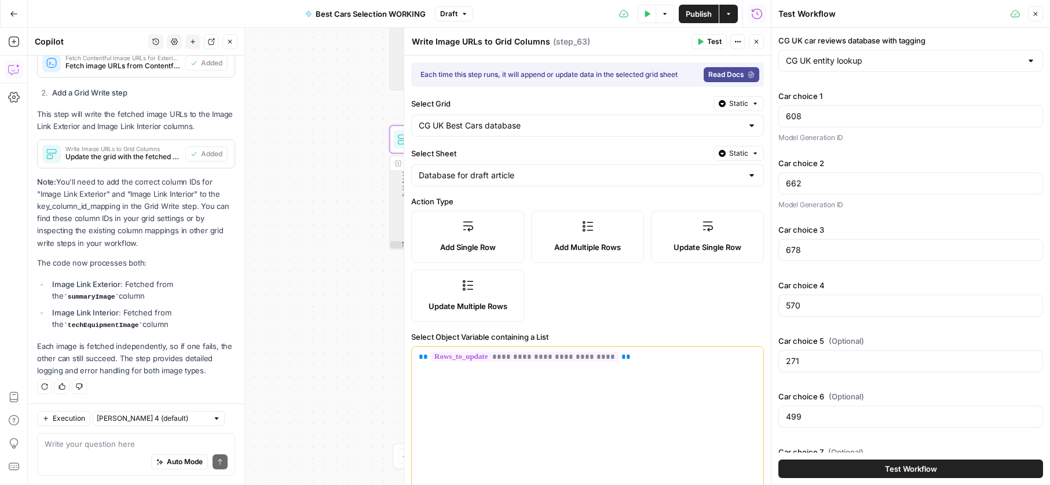
click at [865, 471] on button "Test Workflow" at bounding box center [910, 469] width 265 height 19
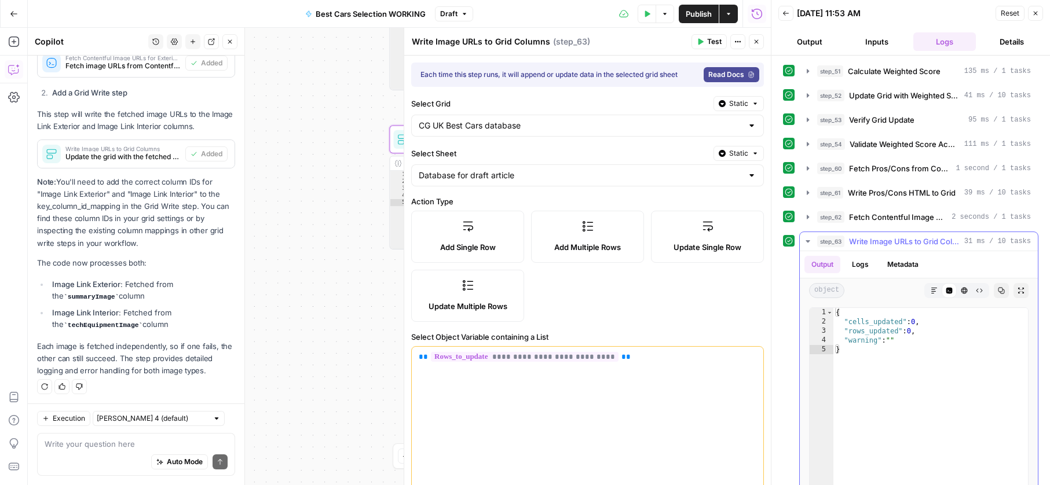
scroll to position [281, 0]
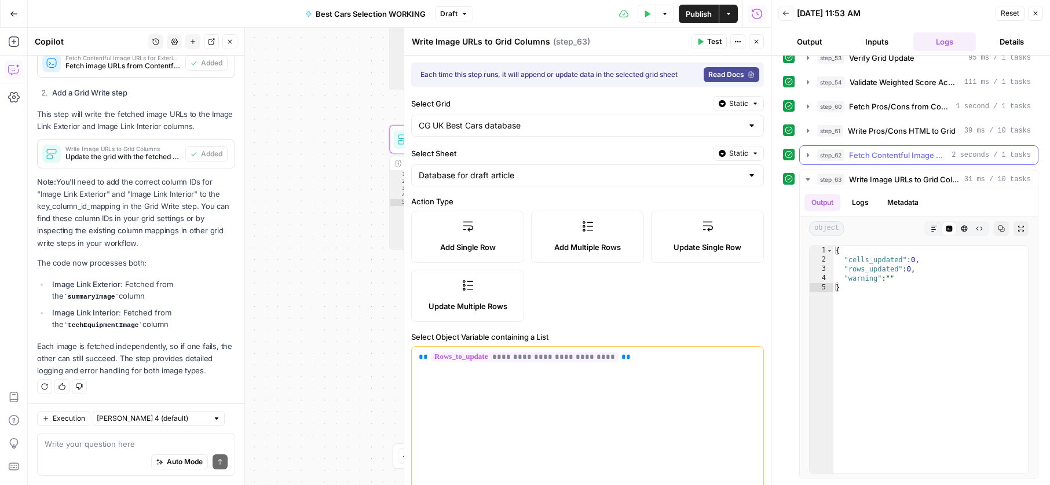
click at [832, 161] on button "step_62 Fetch Contentful Image URLs for Exterior and Interior 2 seconds / 1 tas…" at bounding box center [918, 155] width 238 height 19
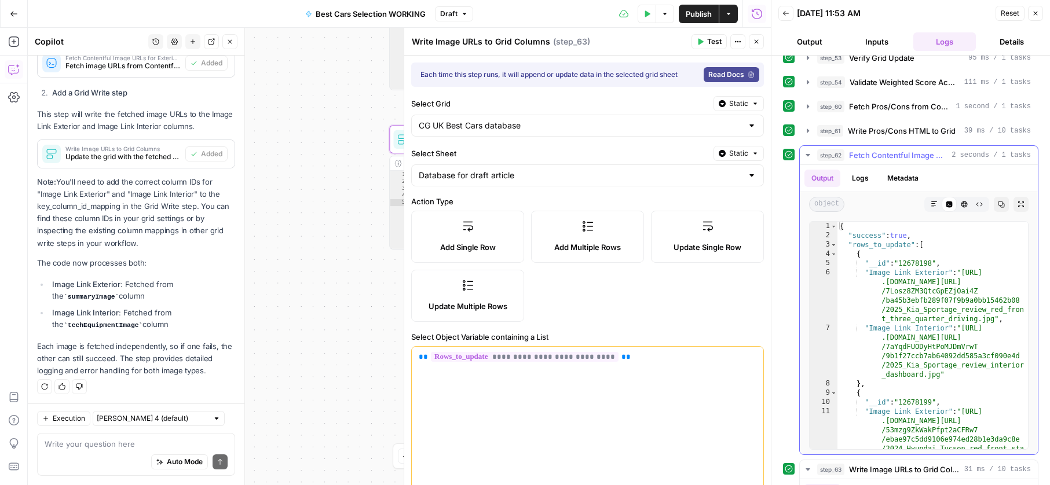
click at [872, 300] on div "{ "success" : true , "rows_to_update" : [ { "__id" : "12678198" , "Image Link E…" at bounding box center [932, 368] width 190 height 292
type textarea "**********"
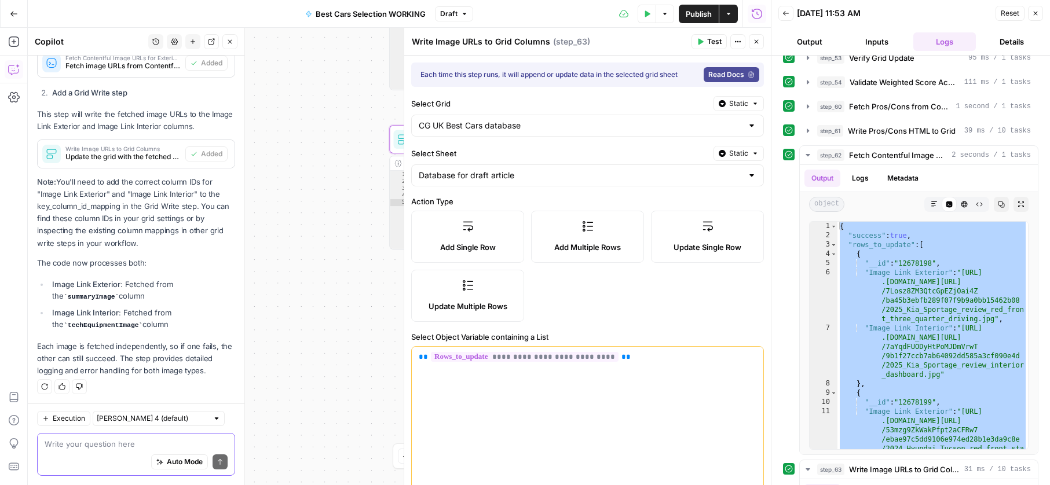
click at [145, 441] on textarea at bounding box center [136, 444] width 183 height 12
paste textarea "{ "success": true, "rows_to_update": [ { "__id": "12678198", "Image Link Exteri…"
type textarea "{ "success": true, "rows_to_update": [ { "__id": "12678198", "Image Link Exteri…"
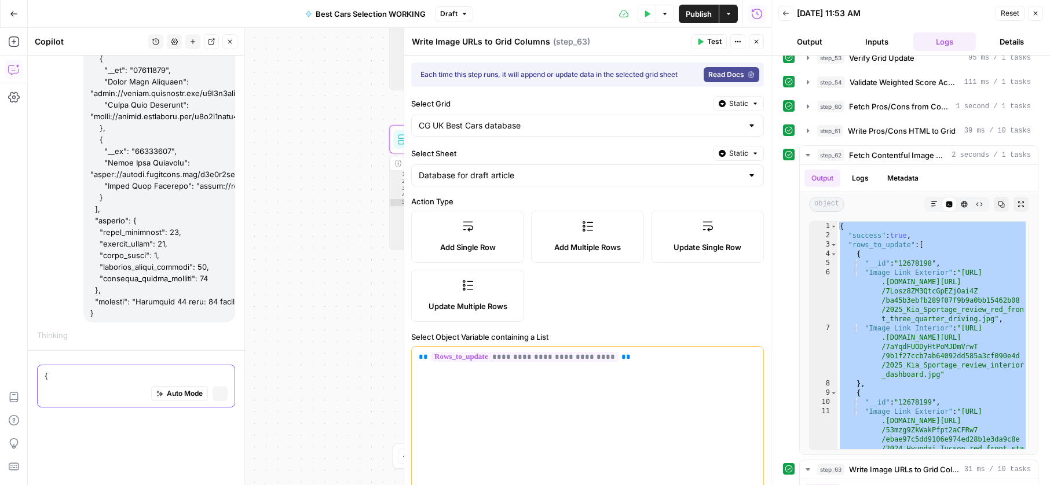
scroll to position [4073, 0]
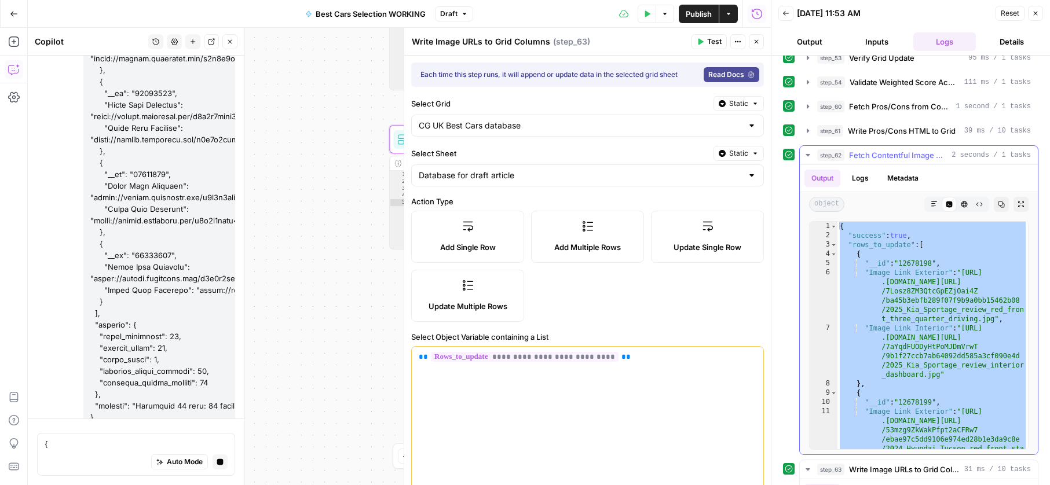
click at [825, 149] on span "step_62" at bounding box center [830, 155] width 27 height 12
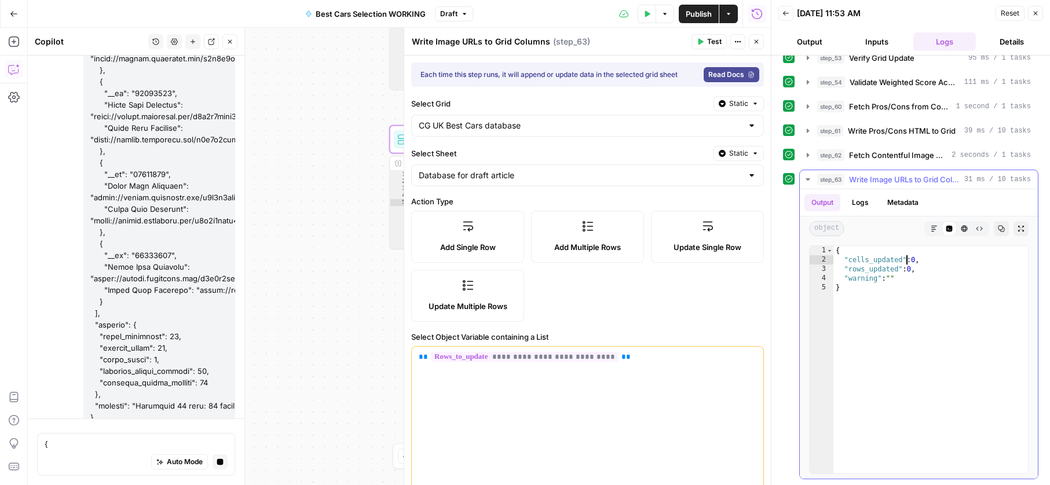
click at [905, 262] on div "{ "cells_updated" : 0 , "rows_updated" : 0 , "warning" : "" }" at bounding box center [930, 369] width 195 height 246
type textarea "**********"
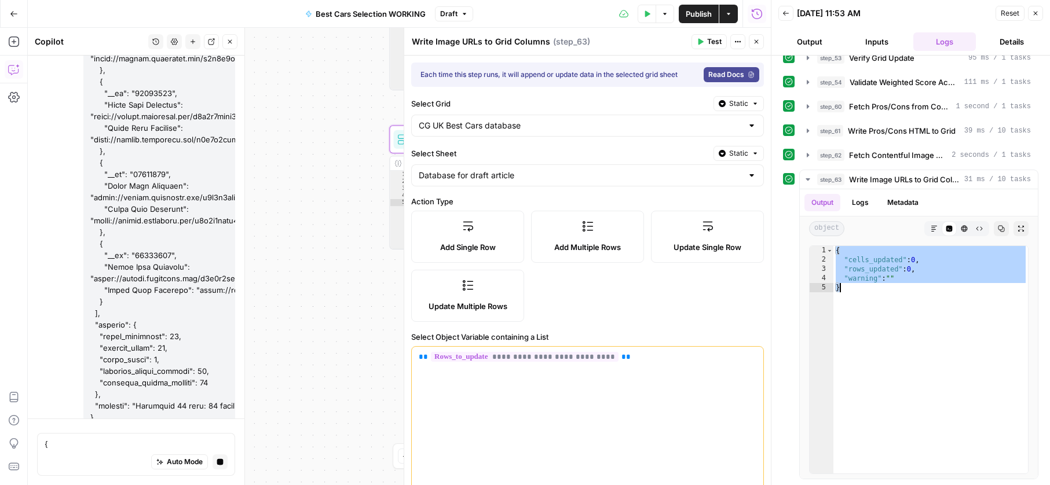
click at [367, 298] on div "Workflow Input Settings Inputs Search Knowledge Base Search Knowledge Base Step…" at bounding box center [399, 256] width 743 height 457
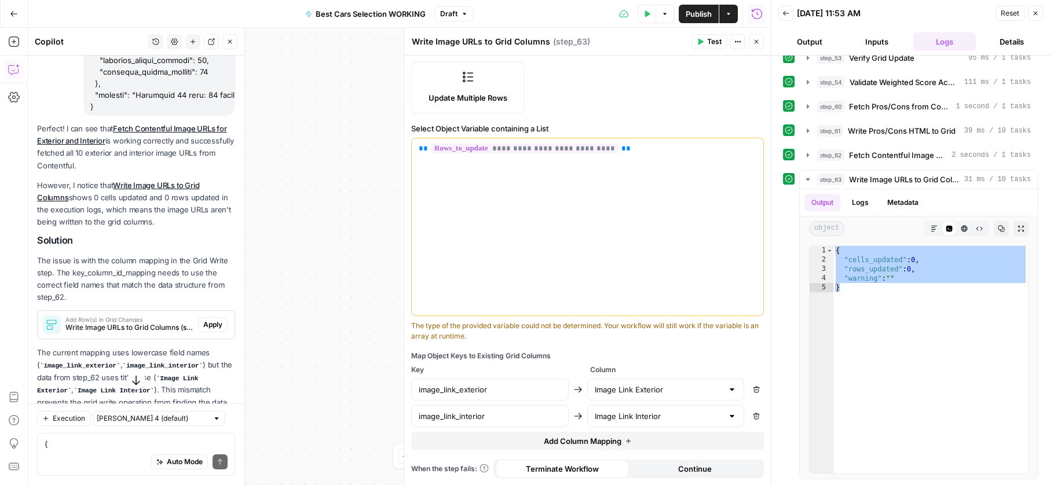
scroll to position [4438, 0]
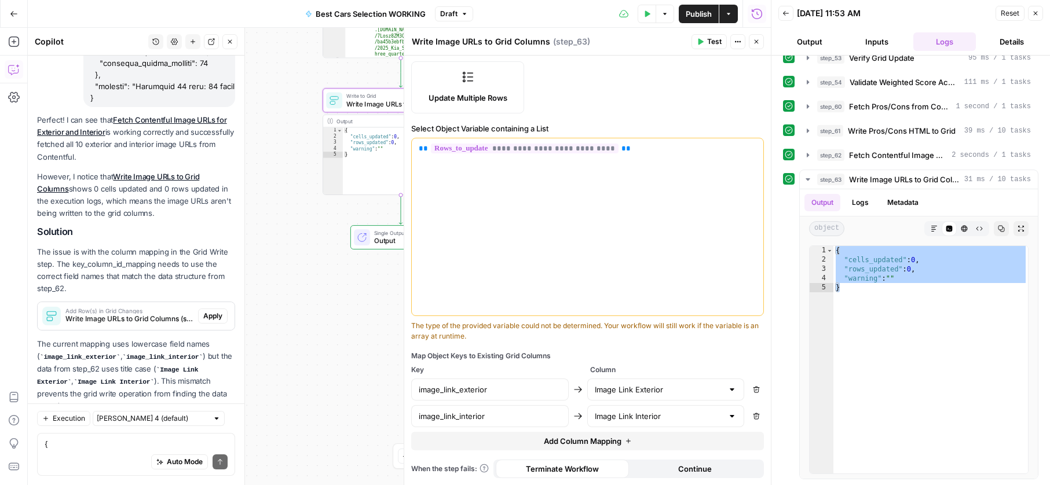
click at [214, 311] on span "Apply" at bounding box center [212, 316] width 19 height 10
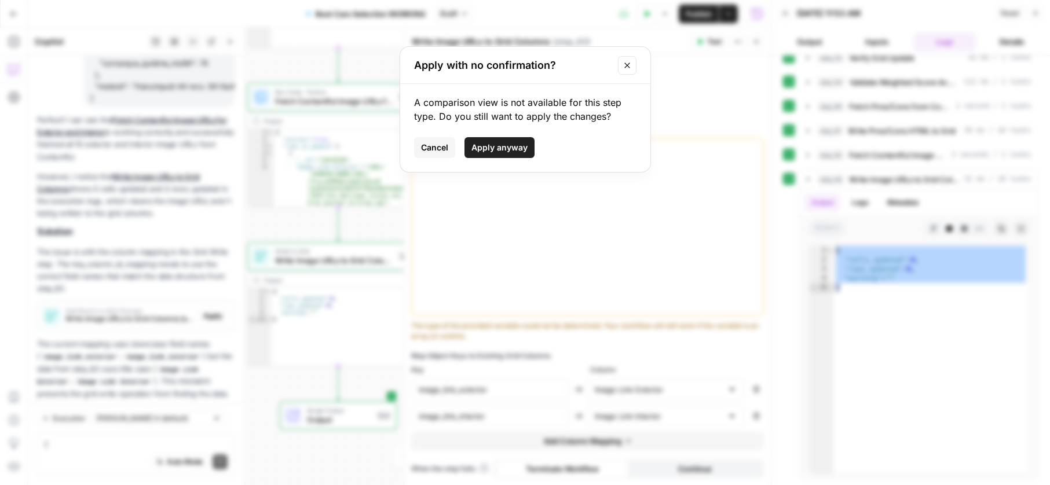
drag, startPoint x: 499, startPoint y: 151, endPoint x: 497, endPoint y: 157, distance: 7.3
click at [500, 151] on span "Apply anyway" at bounding box center [499, 148] width 56 height 12
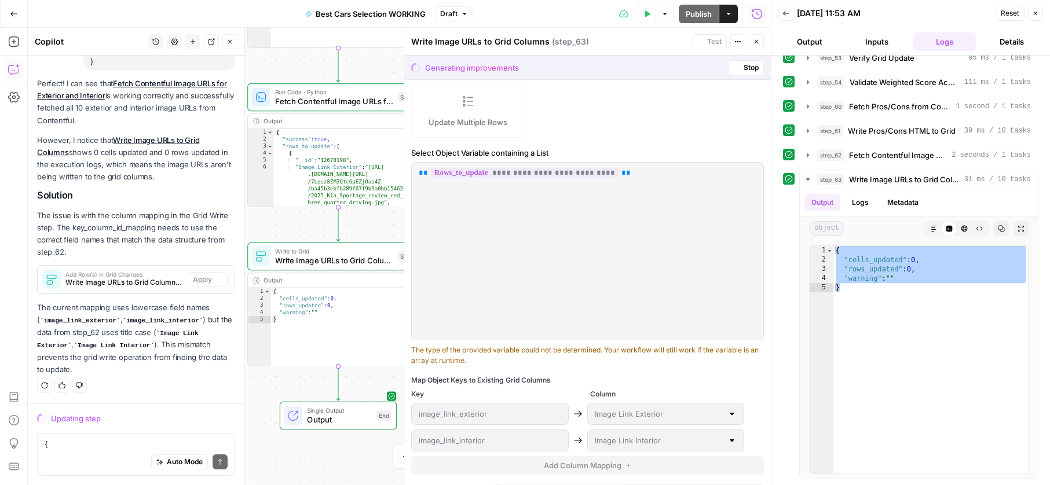
scroll to position [233, 0]
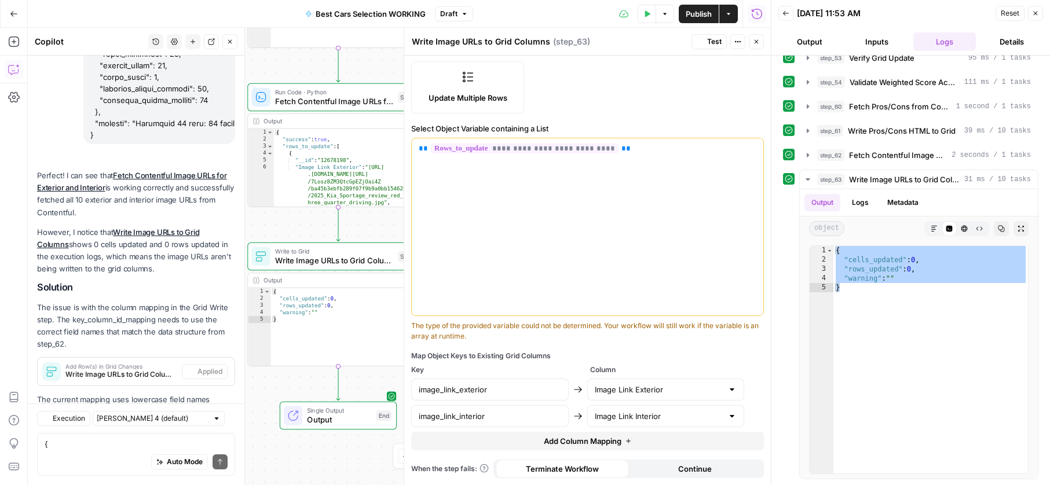
type input "Image Link Exterior"
type input "Image Link Interior"
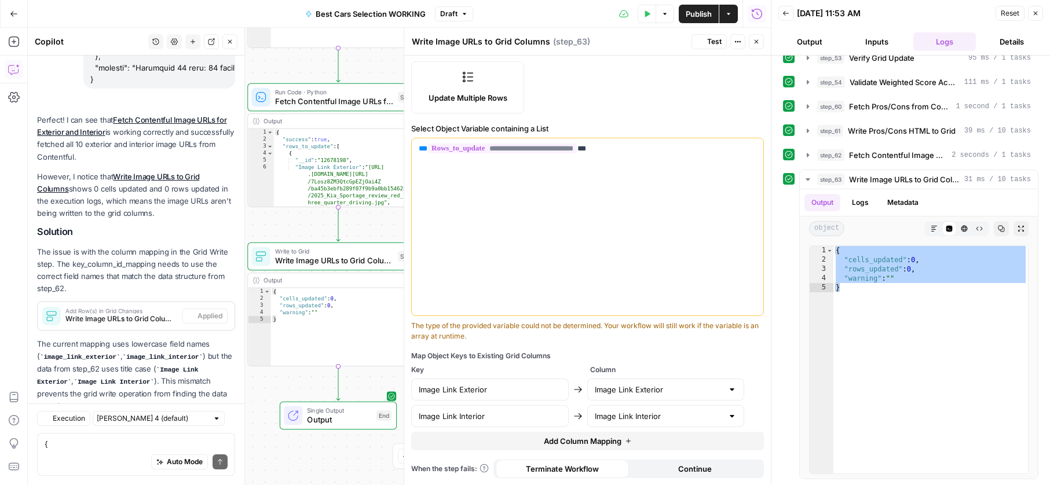
scroll to position [208, 0]
click at [650, 12] on button "Test Data" at bounding box center [646, 14] width 19 height 19
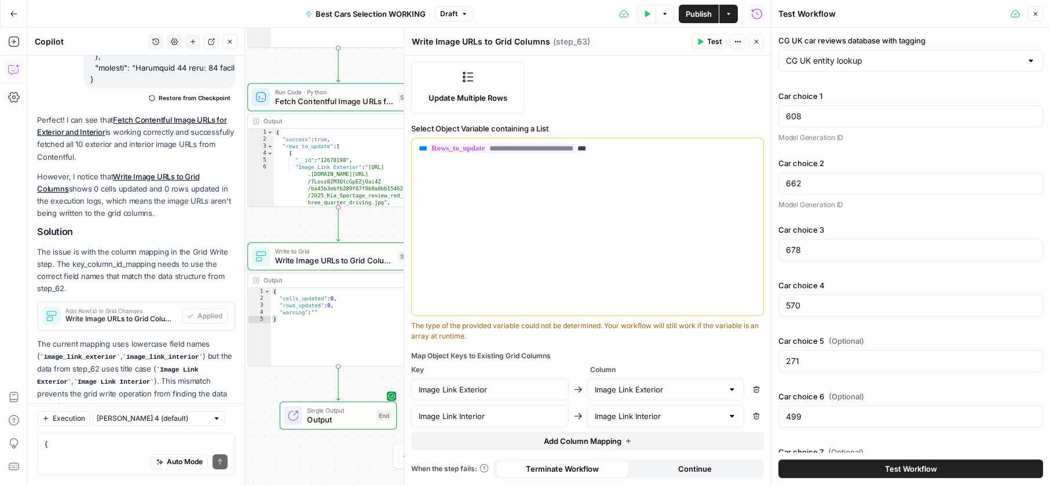
click at [722, 43] on button "Test" at bounding box center [708, 41] width 35 height 15
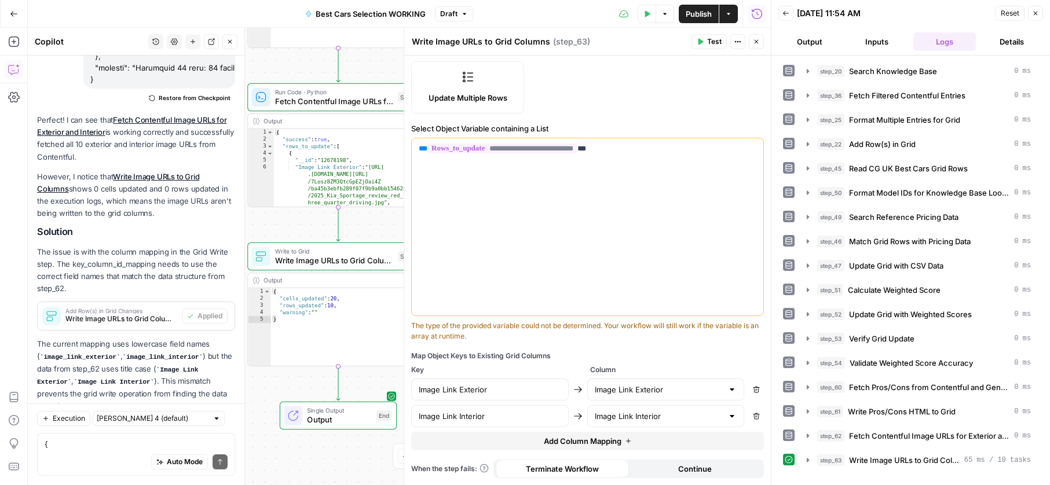
click at [700, 14] on span "Publish" at bounding box center [698, 14] width 26 height 12
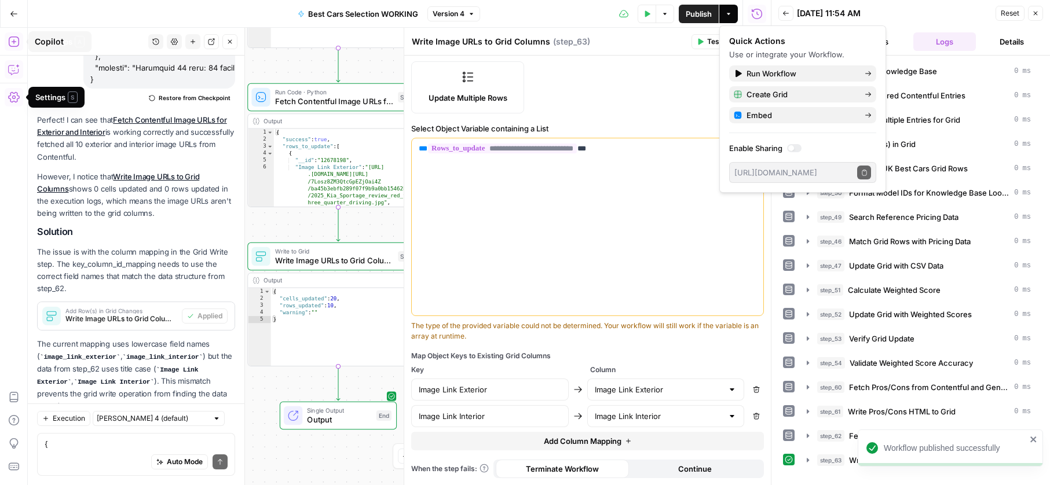
drag, startPoint x: 17, startPoint y: 7, endPoint x: 22, endPoint y: 35, distance: 28.3
click at [17, 8] on button "Go Back" at bounding box center [13, 13] width 21 height 21
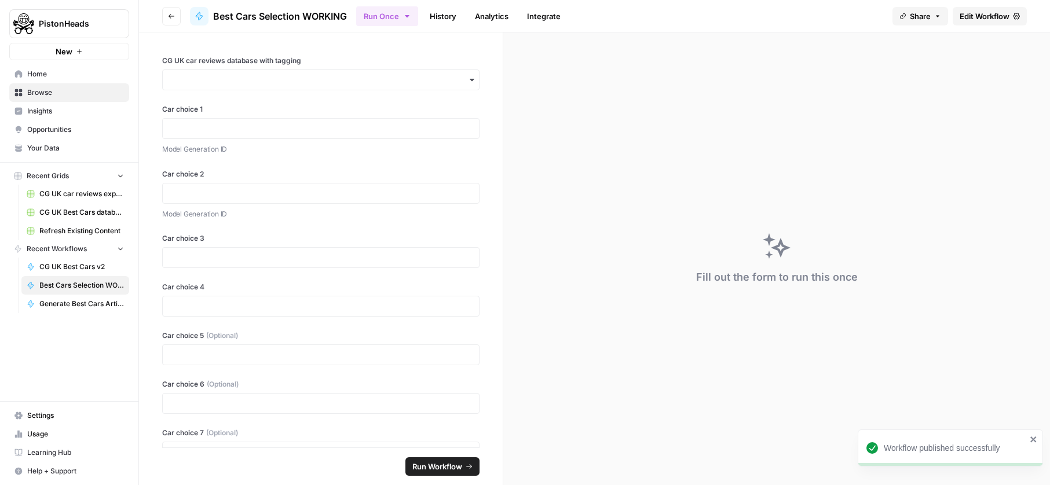
click at [83, 265] on span "CG UK Best Cars v2" at bounding box center [81, 267] width 85 height 10
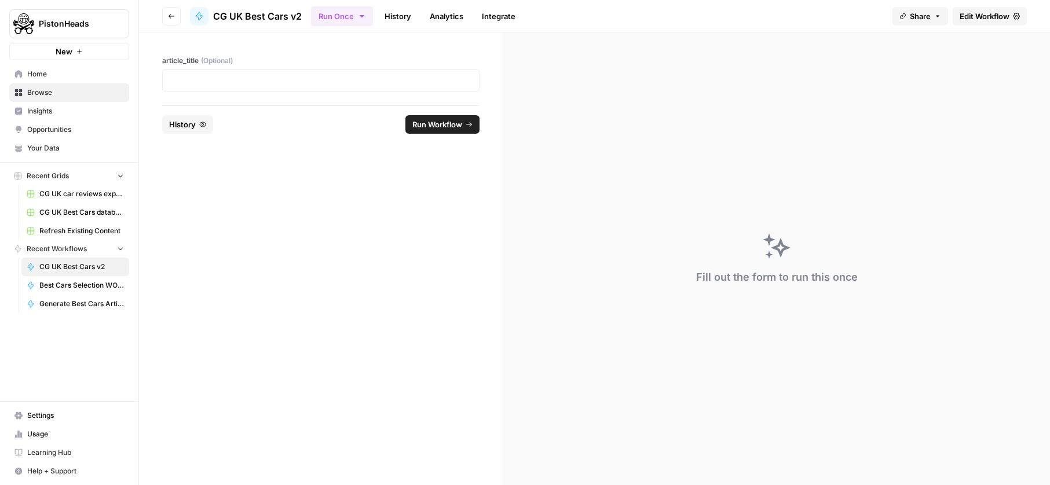
click at [1006, 12] on span "Edit Workflow" at bounding box center [984, 16] width 50 height 12
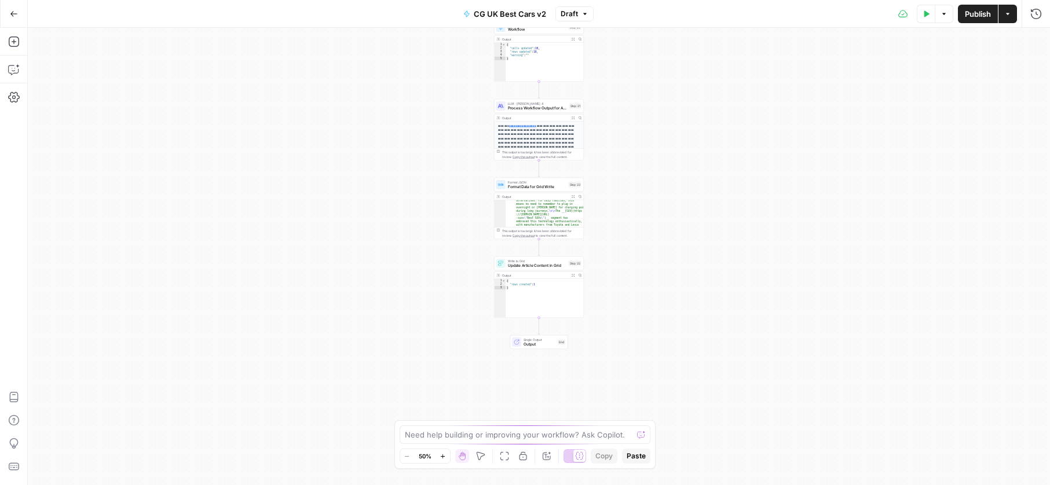
scroll to position [163, 0]
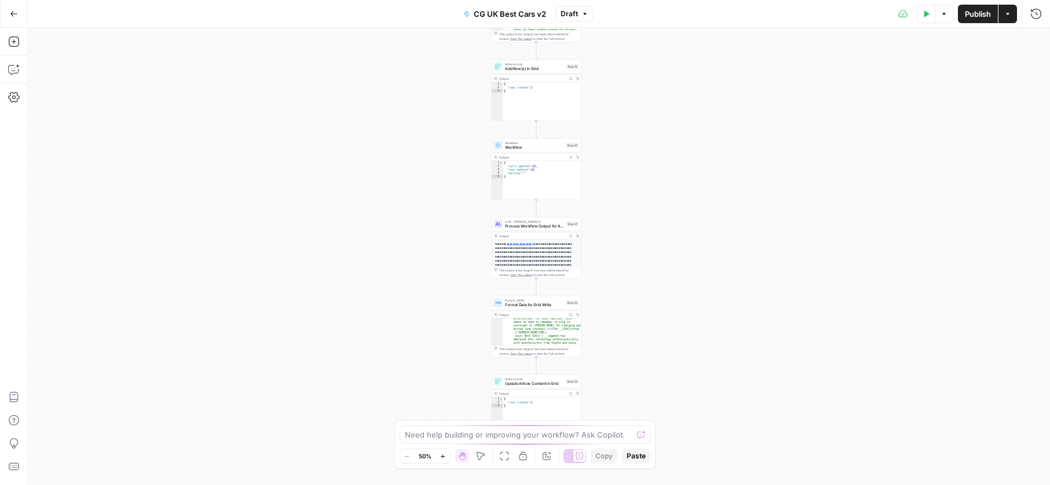
click at [534, 306] on span "Format Data for Grid Write" at bounding box center [534, 305] width 58 height 6
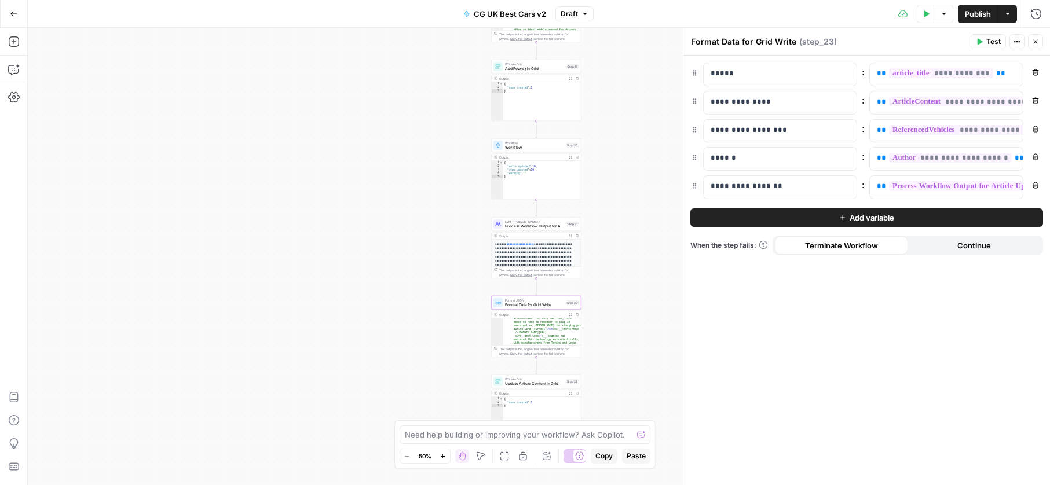
click at [542, 224] on span "Process Workflow Output for Article Update" at bounding box center [534, 226] width 59 height 6
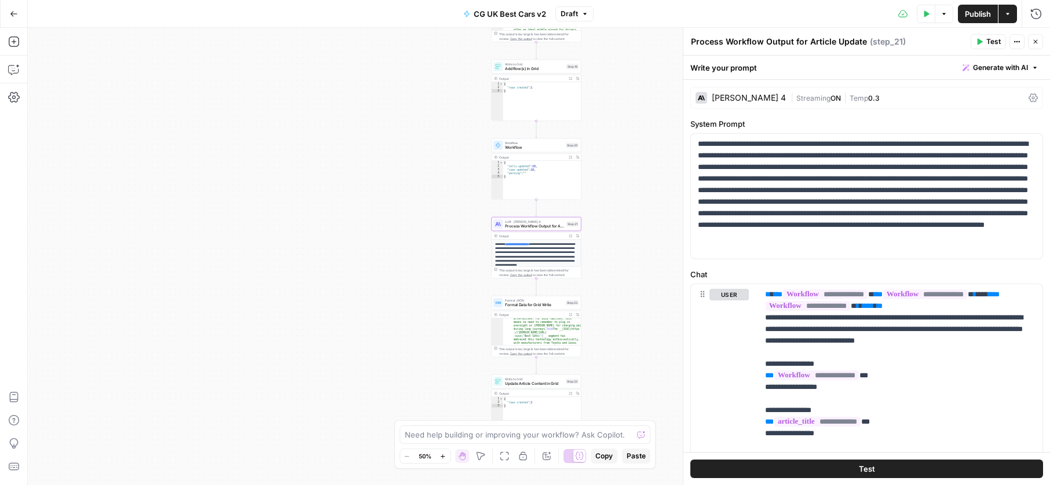
click at [1014, 63] on span "Generate with AI" at bounding box center [1000, 68] width 55 height 10
click at [982, 118] on span "Refine" at bounding box center [981, 120] width 92 height 12
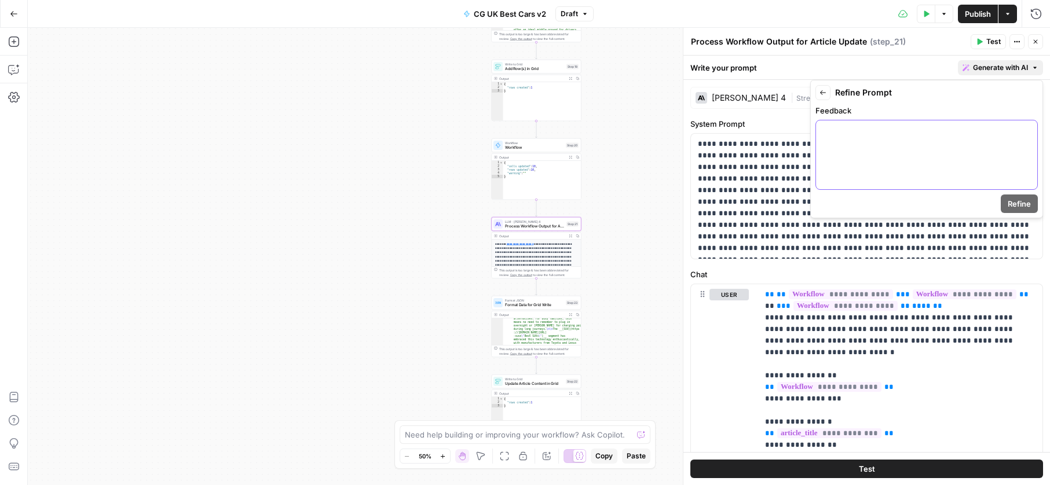
click at [875, 161] on div at bounding box center [926, 154] width 221 height 69
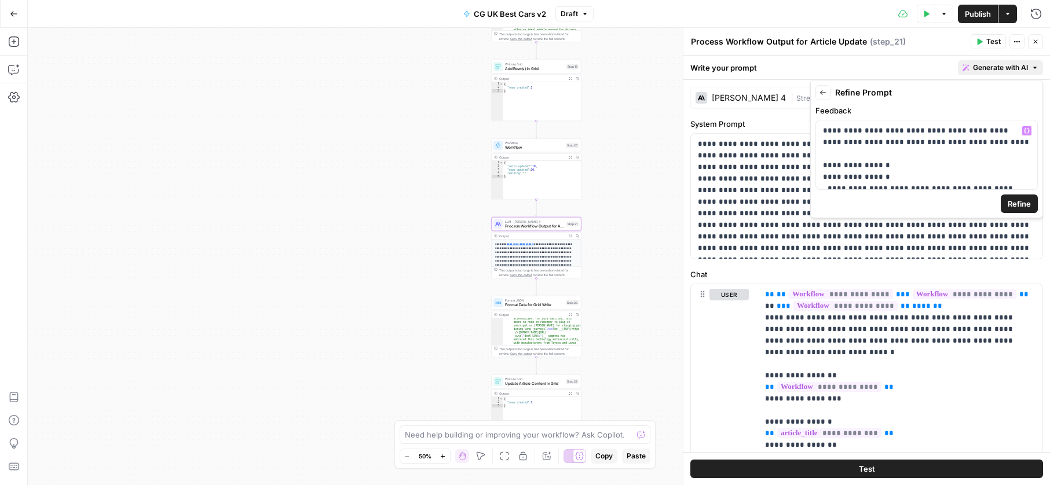
click at [1012, 202] on span "Refine" at bounding box center [1018, 204] width 23 height 12
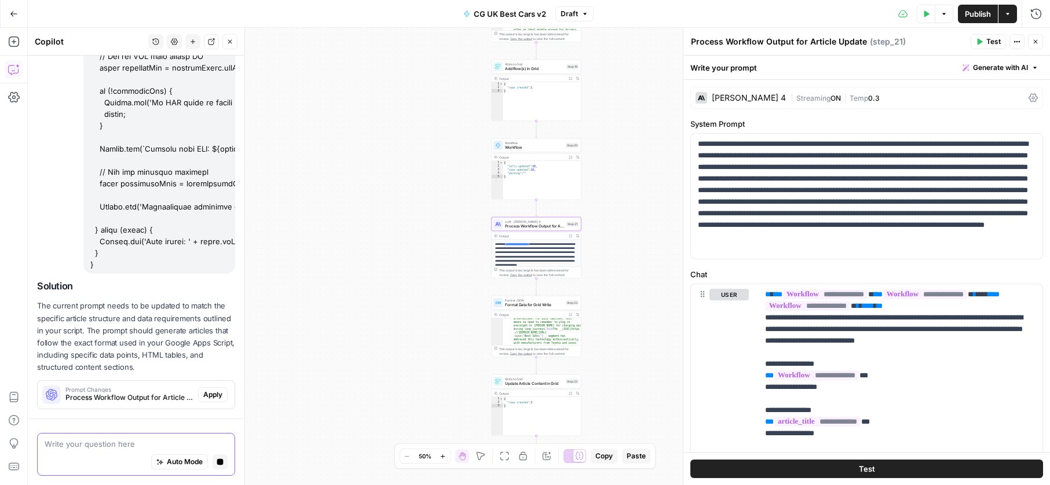
scroll to position [23476, 0]
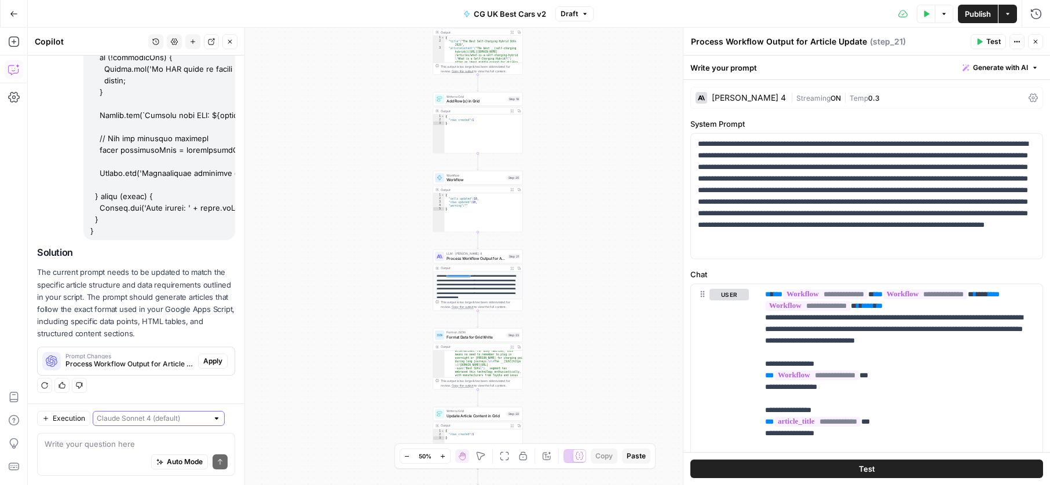
click at [174, 419] on input "text" at bounding box center [152, 419] width 111 height 12
click at [162, 379] on span "Claude Sonnet 4.5" at bounding box center [142, 377] width 80 height 12
type input "Claude Sonnet 4.5"
click at [50, 386] on button "Regenerate" at bounding box center [44, 385] width 15 height 15
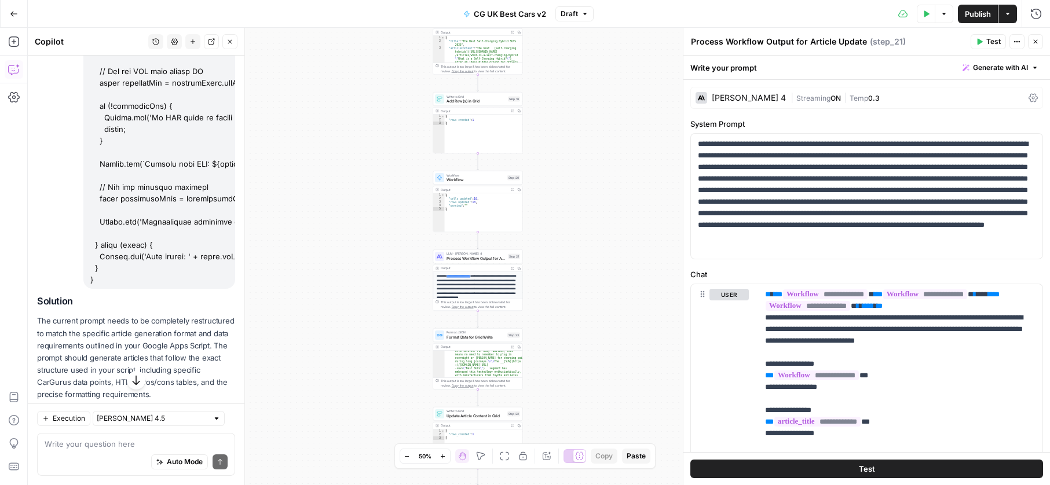
scroll to position [23488, 0]
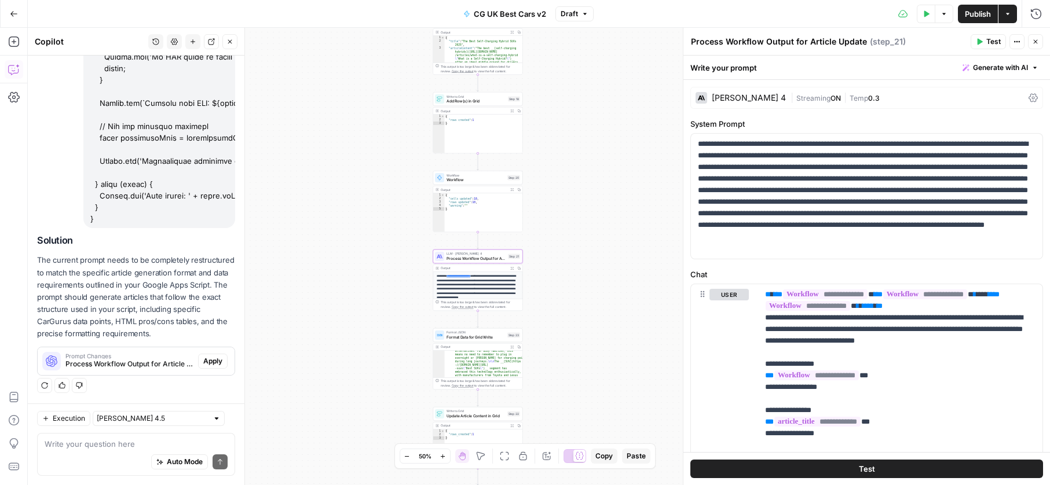
click at [218, 358] on span "Apply" at bounding box center [212, 361] width 19 height 10
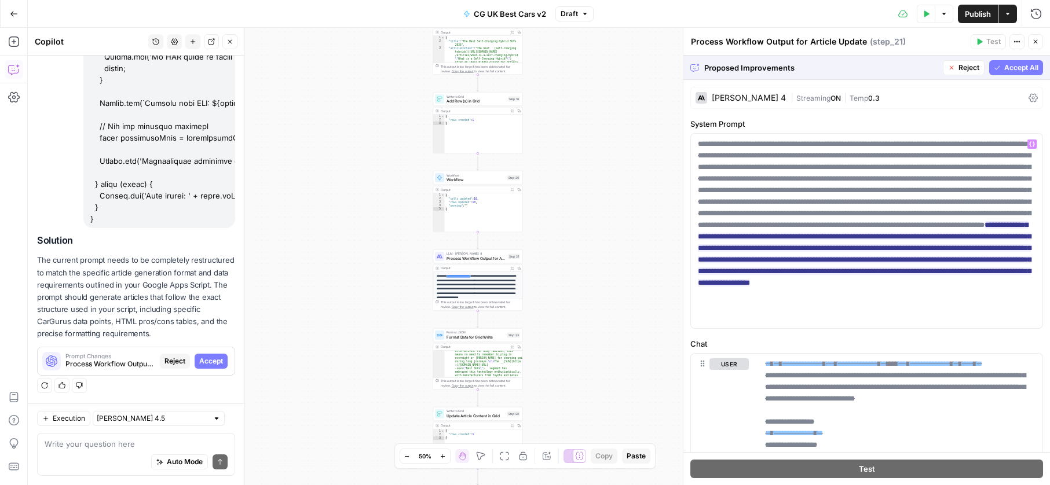
scroll to position [129, 0]
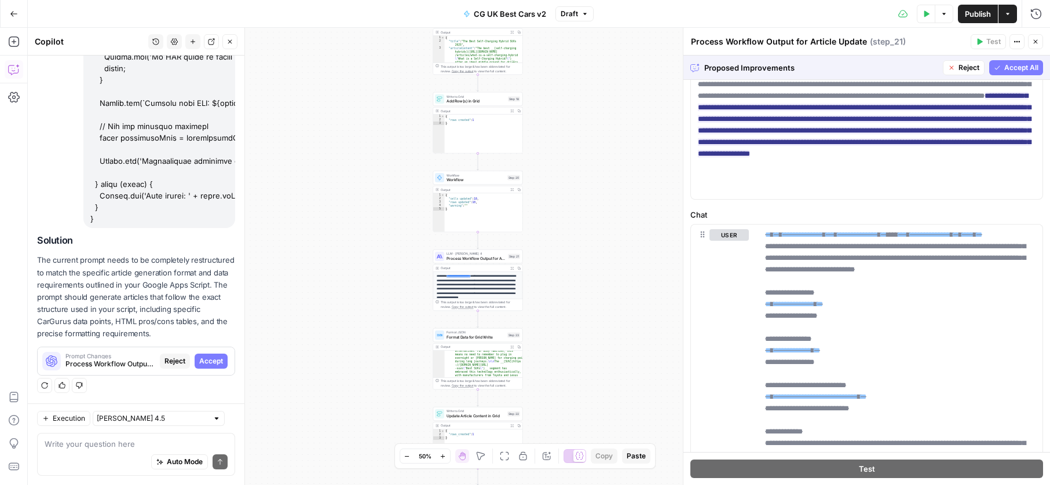
click at [1005, 70] on span "Accept All" at bounding box center [1021, 68] width 34 height 10
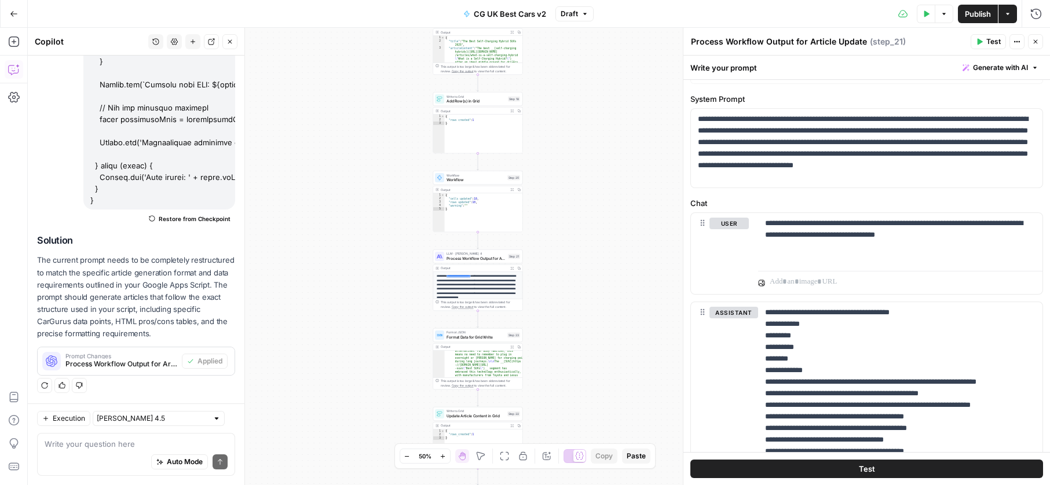
scroll to position [52, 0]
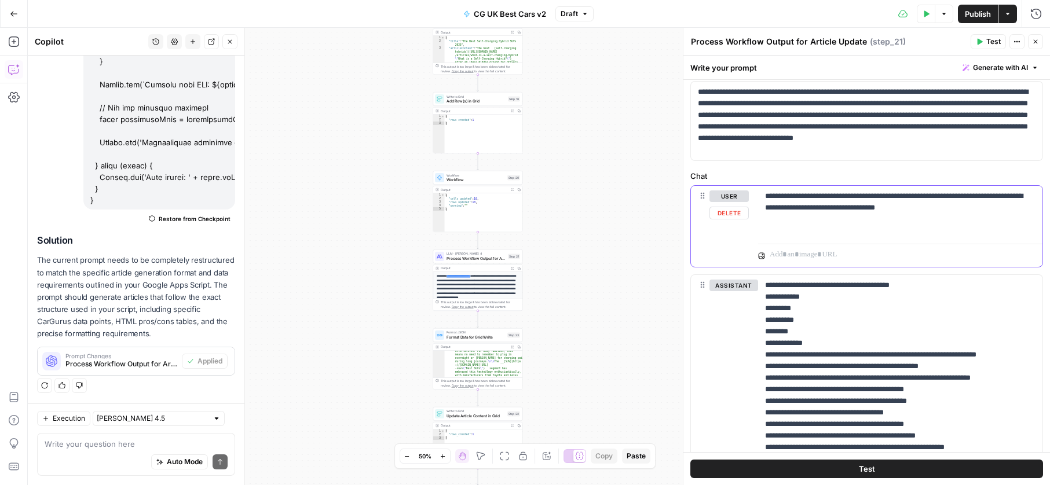
click at [736, 214] on button "Delete" at bounding box center [728, 213] width 39 height 13
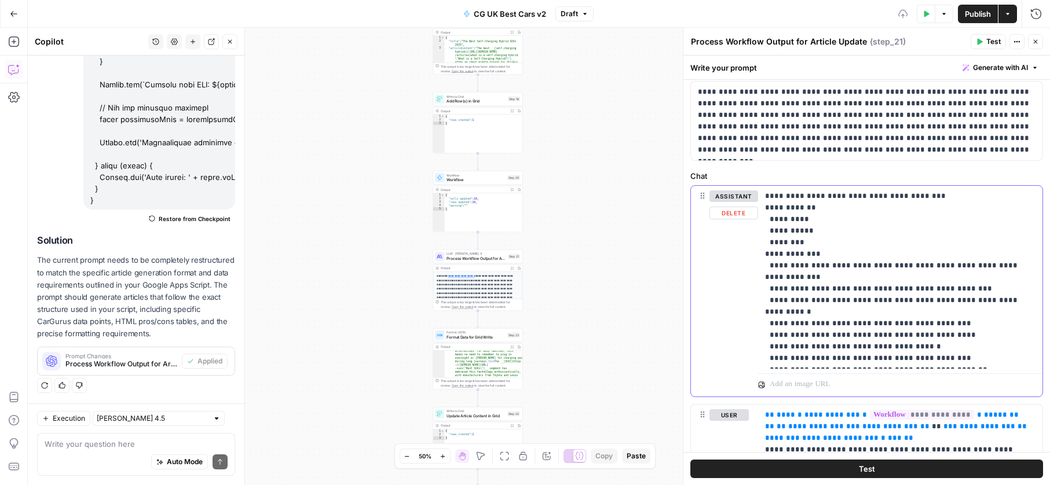
click at [736, 214] on button "Delete" at bounding box center [733, 213] width 49 height 13
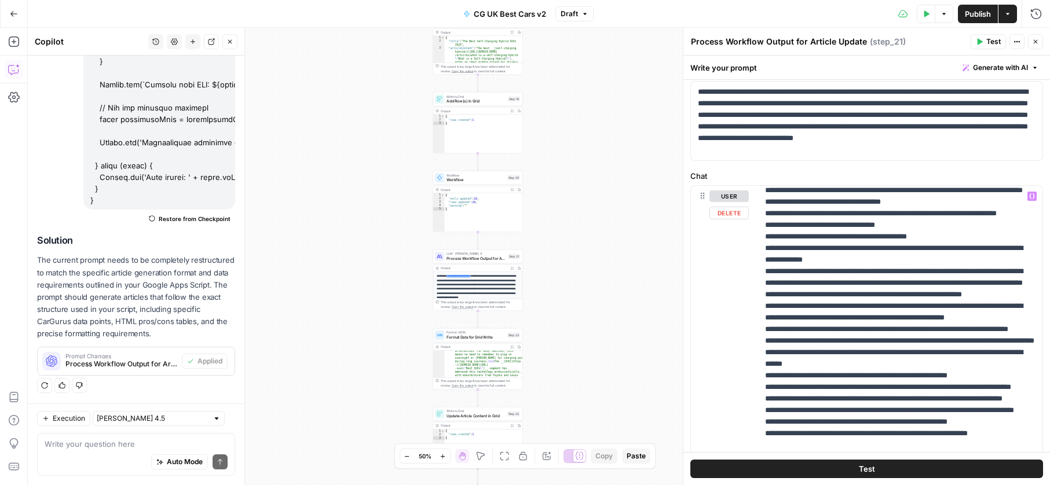
scroll to position [297, 0]
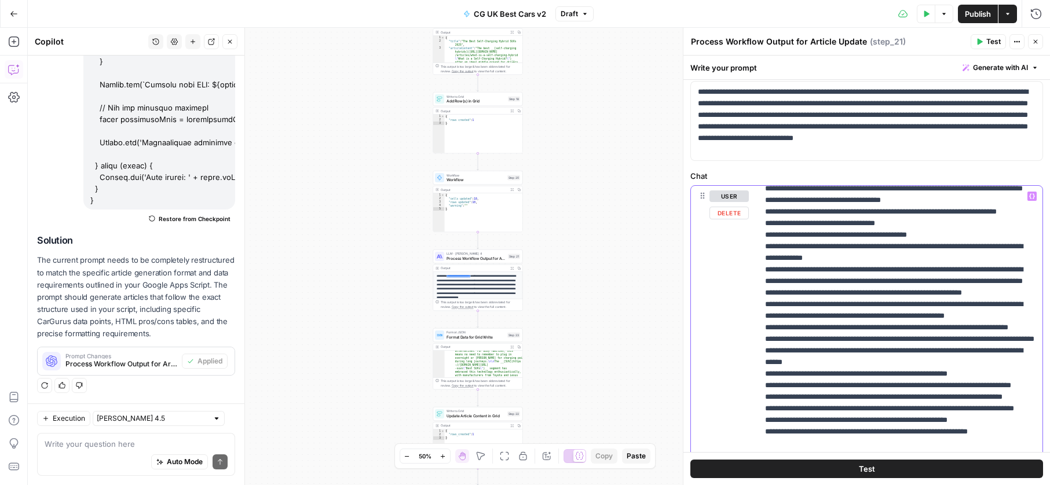
drag, startPoint x: 891, startPoint y: 327, endPoint x: 802, endPoint y: 324, distance: 89.2
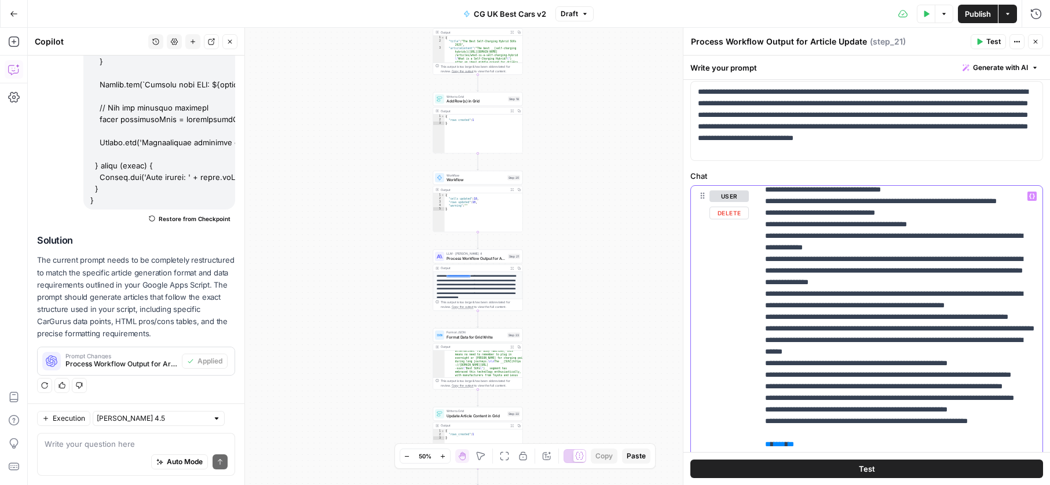
scroll to position [309, 0]
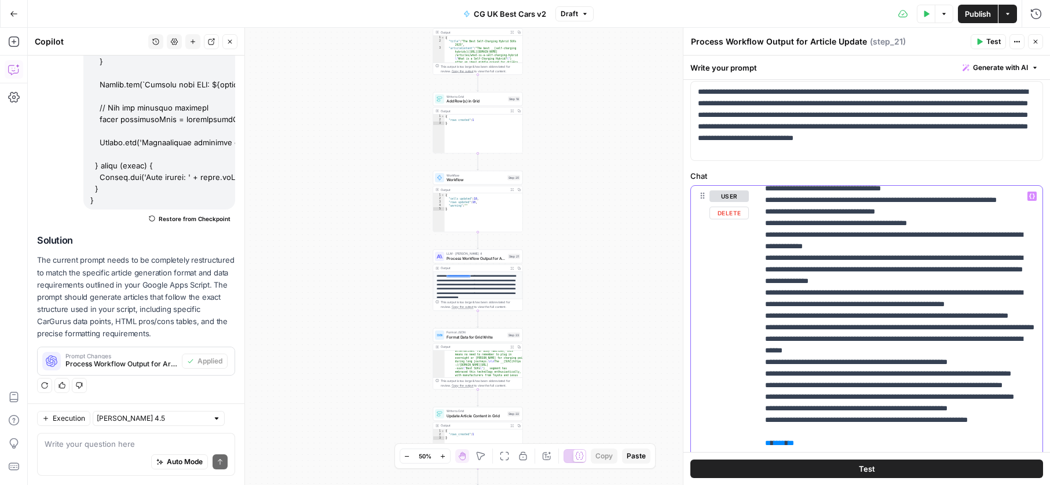
drag, startPoint x: 771, startPoint y: 363, endPoint x: 823, endPoint y: 370, distance: 52.6
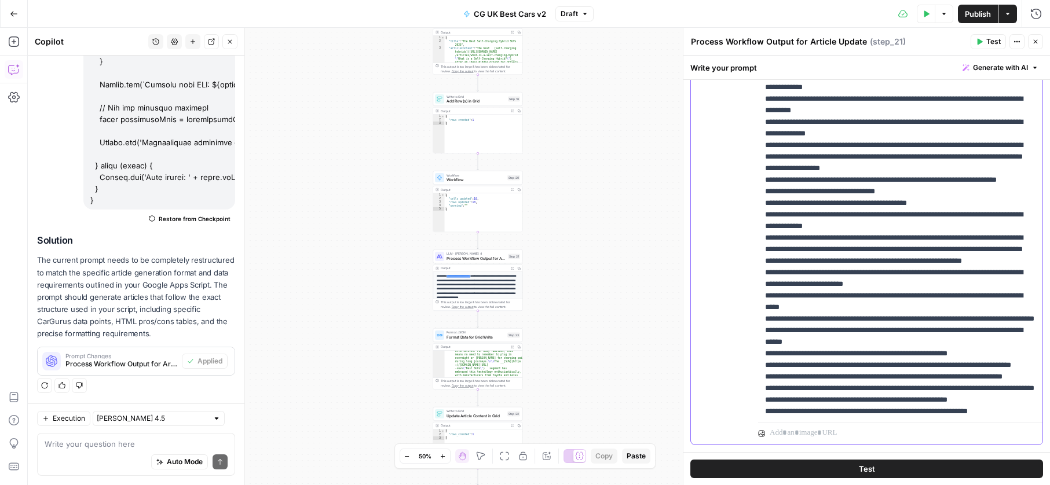
scroll to position [294, 0]
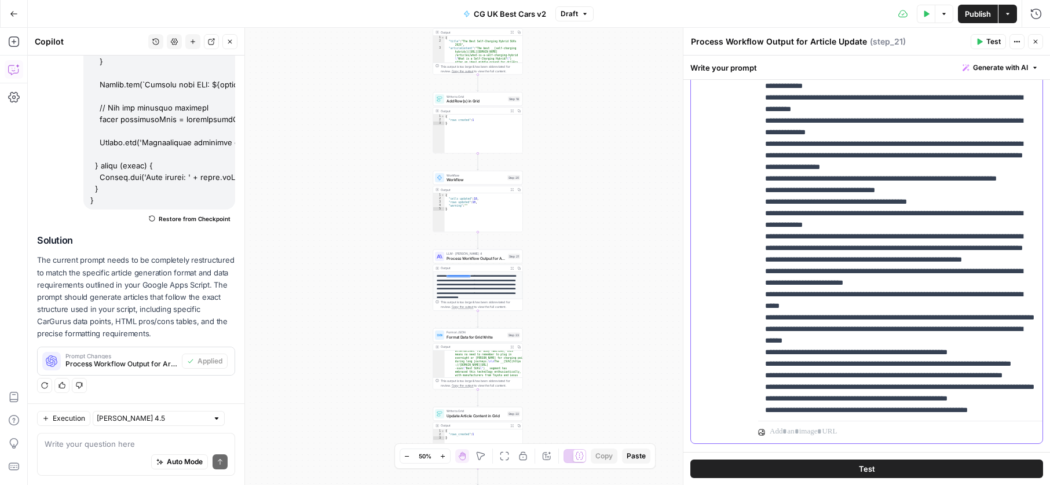
click at [945, 343] on p "**********" at bounding box center [900, 5] width 270 height 1262
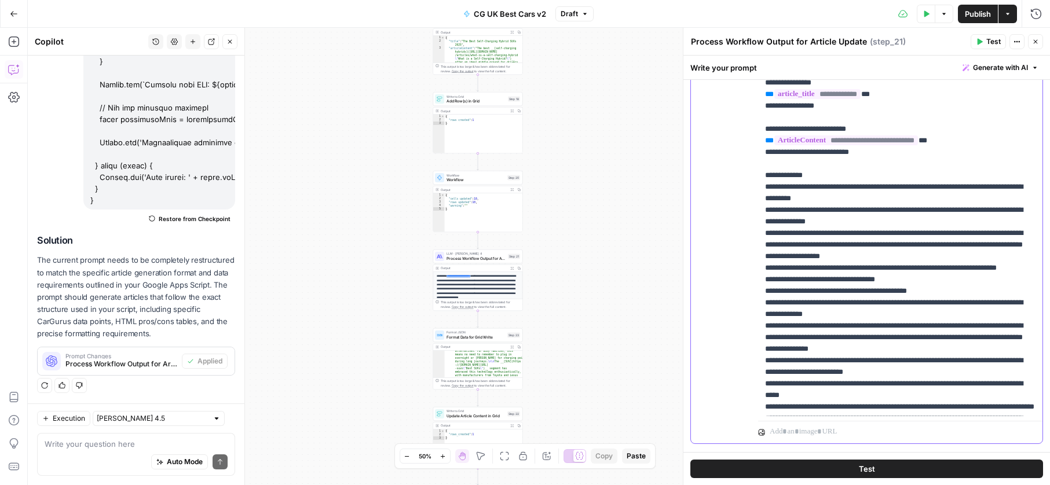
scroll to position [0, 0]
click at [976, 42] on icon "button" at bounding box center [978, 41] width 7 height 7
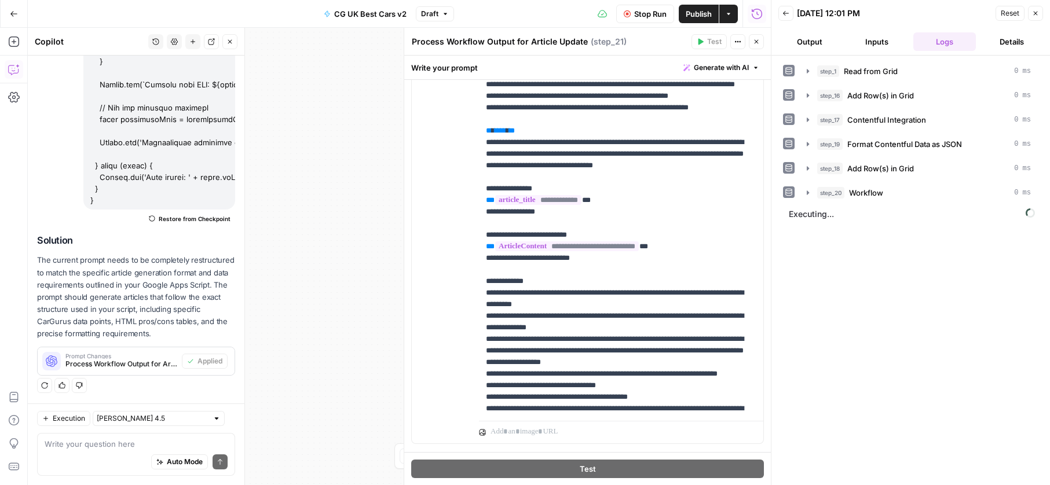
scroll to position [392, 0]
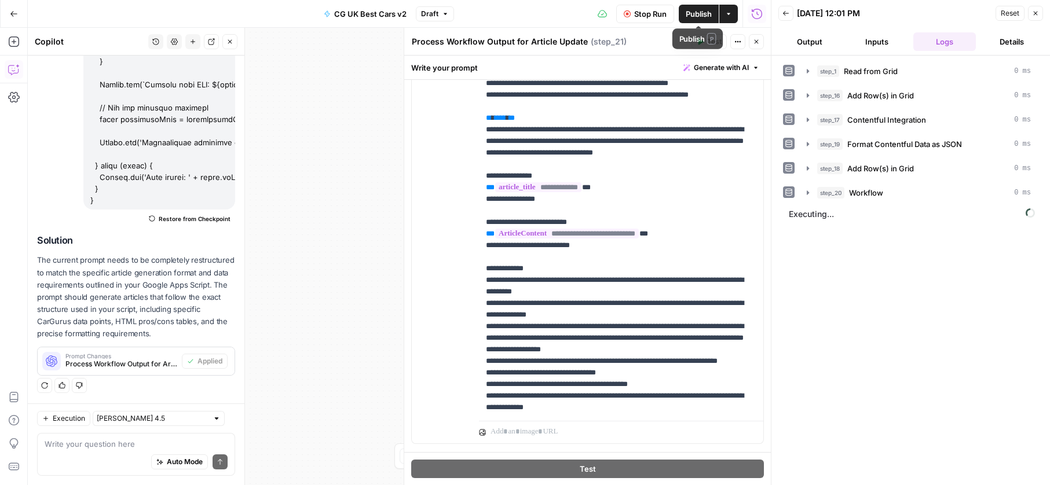
click at [701, 21] on button "Publish" at bounding box center [698, 14] width 40 height 19
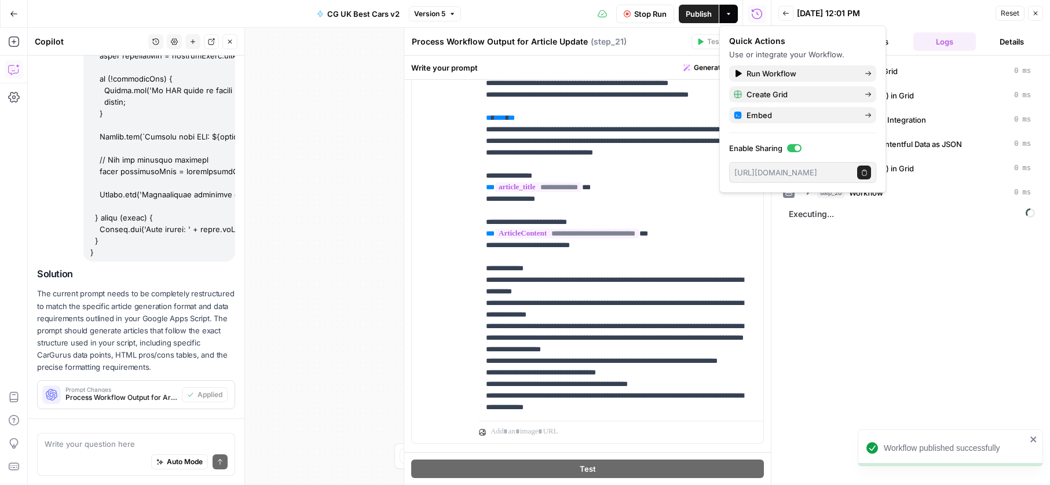
scroll to position [23455, 0]
click at [343, 12] on span "CG UK Best Cars v2" at bounding box center [363, 14] width 72 height 12
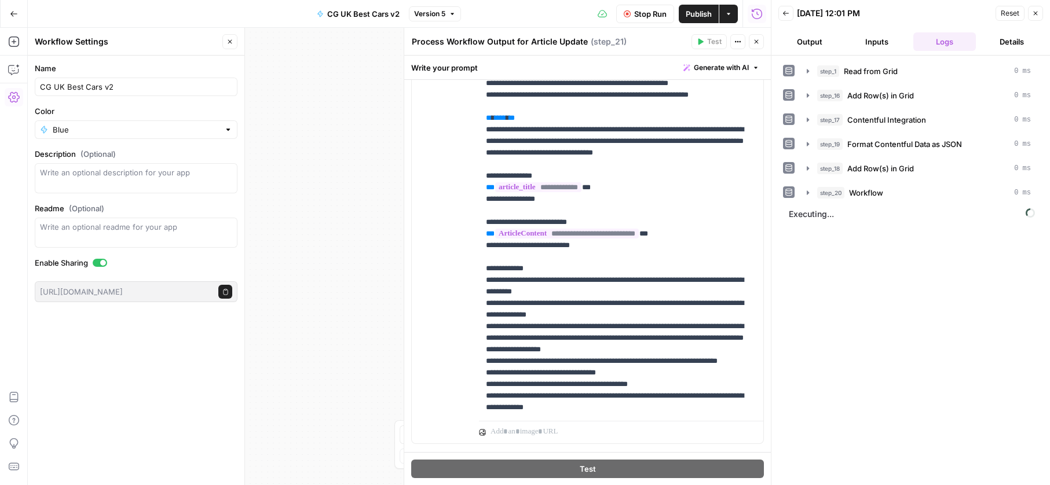
scroll to position [0, 0]
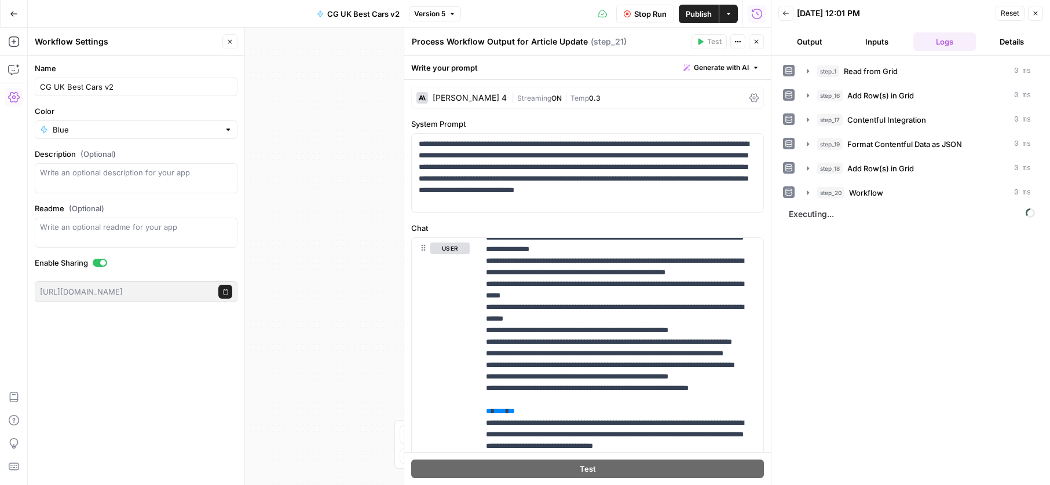
click at [16, 21] on button "Go Back" at bounding box center [13, 13] width 21 height 21
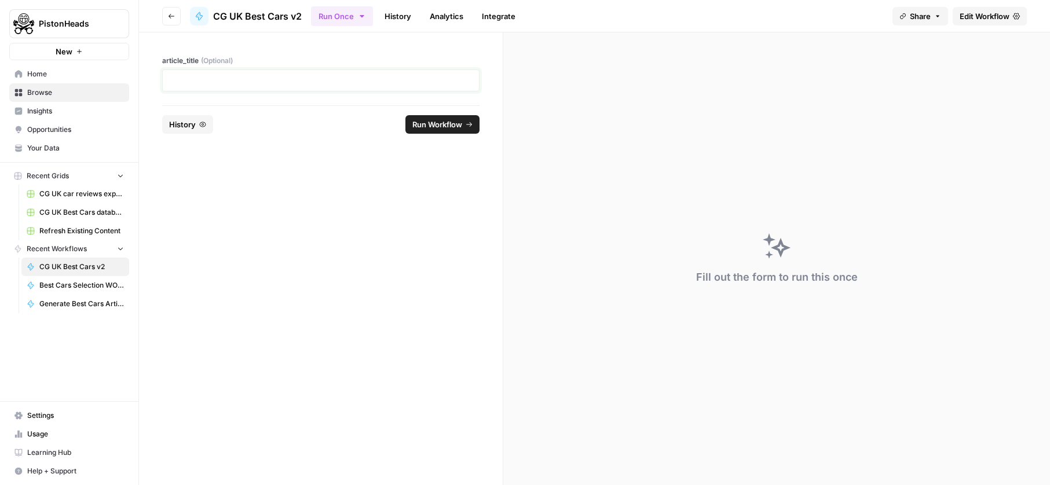
click at [228, 78] on p at bounding box center [321, 81] width 302 height 12
click at [434, 128] on span "Run Workflow" at bounding box center [437, 125] width 50 height 12
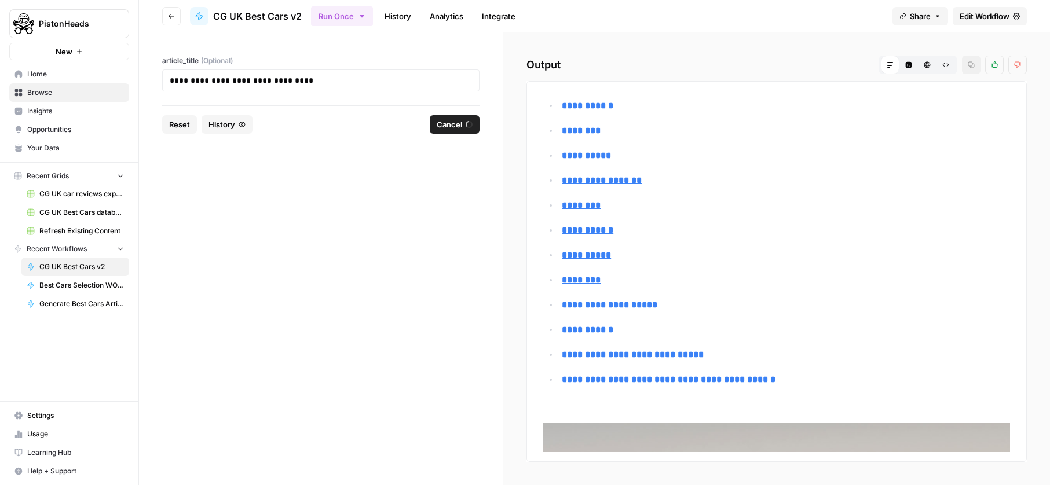
scroll to position [356, 0]
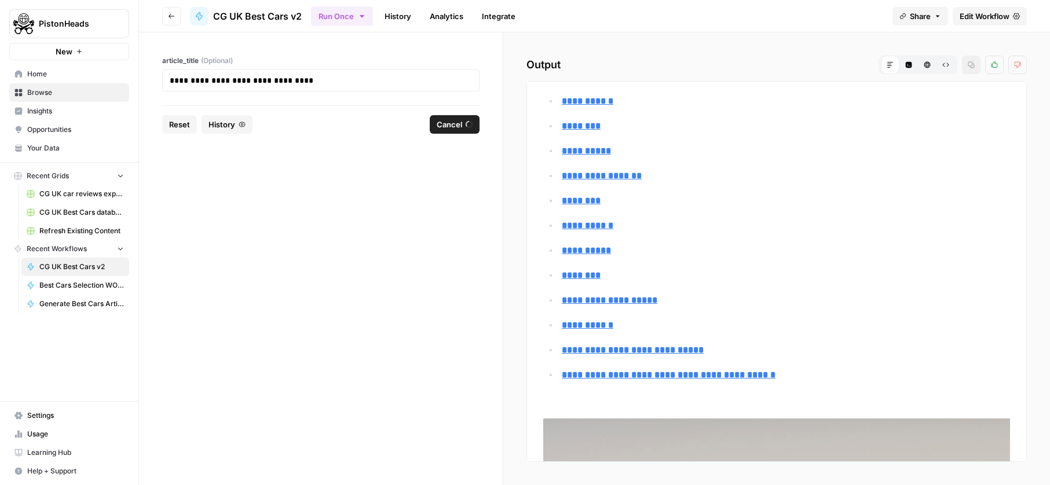
click at [464, 119] on button "Cancel" at bounding box center [455, 124] width 50 height 19
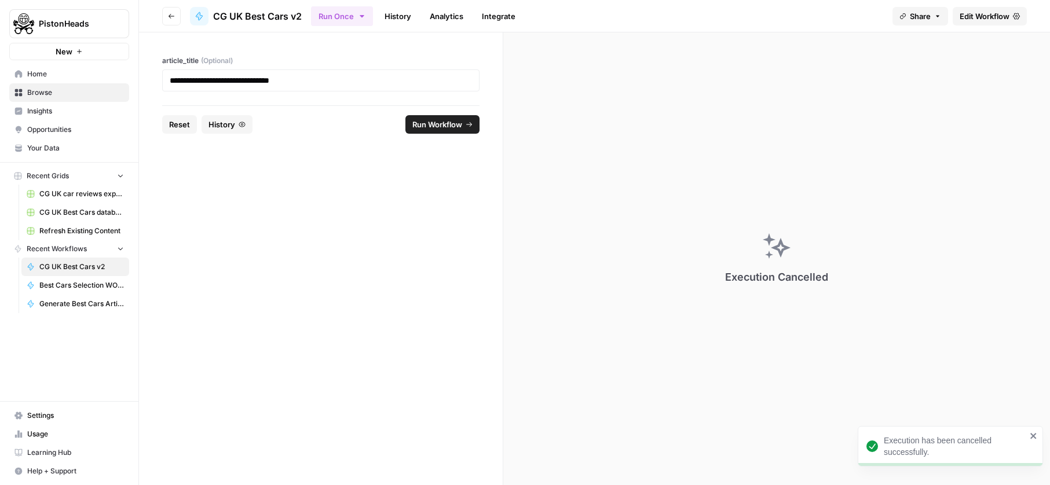
click at [978, 21] on link "Edit Workflow" at bounding box center [989, 16] width 74 height 19
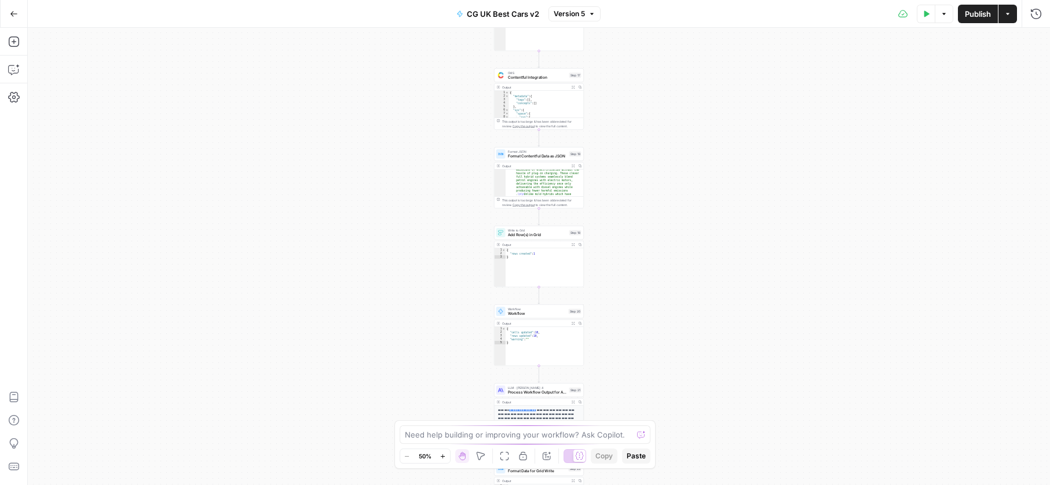
scroll to position [234, 0]
click at [537, 395] on span "Process Workflow Output for Article Update" at bounding box center [537, 393] width 59 height 6
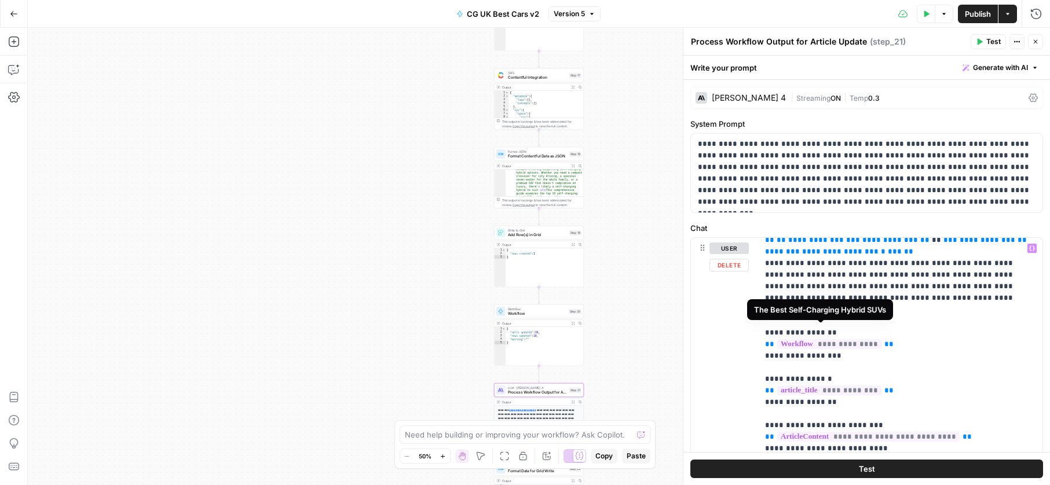
scroll to position [0, 0]
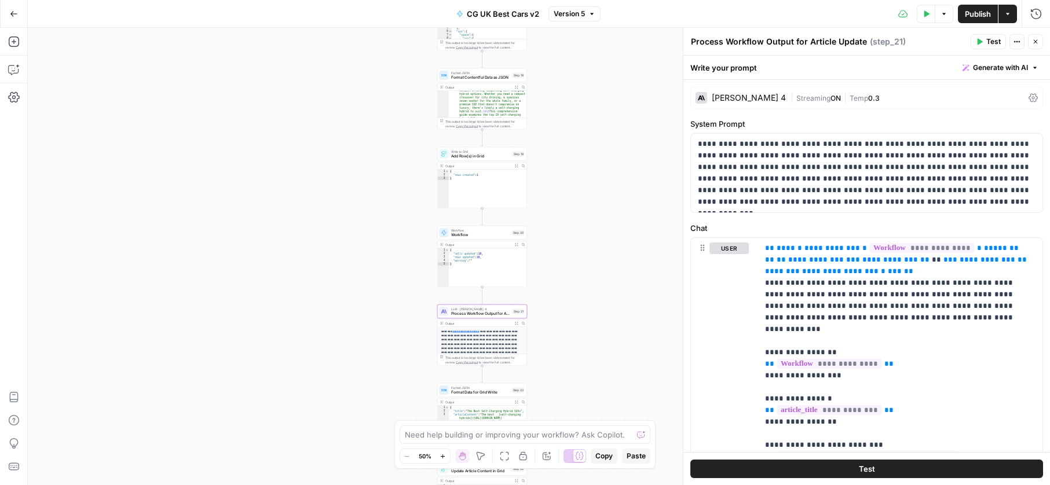
drag, startPoint x: 429, startPoint y: 264, endPoint x: 372, endPoint y: 185, distance: 97.0
click at [372, 185] on div "Workflow Input Settings Inputs Read from Grid Read from Grid Step 1 Output Expa…" at bounding box center [539, 256] width 1022 height 457
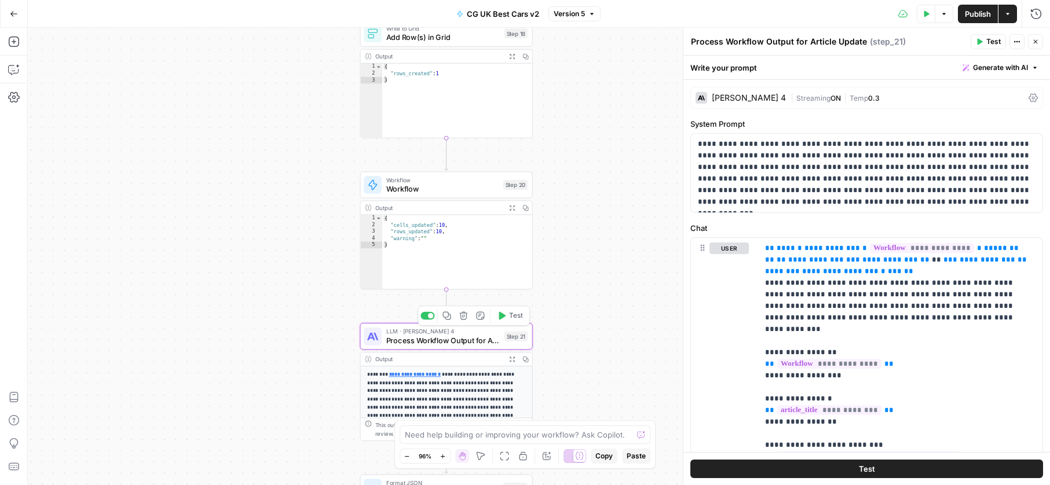
click at [449, 339] on span "Process Workflow Output for Article Update" at bounding box center [442, 340] width 113 height 11
click at [23, 71] on div "Add Steps Copilot Settings AirOps Academy Help Give Feedback Shortcuts" at bounding box center [14, 256] width 28 height 457
click at [12, 70] on icon "button" at bounding box center [14, 70] width 12 height 12
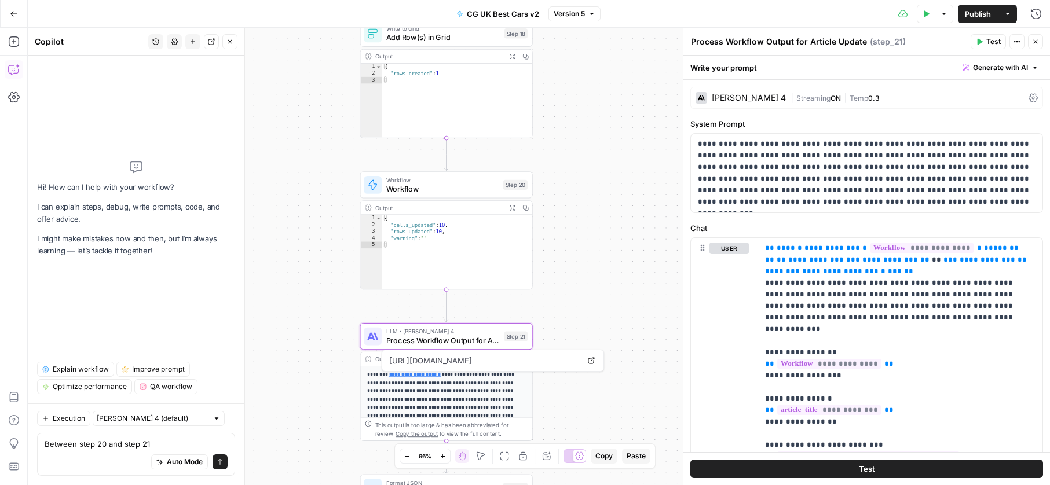
type textarea "Between step 20 and step 21"
click at [5, 38] on button "Add Steps" at bounding box center [14, 41] width 19 height 19
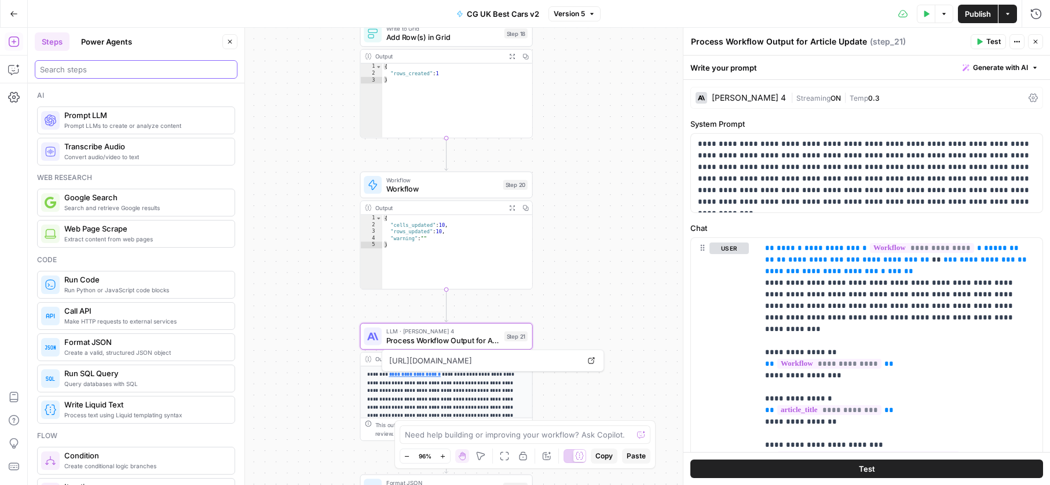
click at [135, 71] on input "search" at bounding box center [136, 70] width 192 height 12
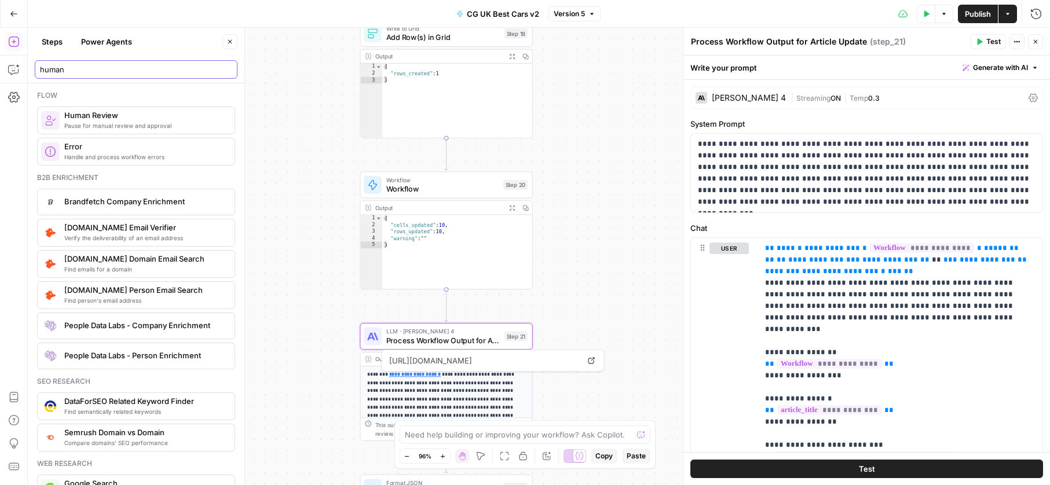
type input "human"
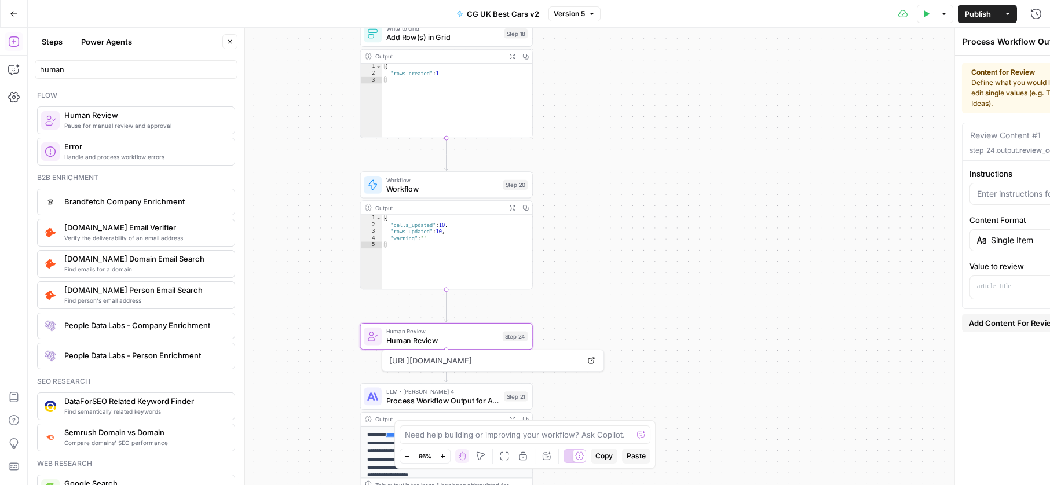
type textarea "Human Review"
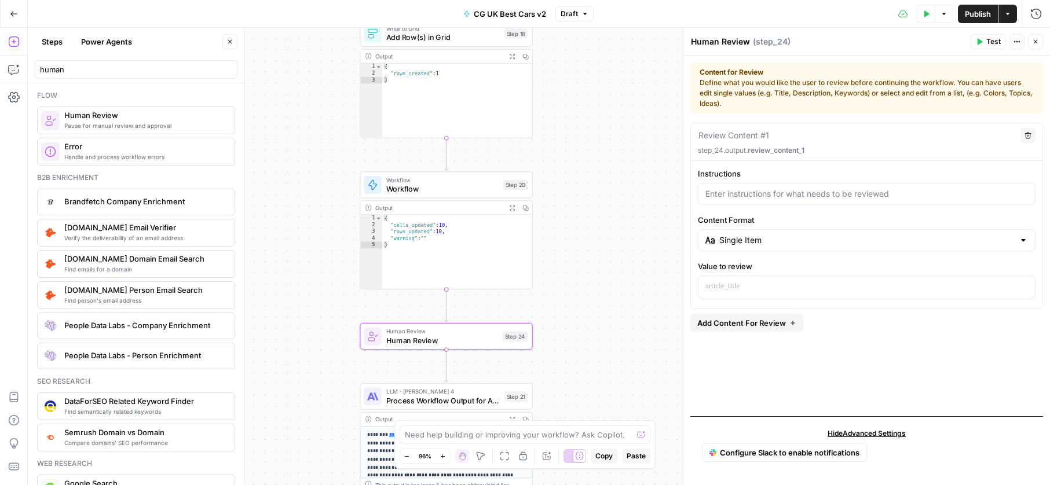
click at [752, 201] on div at bounding box center [866, 194] width 337 height 22
type input "Review car choices and check all data is present"
click at [762, 242] on input "Content Format" at bounding box center [866, 240] width 295 height 12
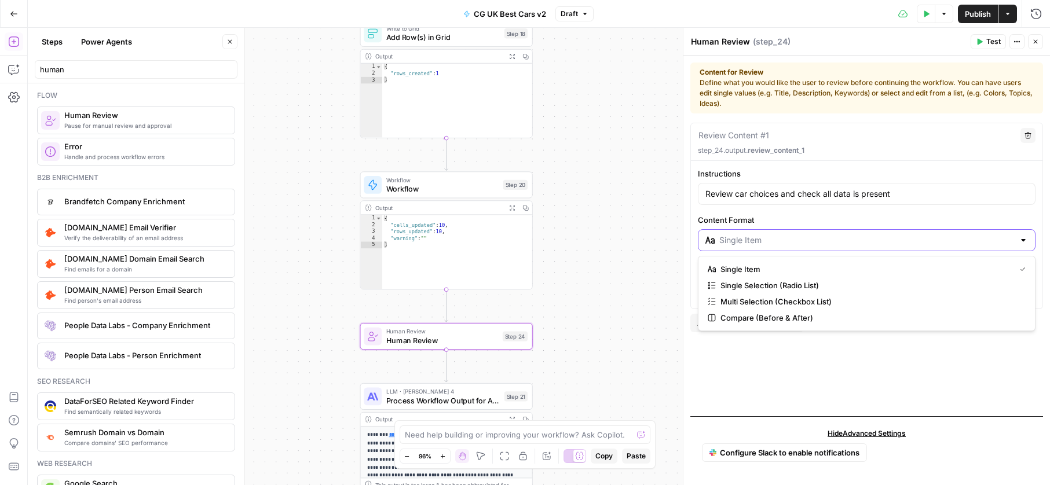
click at [762, 242] on input "Content Format" at bounding box center [866, 240] width 295 height 12
drag, startPoint x: 764, startPoint y: 376, endPoint x: 764, endPoint y: 358, distance: 18.5
click at [764, 376] on div "Review Content #1 Delete step_24.output. review_content_1 Instructions Review c…" at bounding box center [866, 265] width 353 height 284
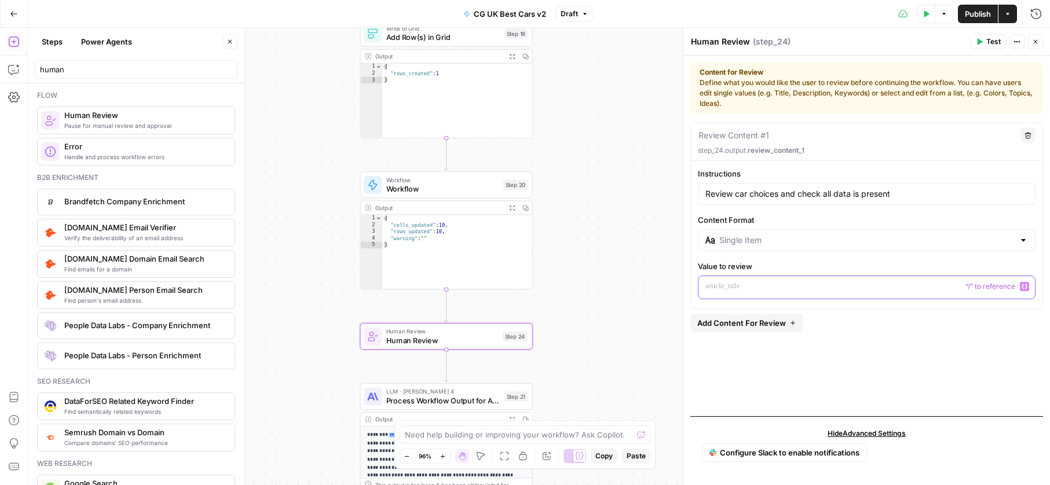
click at [758, 287] on p at bounding box center [866, 287] width 322 height 12
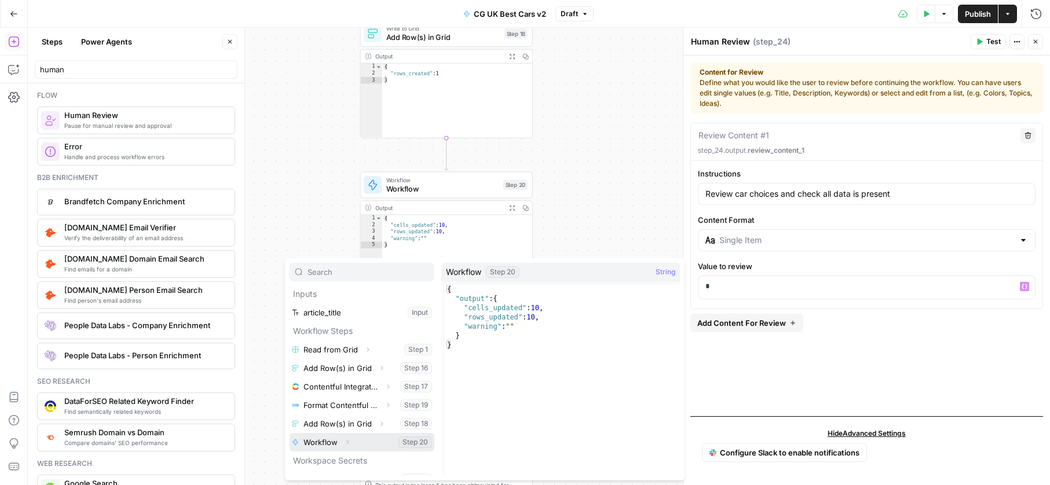
click at [347, 439] on icon "button" at bounding box center [347, 442] width 7 height 7
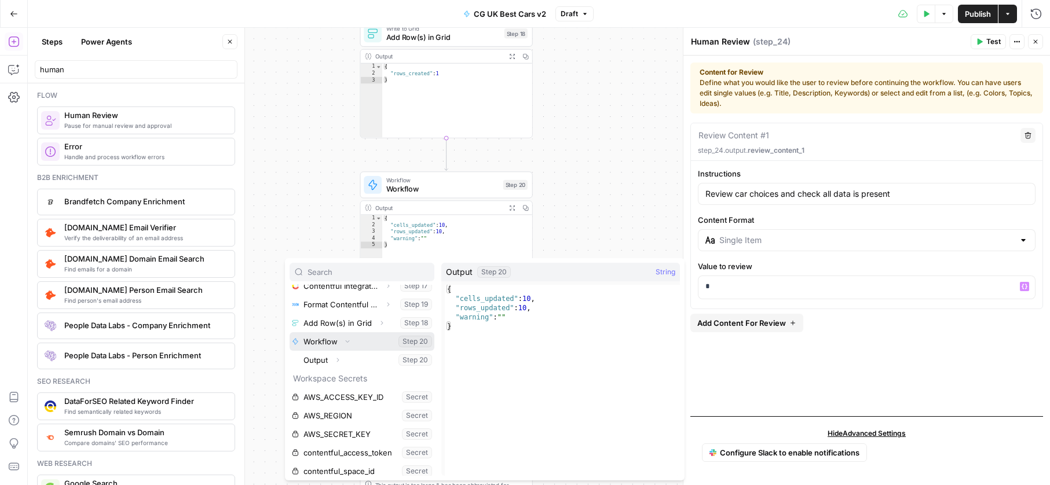
scroll to position [107, 0]
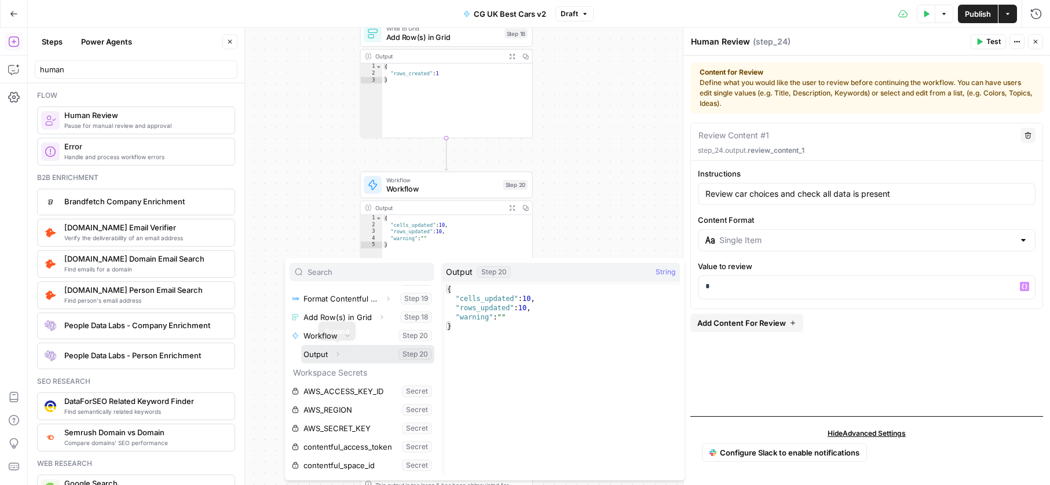
click at [337, 356] on icon "button" at bounding box center [337, 354] width 7 height 7
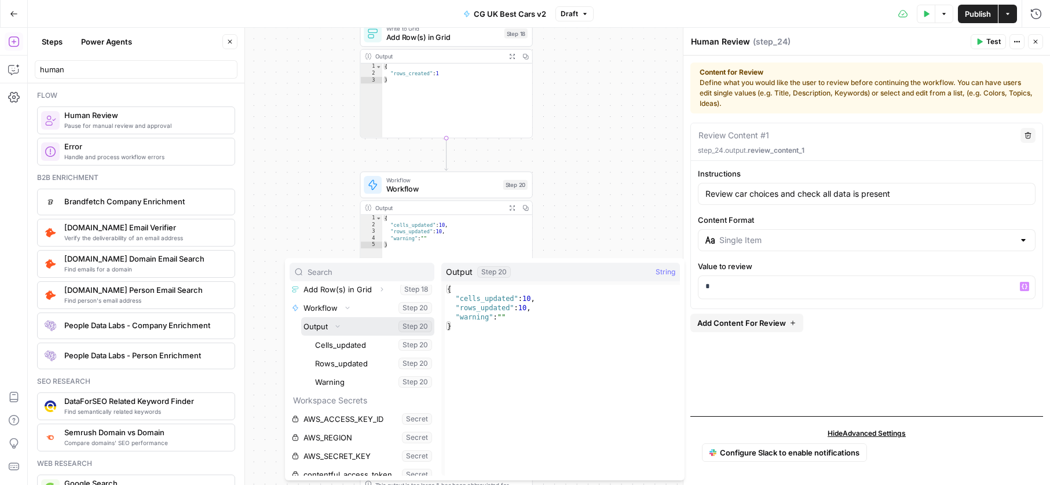
scroll to position [135, 0]
click at [318, 321] on button "Select variable Output" at bounding box center [367, 325] width 133 height 19
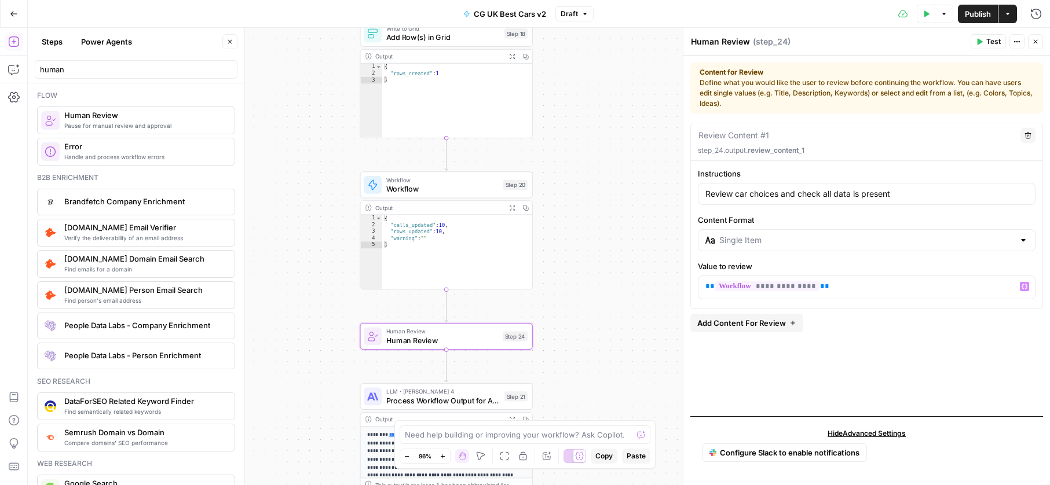
click at [988, 48] on button "Test" at bounding box center [987, 41] width 35 height 15
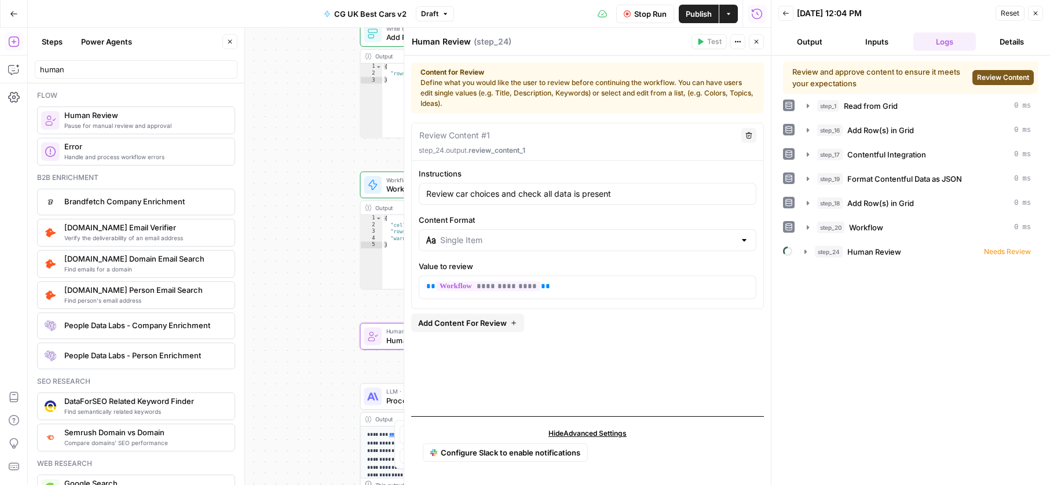
click at [1007, 74] on span "Review Content" at bounding box center [1003, 77] width 52 height 10
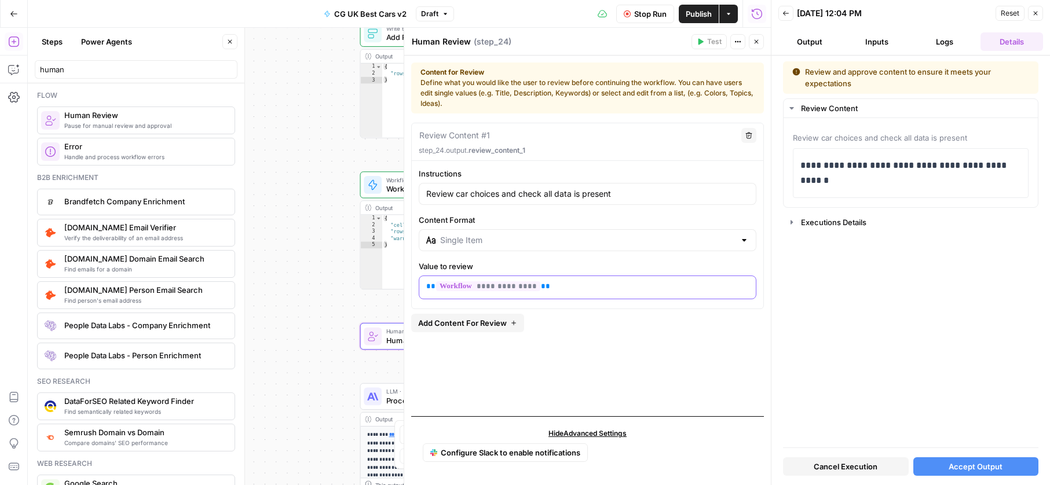
click at [596, 285] on p "**********" at bounding box center [587, 287] width 322 height 12
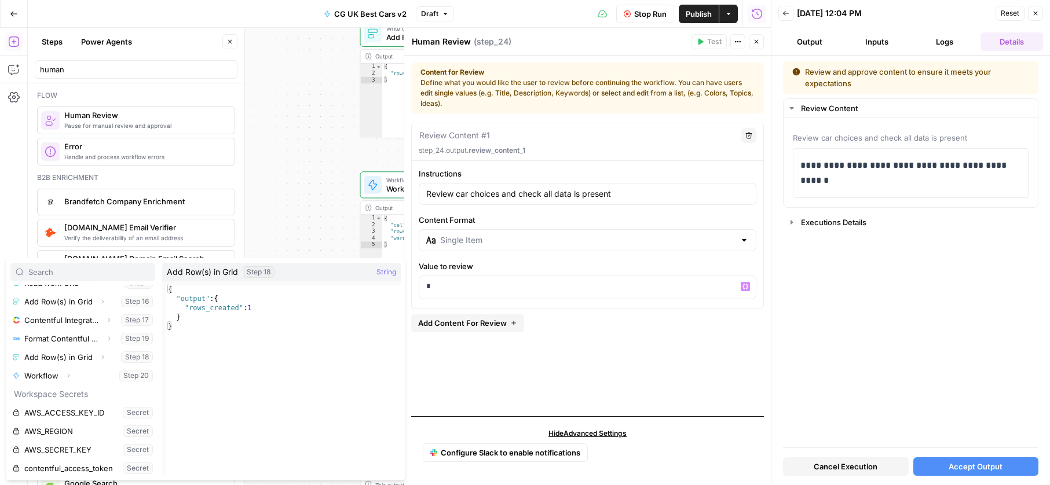
scroll to position [75, 0]
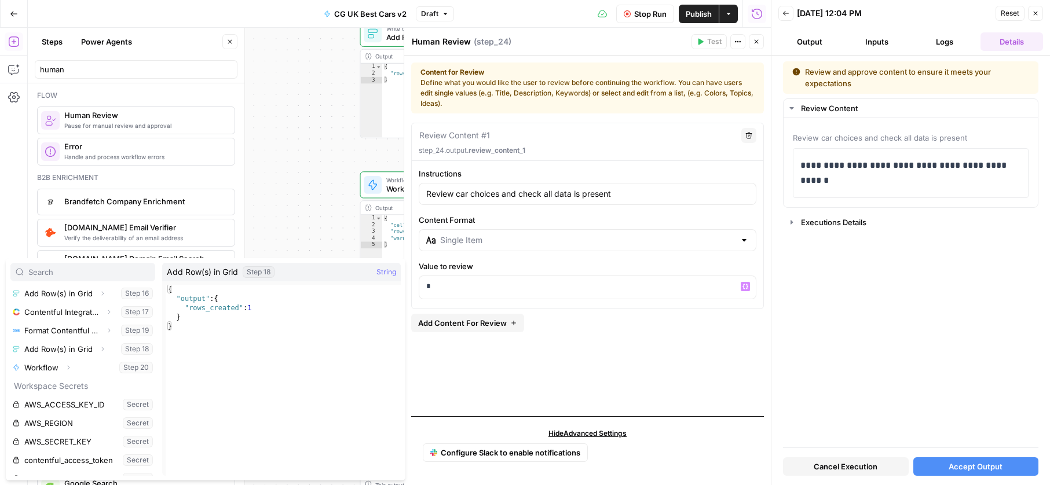
click at [516, 371] on div "Review Content #1 Delete step_24.output. review_content_1 Instructions Review c…" at bounding box center [587, 265] width 353 height 284
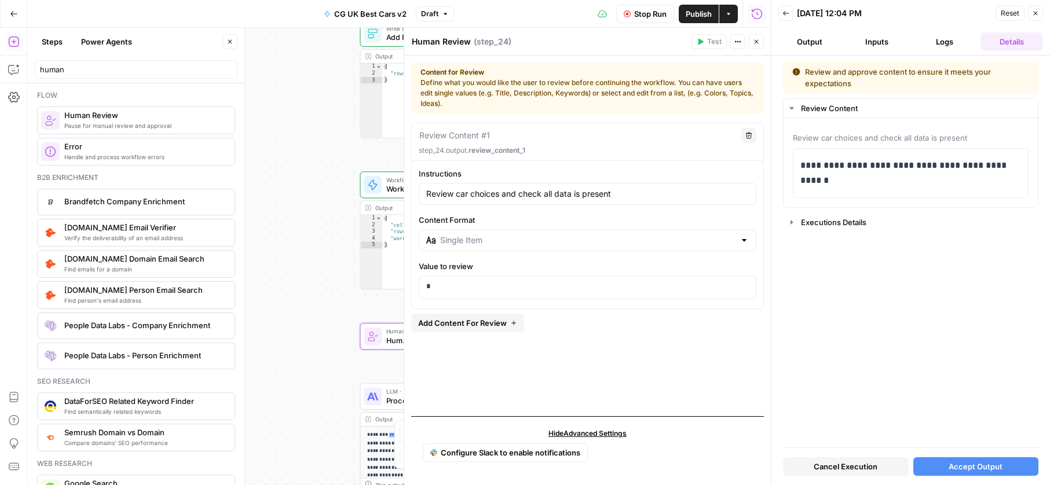
click at [750, 35] on button "Close" at bounding box center [756, 41] width 15 height 15
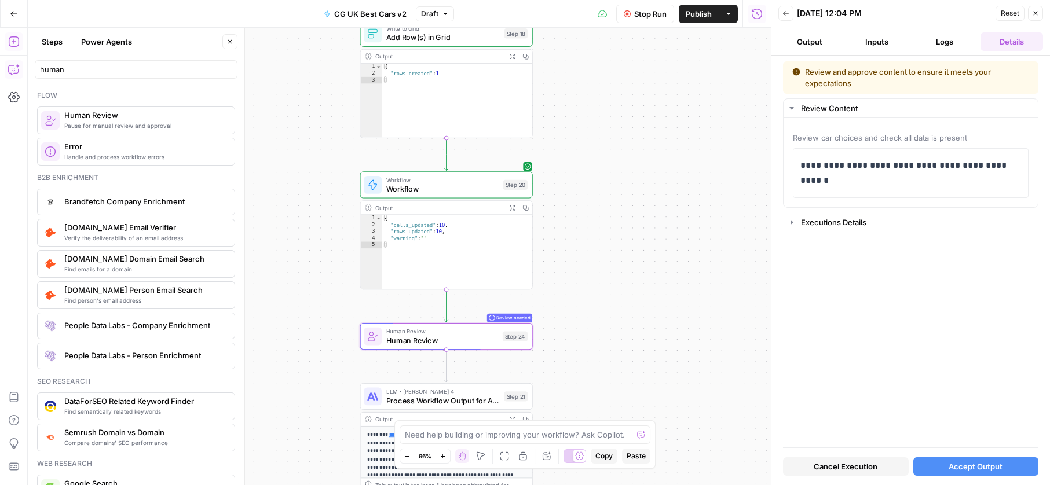
click at [5, 68] on button "Copilot" at bounding box center [14, 69] width 19 height 19
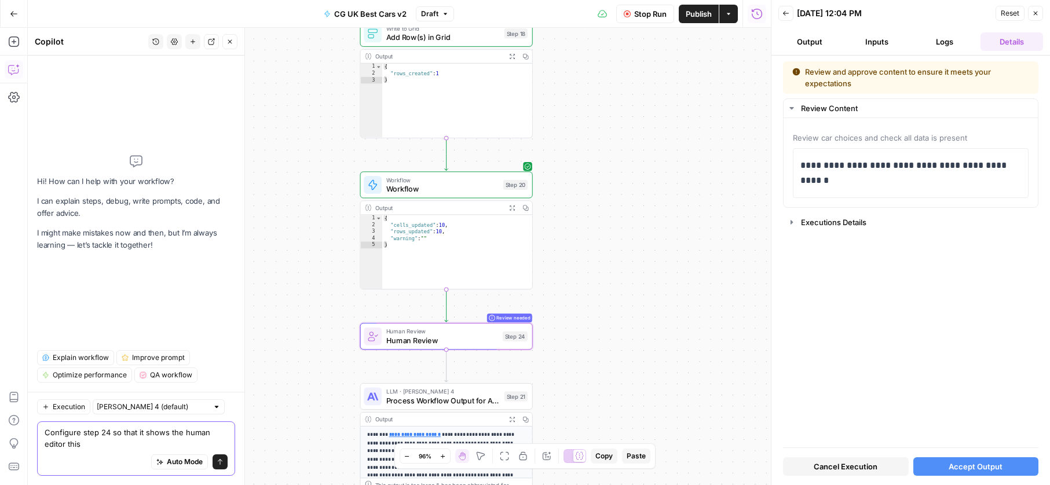
paste textarea "https://app.airops.com/pistonheads-1/grids/34490/sheets/45860"
type textarea "Configure step 24 so that it shows the human editor this [URL][DOMAIN_NAME]"
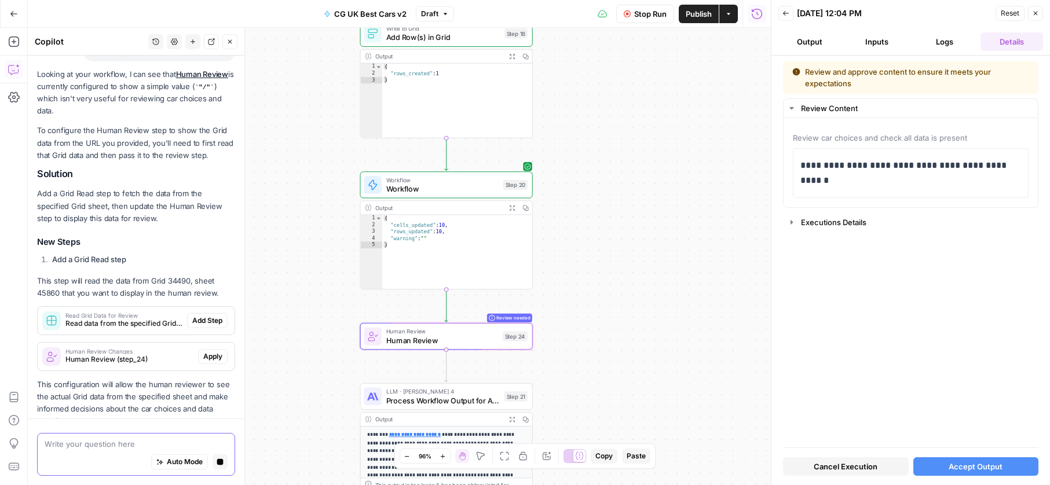
scroll to position [124, 0]
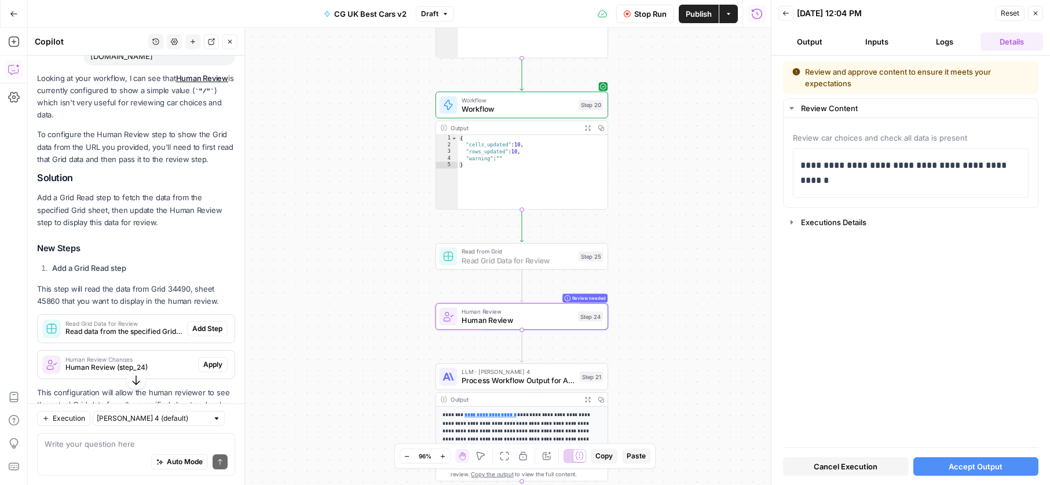
click at [208, 334] on span "Add Step" at bounding box center [207, 329] width 30 height 10
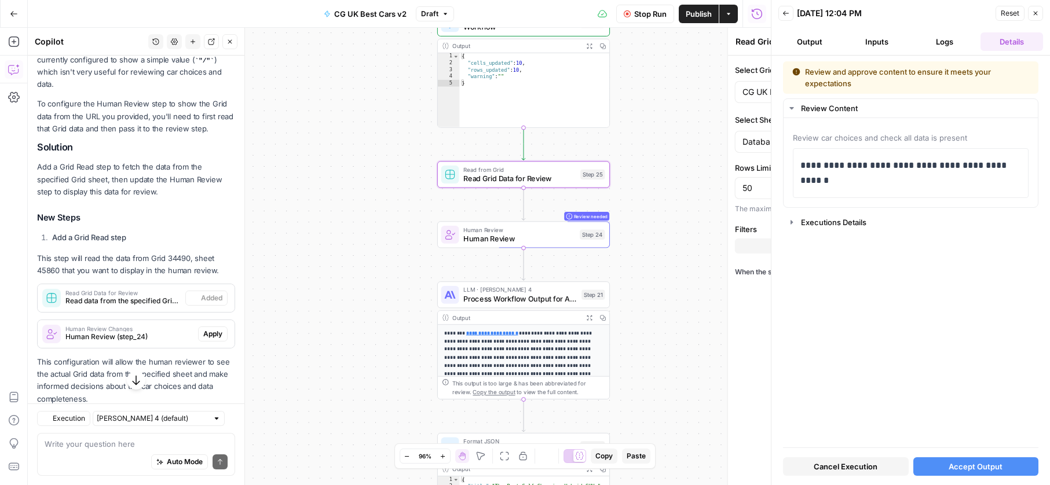
scroll to position [192, 0]
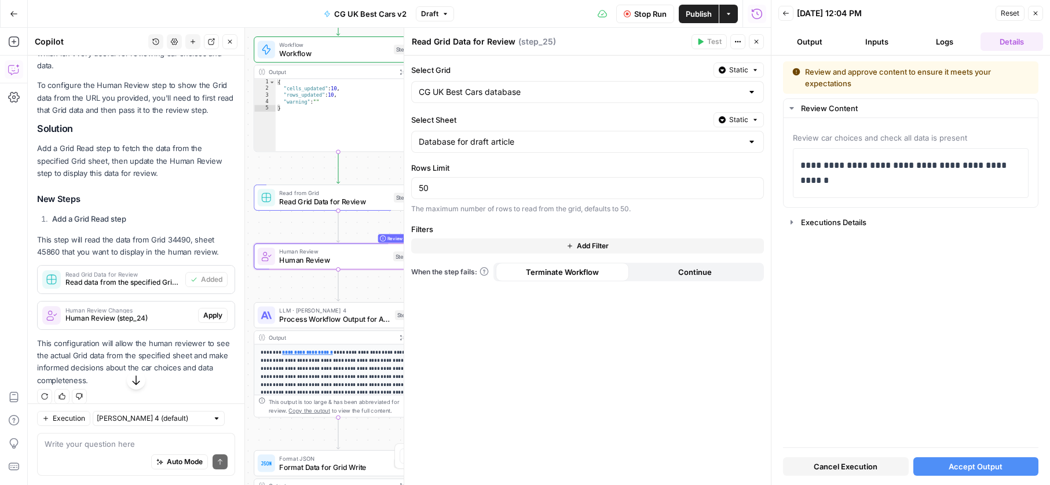
click at [212, 321] on span "Apply" at bounding box center [212, 315] width 19 height 10
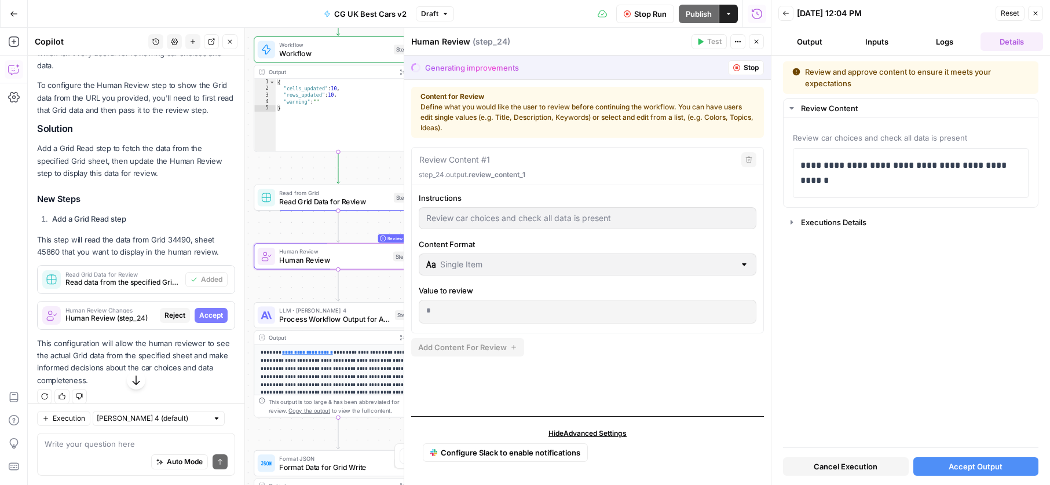
click at [212, 321] on span "Accept" at bounding box center [211, 315] width 24 height 10
type input "Please review the Grid data below from step_25. Verify that all car choices are…"
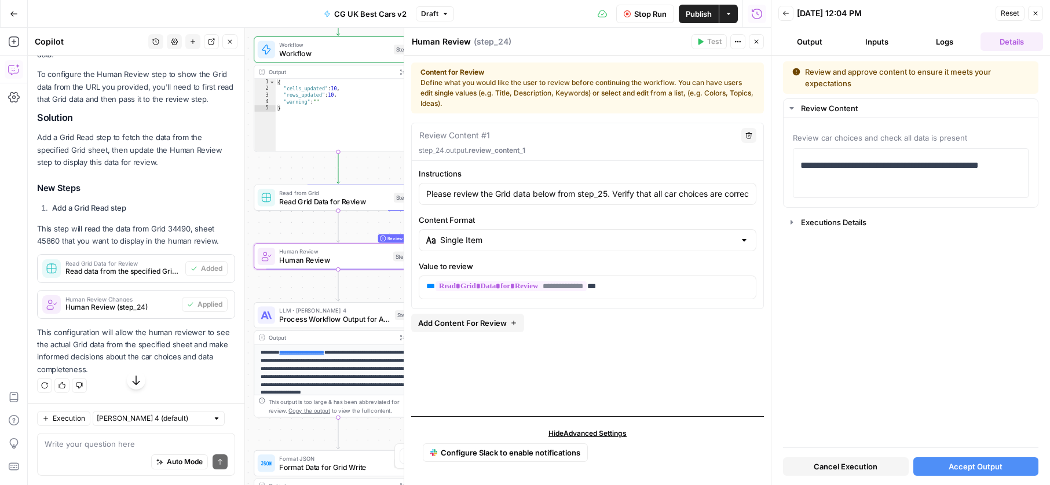
scroll to position [214, 0]
click at [323, 210] on div "Read from Grid Read Grid Data for Review Step 25 Copy step Delete step Add Note…" at bounding box center [338, 198] width 169 height 26
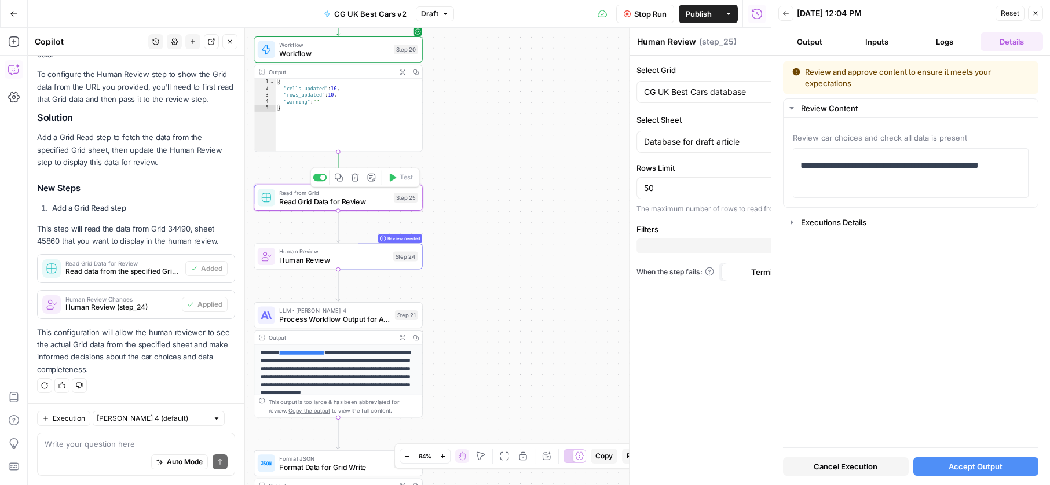
type textarea "Read Grid Data for Review"
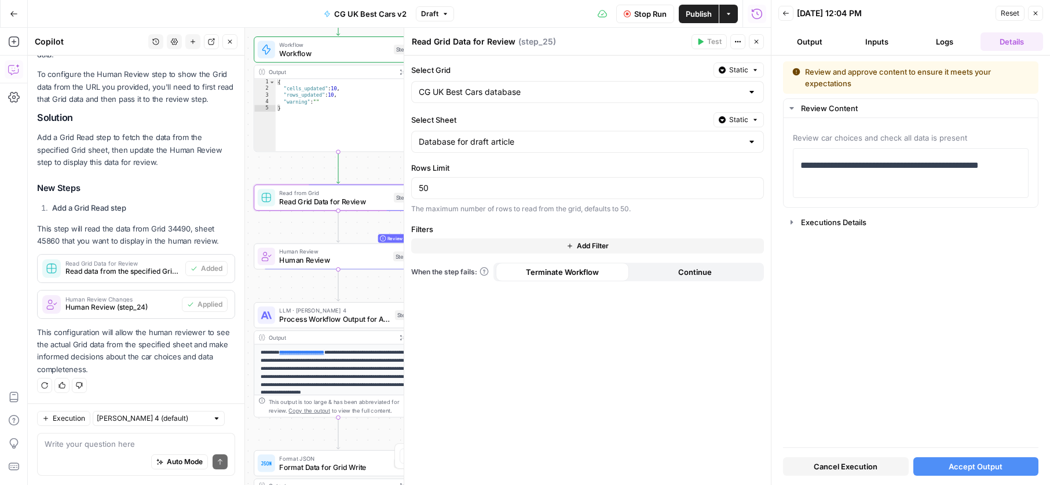
click at [625, 8] on button "Stop Run" at bounding box center [645, 14] width 58 height 19
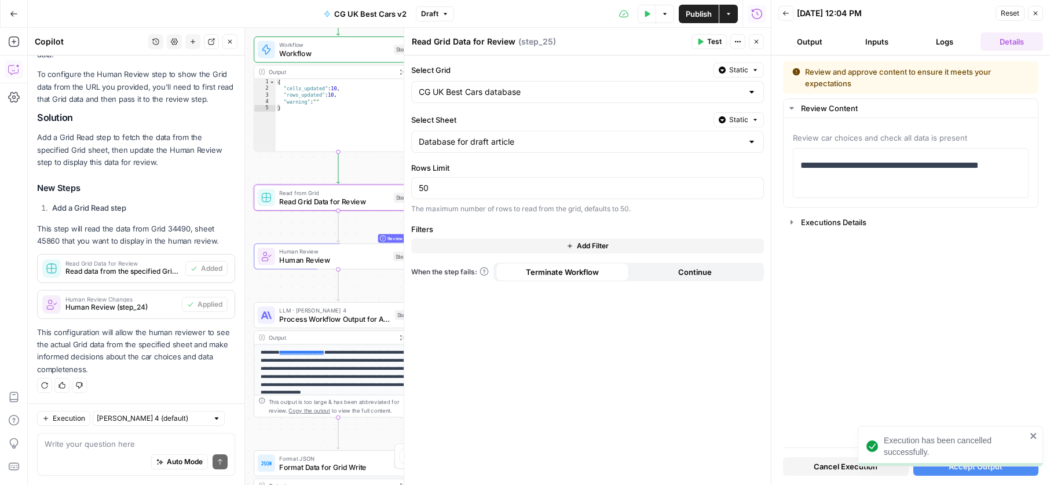
click at [702, 48] on button "Test" at bounding box center [708, 41] width 35 height 15
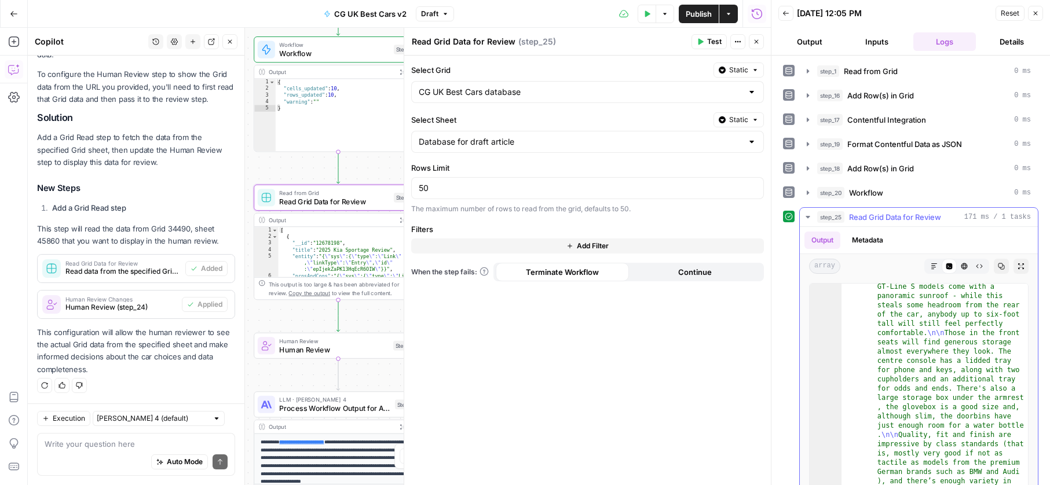
scroll to position [196, 0]
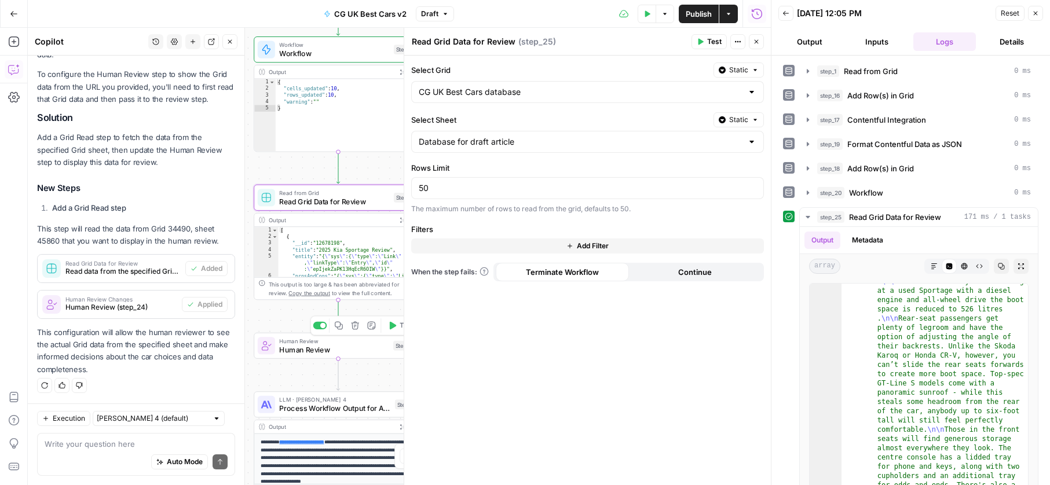
click at [309, 343] on span "Human Review" at bounding box center [333, 340] width 109 height 9
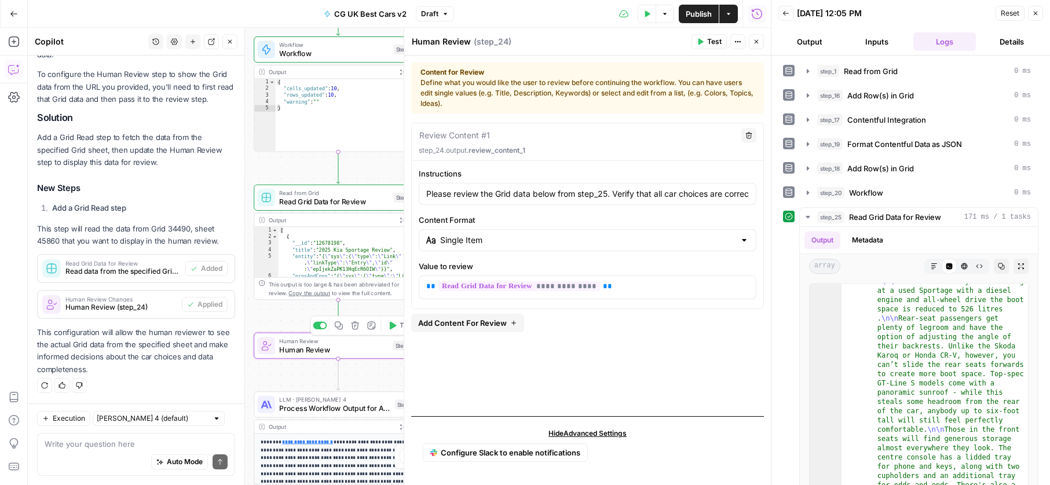
click at [391, 329] on icon "button" at bounding box center [392, 325] width 9 height 9
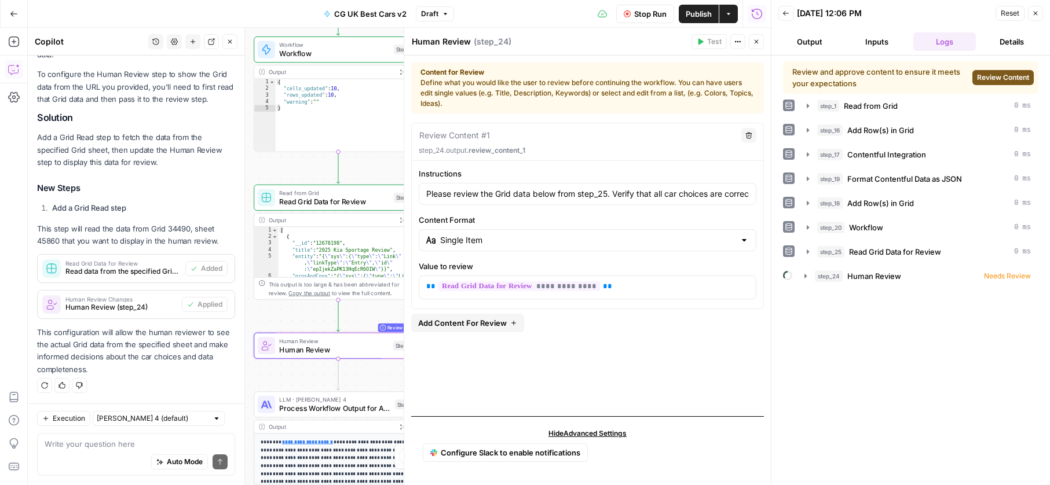
click at [984, 74] on span "Review Content" at bounding box center [1003, 77] width 52 height 10
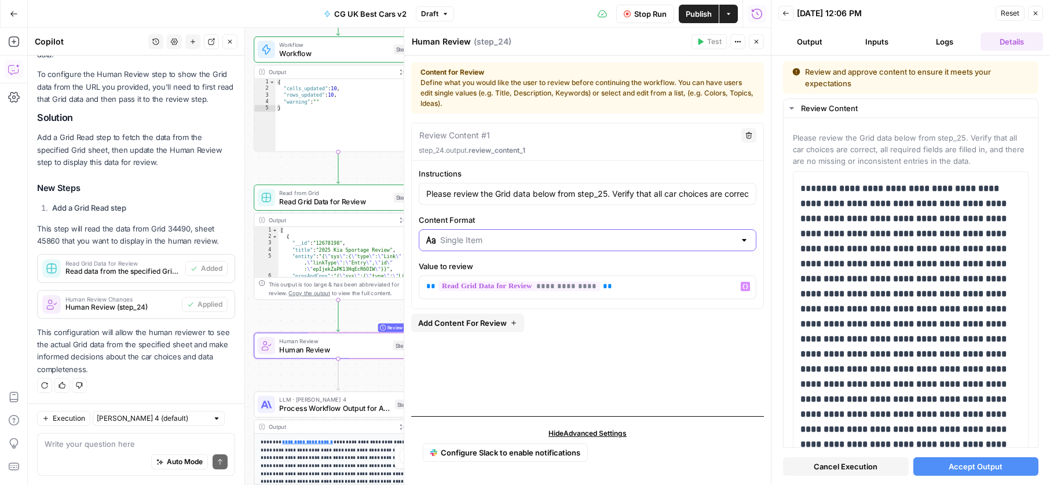
click at [553, 243] on input "Content Format" at bounding box center [587, 240] width 295 height 12
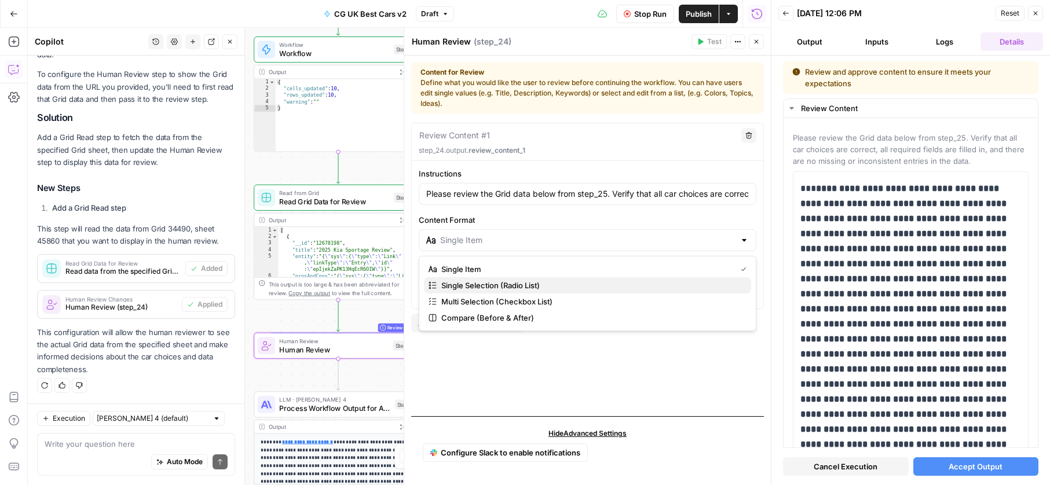
click at [534, 287] on span "Single Selection (Radio List)" at bounding box center [591, 286] width 300 height 12
type input "Single Selection (Radio List)"
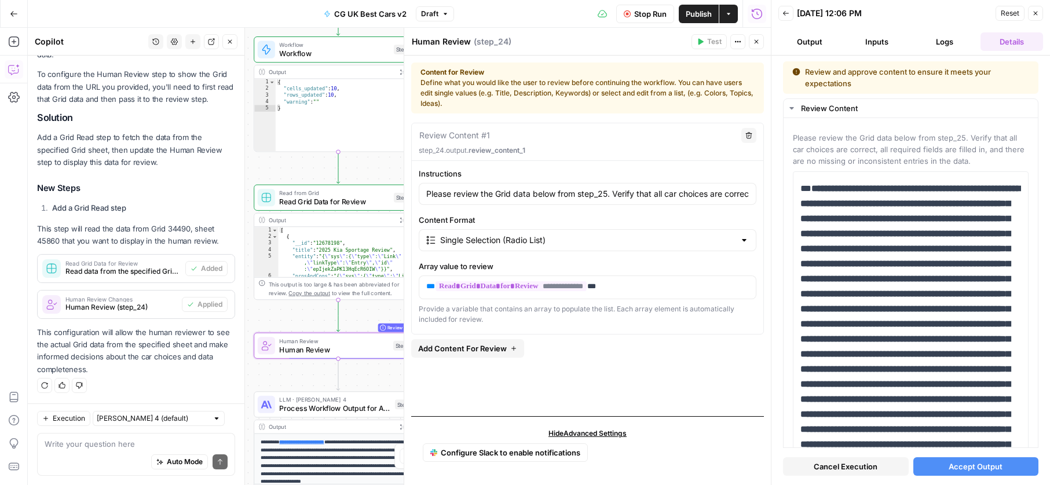
drag, startPoint x: 636, startPoint y: 16, endPoint x: 650, endPoint y: 19, distance: 14.3
click at [637, 16] on span "Stop Run" at bounding box center [650, 14] width 32 height 12
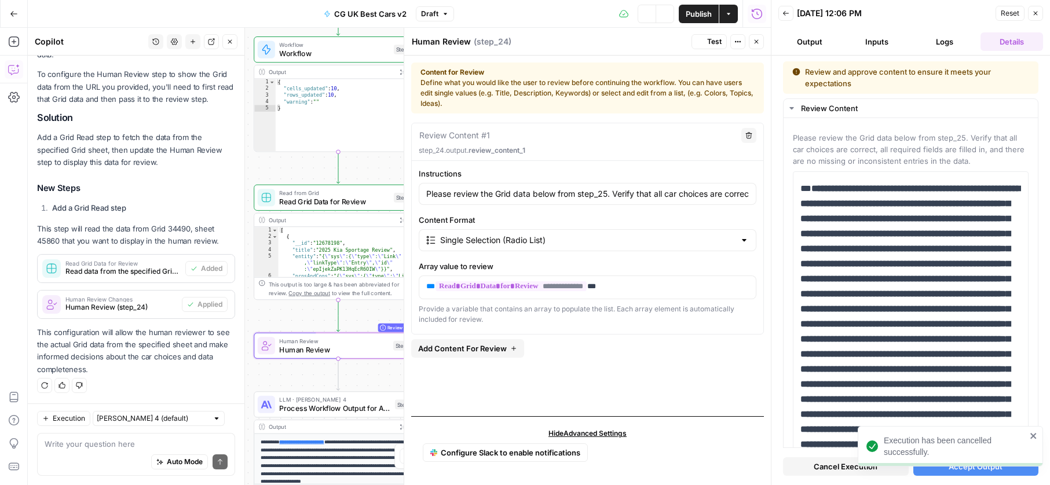
click at [698, 44] on icon "button" at bounding box center [699, 41] width 7 height 7
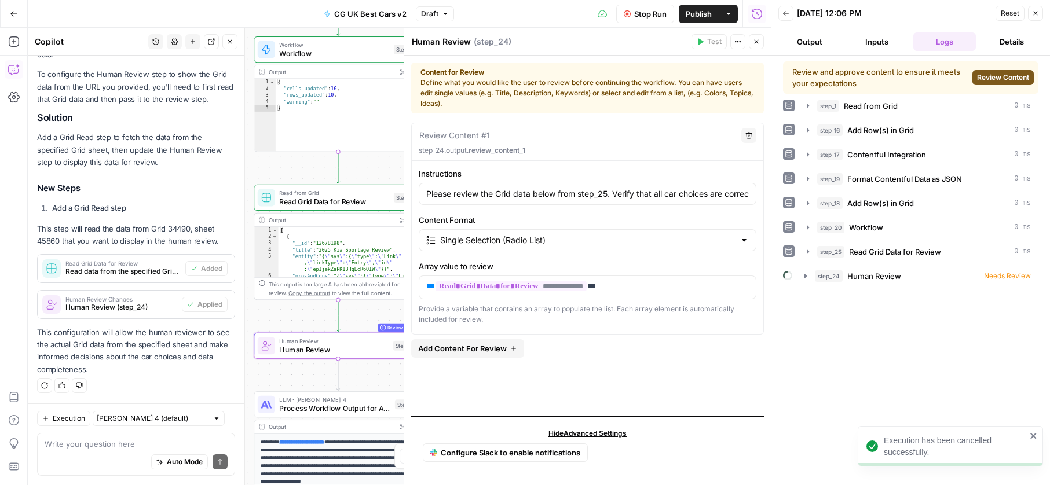
click at [974, 80] on button "Review Content" at bounding box center [1002, 77] width 61 height 15
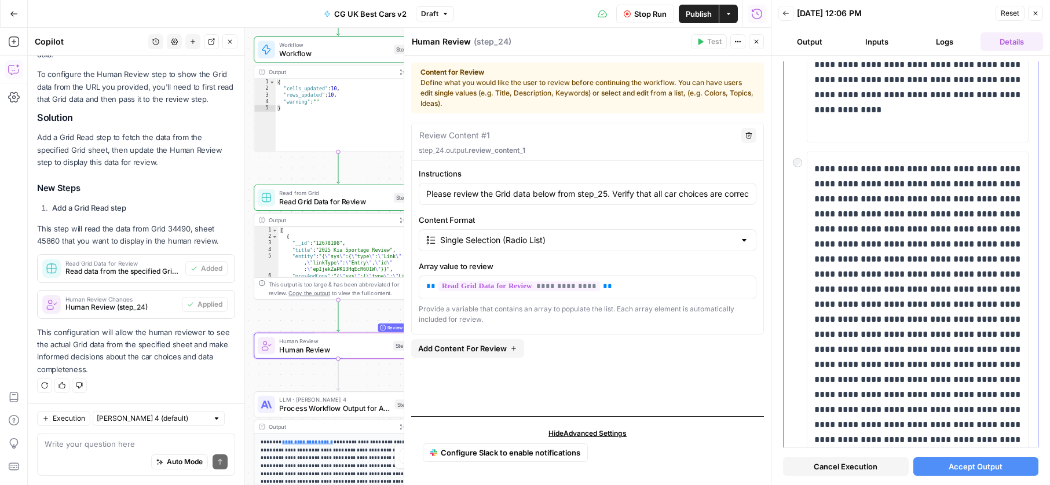
scroll to position [0, 0]
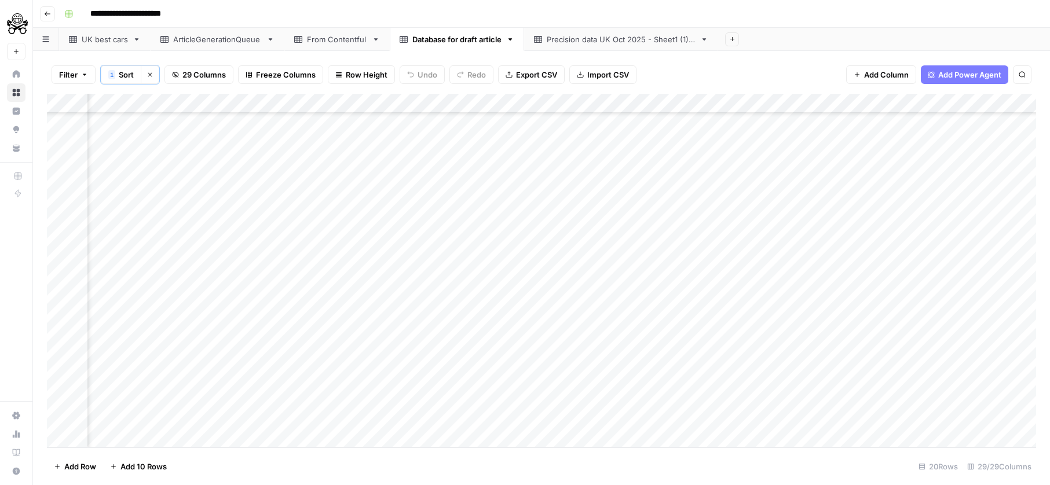
scroll to position [78, 237]
click at [61, 104] on div "Add Column" at bounding box center [541, 271] width 989 height 354
click at [90, 469] on span "Delete 20 Rows" at bounding box center [82, 467] width 57 height 12
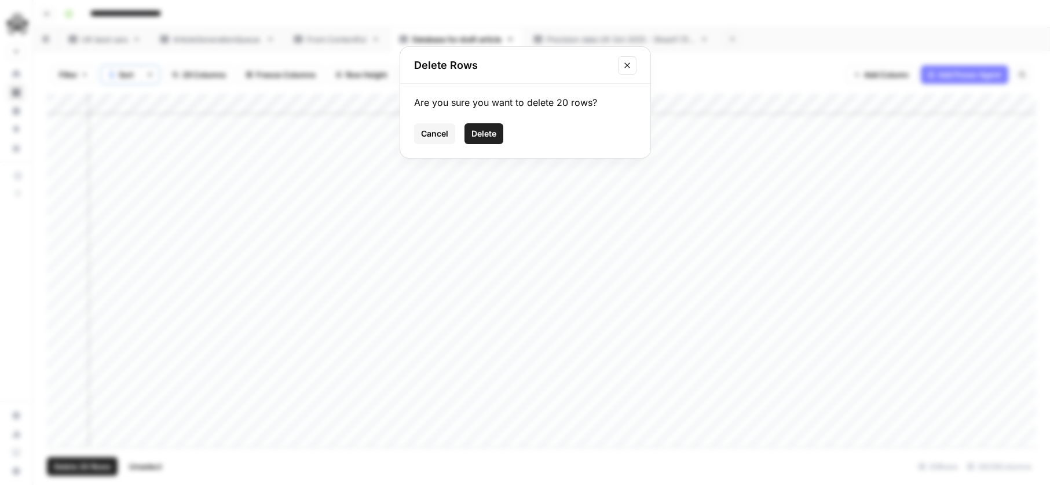
click at [475, 135] on span "Delete" at bounding box center [483, 134] width 25 height 12
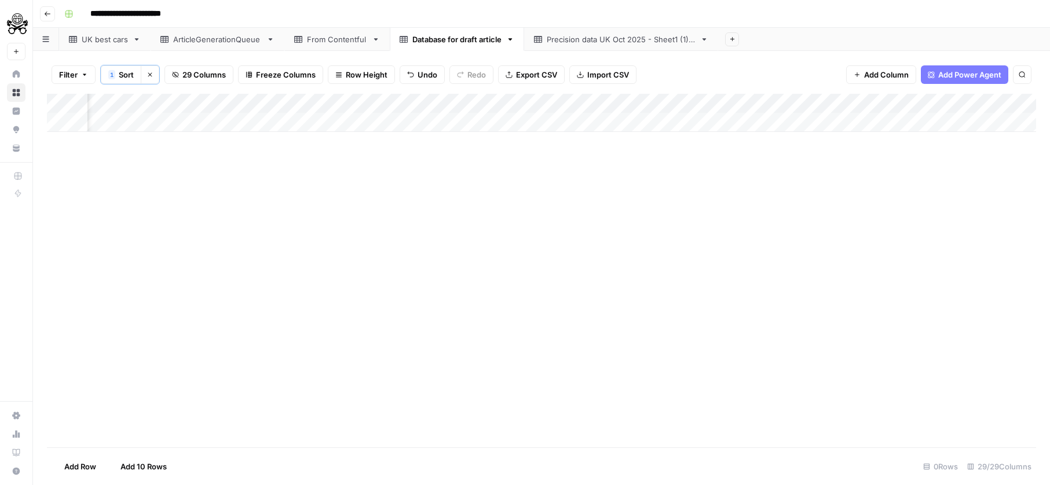
scroll to position [0, 237]
click at [702, 128] on div "Add Column" at bounding box center [541, 211] width 989 height 235
click at [888, 120] on div "Add Column" at bounding box center [541, 211] width 989 height 235
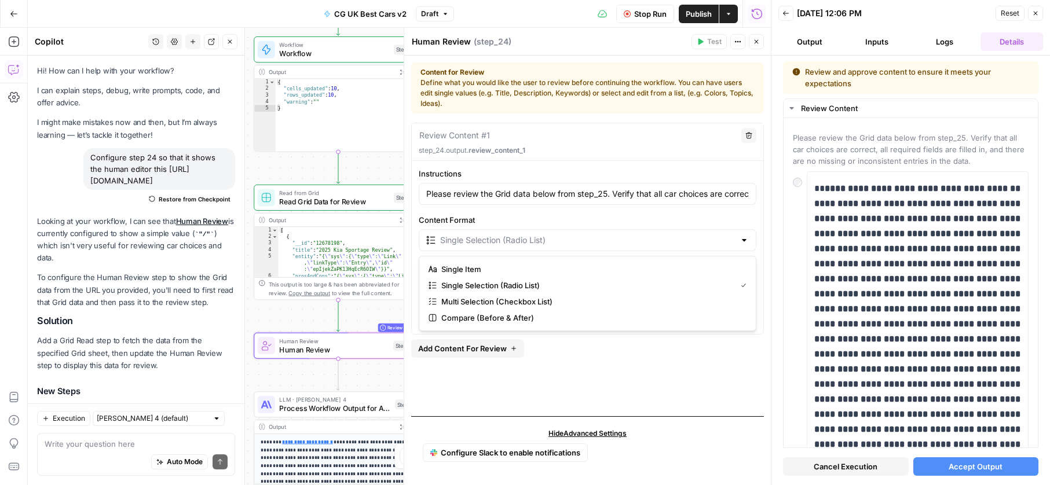
scroll to position [214, 0]
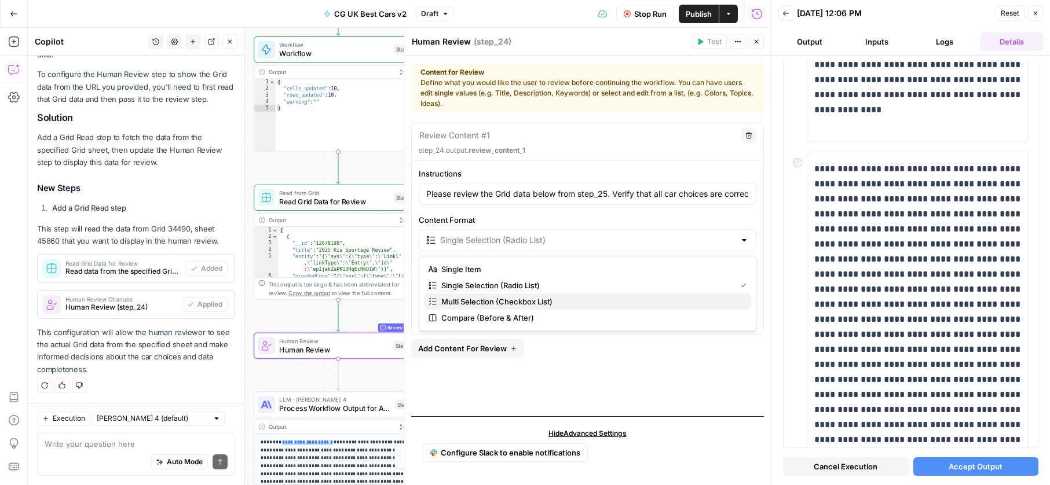
click at [645, 302] on span "Multi Selection (Checkbox List)" at bounding box center [591, 302] width 300 height 12
type input "Multi Selection (Checkbox List)"
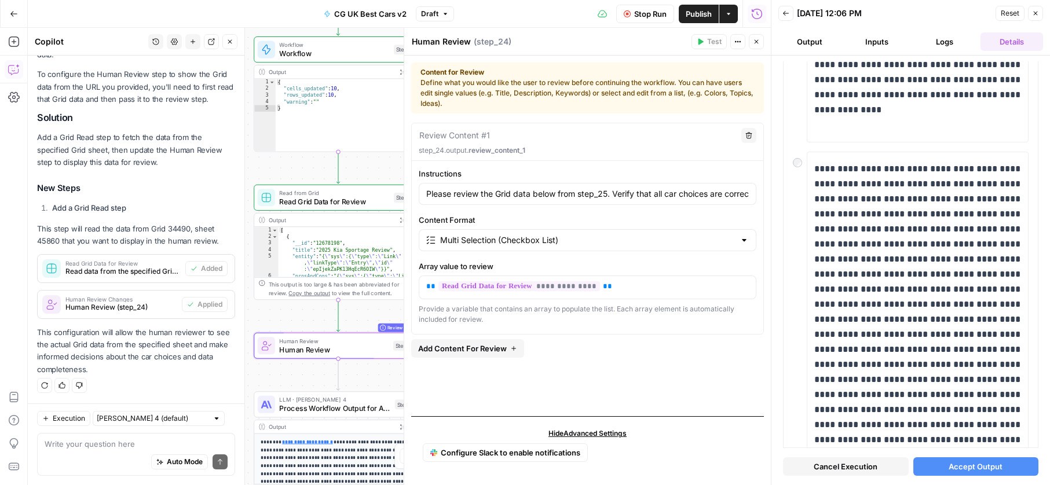
drag, startPoint x: 653, startPoint y: 13, endPoint x: 695, endPoint y: 41, distance: 50.6
click at [653, 13] on span "Stop Run" at bounding box center [650, 14] width 32 height 12
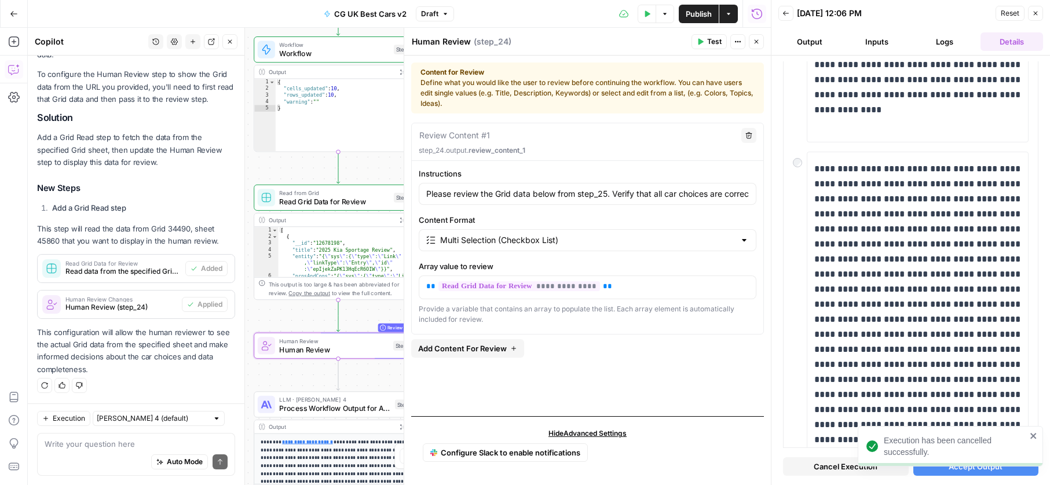
click at [695, 41] on button "Test" at bounding box center [708, 41] width 35 height 15
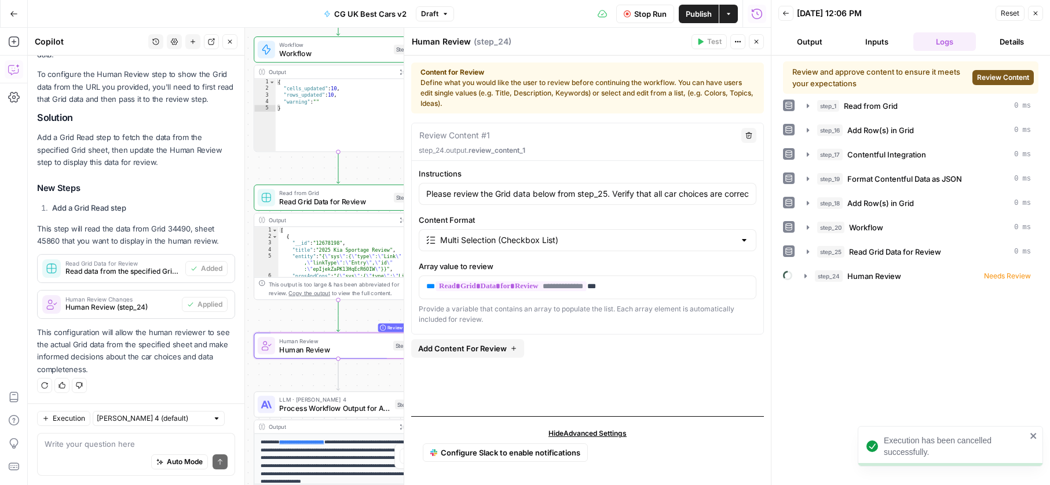
click at [979, 83] on button "Review Content" at bounding box center [1002, 77] width 61 height 15
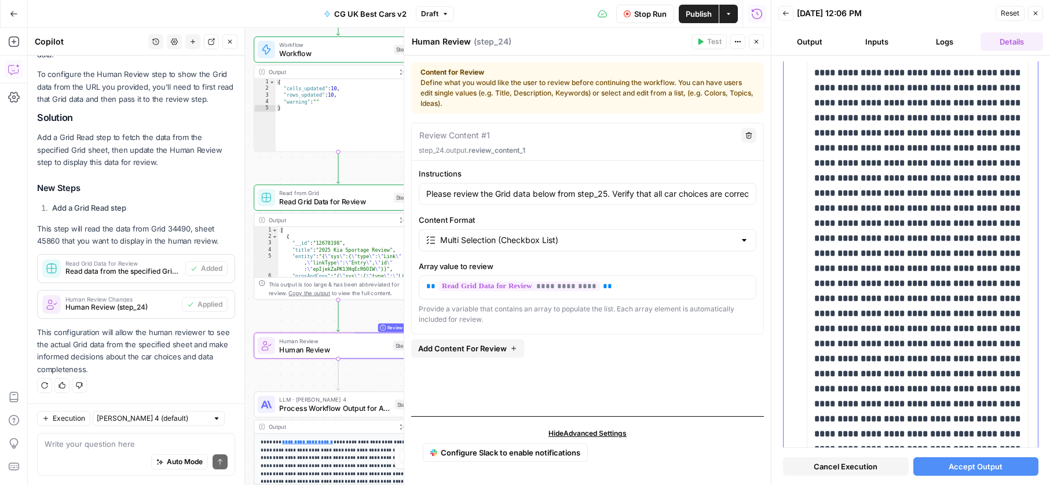
scroll to position [0, 0]
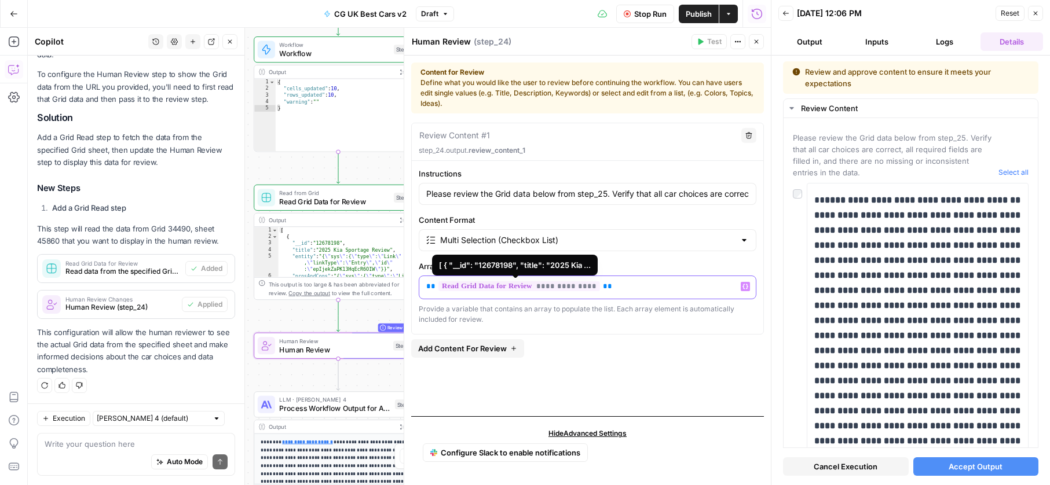
click at [581, 287] on span "**********" at bounding box center [519, 286] width 162 height 10
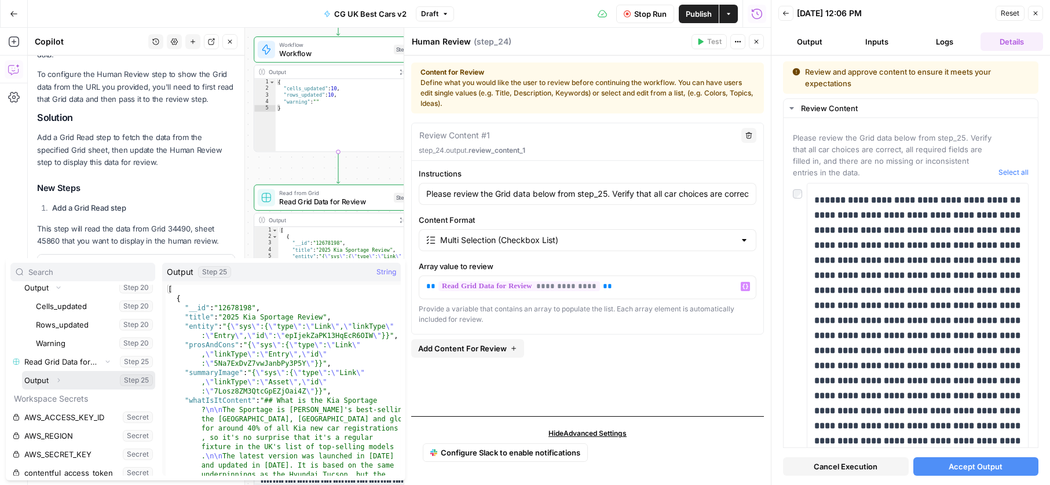
click at [59, 380] on icon "button" at bounding box center [59, 381] width 2 height 4
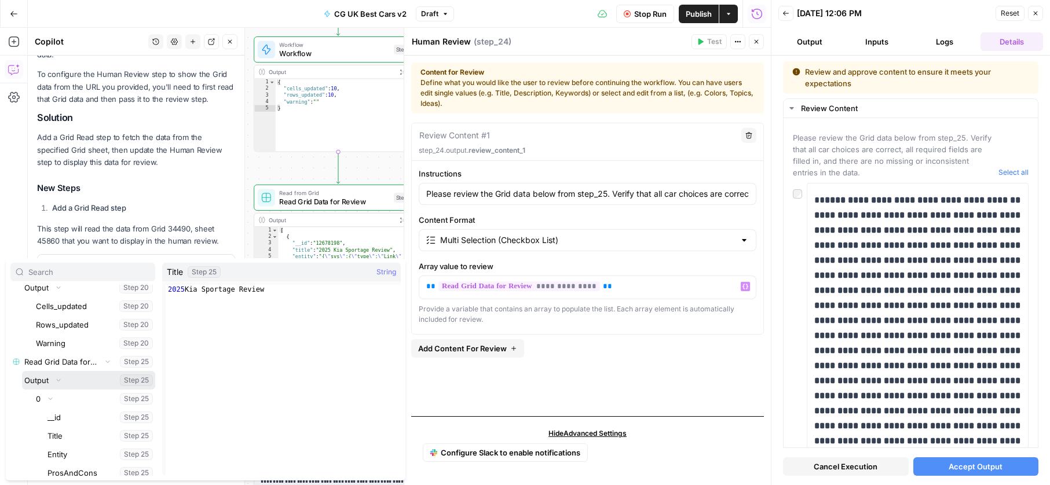
scroll to position [3660, 0]
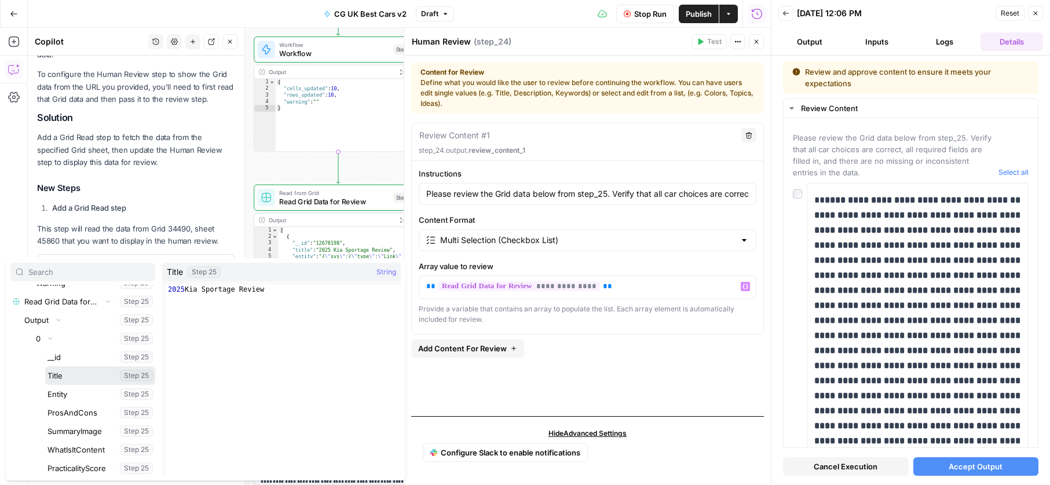
click at [90, 376] on button "Select variable Title" at bounding box center [100, 375] width 110 height 19
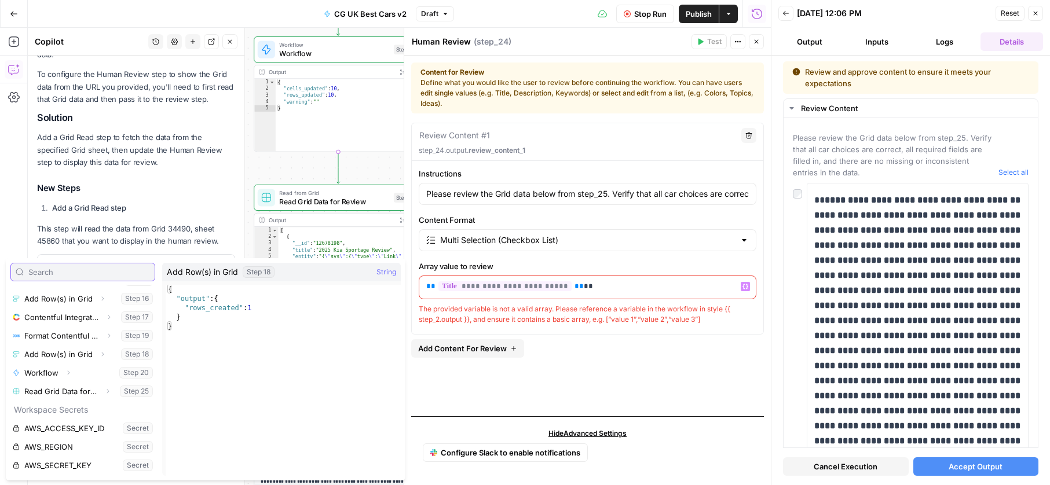
scroll to position [70, 0]
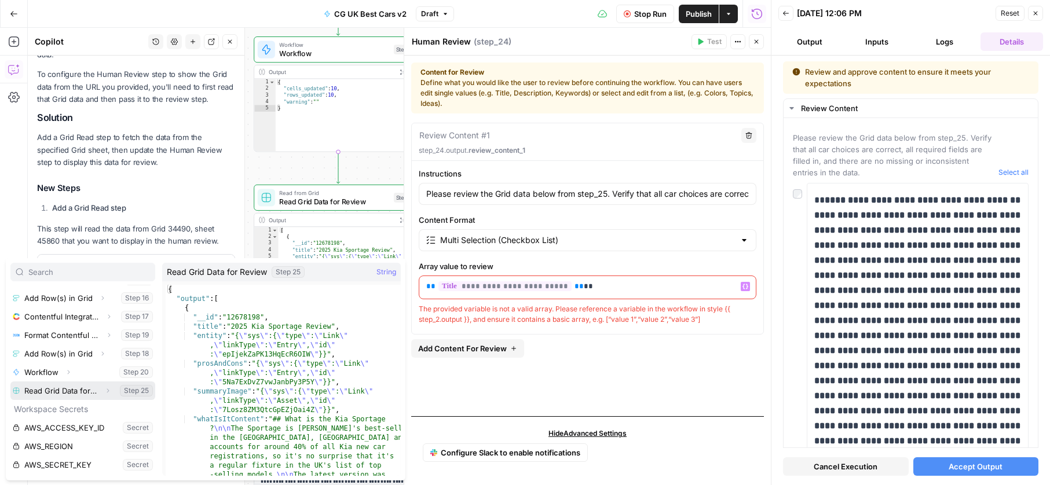
click at [105, 391] on icon "button" at bounding box center [107, 390] width 7 height 7
click at [60, 406] on icon "button" at bounding box center [58, 409] width 7 height 7
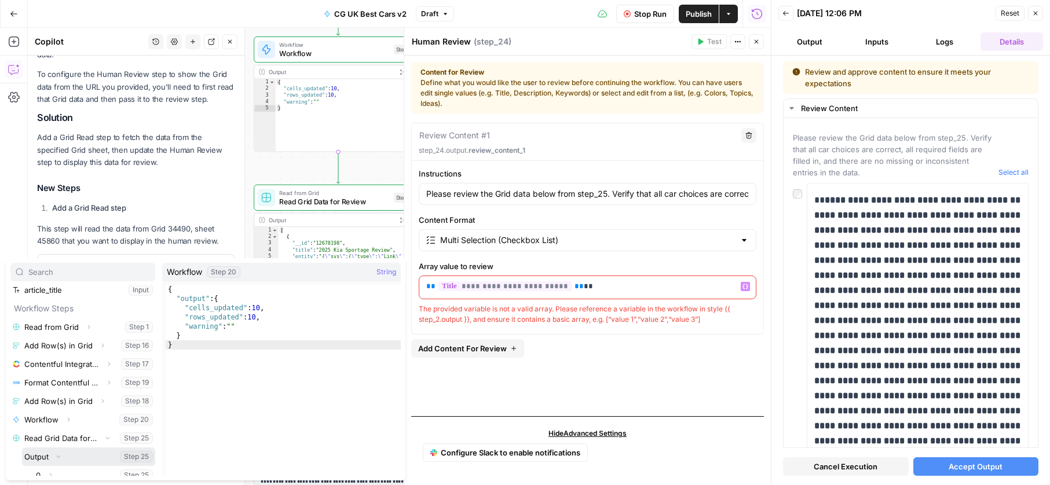
scroll to position [36, 0]
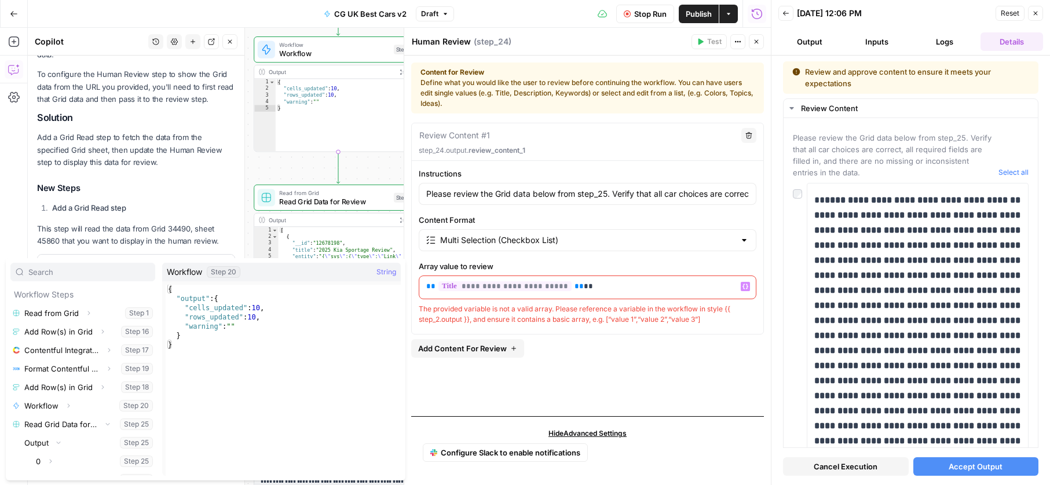
click at [585, 291] on p "**********" at bounding box center [587, 287] width 322 height 12
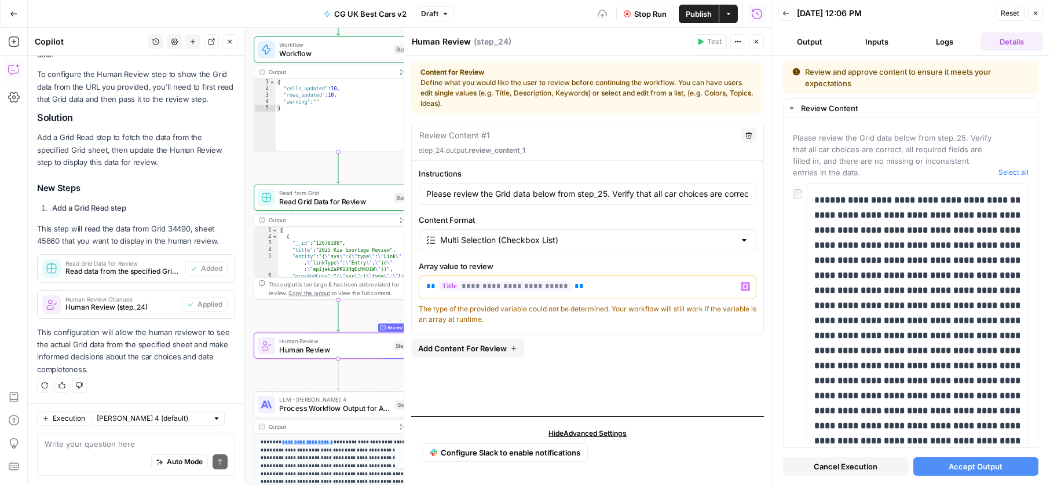
copy p "**********"
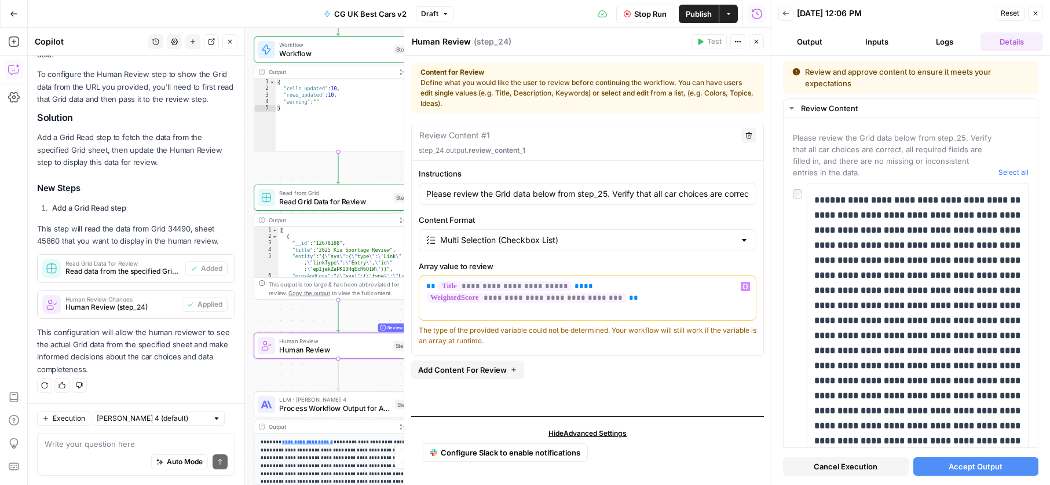
click at [634, 14] on span "Stop Run" at bounding box center [650, 14] width 32 height 12
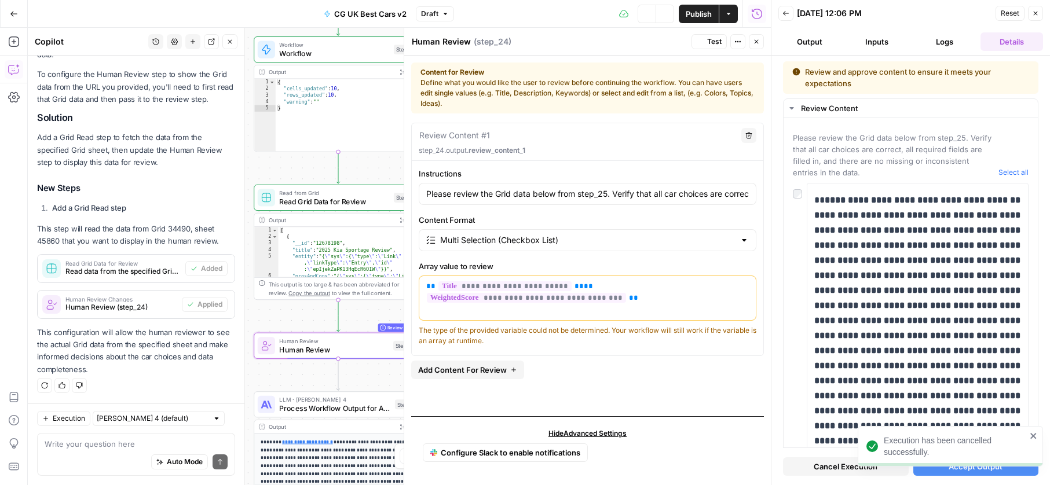
click at [696, 44] on icon "button" at bounding box center [699, 41] width 7 height 7
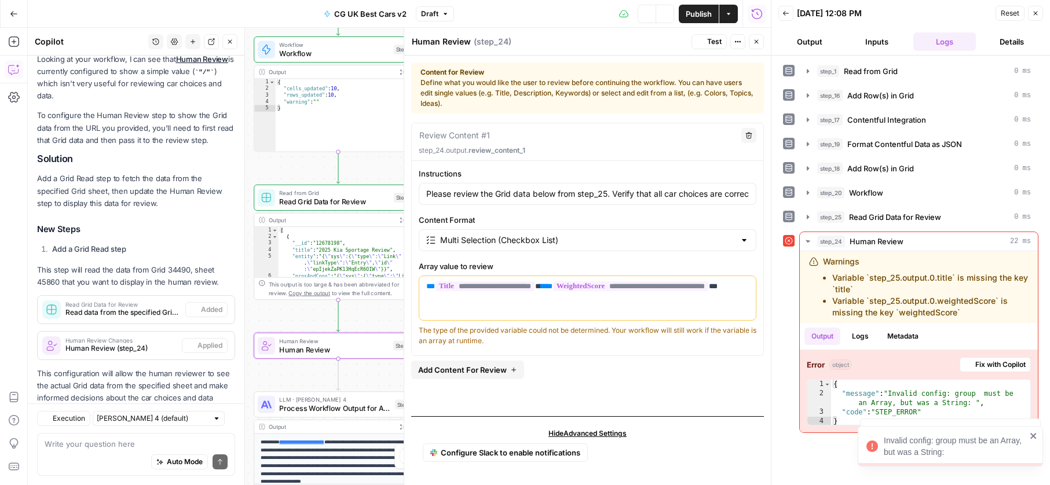
scroll to position [214, 0]
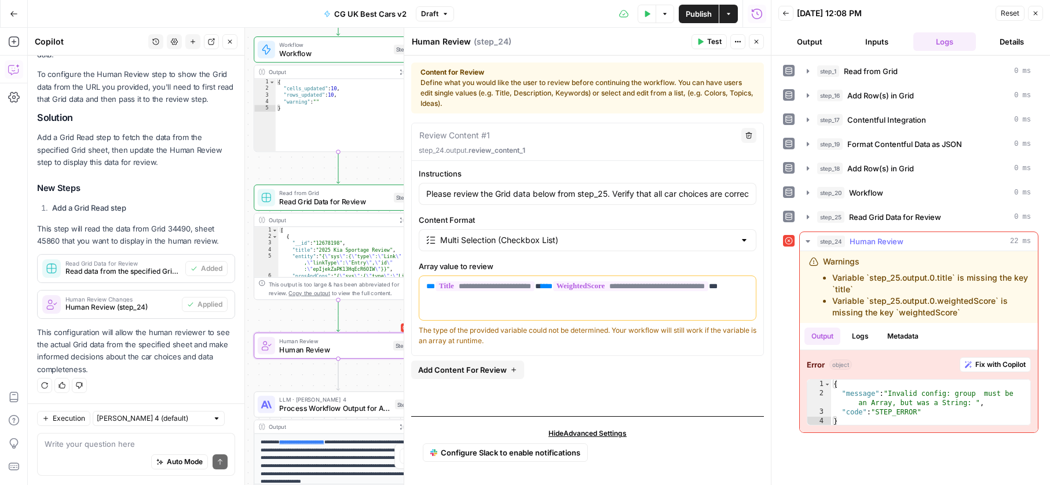
click at [998, 358] on button "Fix with Copilot" at bounding box center [994, 364] width 71 height 15
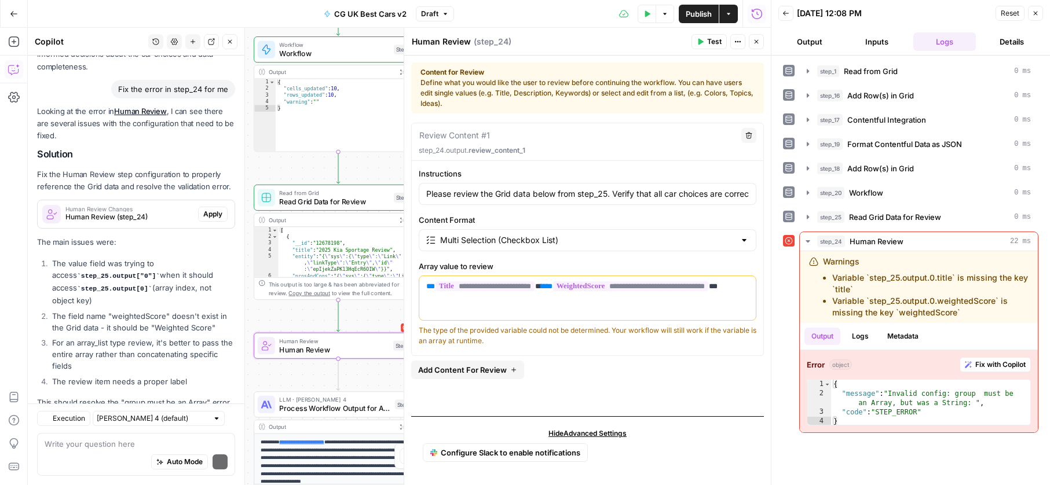
scroll to position [562, 0]
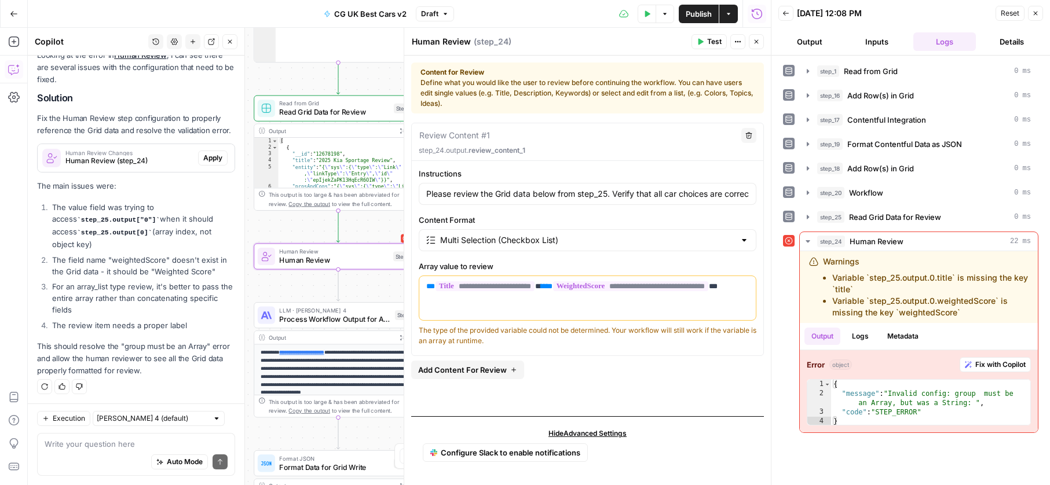
click at [215, 163] on span "Apply" at bounding box center [212, 158] width 19 height 10
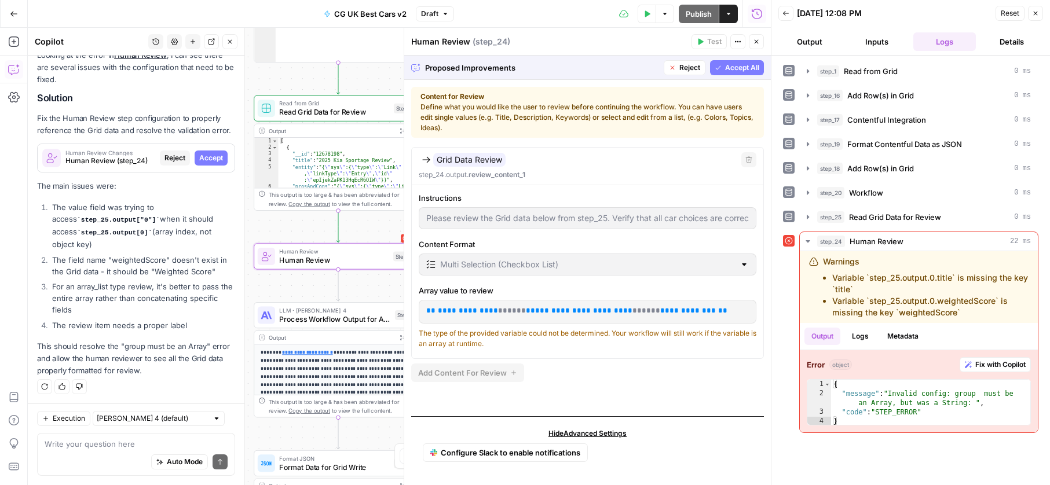
click at [215, 163] on span "Accept" at bounding box center [211, 158] width 24 height 10
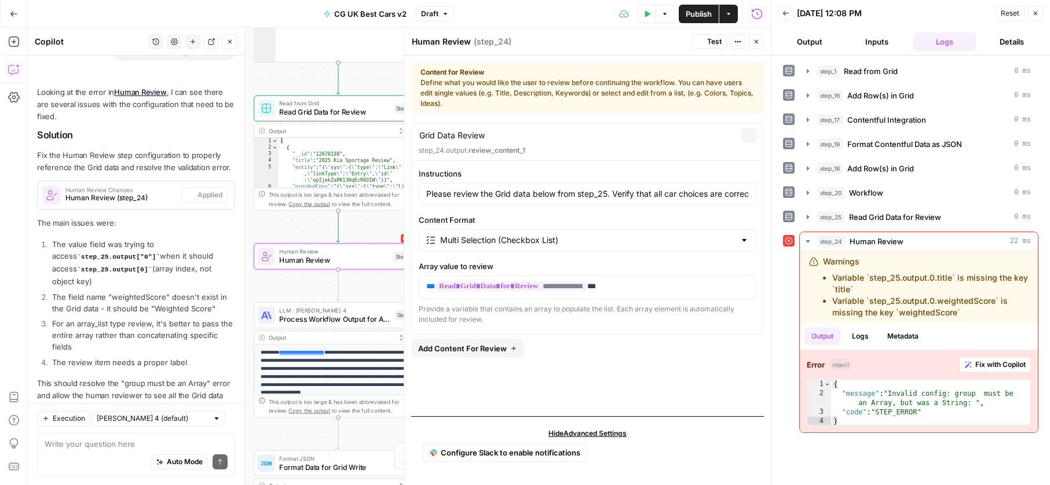
scroll to position [581, 0]
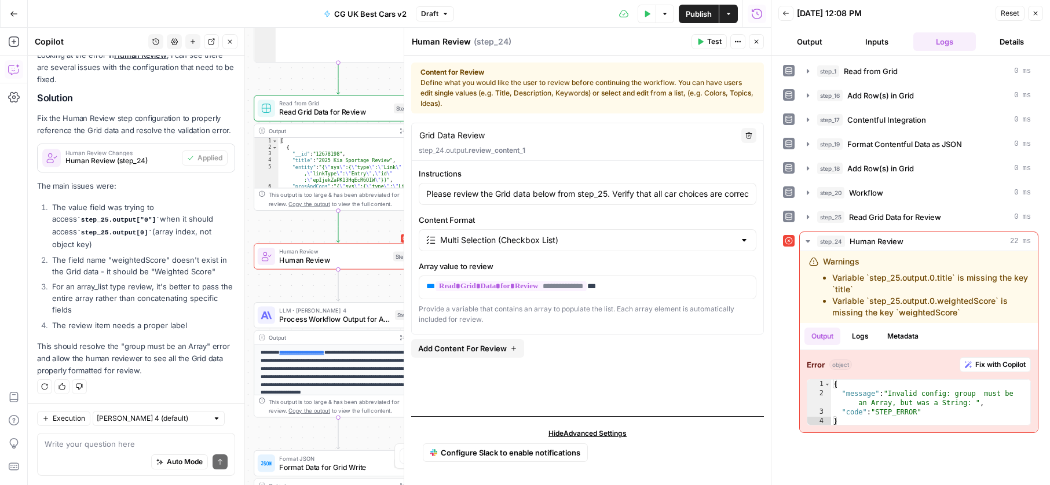
drag, startPoint x: 711, startPoint y: 50, endPoint x: 713, endPoint y: 42, distance: 7.6
click at [711, 50] on header "Human Review Human Review ( step_24 ) Test Actions Close" at bounding box center [587, 42] width 366 height 28
click at [711, 42] on span "Test" at bounding box center [714, 41] width 14 height 10
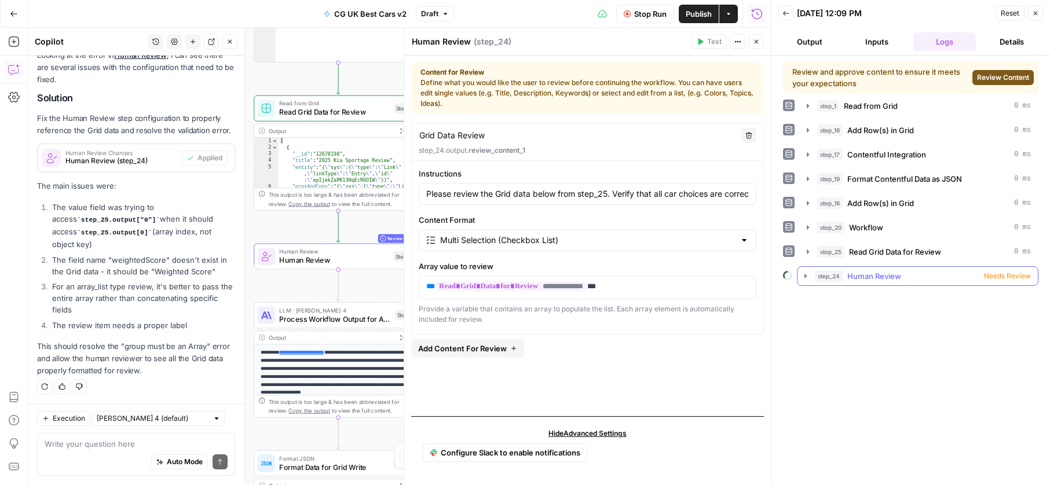
click at [815, 272] on span "step_24" at bounding box center [829, 276] width 28 height 12
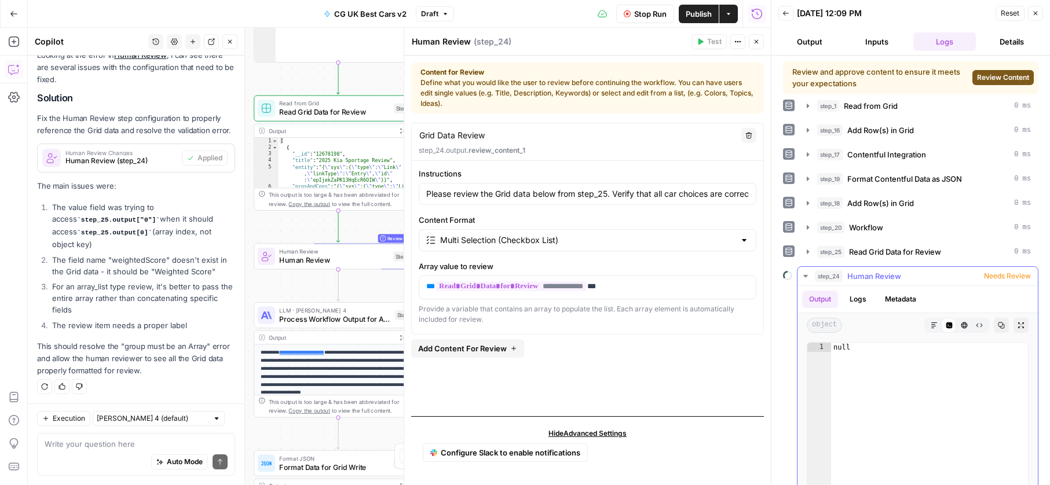
click at [816, 271] on span "step_24" at bounding box center [829, 276] width 28 height 12
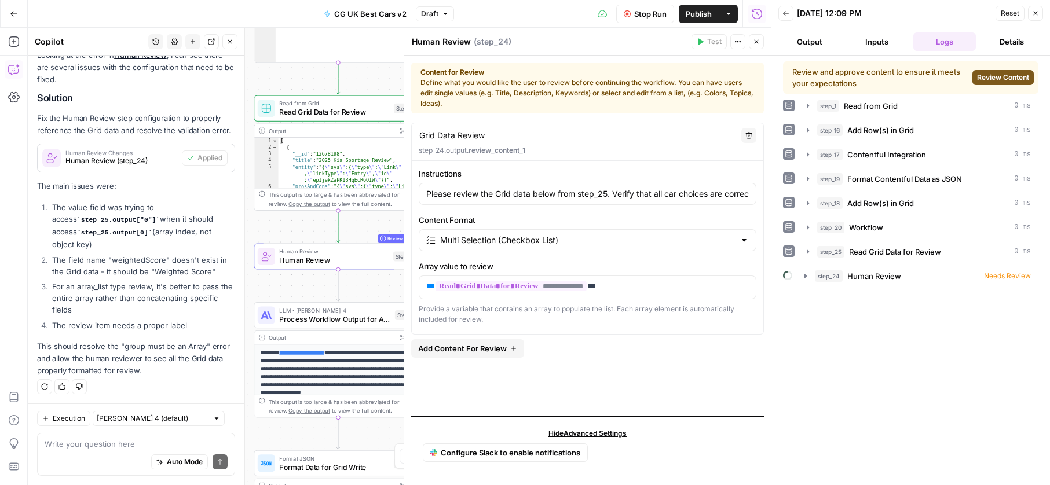
click at [989, 80] on span "Review Content" at bounding box center [1003, 77] width 52 height 10
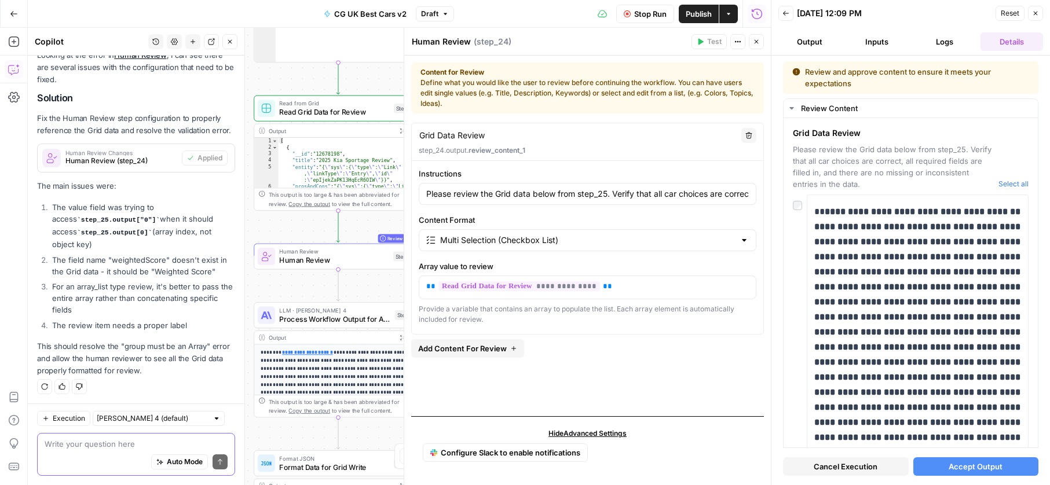
click at [125, 438] on textarea at bounding box center [136, 444] width 183 height 12
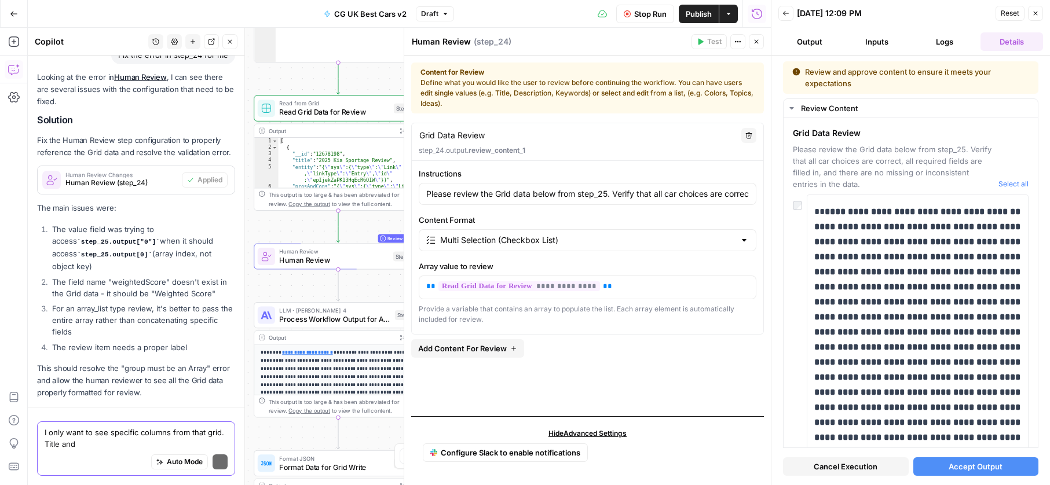
scroll to position [592, 0]
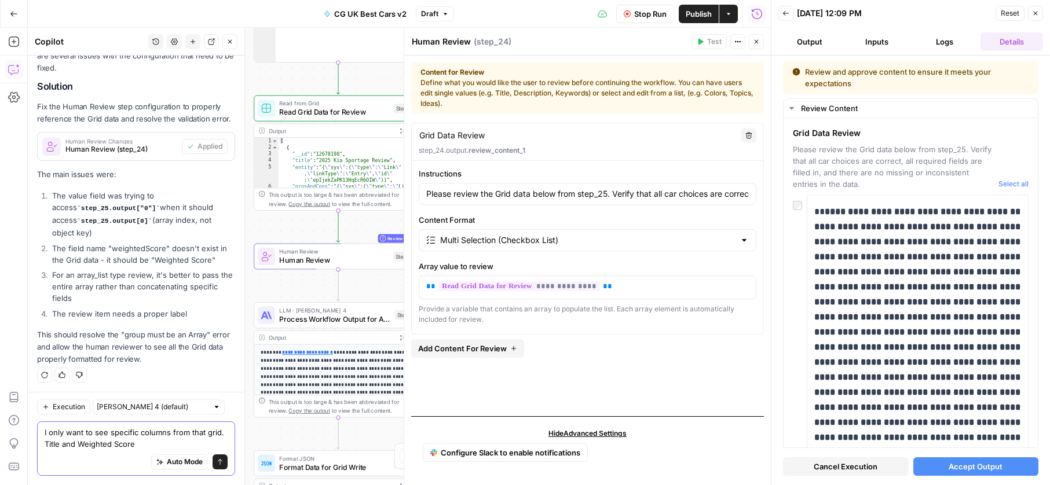
type textarea "I only want to see specific columns from that grid. Title and Weighted Score."
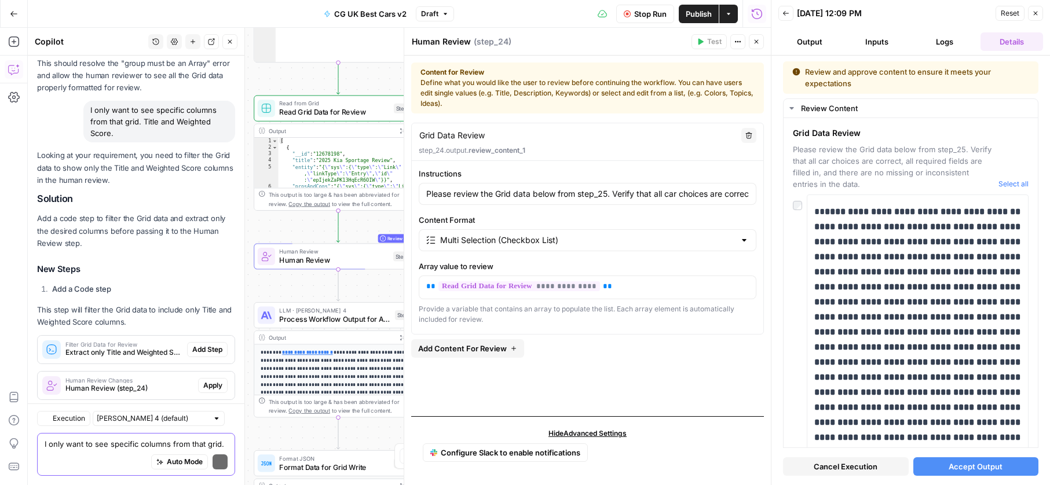
scroll to position [943, 0]
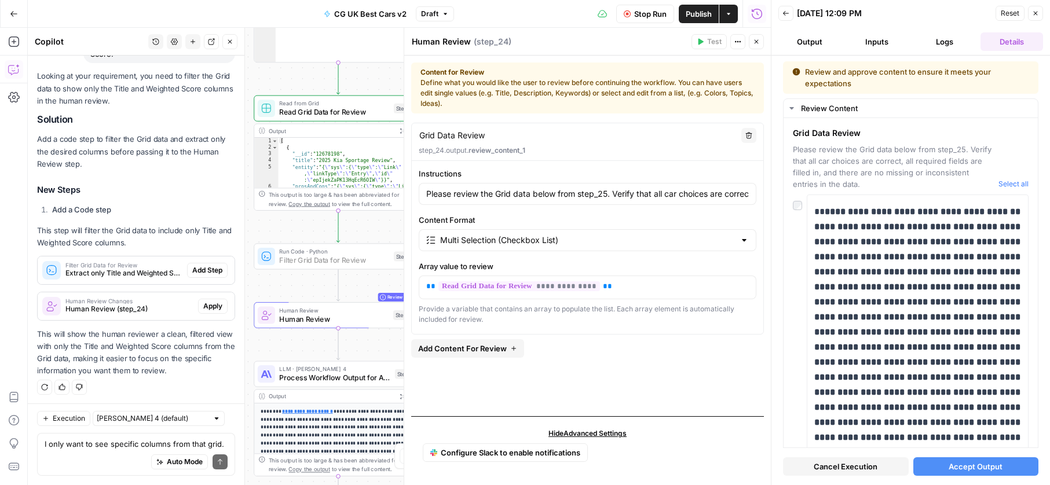
click at [202, 270] on span "Add Step" at bounding box center [207, 270] width 30 height 10
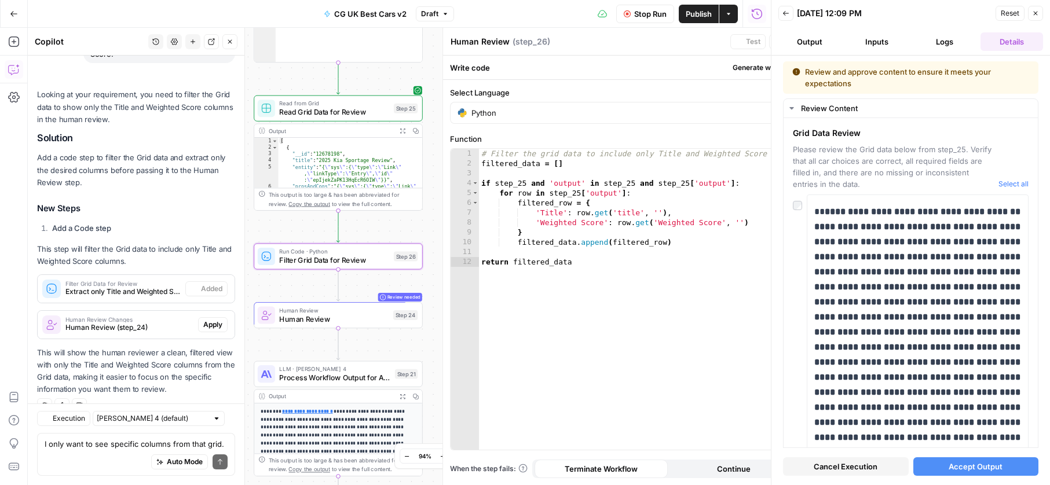
type textarea "Filter Grid Data for Review"
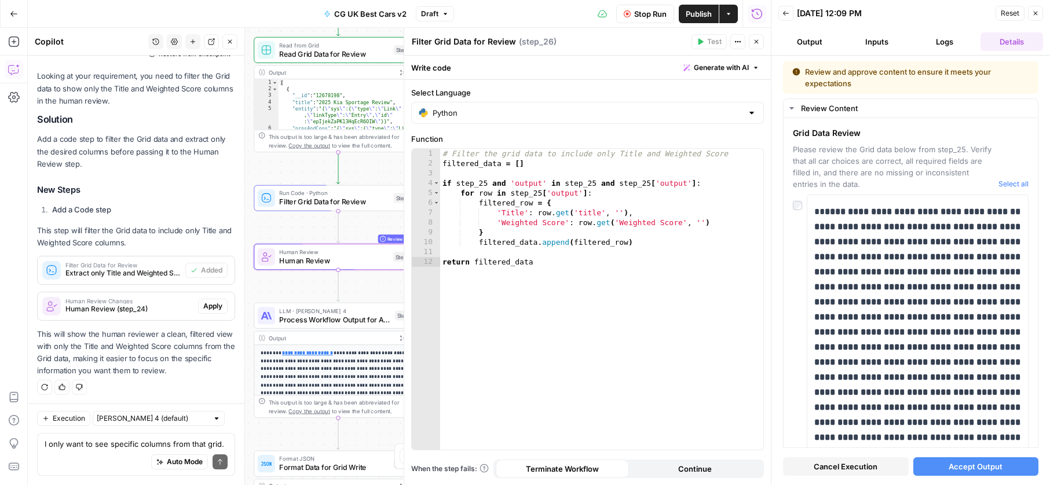
click at [208, 302] on span "Apply" at bounding box center [212, 306] width 19 height 10
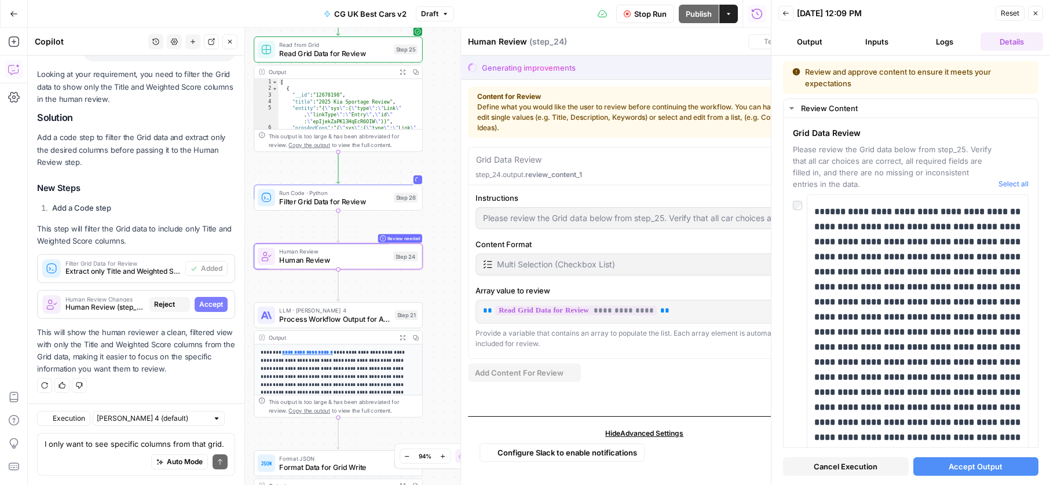
scroll to position [906, 0]
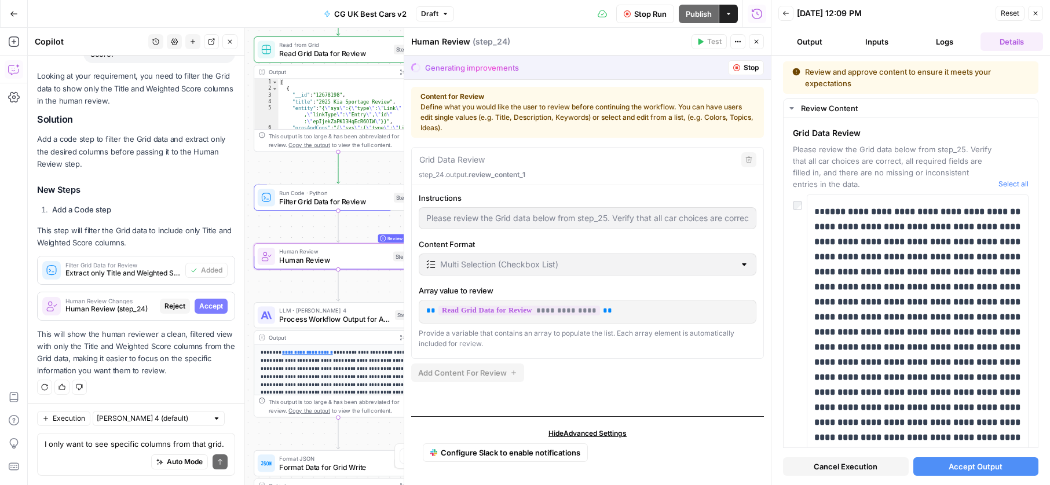
click at [208, 302] on span "Accept" at bounding box center [211, 306] width 24 height 10
type input "Please review the filtered Grid data below from step_26. You are seeing only th…"
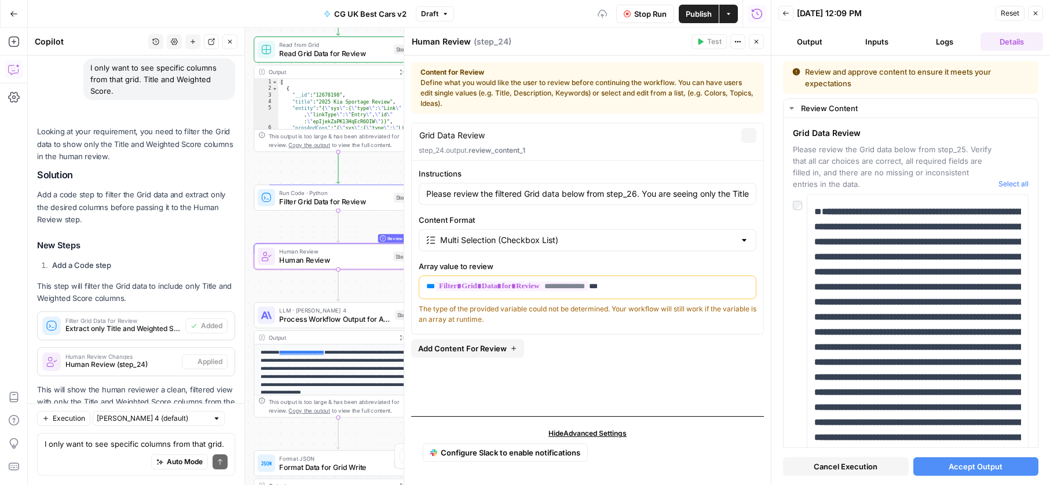
scroll to position [962, 0]
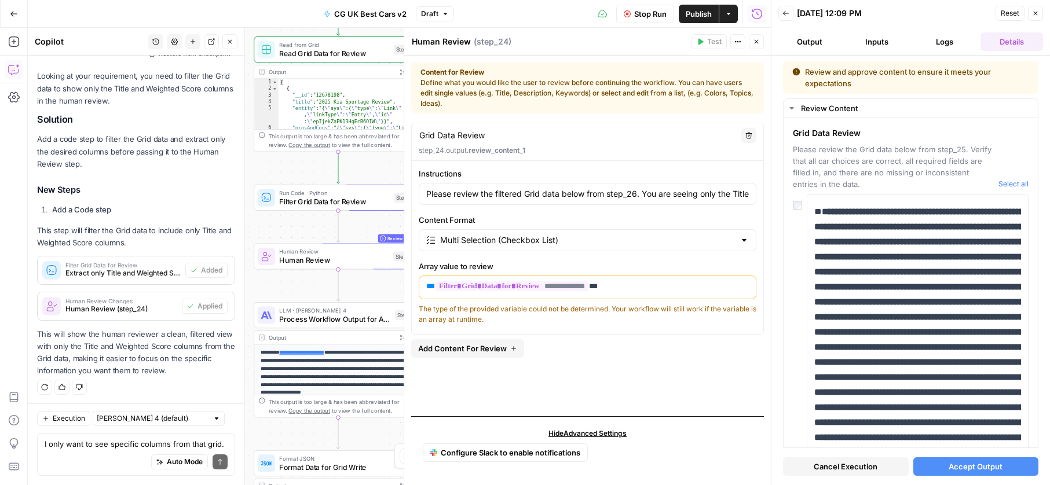
click at [632, 12] on button "Stop Run" at bounding box center [645, 14] width 58 height 19
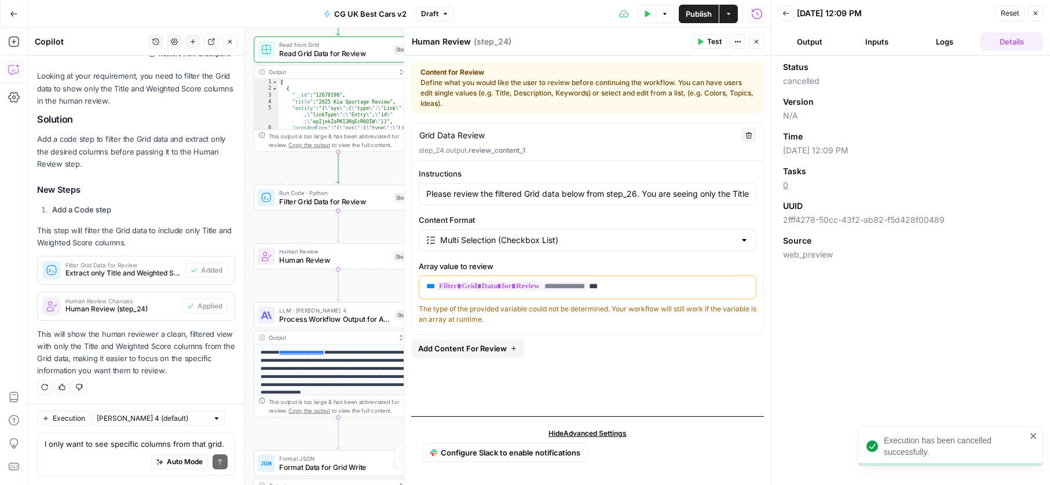
click at [306, 208] on div "Run Code · Python Filter Grid Data for Review Step 26 Copy step Delete step Add…" at bounding box center [338, 198] width 169 height 26
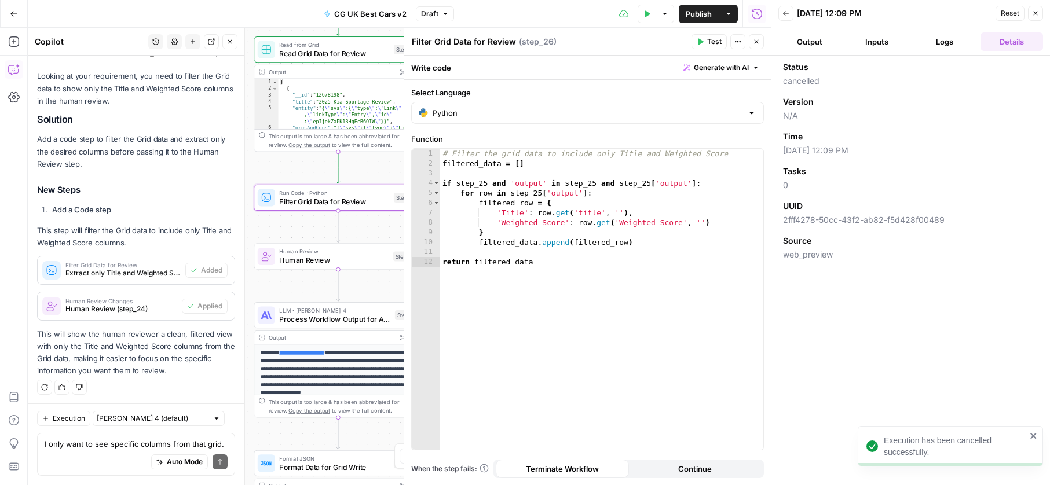
click at [707, 38] on span "Test" at bounding box center [714, 41] width 14 height 10
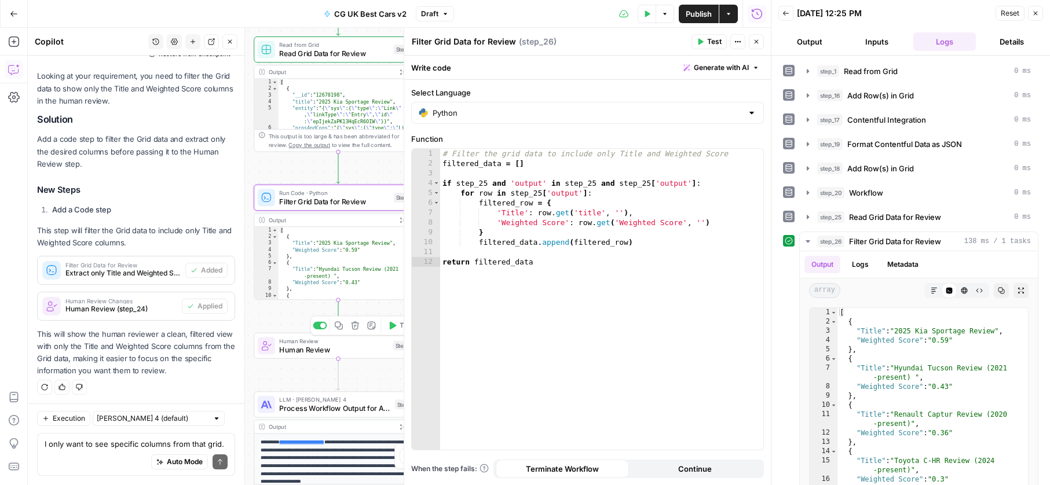
click at [359, 348] on span "Human Review" at bounding box center [333, 349] width 109 height 11
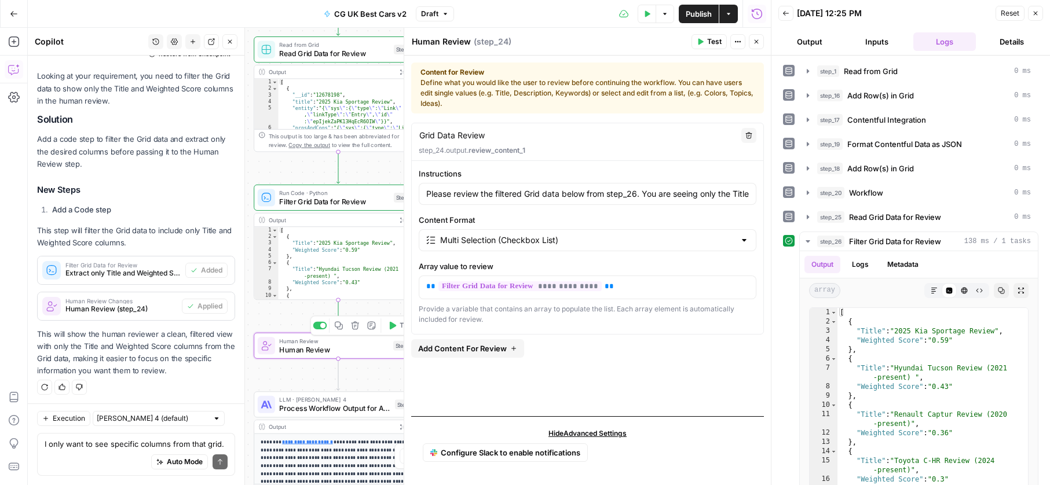
click at [392, 327] on icon "button" at bounding box center [393, 326] width 7 height 8
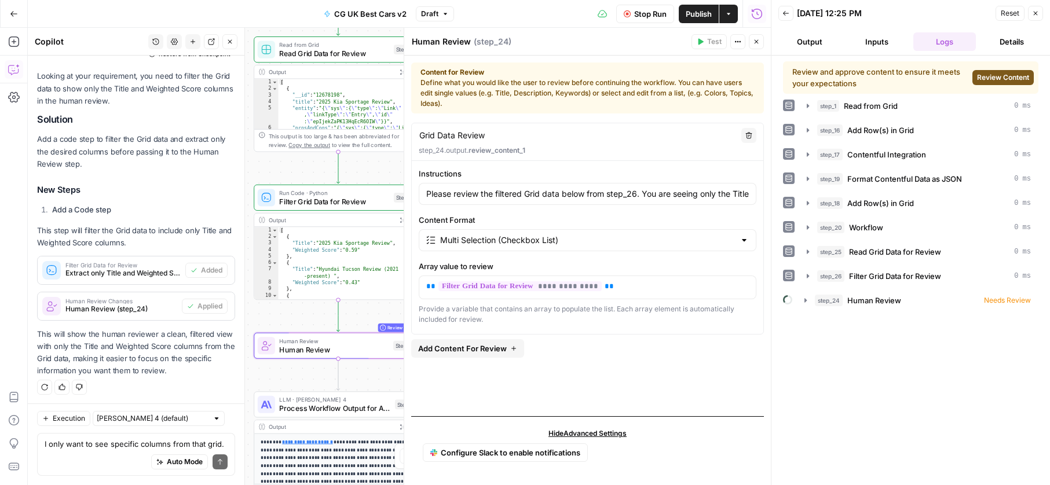
click at [999, 72] on span "Review Content" at bounding box center [1003, 77] width 52 height 10
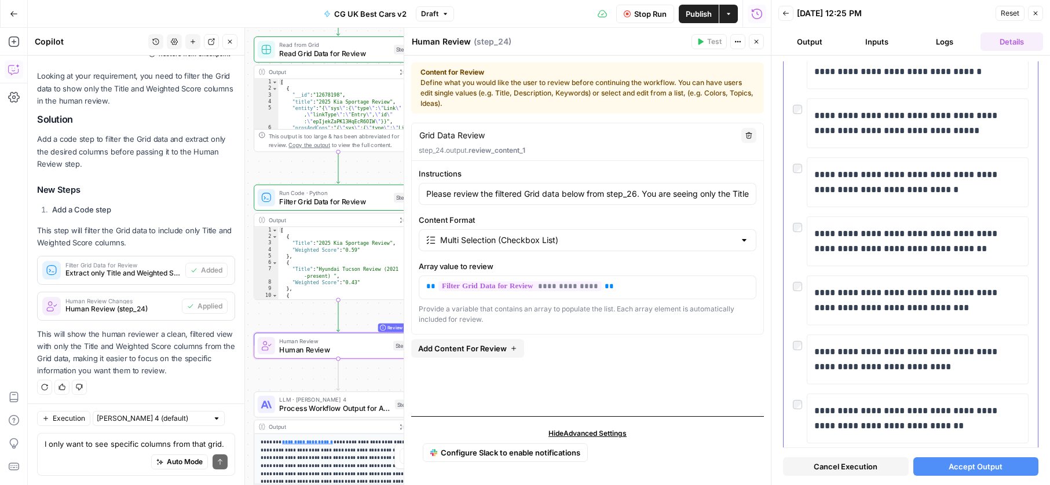
scroll to position [964, 0]
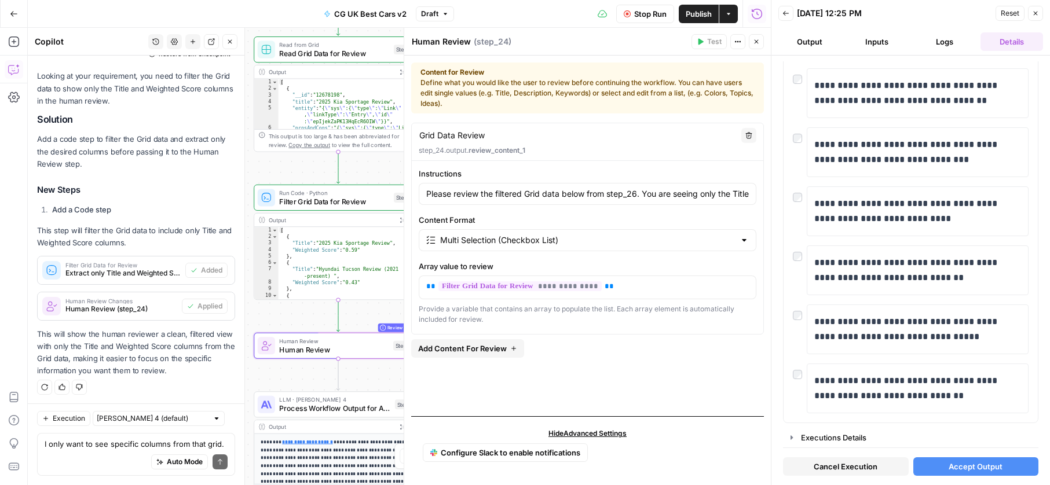
click at [945, 460] on button "Accept Output" at bounding box center [976, 466] width 126 height 19
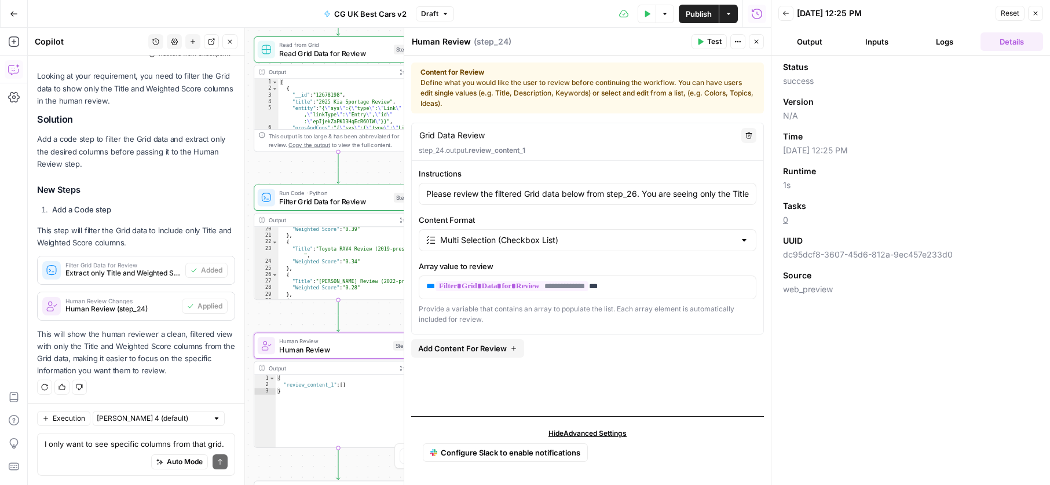
scroll to position [173, 0]
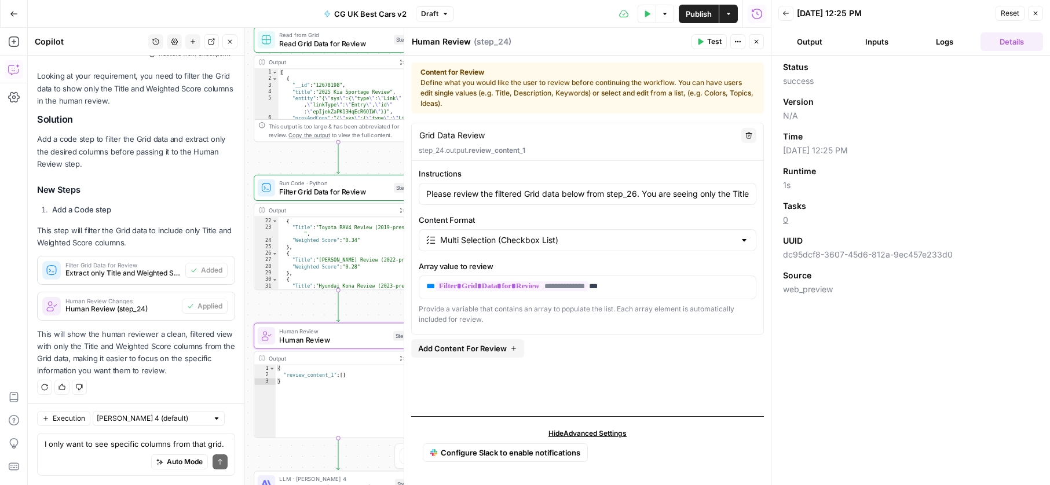
click at [276, 446] on div "Workflow Input Settings Inputs Read from Grid Read from Grid Step 1 Output Expa…" at bounding box center [399, 256] width 743 height 457
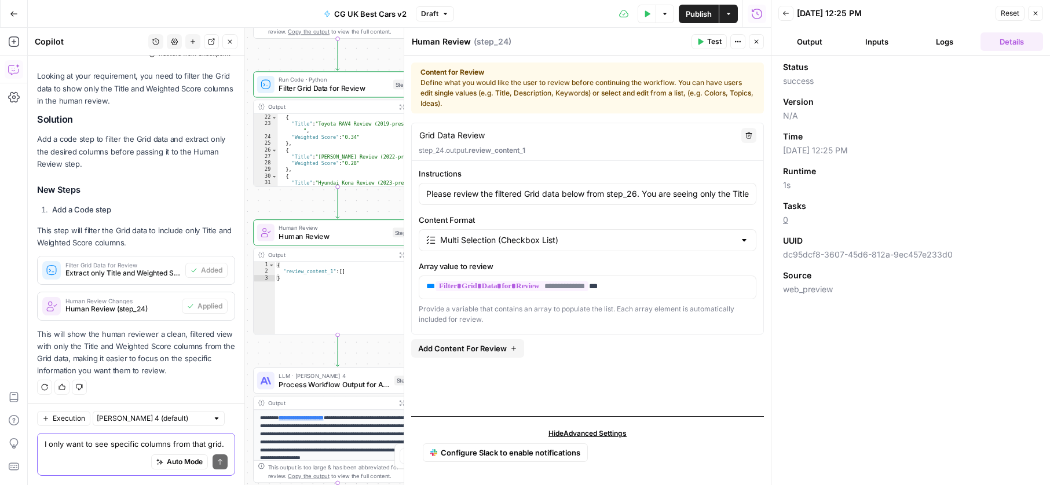
click at [115, 444] on textarea "I only want to see specific columns from that grid. Title and Weighted Score." at bounding box center [136, 444] width 183 height 12
click at [756, 36] on button "Close" at bounding box center [756, 41] width 15 height 15
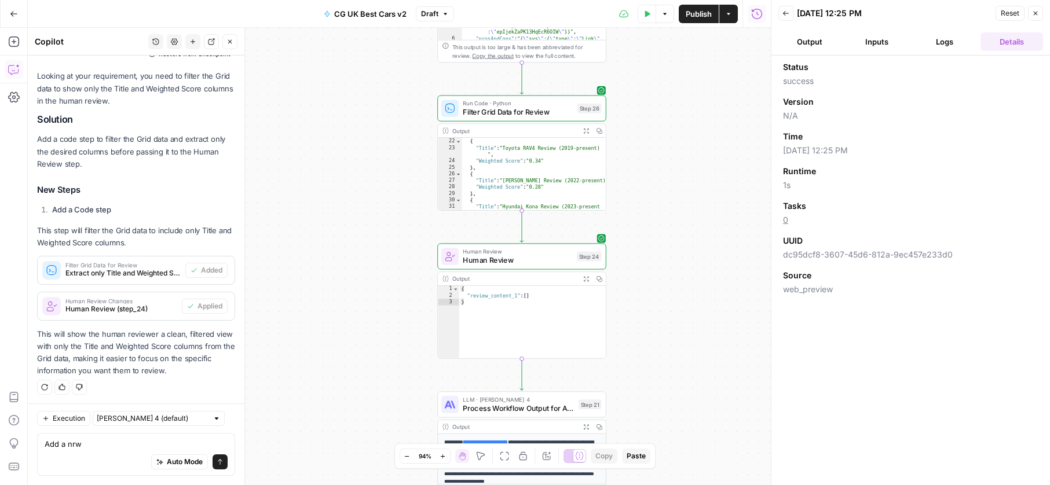
click at [116, 450] on div "Auto Mode Send" at bounding box center [136, 462] width 183 height 25
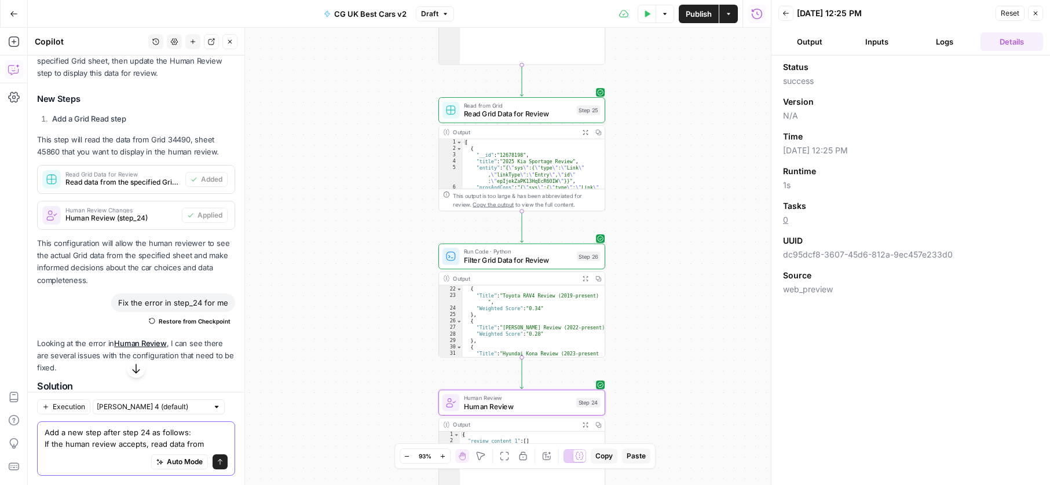
scroll to position [277, 0]
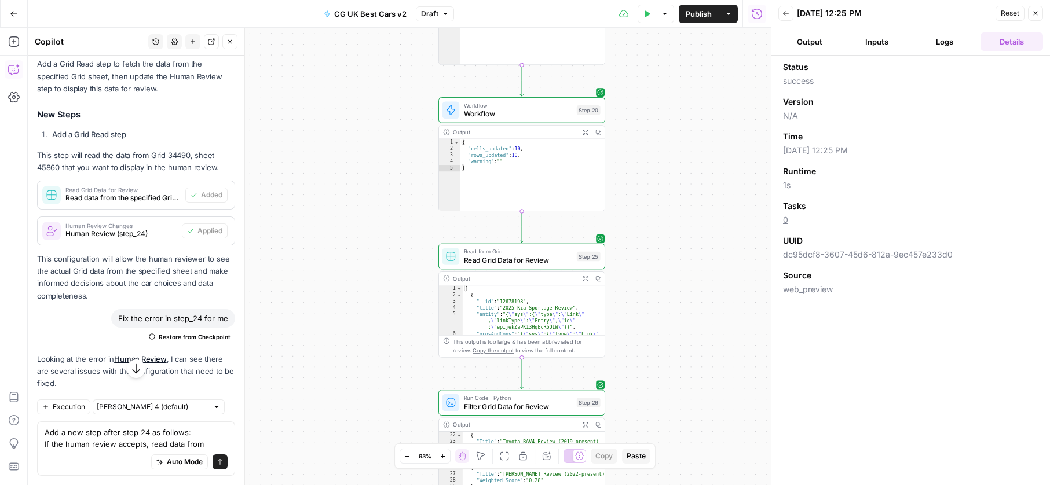
drag, startPoint x: 152, startPoint y: 169, endPoint x: 60, endPoint y: 180, distance: 92.7
click at [60, 174] on p "This step will read the data from Grid 34490, sheet 45860 that you want to disp…" at bounding box center [136, 161] width 198 height 24
copy p "Grid 34490, sheet 45860"
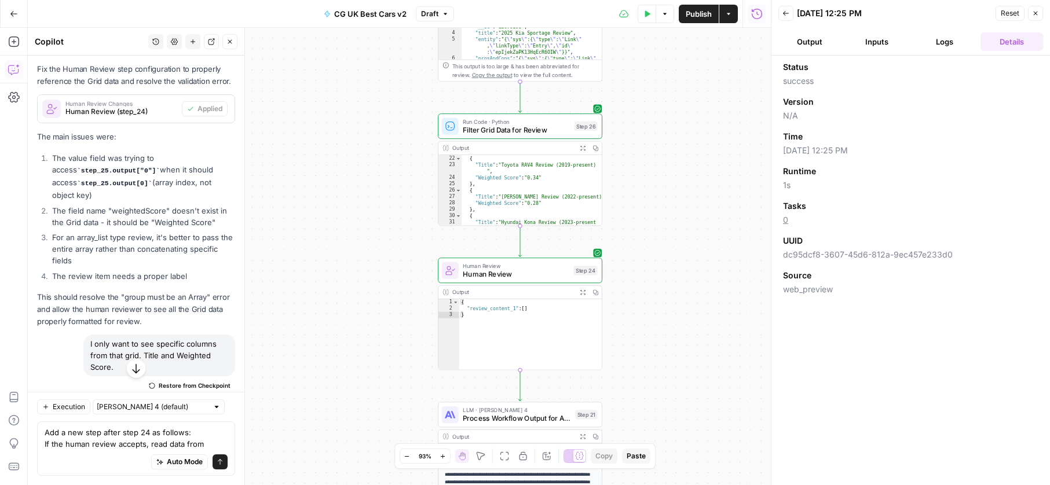
scroll to position [973, 0]
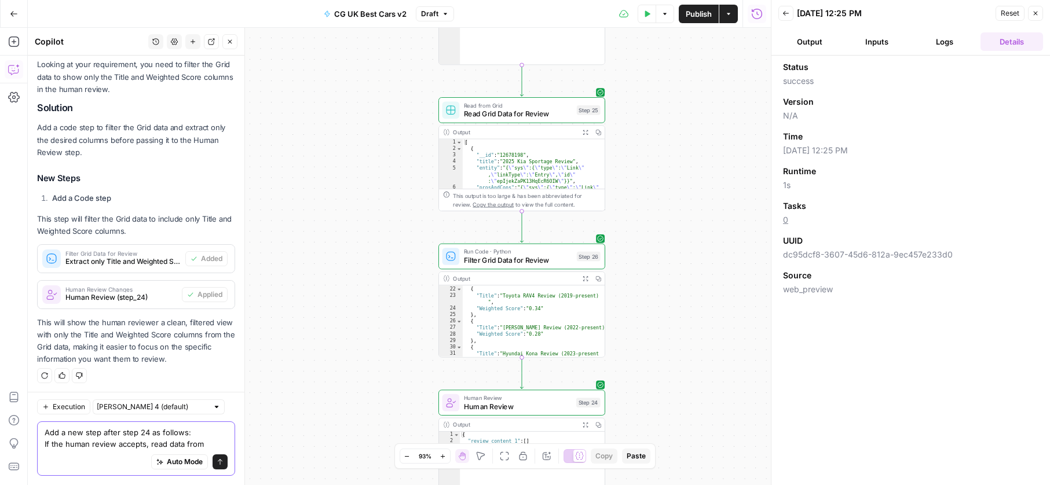
click at [210, 442] on textarea "Add a new step after step 24 as follows: If the human review accepts, read data…" at bounding box center [136, 438] width 183 height 23
paste textarea "Grid 34490, sheet 45860"
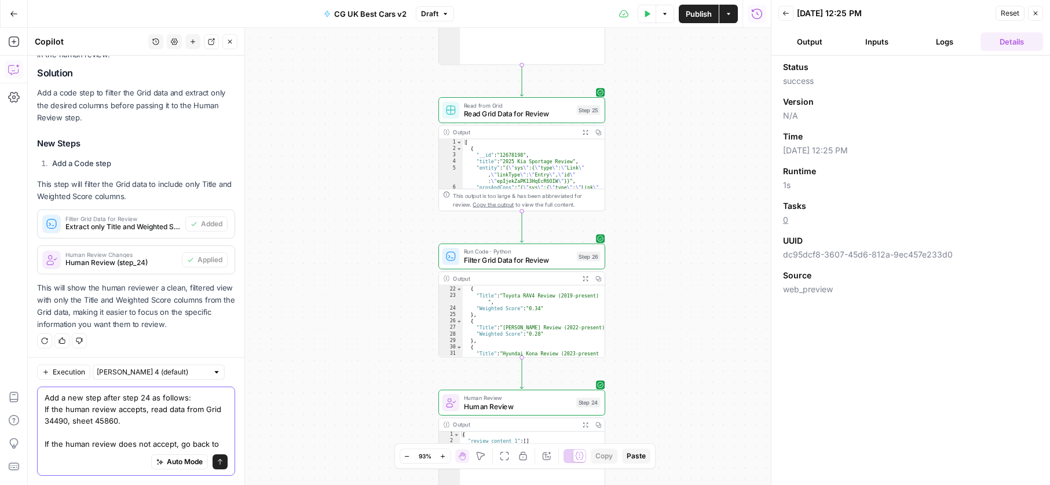
scroll to position [1019, 0]
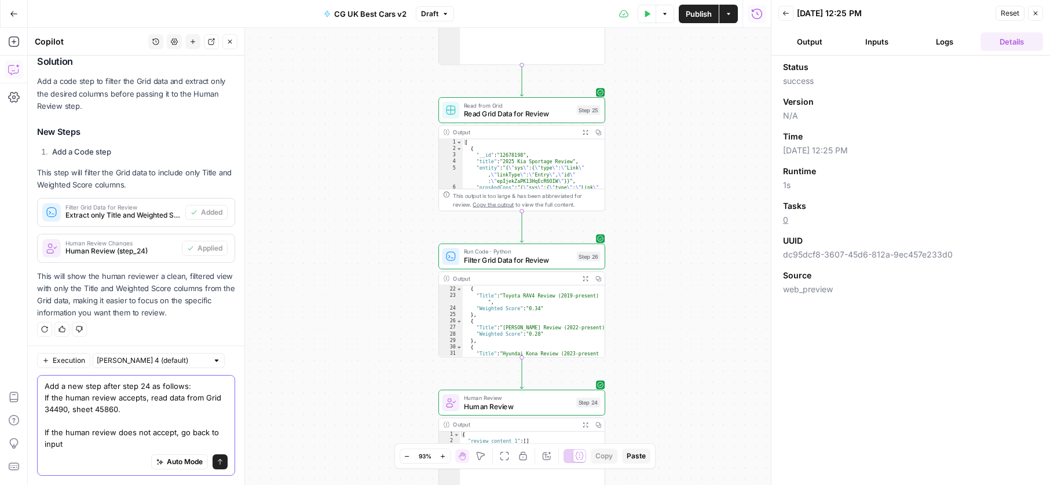
type textarea "Add a new step after step 24 as follows: If the human review accepts, read data…"
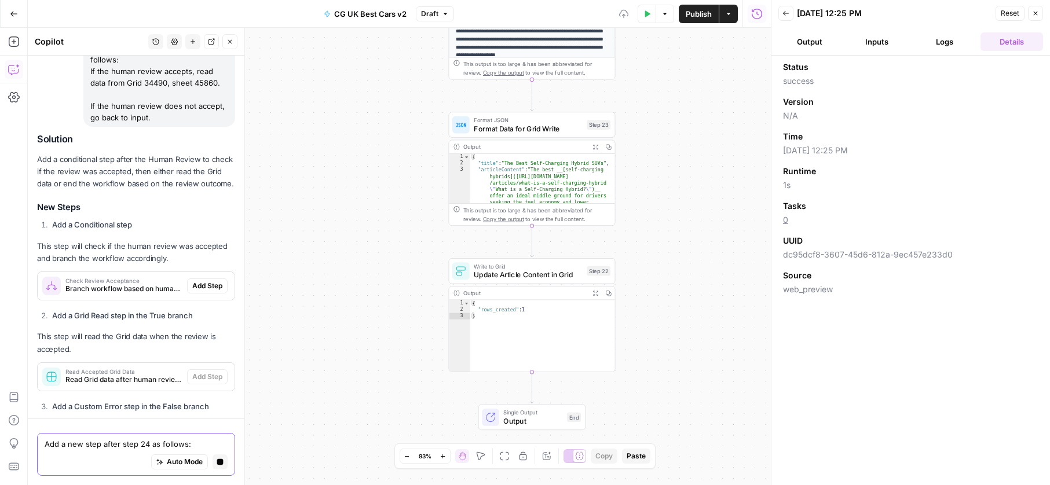
scroll to position [1241, 0]
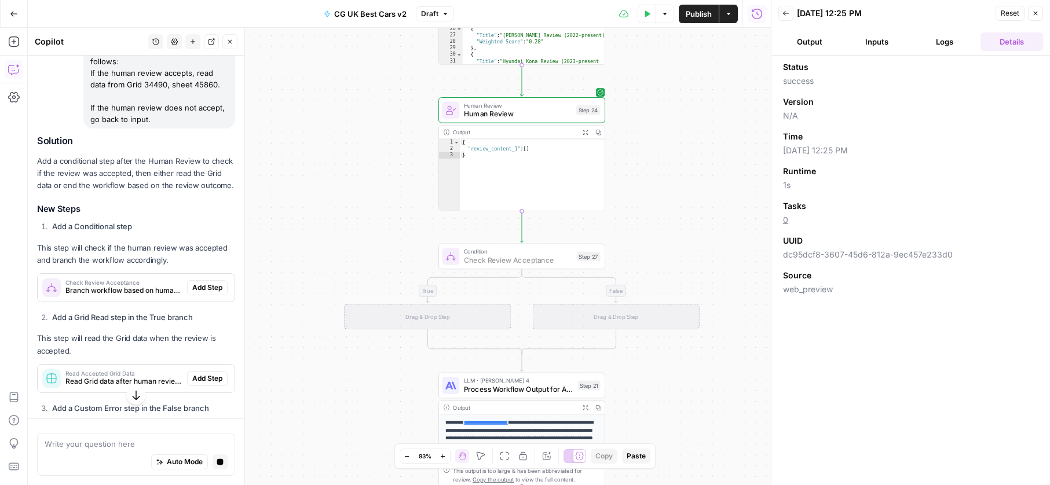
click at [203, 280] on button "Add Step" at bounding box center [207, 287] width 41 height 15
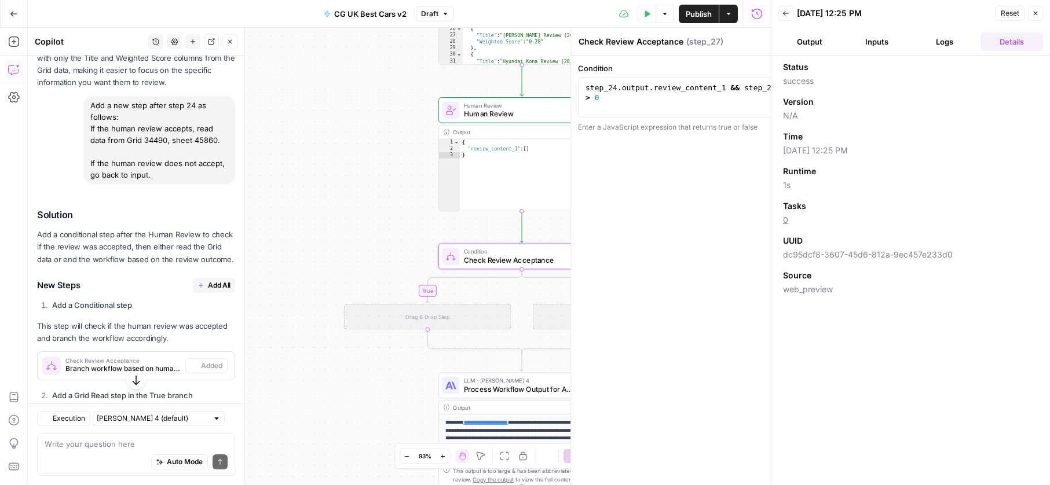
scroll to position [1305, 0]
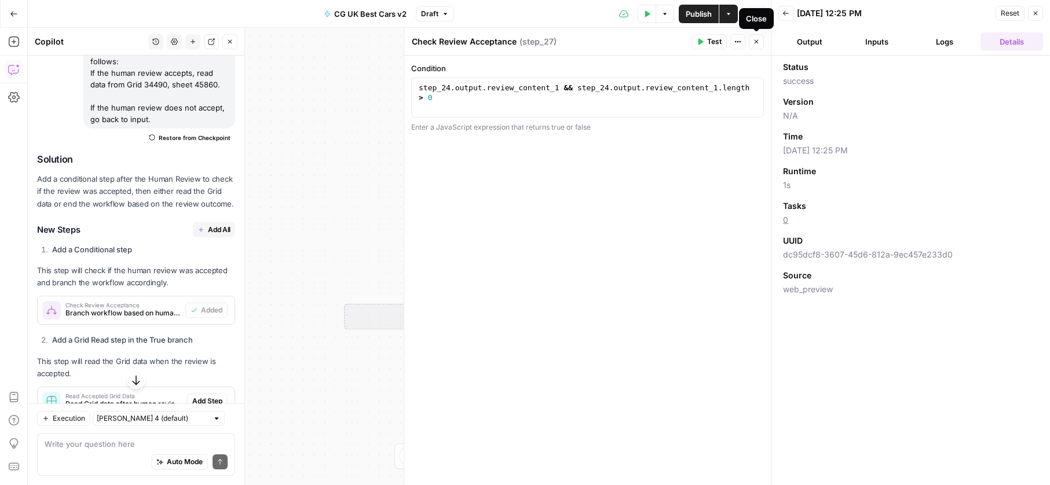
click at [759, 42] on span "Close" at bounding box center [759, 42] width 1 height 1
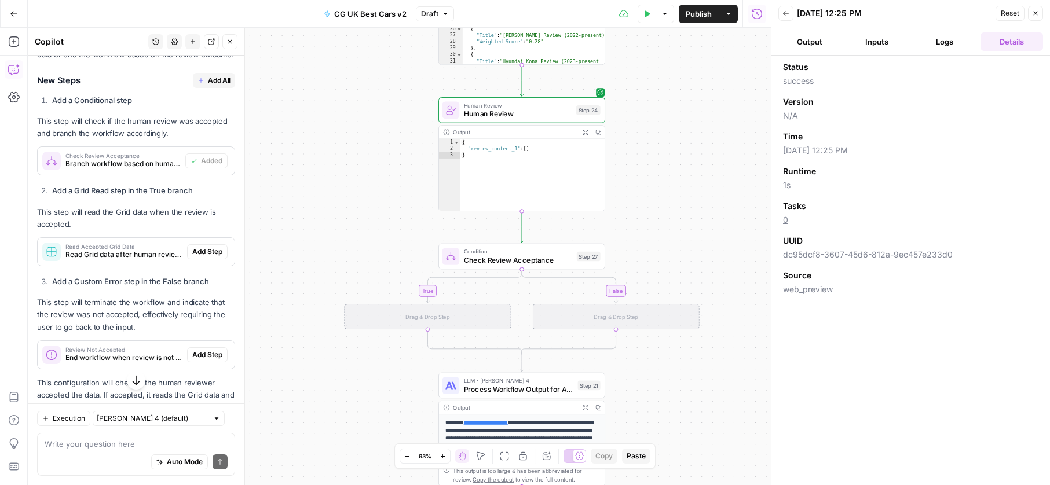
scroll to position [1479, 0]
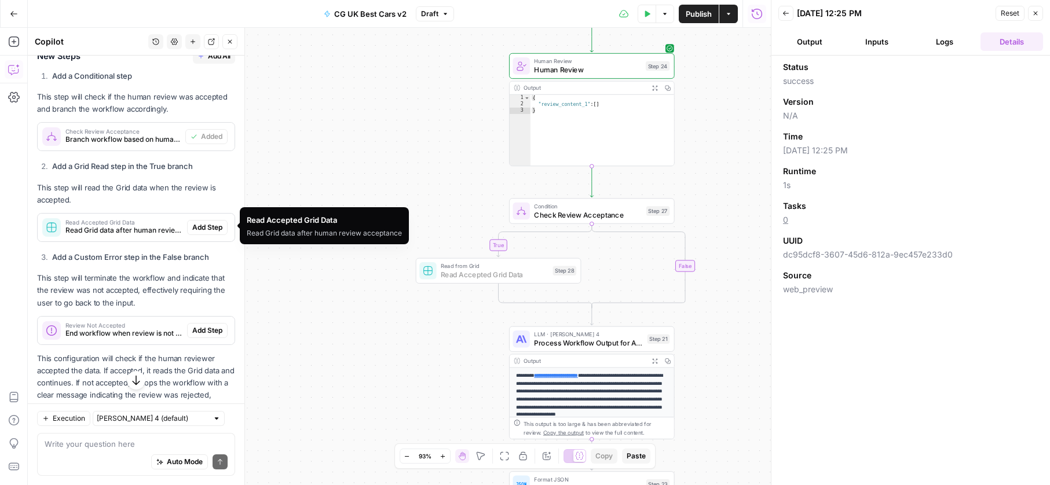
click at [197, 229] on span "Add Step" at bounding box center [207, 227] width 30 height 10
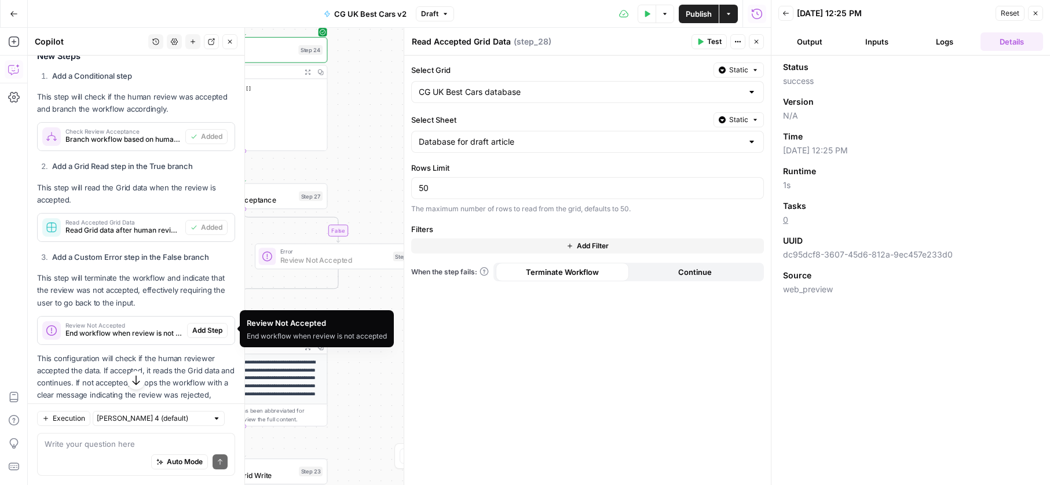
click at [192, 332] on span "Add Step" at bounding box center [207, 330] width 30 height 10
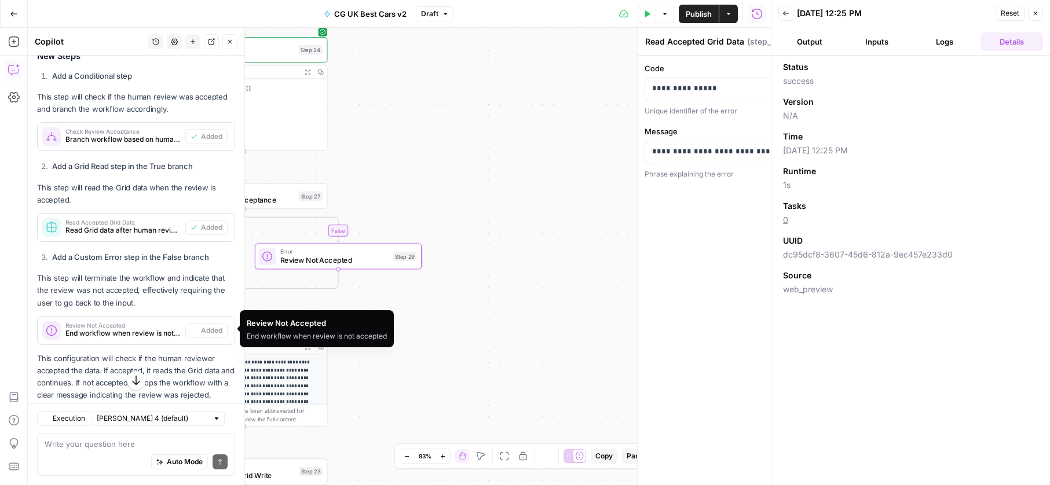
type textarea "Review Not Accepted"
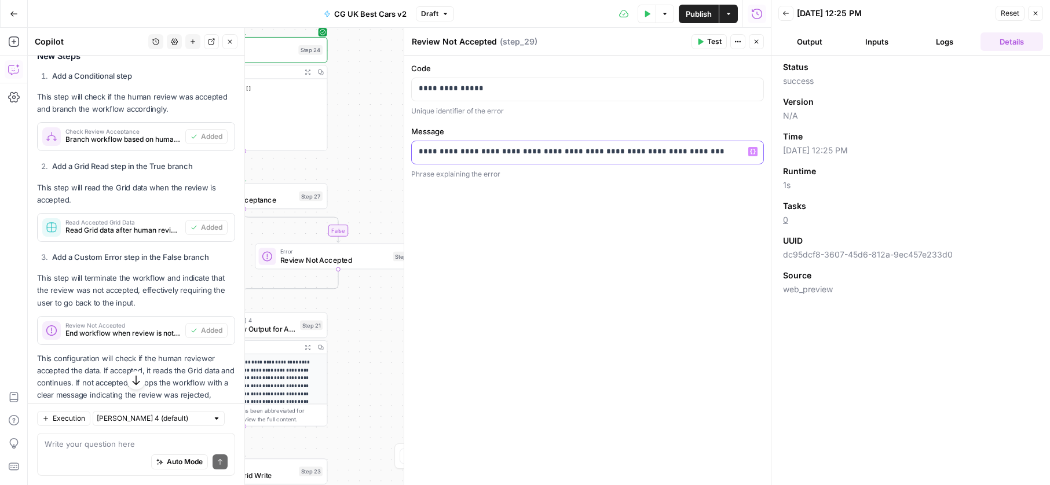
click at [541, 151] on p "**********" at bounding box center [587, 152] width 337 height 12
click at [376, 188] on div "true false Workflow Input Settings Inputs Read from Grid Read from Grid Step 1 …" at bounding box center [399, 256] width 743 height 457
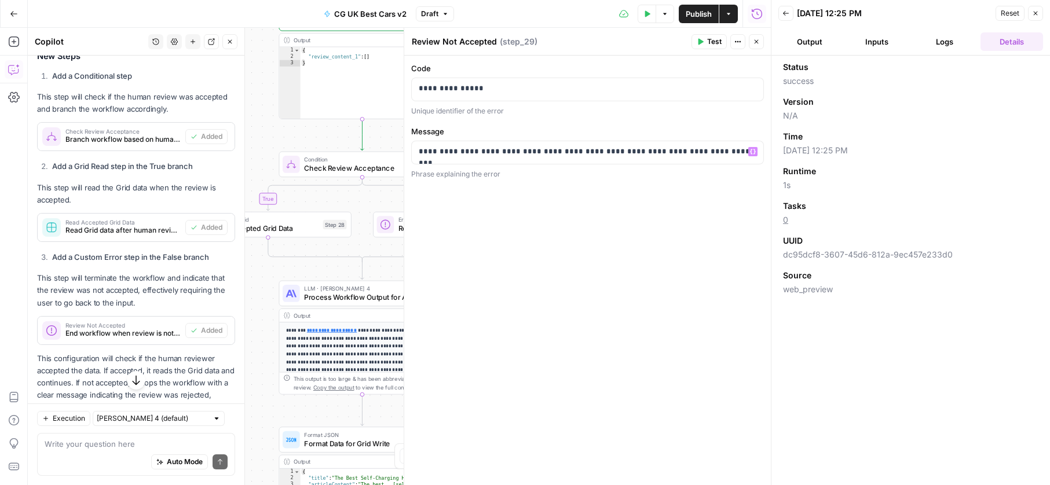
drag, startPoint x: 452, startPoint y: 160, endPoint x: 490, endPoint y: 158, distance: 38.8
click at [491, 158] on body "PistonHeads New Home Browse Insights Opportunities Your Data Recent Grids CG UK…" at bounding box center [525, 242] width 1050 height 485
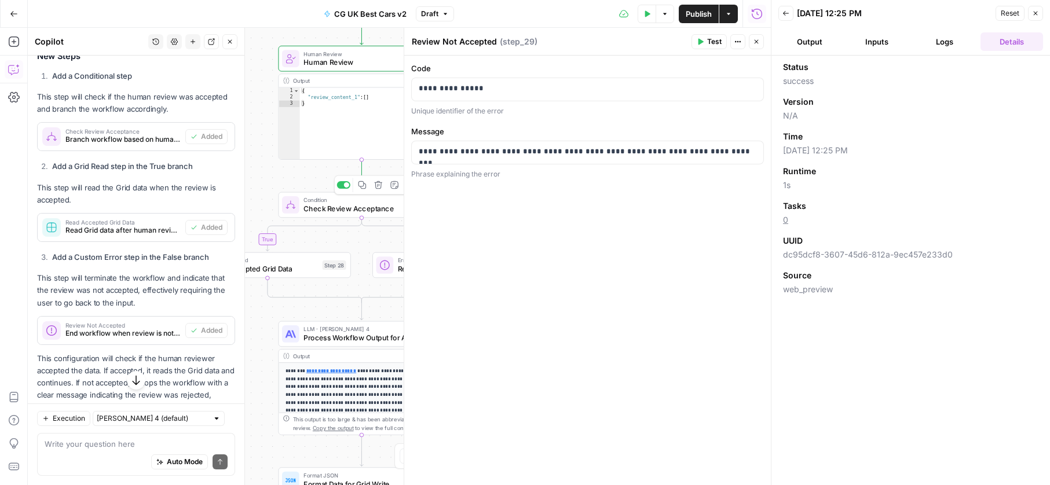
click at [323, 204] on span "Check Review Acceptance" at bounding box center [357, 208] width 109 height 11
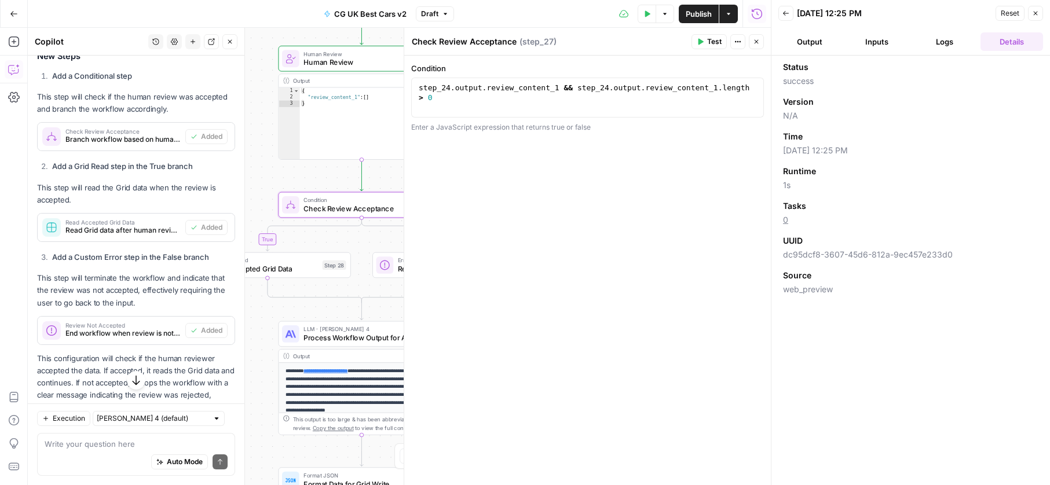
drag, startPoint x: 697, startPoint y: 42, endPoint x: 708, endPoint y: 49, distance: 12.7
click at [697, 43] on icon "button" at bounding box center [699, 41] width 7 height 7
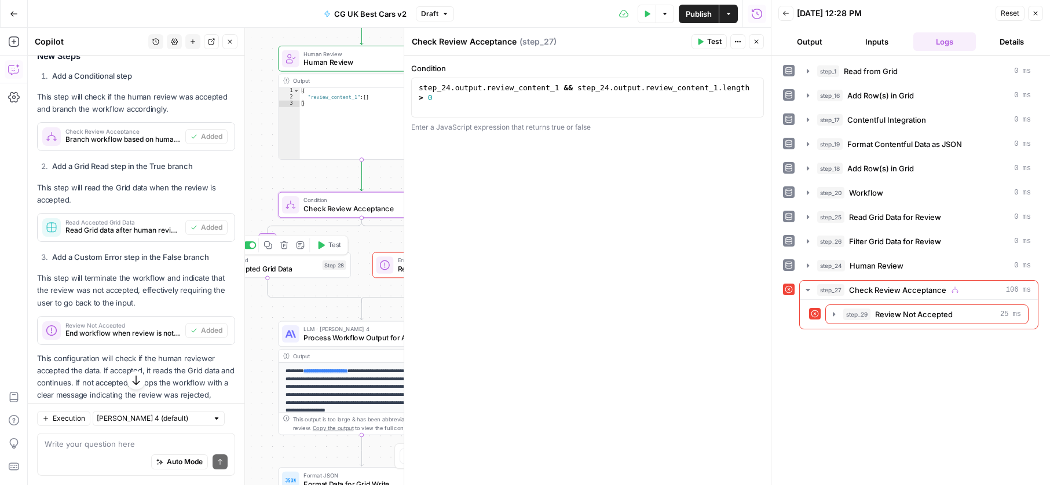
click at [325, 248] on button "Test" at bounding box center [329, 246] width 34 height 14
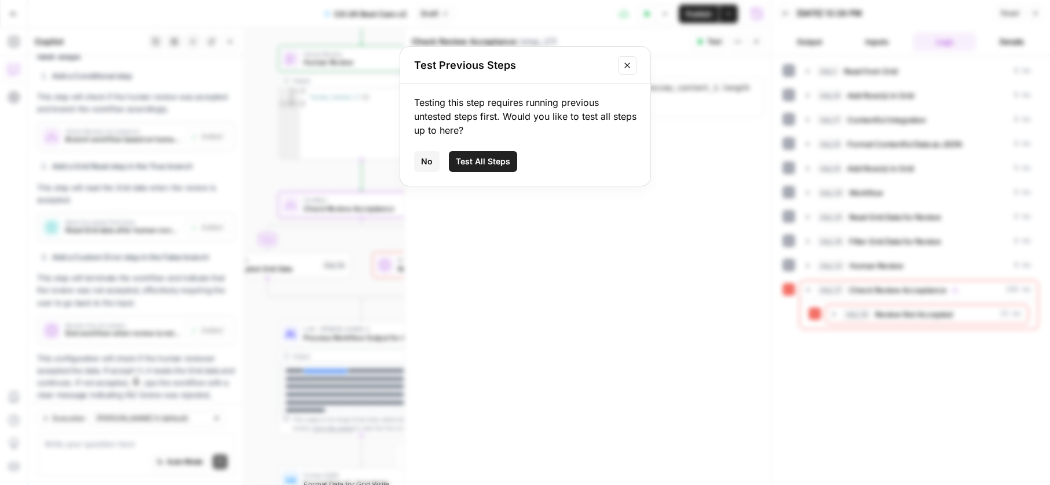
click at [507, 163] on span "Test All Steps" at bounding box center [483, 162] width 54 height 12
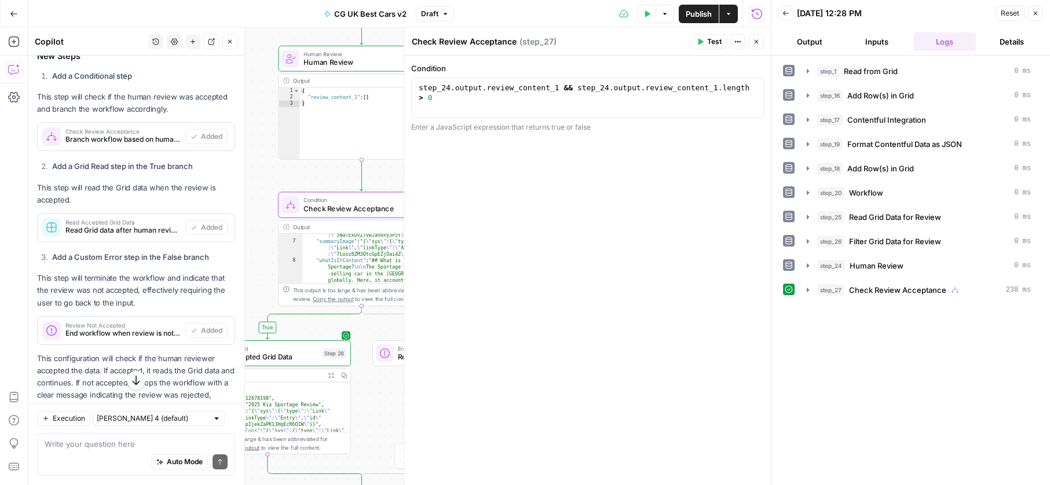
scroll to position [185, 0]
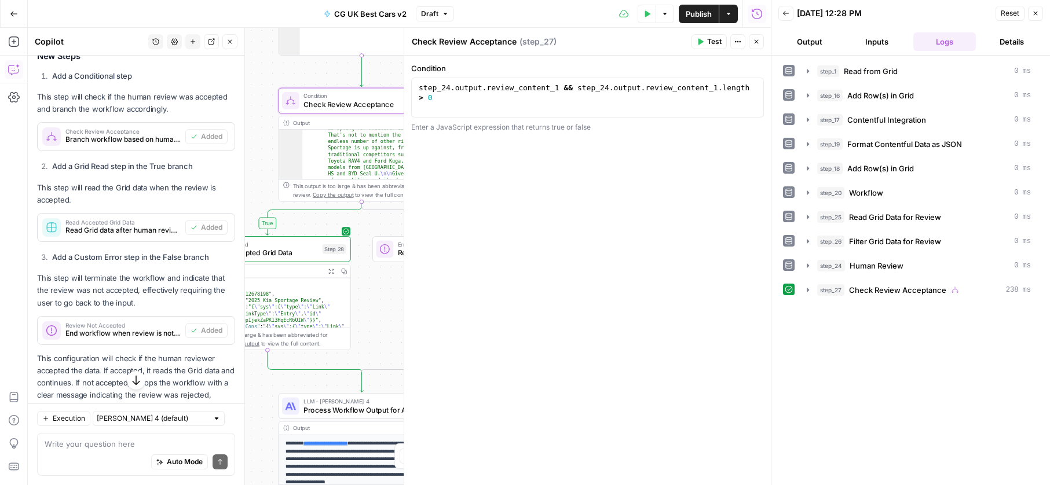
click at [339, 405] on span "Process Workflow Output for Article Update" at bounding box center [358, 410] width 110 height 11
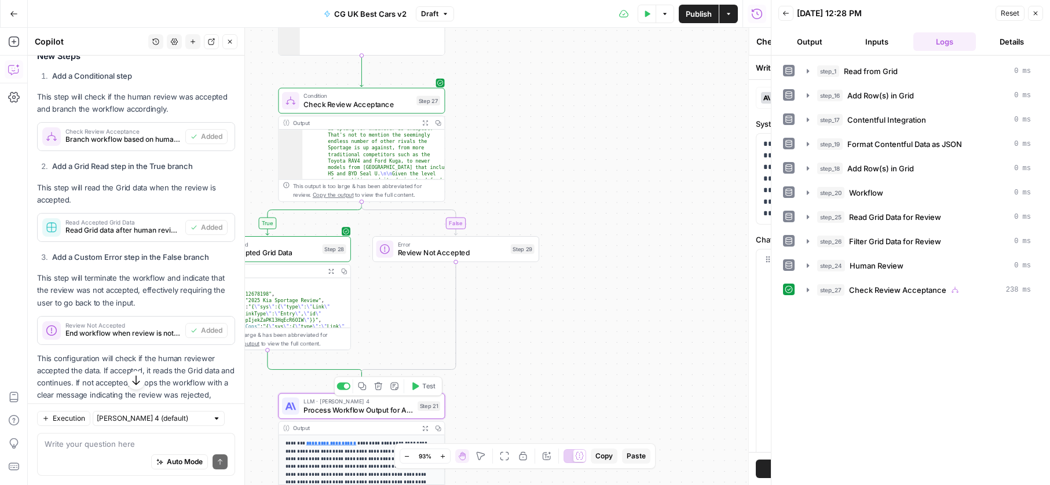
type textarea "Process Workflow Output for Article Update"
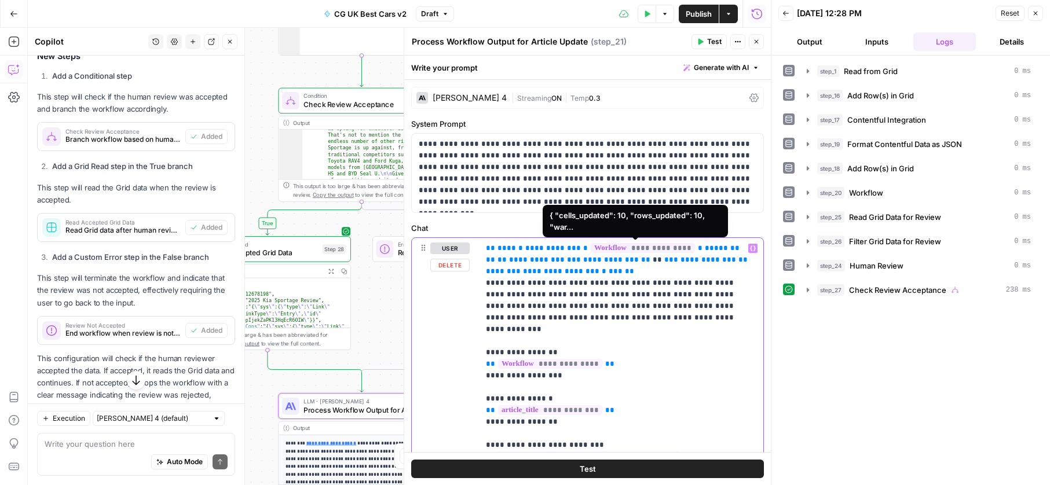
click at [652, 247] on span "**********" at bounding box center [642, 248] width 104 height 10
click at [655, 249] on span "**********" at bounding box center [642, 248] width 104 height 10
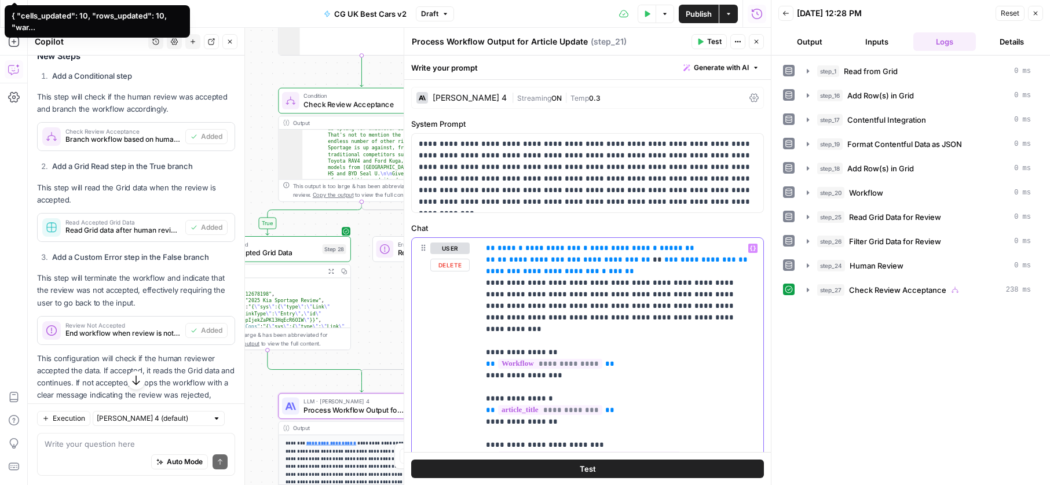
drag, startPoint x: 564, startPoint y: 351, endPoint x: 562, endPoint y: 398, distance: 46.9
click at [564, 359] on span "**********" at bounding box center [550, 364] width 104 height 10
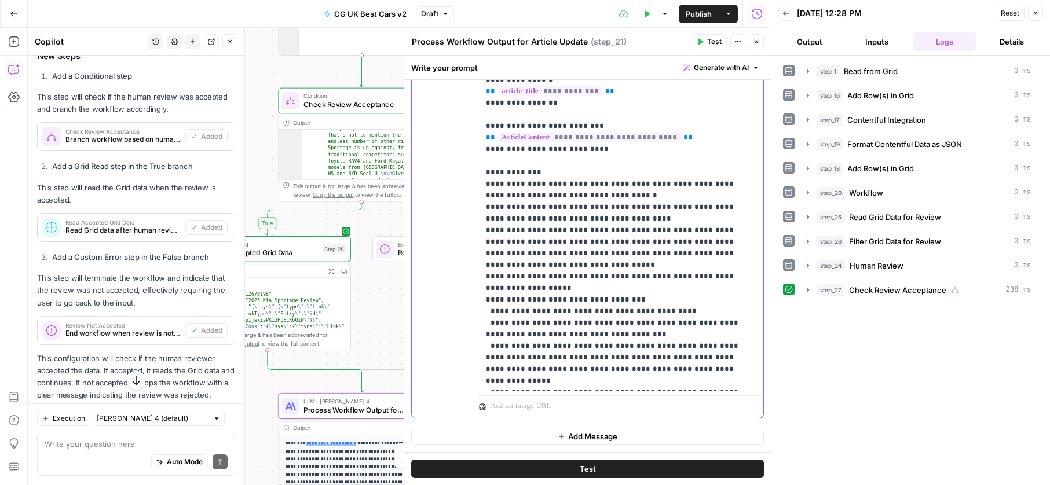
scroll to position [0, 0]
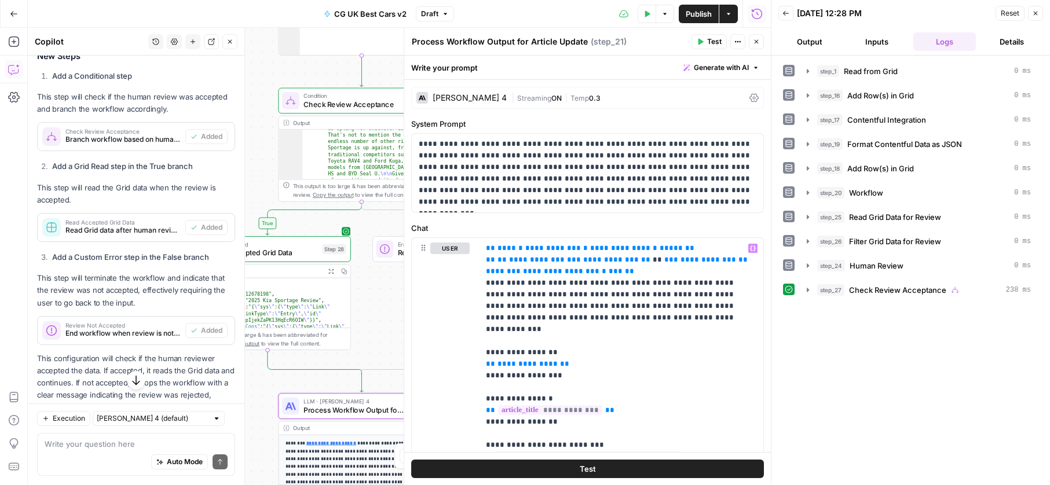
click at [585, 465] on span "Test" at bounding box center [587, 469] width 16 height 12
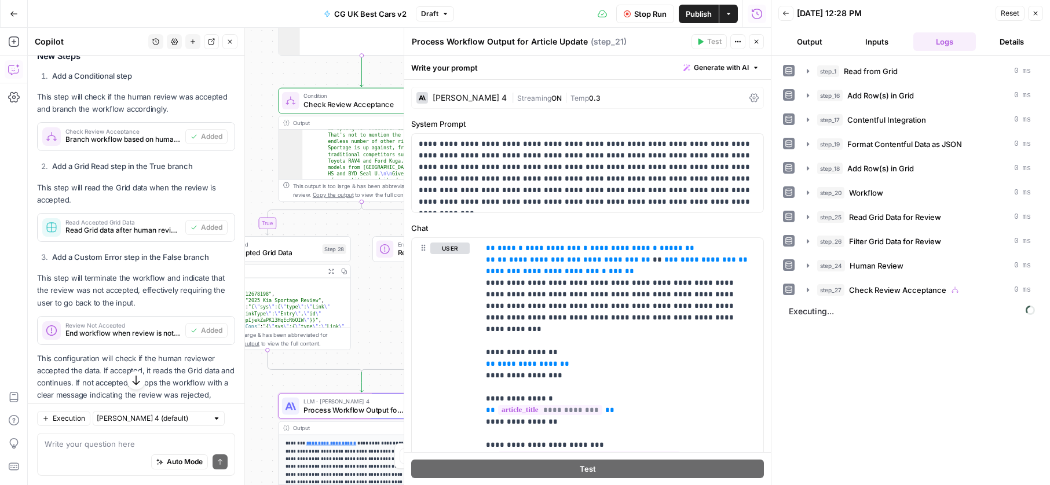
drag, startPoint x: 644, startPoint y: 12, endPoint x: 689, endPoint y: 14, distance: 44.6
click at [645, 12] on span "Stop Run" at bounding box center [650, 14] width 32 height 12
click at [692, 14] on span "Publish" at bounding box center [698, 14] width 26 height 12
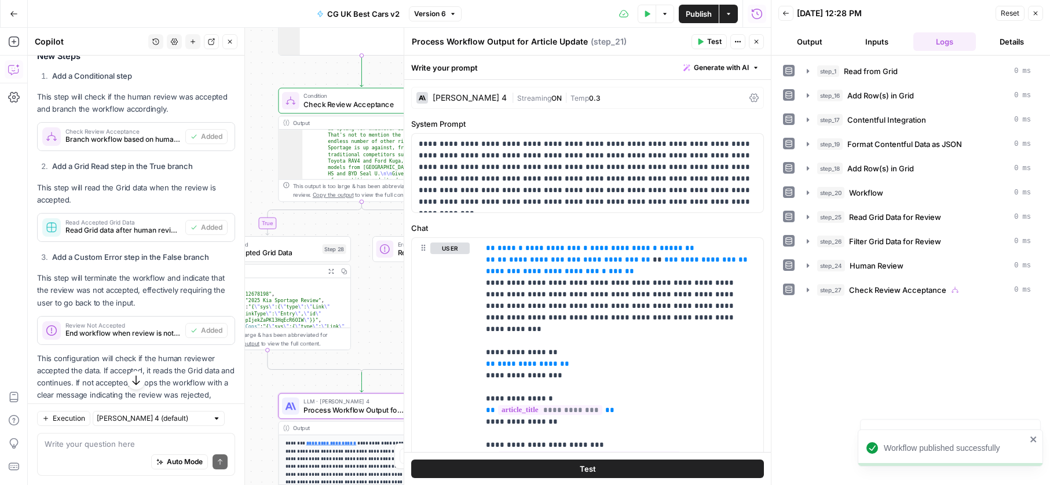
click at [16, 13] on icon "button" at bounding box center [14, 14] width 8 height 8
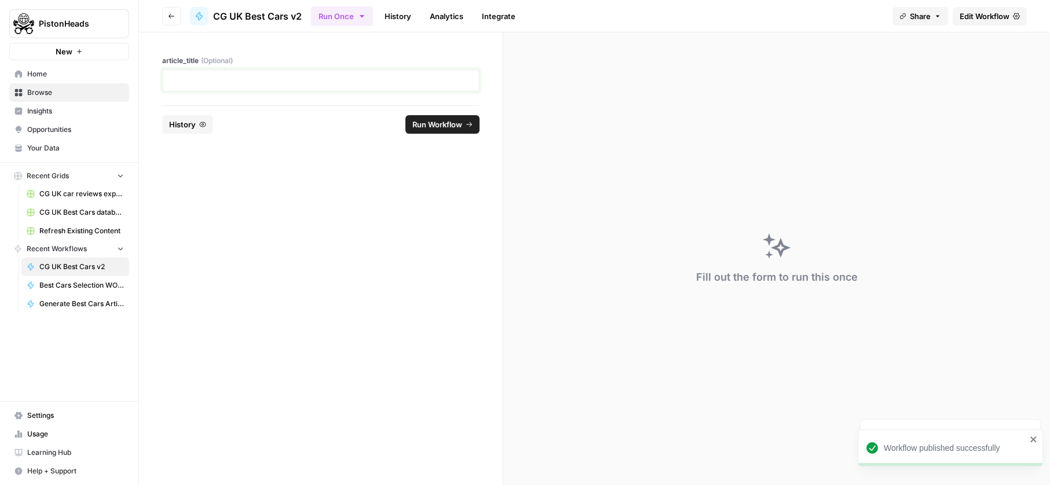
click at [262, 75] on p at bounding box center [321, 81] width 302 height 12
click at [431, 134] on footer "Reset History Run Workflow" at bounding box center [320, 124] width 317 height 38
click at [435, 129] on span "Run Workflow" at bounding box center [437, 125] width 50 height 12
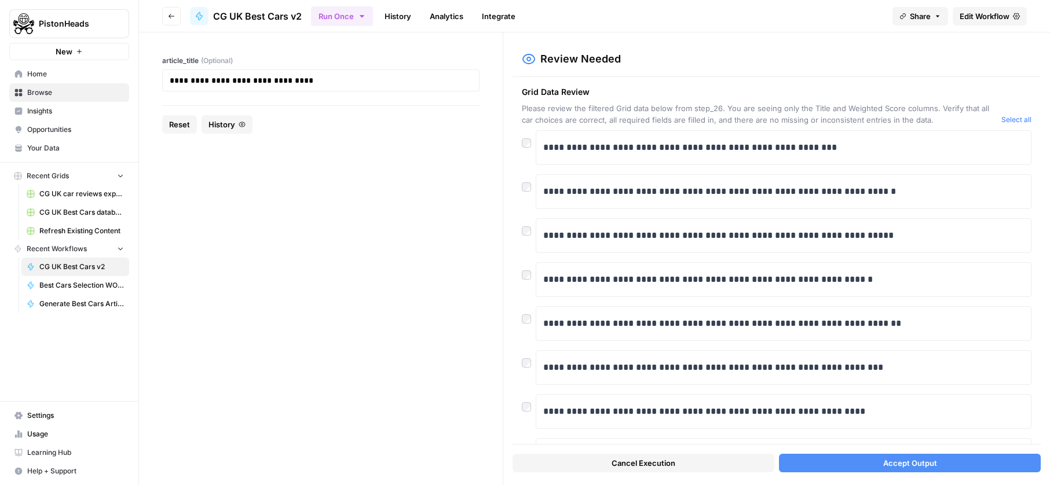
click at [795, 457] on button "Accept Output" at bounding box center [910, 463] width 262 height 19
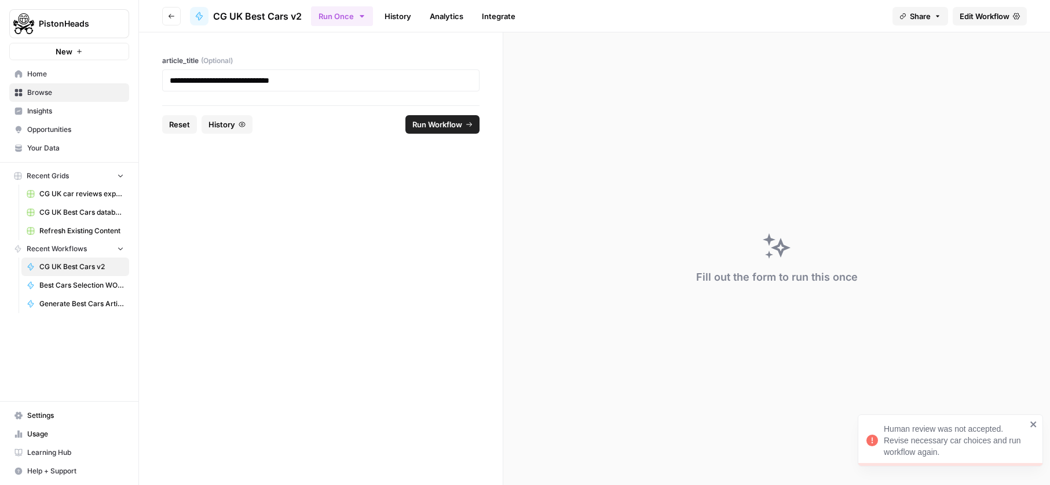
click at [1031, 421] on icon "close" at bounding box center [1033, 424] width 8 height 9
click at [974, 11] on span "Edit Workflow" at bounding box center [984, 16] width 50 height 12
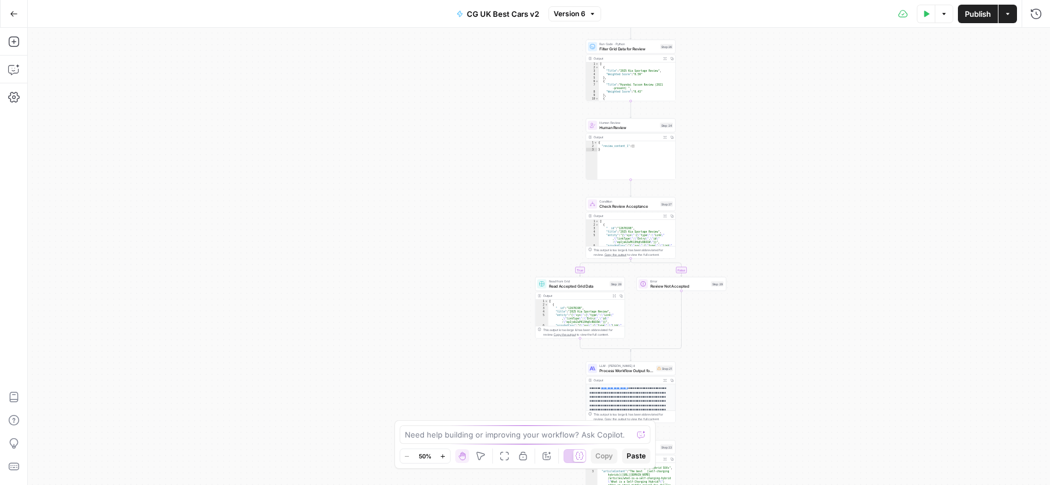
scroll to position [301, 0]
click at [579, 270] on icon "Edge from step_27 to step_28" at bounding box center [605, 268] width 52 height 18
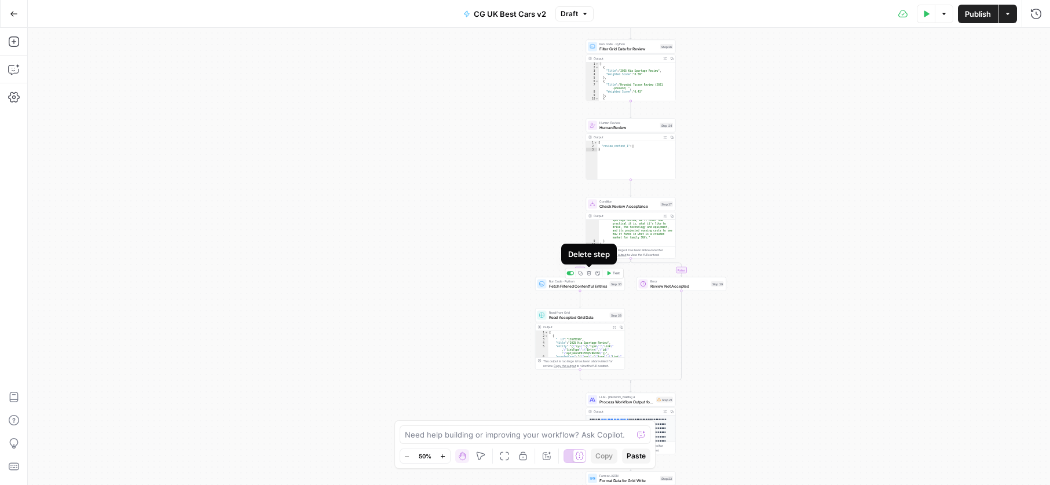
click at [588, 274] on icon "button" at bounding box center [588, 273] width 5 height 5
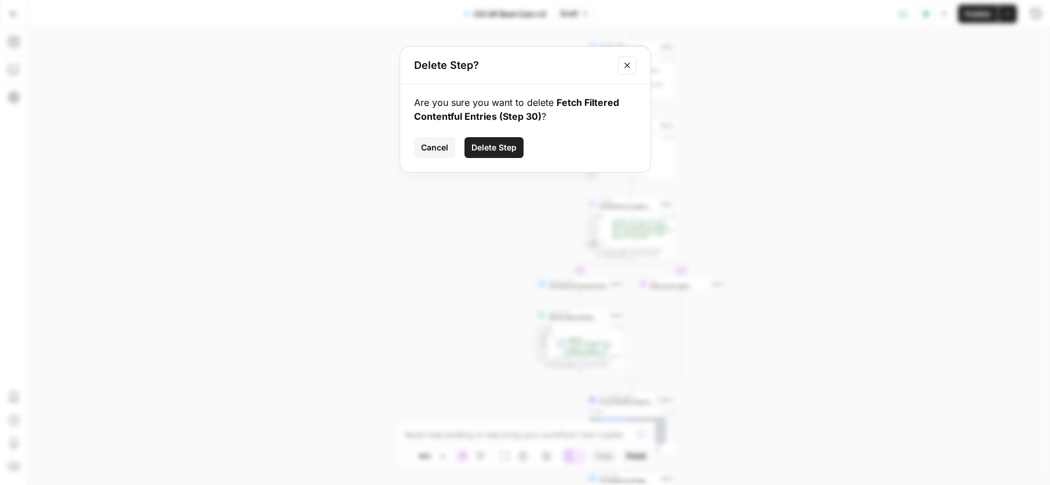
click at [507, 149] on span "Delete Step" at bounding box center [493, 148] width 45 height 12
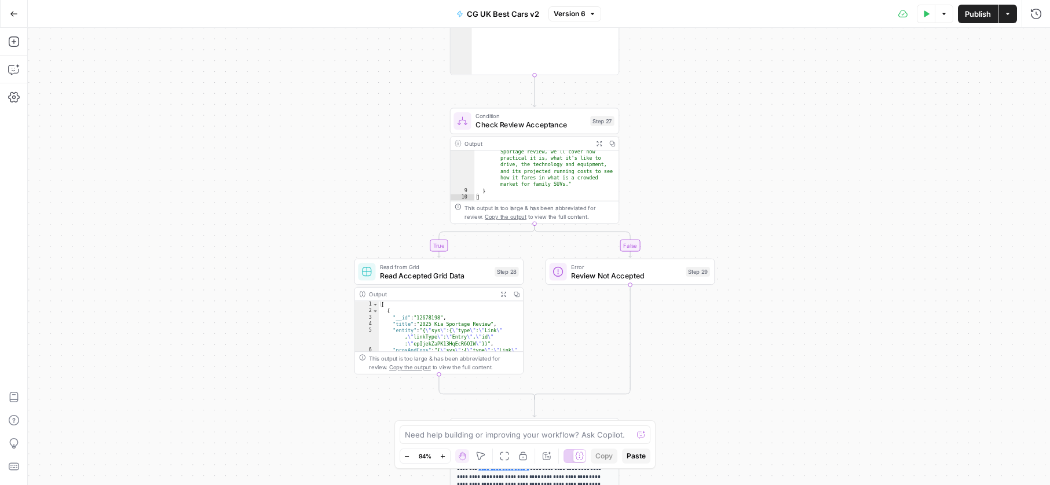
drag, startPoint x: 442, startPoint y: 197, endPoint x: 386, endPoint y: 170, distance: 63.2
click at [386, 170] on div "false true Workflow Input Settings Inputs Read from Grid Read from Grid Step 1 …" at bounding box center [539, 256] width 1022 height 457
click at [546, 210] on div "This output is too large & has been abbreviated for review. Copy the output to …" at bounding box center [539, 212] width 150 height 17
click at [543, 127] on span "Check Review Acceptance" at bounding box center [530, 124] width 111 height 11
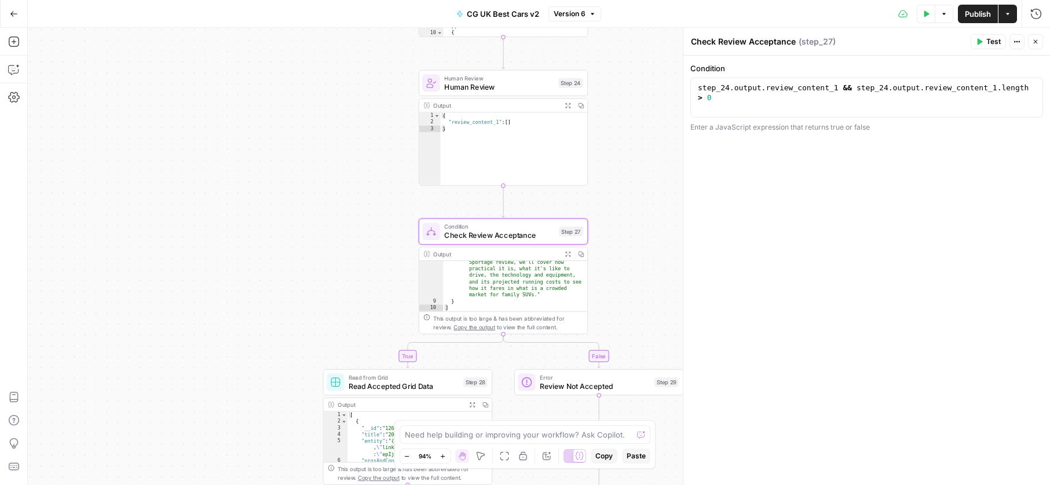
drag, startPoint x: 643, startPoint y: 182, endPoint x: 619, endPoint y: 242, distance: 64.0
click at [619, 242] on div "false true Workflow Input Settings Inputs Read from Grid Read from Grid Step 1 …" at bounding box center [539, 256] width 1022 height 457
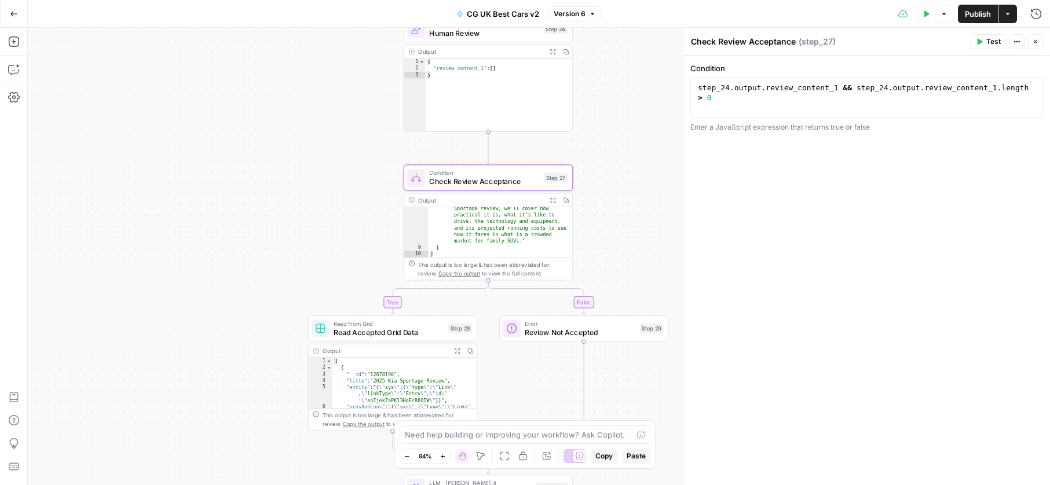
drag, startPoint x: 614, startPoint y: 233, endPoint x: 597, endPoint y: 179, distance: 56.2
click at [598, 179] on div "false true Workflow Input Settings Inputs Read from Grid Read from Grid Step 1 …" at bounding box center [539, 256] width 1022 height 457
click at [20, 71] on button "Copilot" at bounding box center [14, 69] width 19 height 19
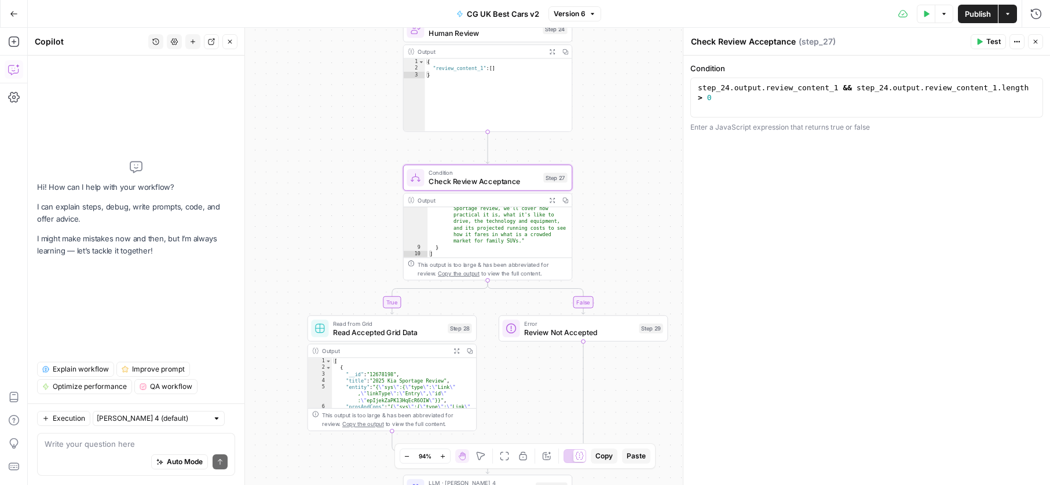
click at [151, 436] on div "Write your question here Auto Mode Send" at bounding box center [136, 454] width 198 height 43
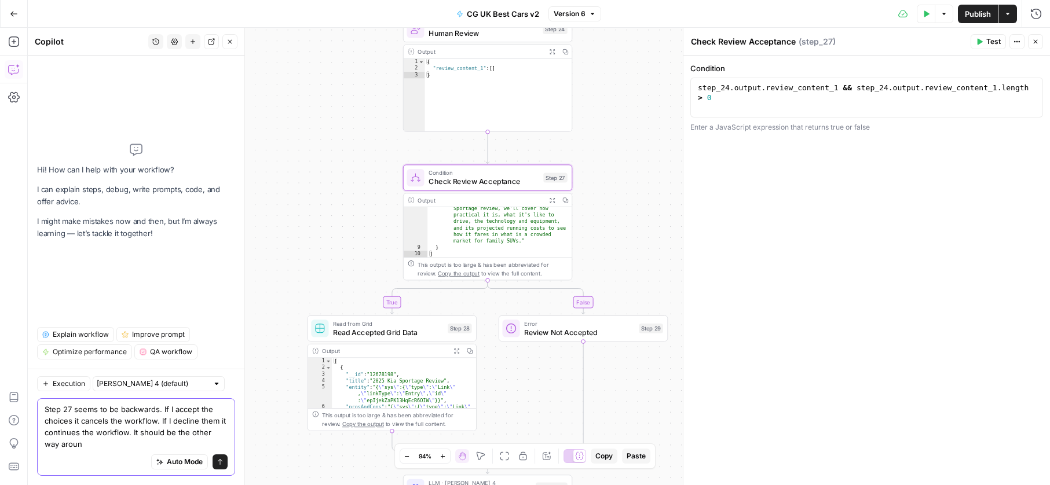
type textarea "Step 27 seems to be backwards. If I accept the choices it cancels the workflow.…"
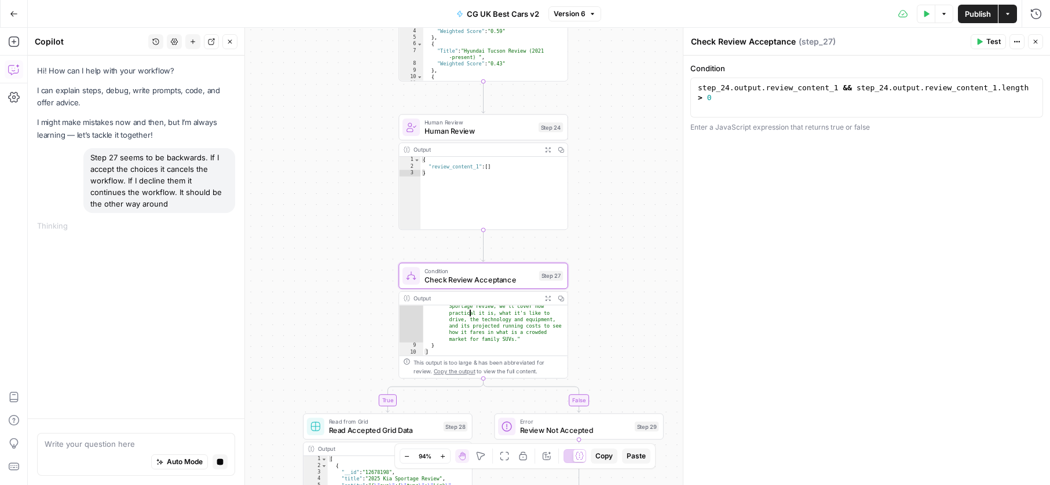
click at [472, 313] on div ""whatIsItContent" : "## What is the Kia Sportage? \n\n The Sportage is [PERSON_…" at bounding box center [495, 253] width 144 height 293
click at [453, 372] on span "Copy the output" at bounding box center [455, 371] width 42 height 6
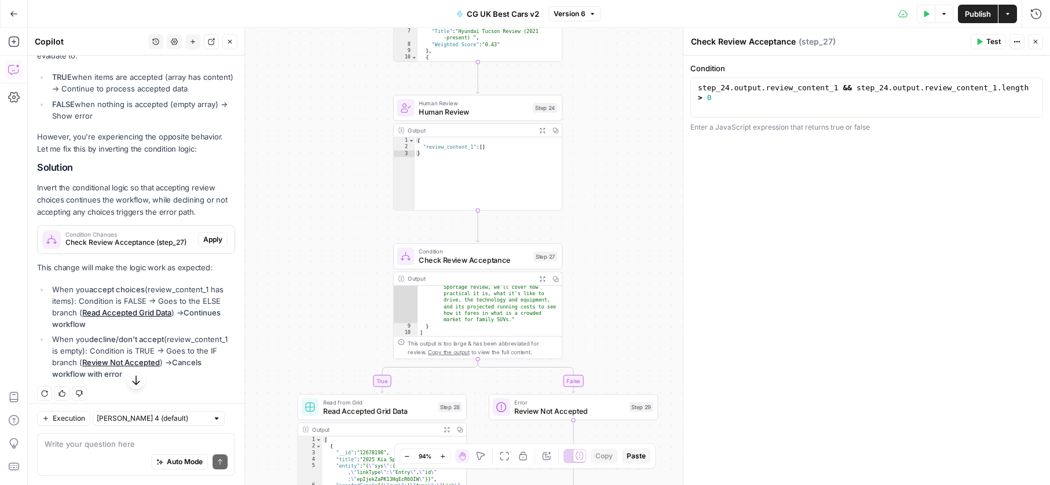
scroll to position [247, 0]
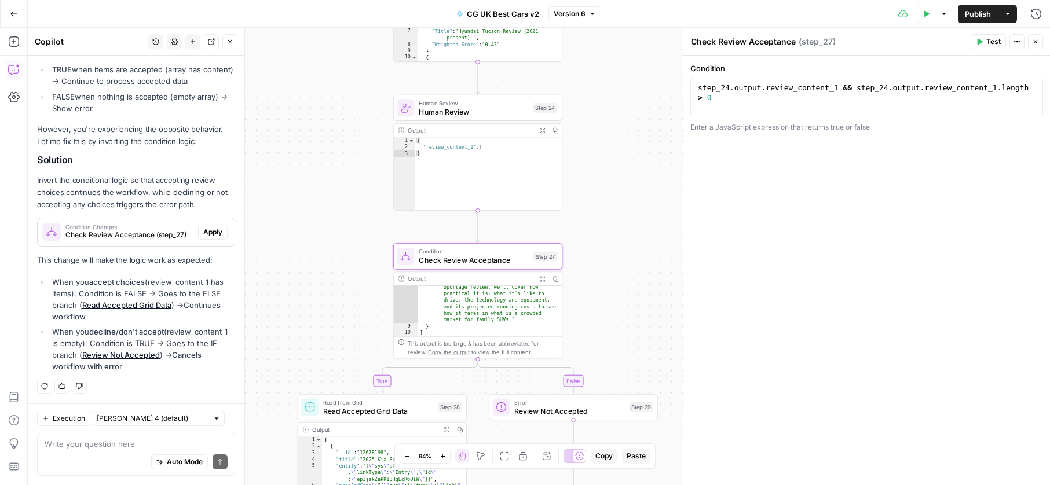
click at [206, 232] on span "Apply" at bounding box center [212, 232] width 19 height 10
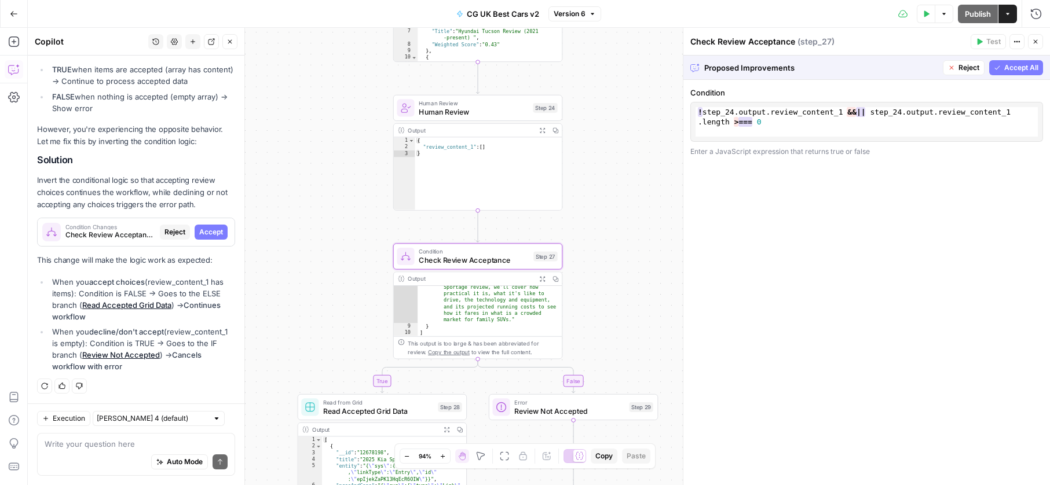
click at [206, 232] on span "Accept" at bounding box center [211, 232] width 24 height 10
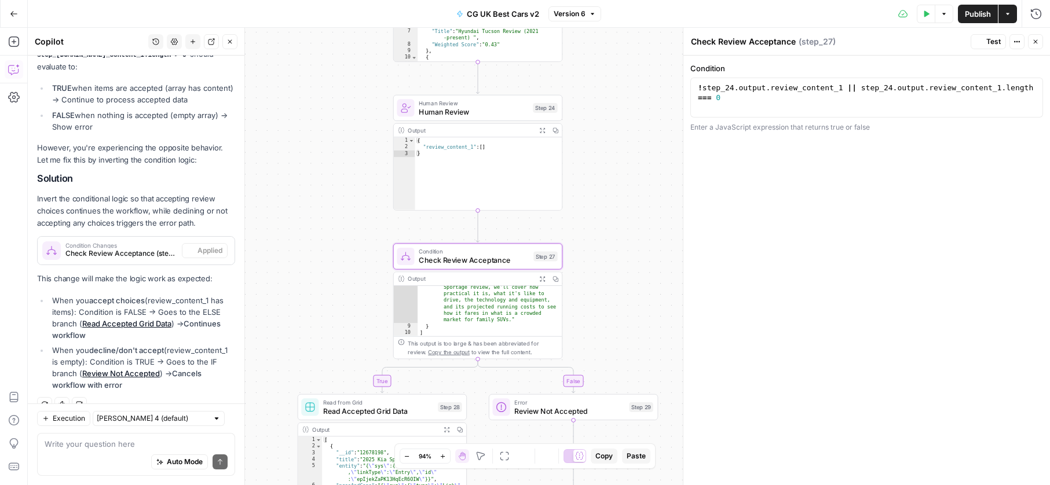
scroll to position [265, 0]
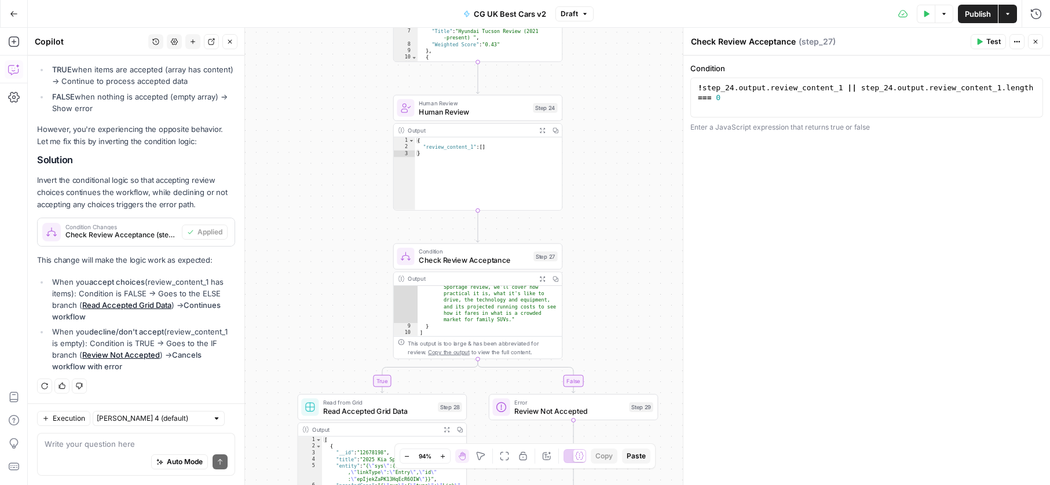
click at [988, 17] on span "Publish" at bounding box center [977, 14] width 26 height 12
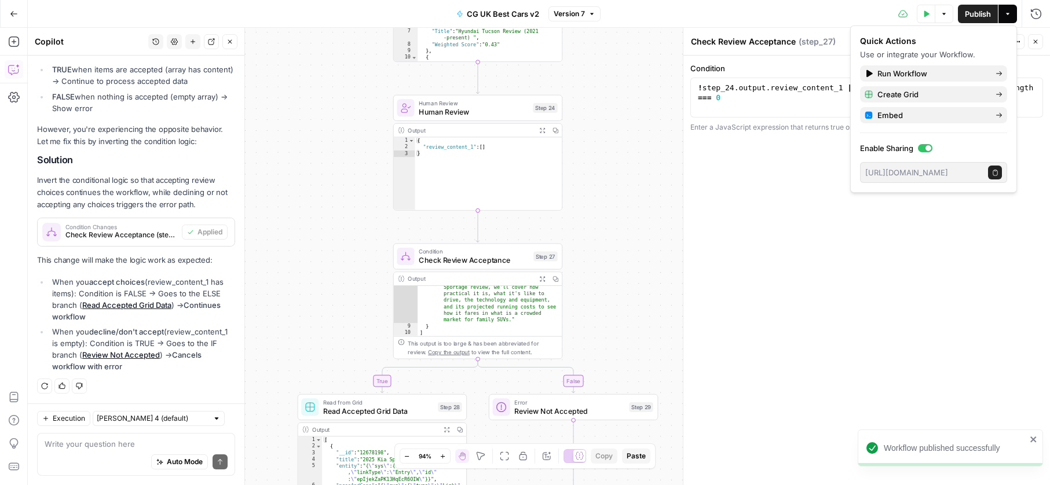
click at [20, 19] on button "Go Back" at bounding box center [13, 13] width 21 height 21
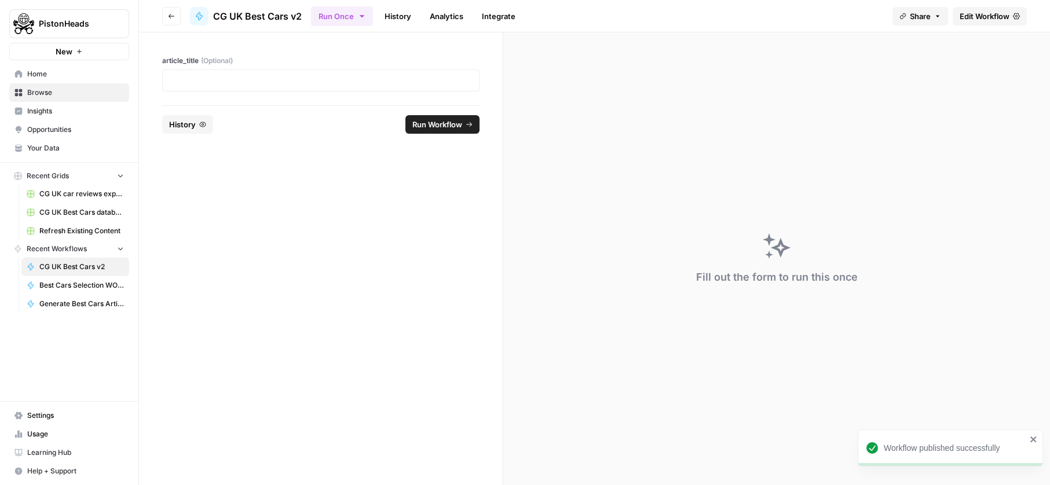
click at [217, 86] on div at bounding box center [320, 80] width 317 height 22
click at [217, 83] on div at bounding box center [320, 80] width 317 height 22
click at [217, 81] on p at bounding box center [321, 81] width 302 height 12
click at [405, 127] on button "Run Workflow" at bounding box center [442, 124] width 74 height 19
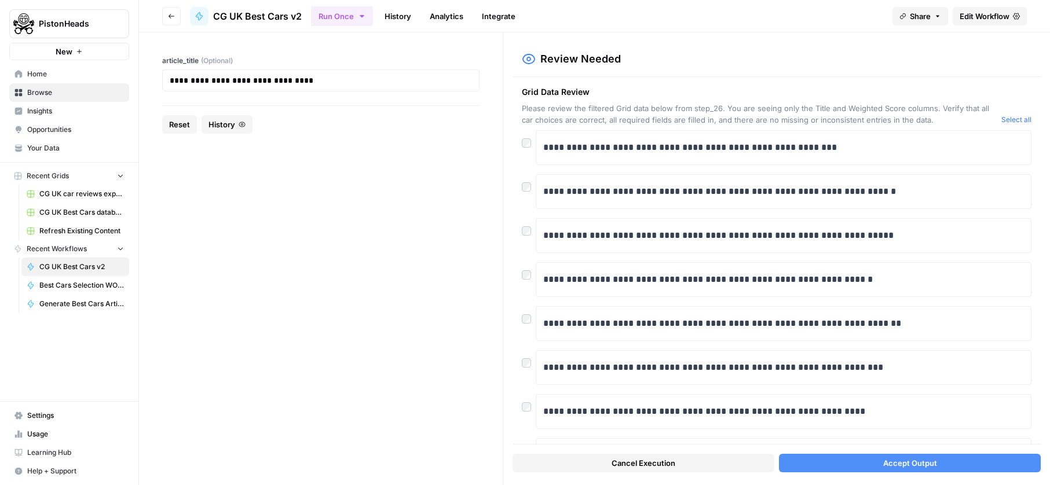
click at [832, 458] on button "Accept Output" at bounding box center [910, 463] width 262 height 19
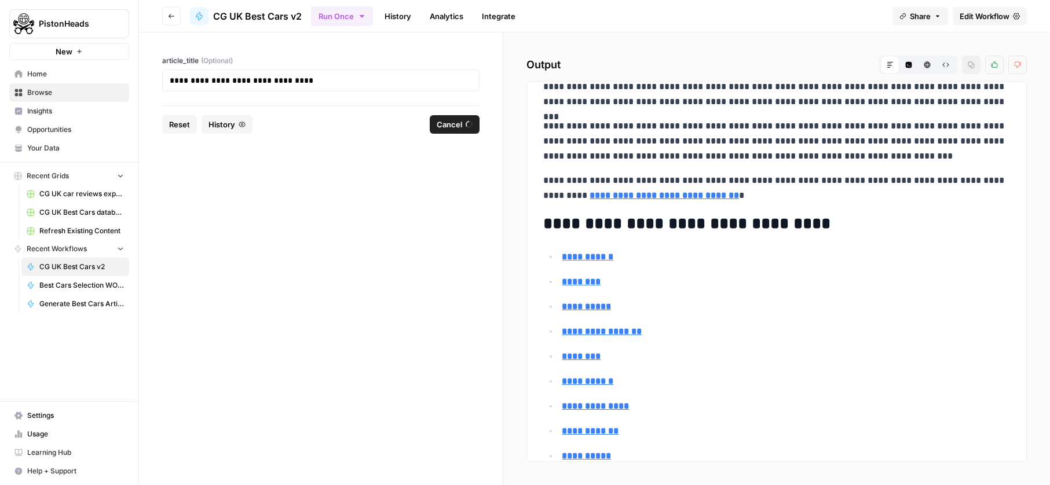
scroll to position [193, 0]
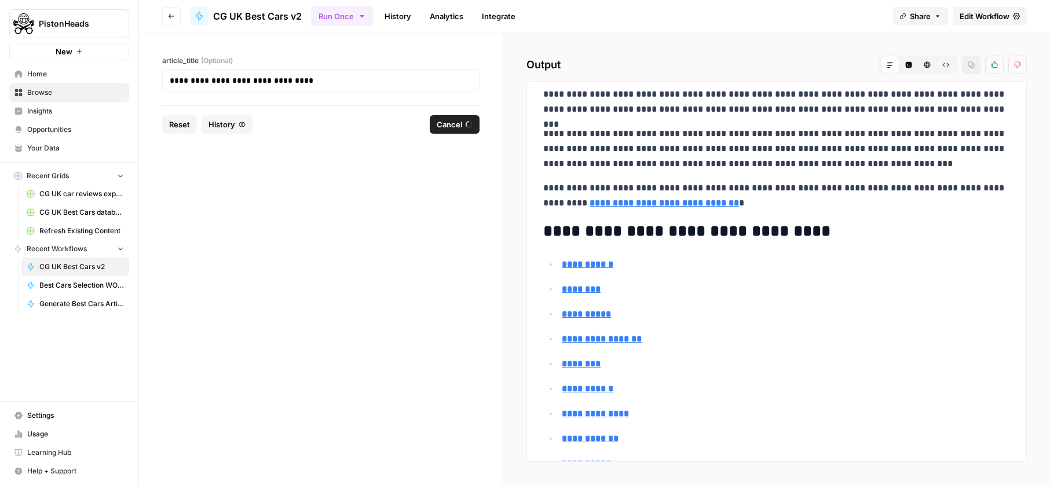
click at [458, 130] on span "Cancel" at bounding box center [448, 125] width 25 height 12
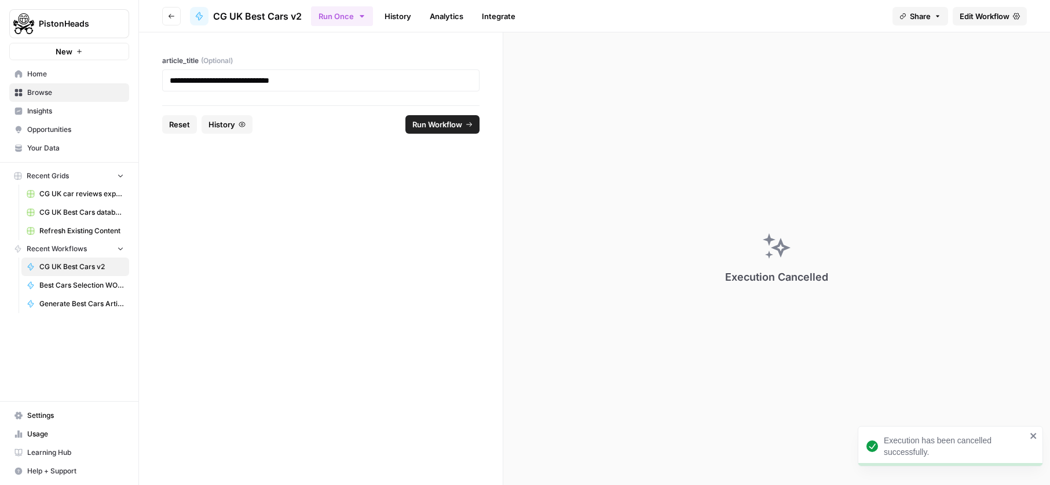
click at [172, 15] on icon "button" at bounding box center [171, 16] width 7 height 7
